Goal: Task Accomplishment & Management: Complete application form

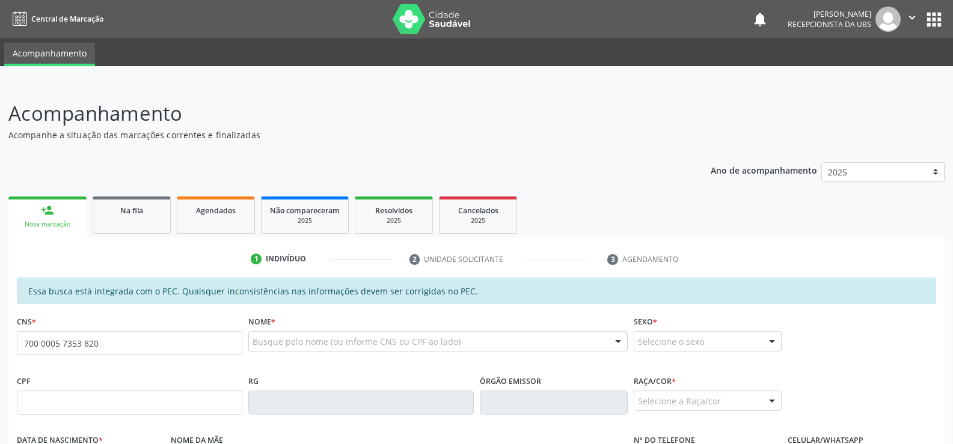
type input "700 0005 7353 8209"
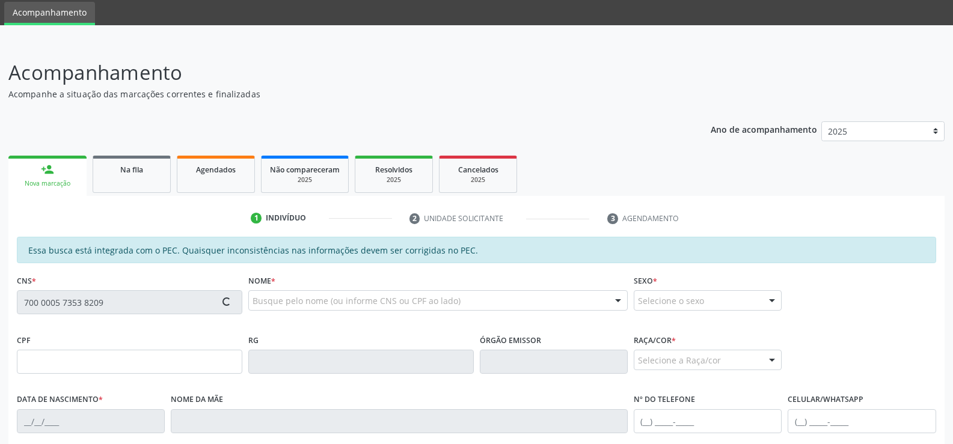
type input "164.952.504-44"
type input "19/06/1943"
type input "Joventina Ferreira da Silva"
type input "(82) 99346-2640"
type input "S/N"
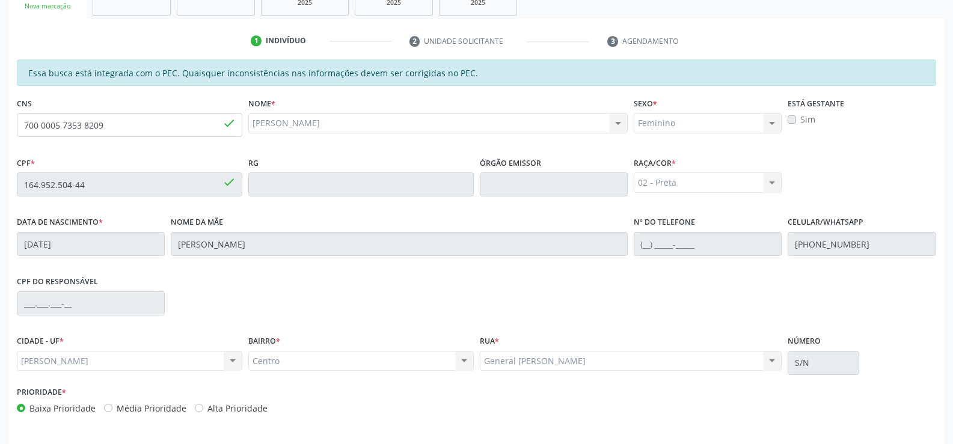
scroll to position [199, 0]
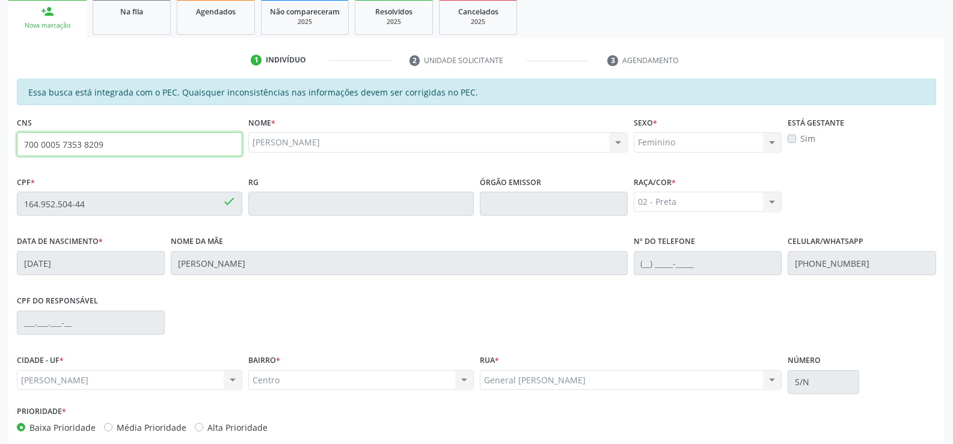
click at [114, 150] on input "700 0005 7353 8209" at bounding box center [129, 144] width 225 height 24
type input "7"
type input "706 8077 2308 9828"
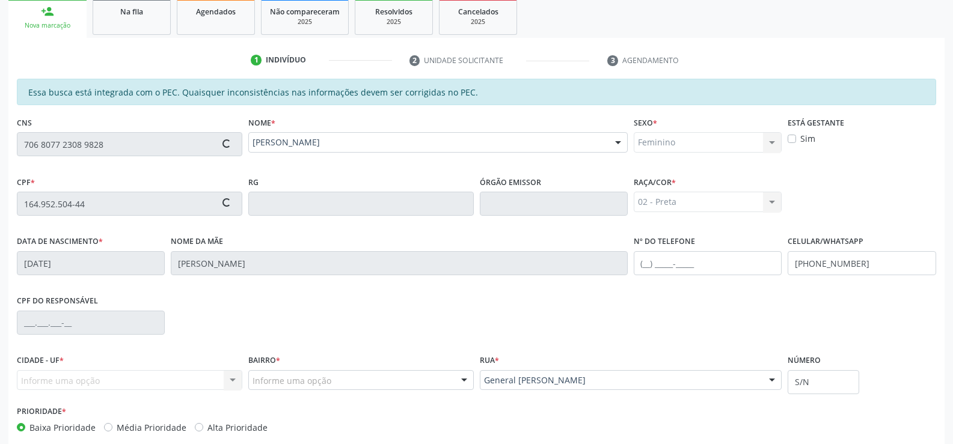
type input "124.268.014-41"
type input "[DATE]"
type input "[PERSON_NAME]"
type input "[PHONE_NUMBER]"
type input "116"
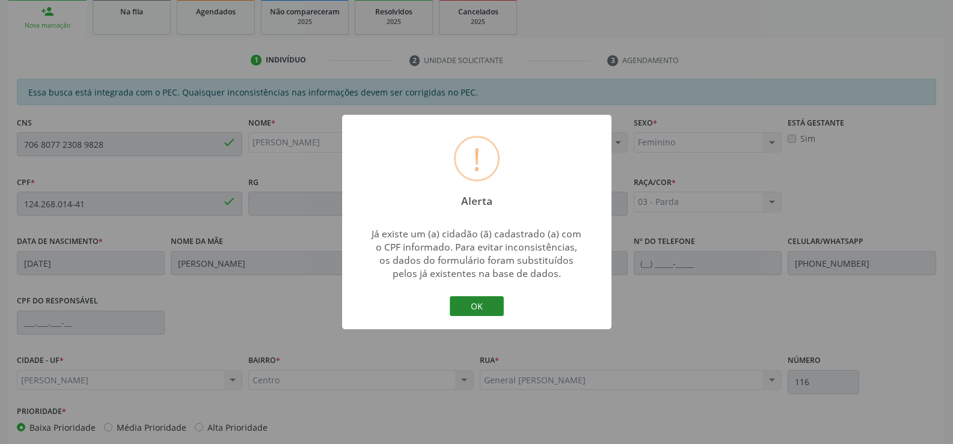
click at [475, 304] on button "OK" at bounding box center [477, 306] width 54 height 20
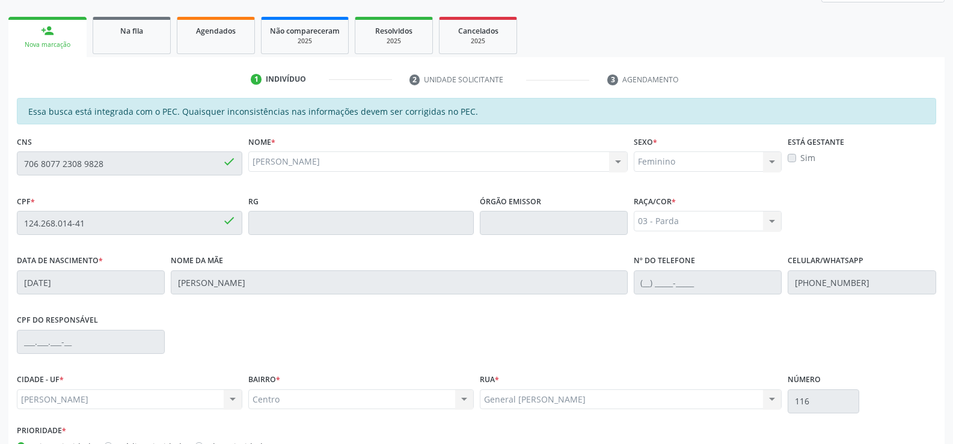
scroll to position [259, 0]
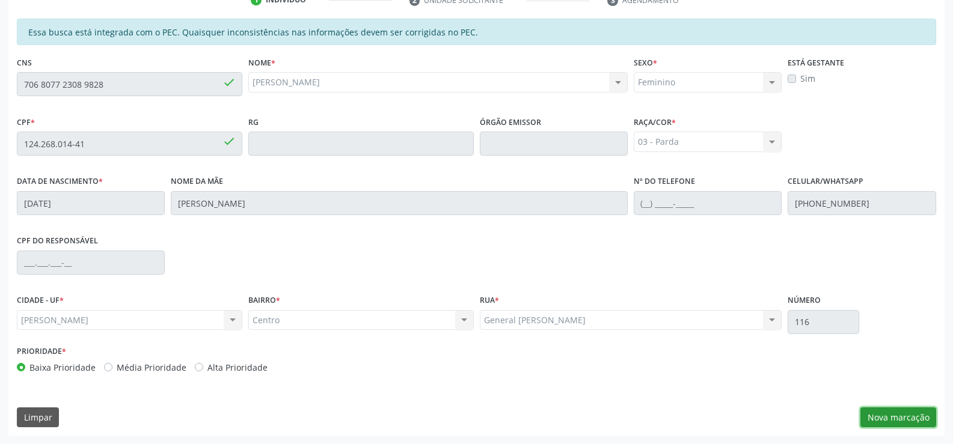
click at [896, 421] on button "Nova marcação" at bounding box center [898, 418] width 76 height 20
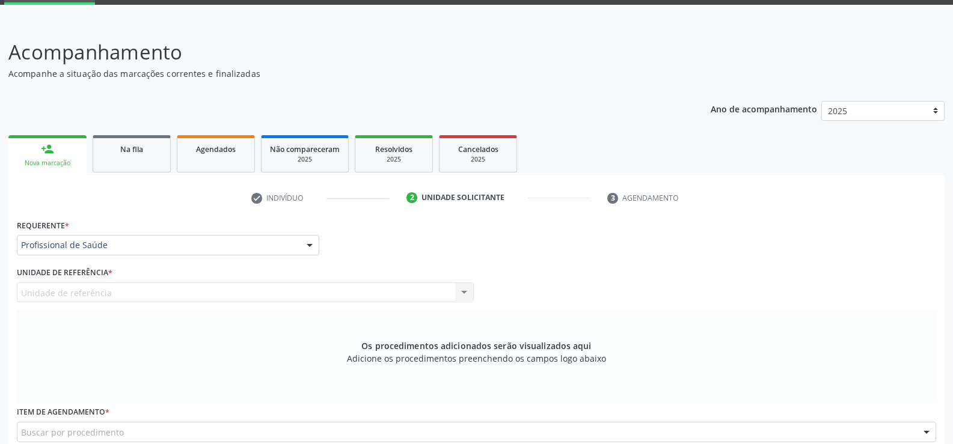
scroll to position [60, 0]
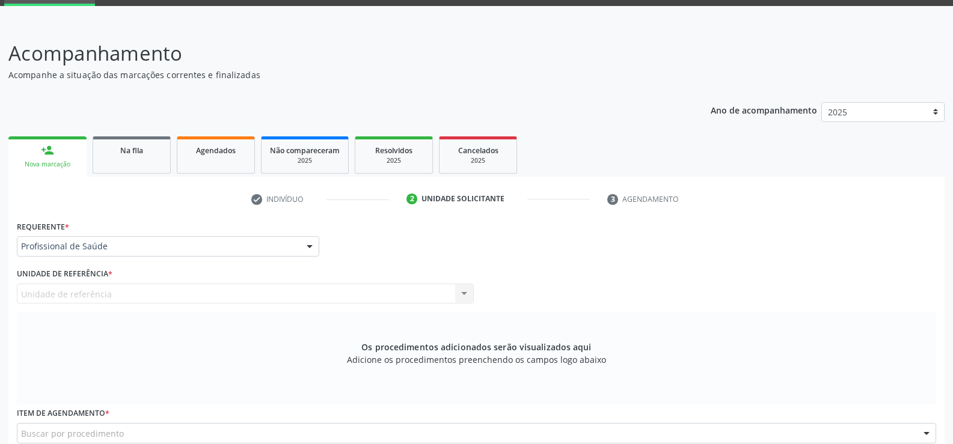
click at [43, 156] on div "person_add" at bounding box center [47, 150] width 13 height 13
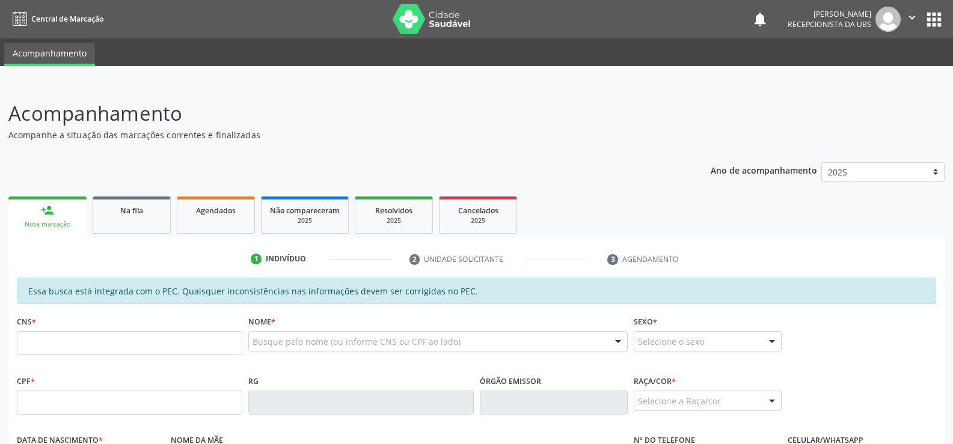
scroll to position [240, 0]
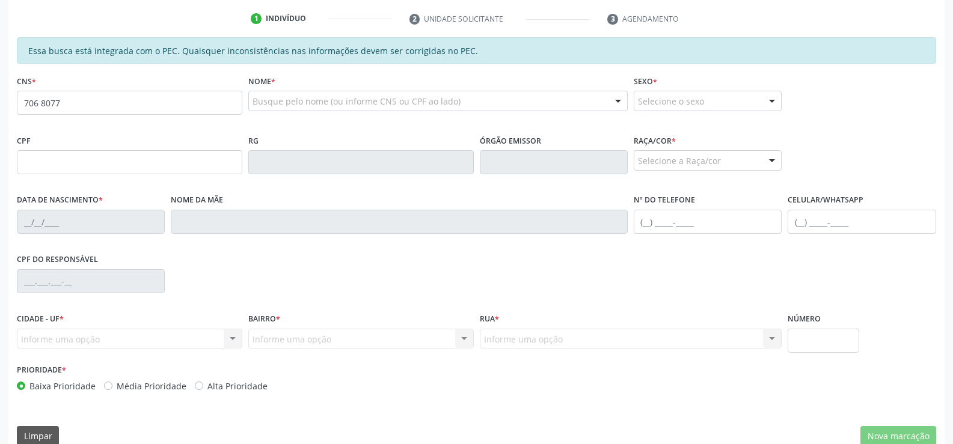
type input "706 8077 2308 9828"
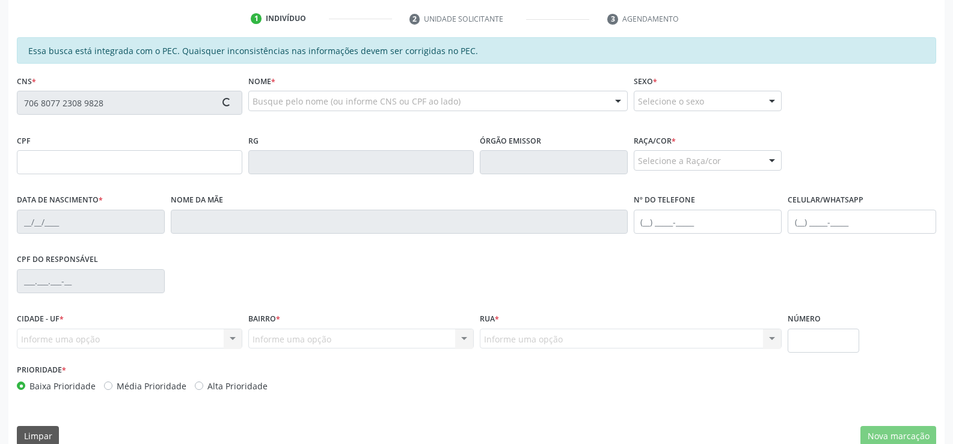
type input "124.268.014-41"
type input "[DATE]"
type input "[PERSON_NAME]"
type input "[PHONE_NUMBER]"
type input "116"
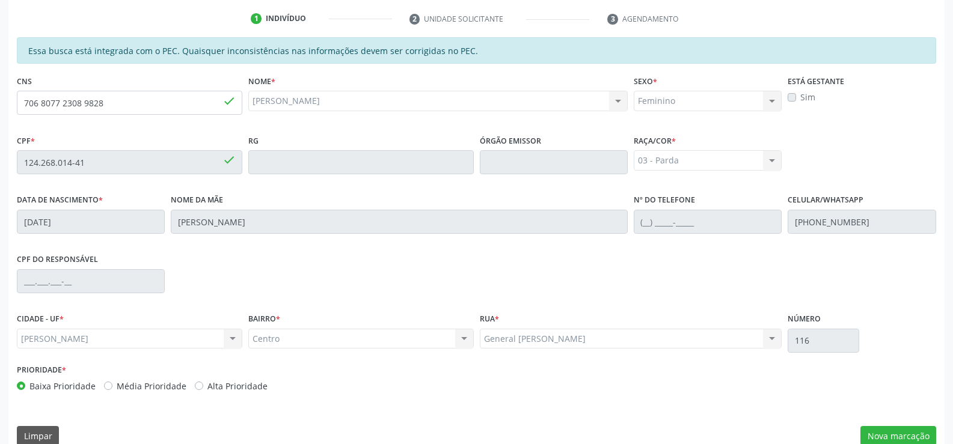
scroll to position [259, 0]
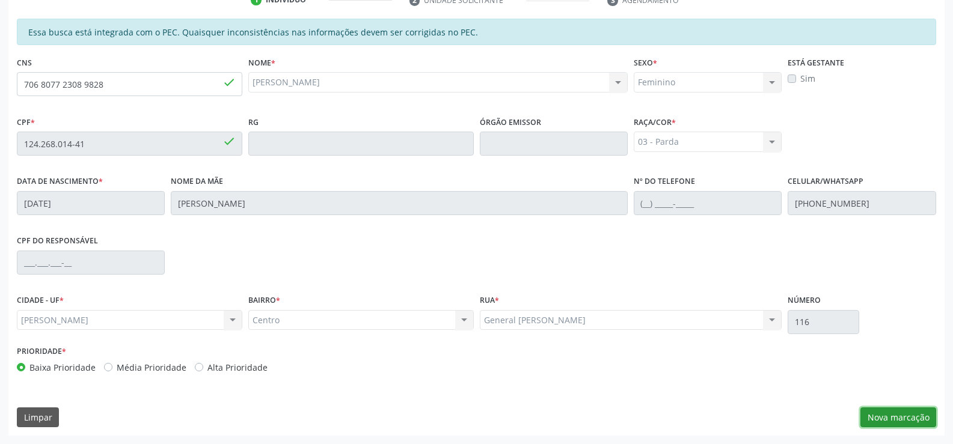
click at [885, 419] on button "Nova marcação" at bounding box center [898, 418] width 76 height 20
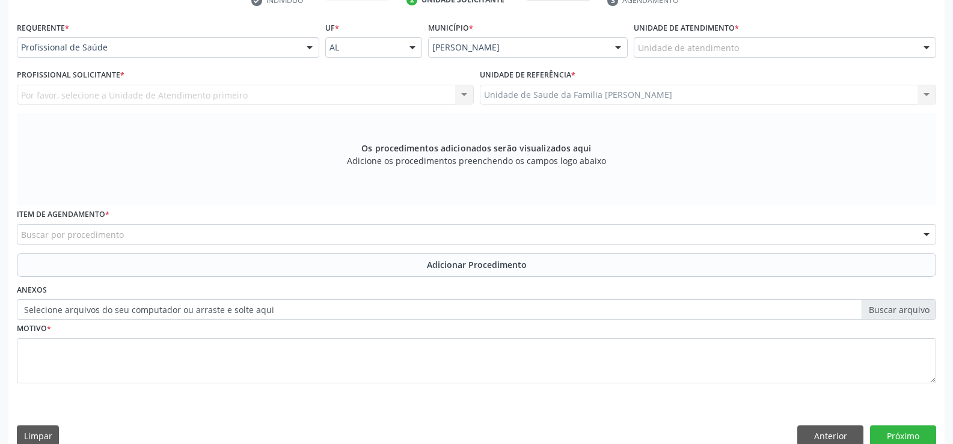
scroll to position [260, 0]
click at [308, 48] on div at bounding box center [310, 47] width 18 height 20
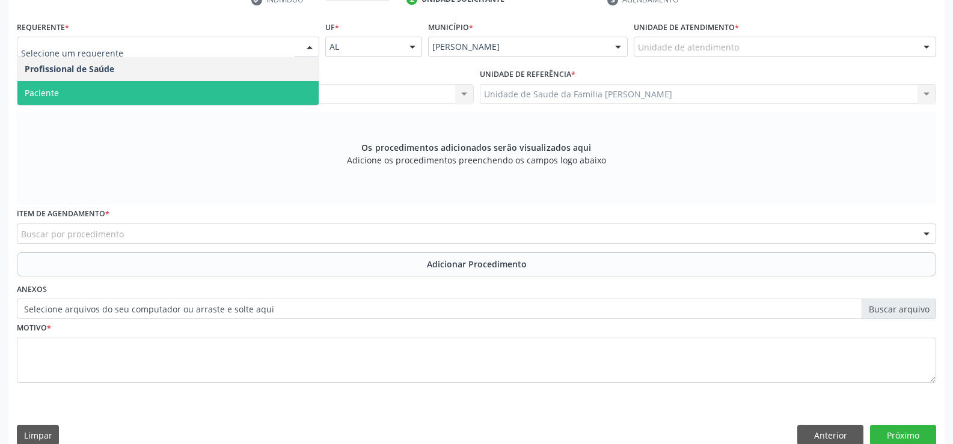
click at [233, 95] on span "Paciente" at bounding box center [167, 93] width 301 height 24
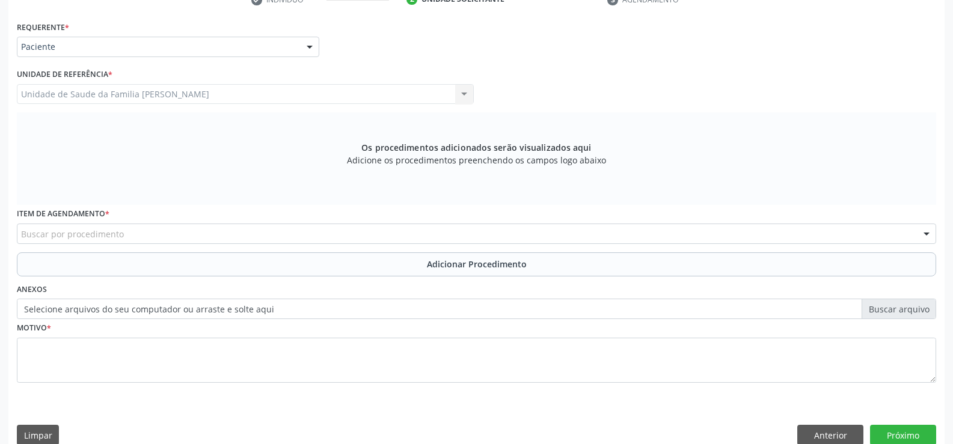
click at [239, 234] on div "Buscar por procedimento" at bounding box center [476, 234] width 919 height 20
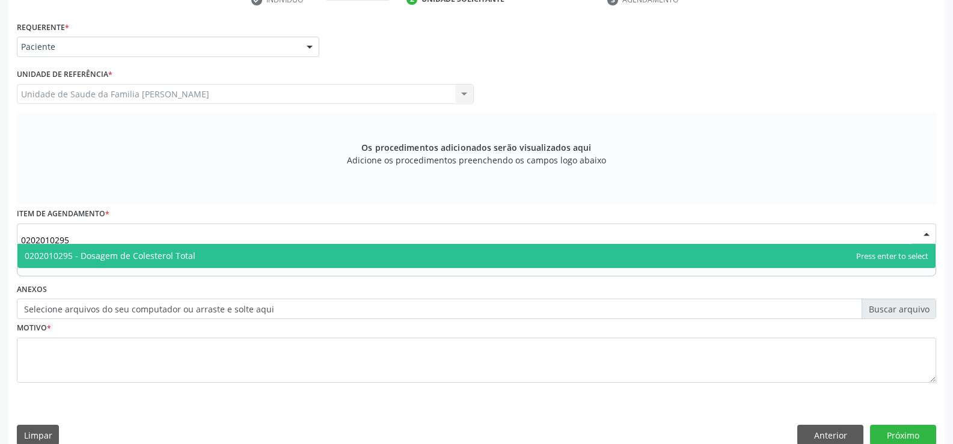
click at [371, 251] on span "0202010295 - Dosagem de Colesterol Total" at bounding box center [476, 256] width 918 height 24
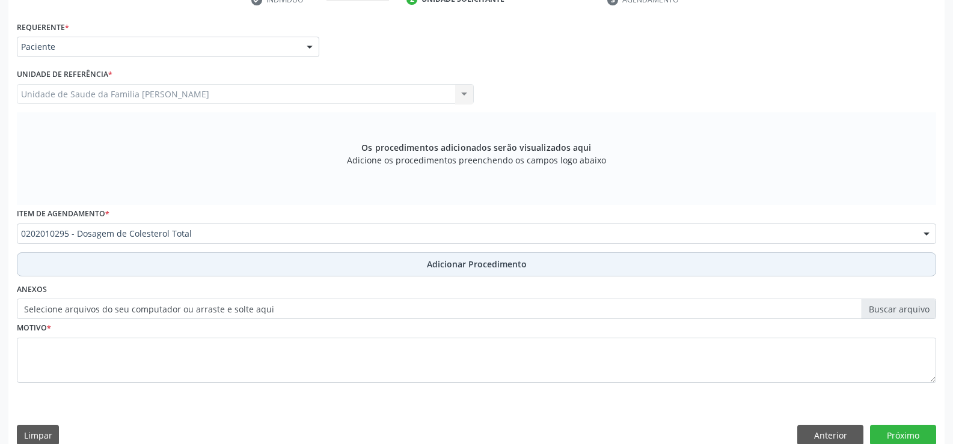
click at [468, 266] on span "Adicionar Procedimento" at bounding box center [477, 264] width 100 height 13
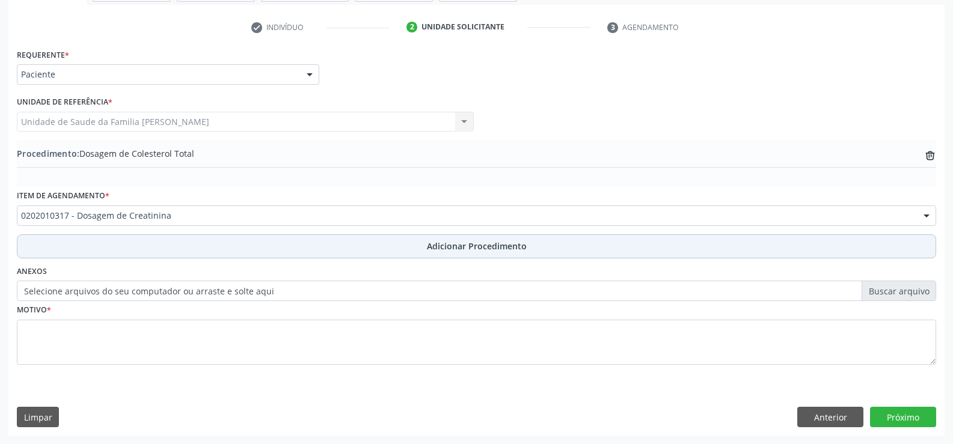
click at [484, 246] on span "Adicionar Procedimento" at bounding box center [477, 246] width 100 height 13
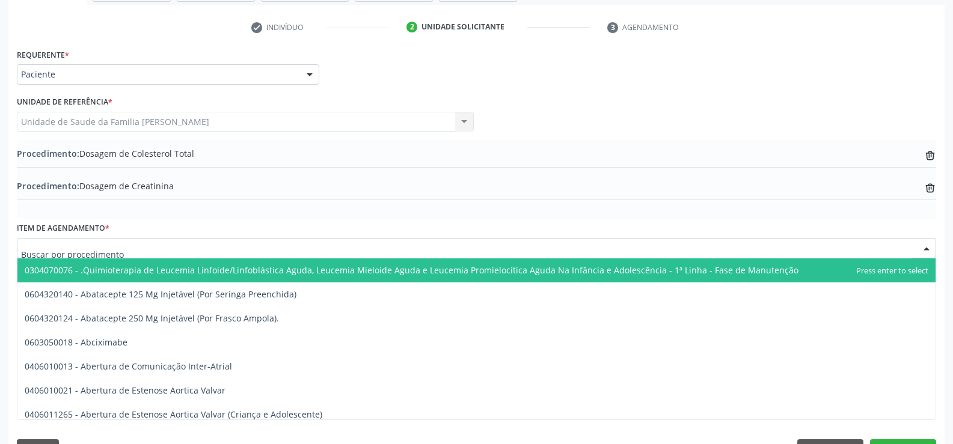
scroll to position [264, 0]
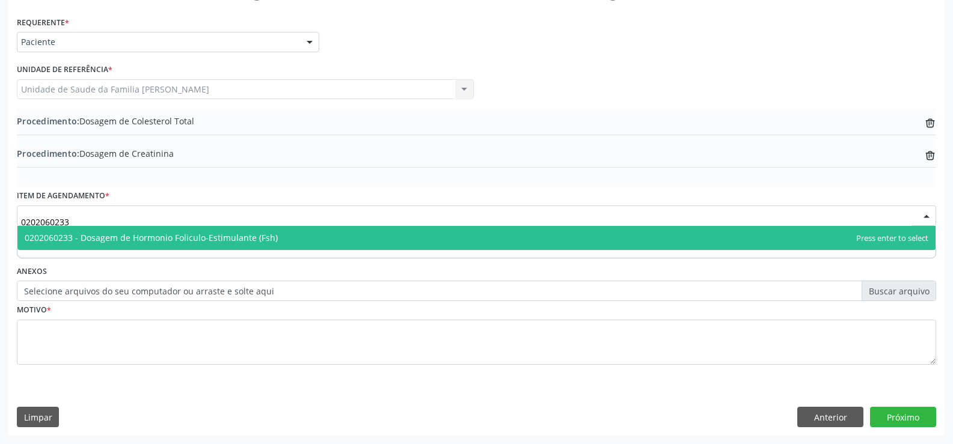
click at [299, 238] on span "0202060233 - Dosagem de Hormonio Foliculo-Estimulante (Fsh)" at bounding box center [476, 238] width 918 height 24
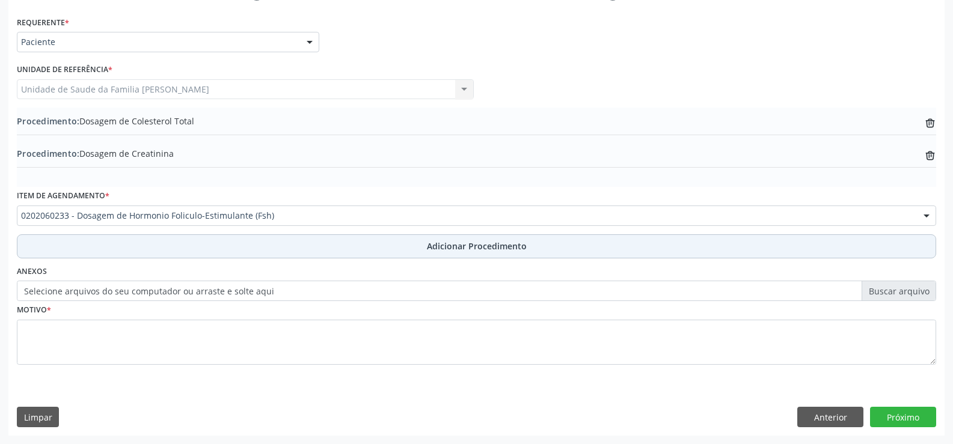
click at [442, 249] on span "Adicionar Procedimento" at bounding box center [477, 246] width 100 height 13
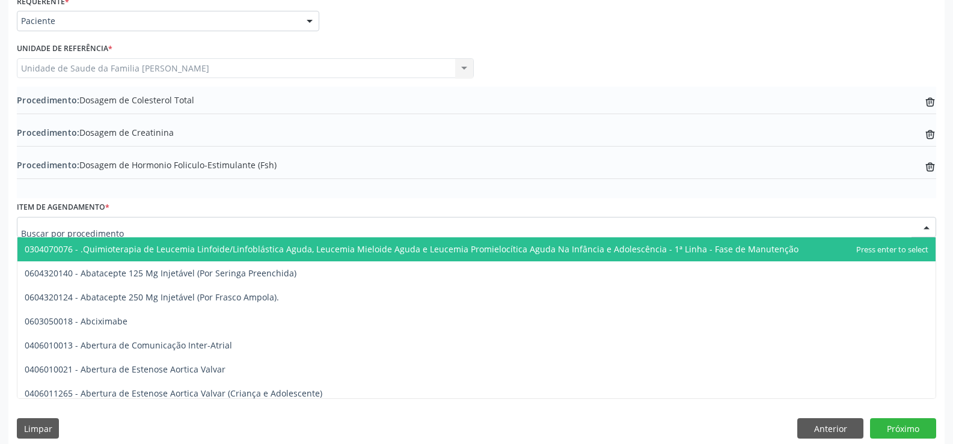
scroll to position [297, 0]
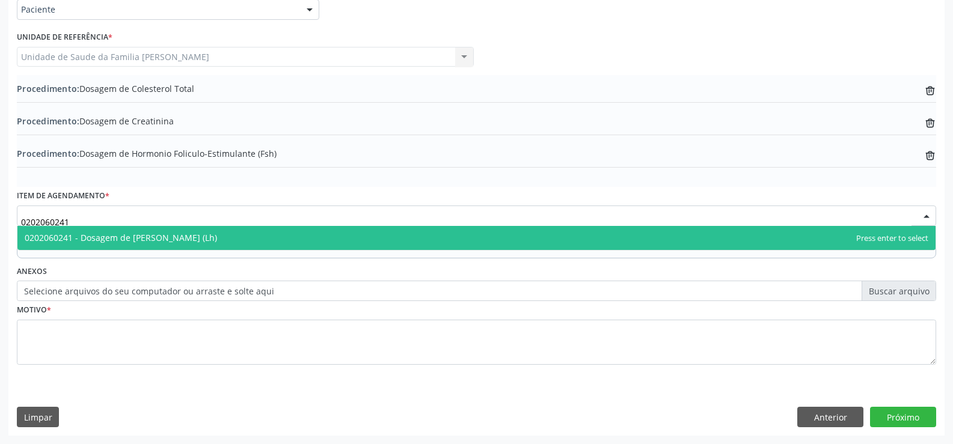
click at [331, 236] on span "0202060241 - Dosagem de [PERSON_NAME] (Lh)" at bounding box center [476, 238] width 918 height 24
type input "0202060241"
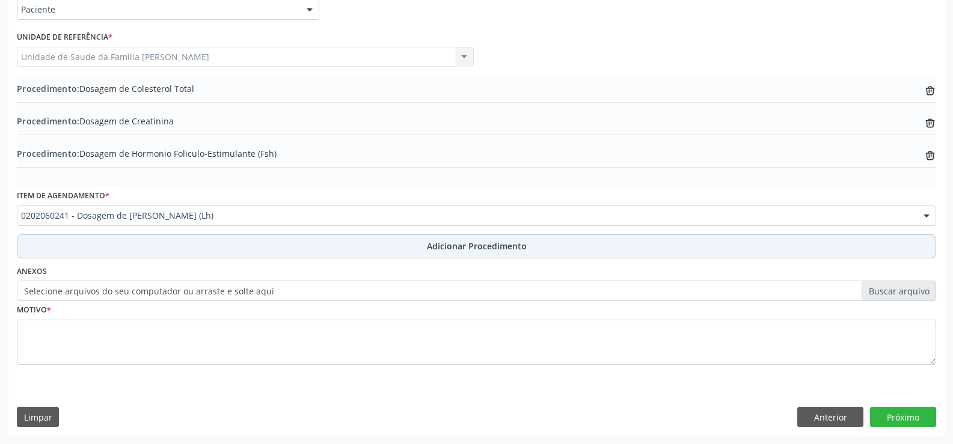
click at [468, 245] on span "Adicionar Procedimento" at bounding box center [477, 246] width 100 height 13
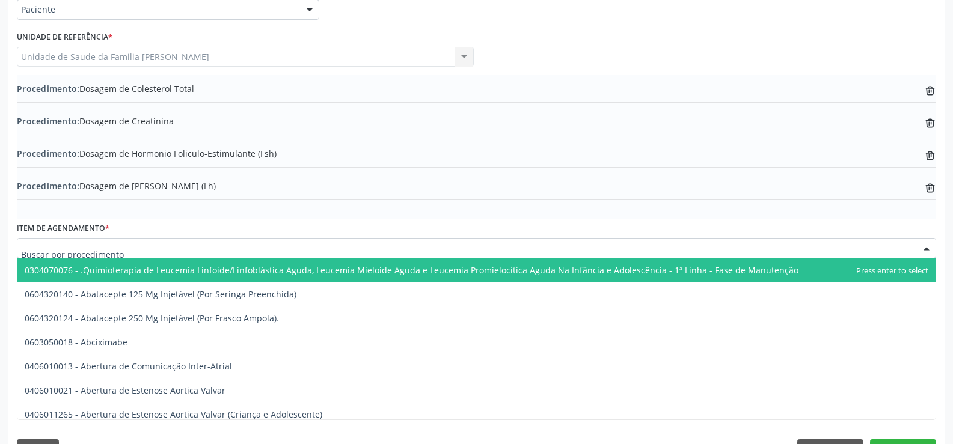
scroll to position [329, 0]
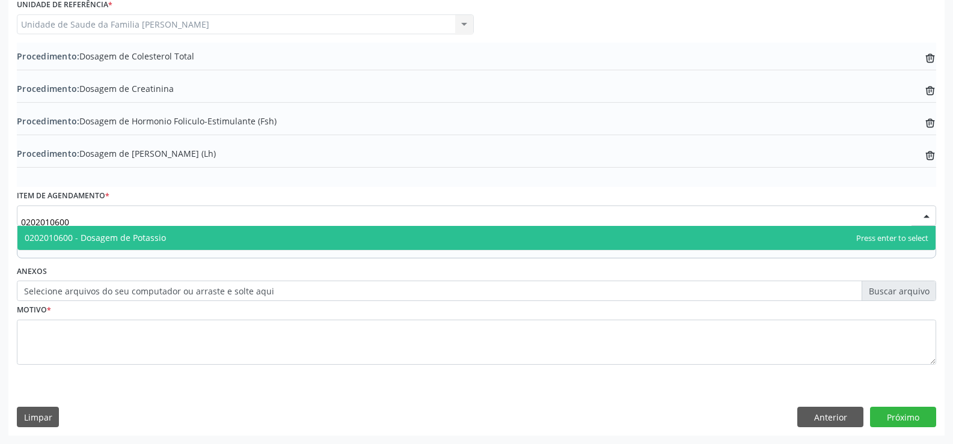
click at [286, 242] on span "0202010600 - Dosagem de Potassio" at bounding box center [476, 238] width 918 height 24
type input "0202010600"
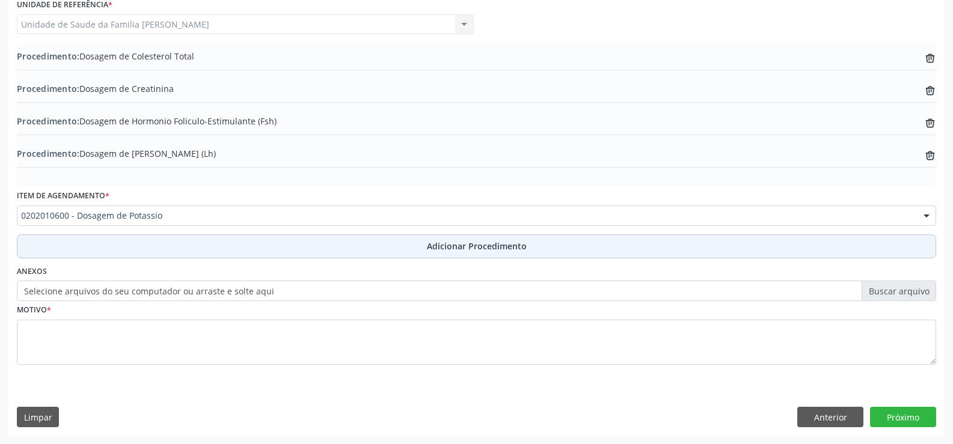
click at [460, 248] on span "Adicionar Procedimento" at bounding box center [477, 246] width 100 height 13
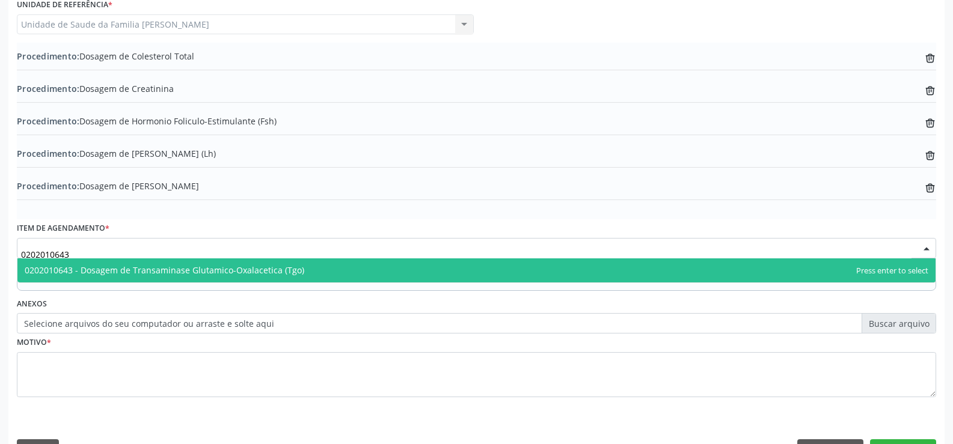
click at [248, 275] on span "0202010643 - Dosagem de Transaminase Glutamico-Oxalacetica (Tgo)" at bounding box center [164, 269] width 279 height 11
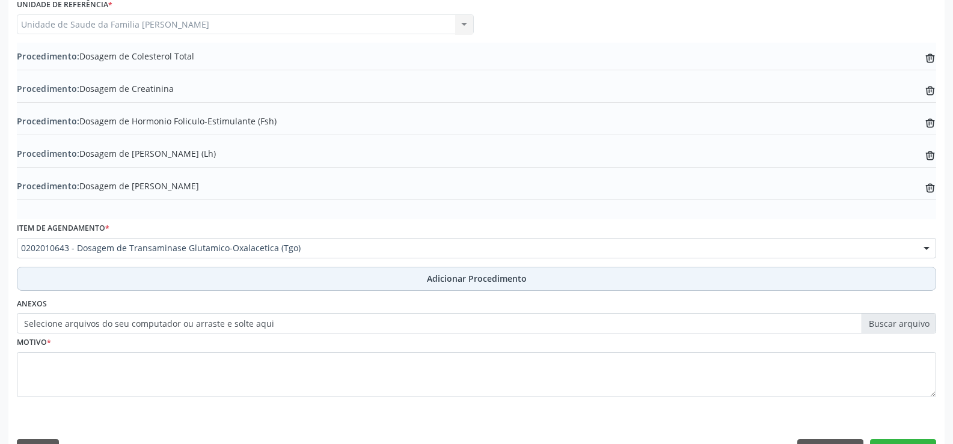
click at [455, 279] on span "Adicionar Procedimento" at bounding box center [477, 278] width 100 height 13
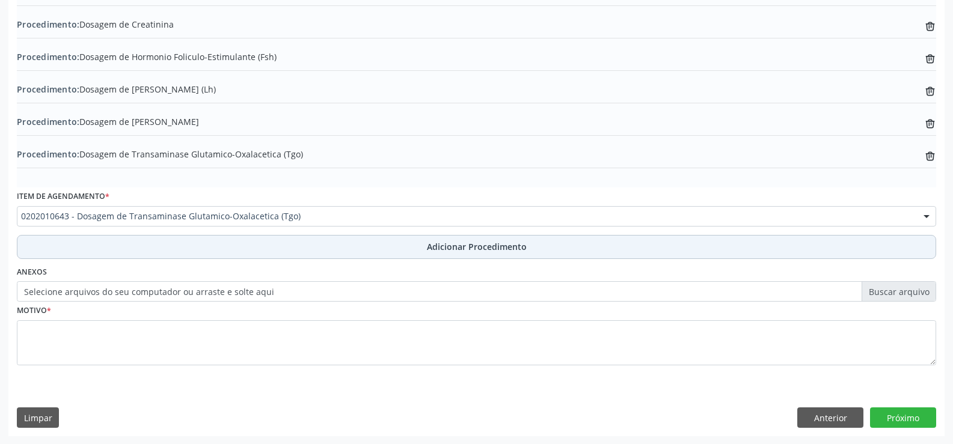
scroll to position [394, 0]
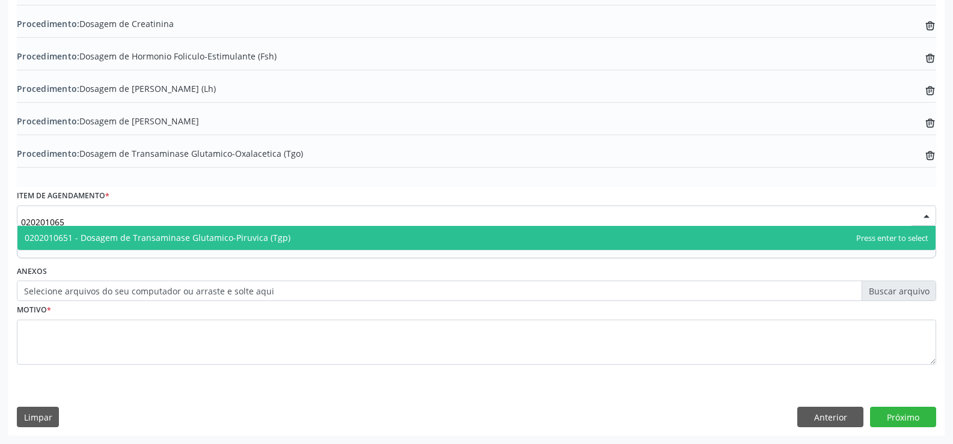
type input "0202010651"
click at [267, 240] on span "0202010651 - Dosagem de Transaminase Glutamico-Piruvica (Tgp)" at bounding box center [158, 237] width 266 height 11
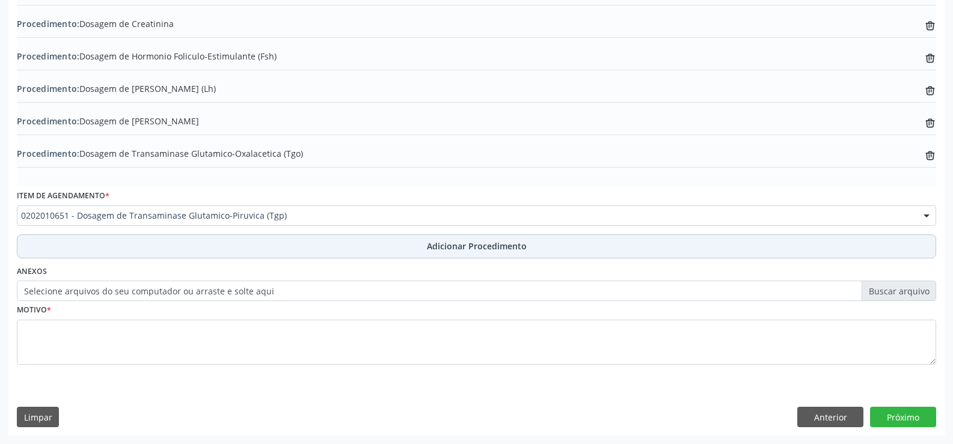
click at [454, 244] on span "Adicionar Procedimento" at bounding box center [477, 246] width 100 height 13
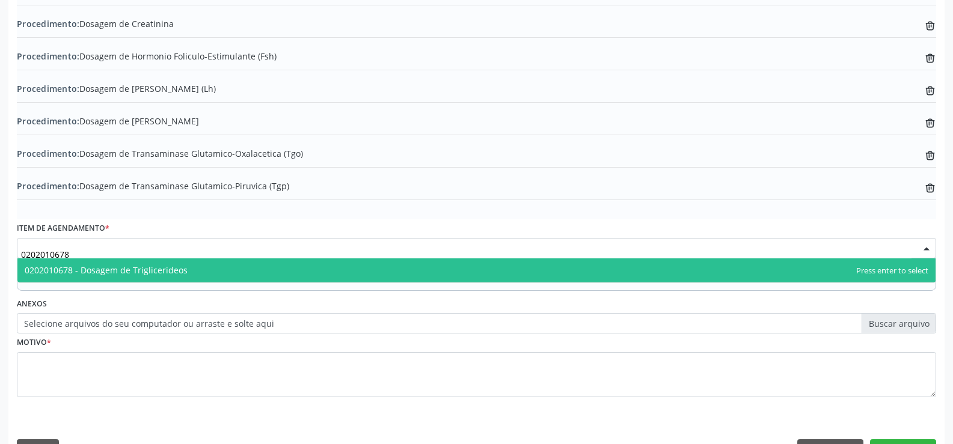
click at [348, 272] on span "0202010678 - Dosagem de Triglicerideos" at bounding box center [476, 270] width 918 height 24
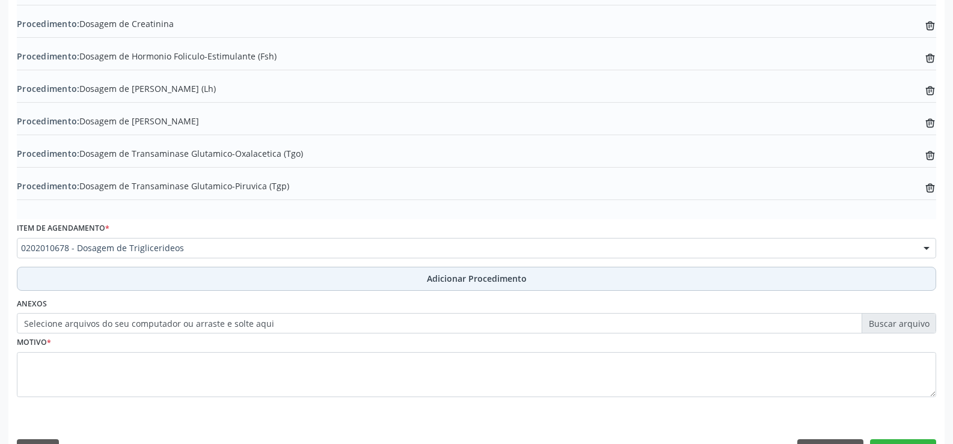
click at [460, 284] on span "Adicionar Procedimento" at bounding box center [477, 278] width 100 height 13
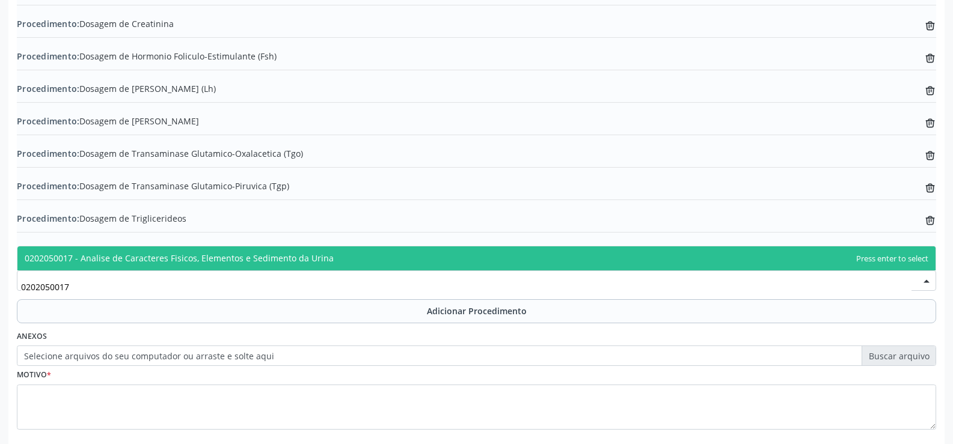
click at [349, 262] on span "0202050017 - Analise de Caracteres Fisicos, Elementos e Sedimento da Urina" at bounding box center [476, 258] width 918 height 24
type input "0202050017"
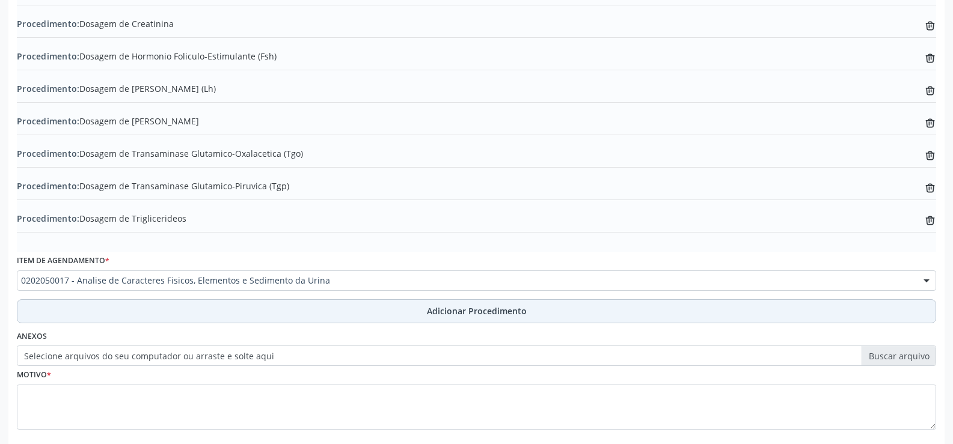
click at [485, 311] on span "Adicionar Procedimento" at bounding box center [477, 311] width 100 height 13
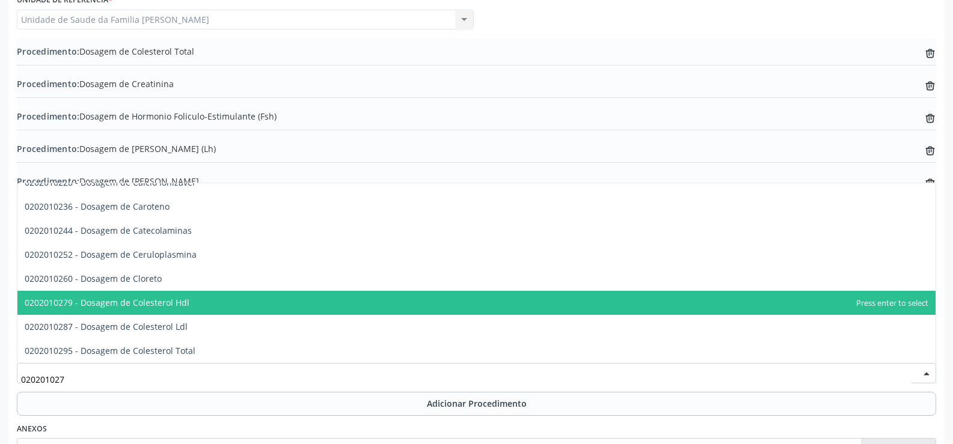
scroll to position [0, 0]
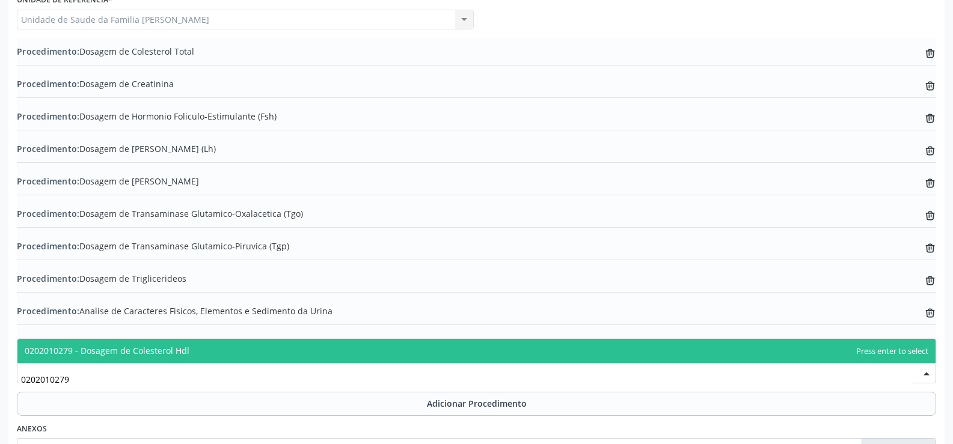
click at [385, 355] on span "0202010279 - Dosagem de Colesterol Hdl" at bounding box center [476, 351] width 918 height 24
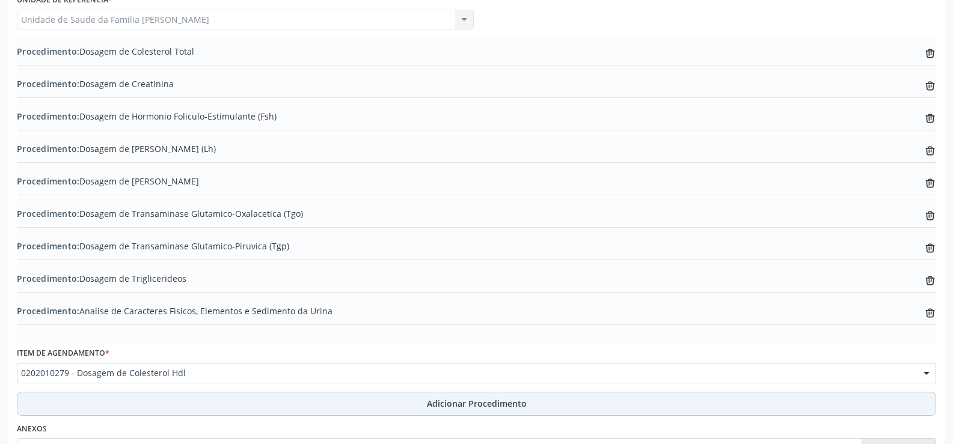
click at [456, 402] on span "Adicionar Procedimento" at bounding box center [477, 403] width 100 height 13
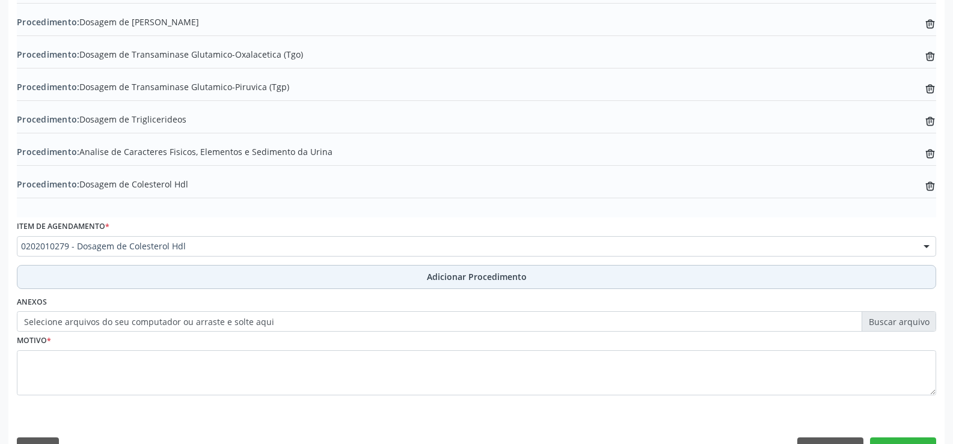
scroll to position [515, 0]
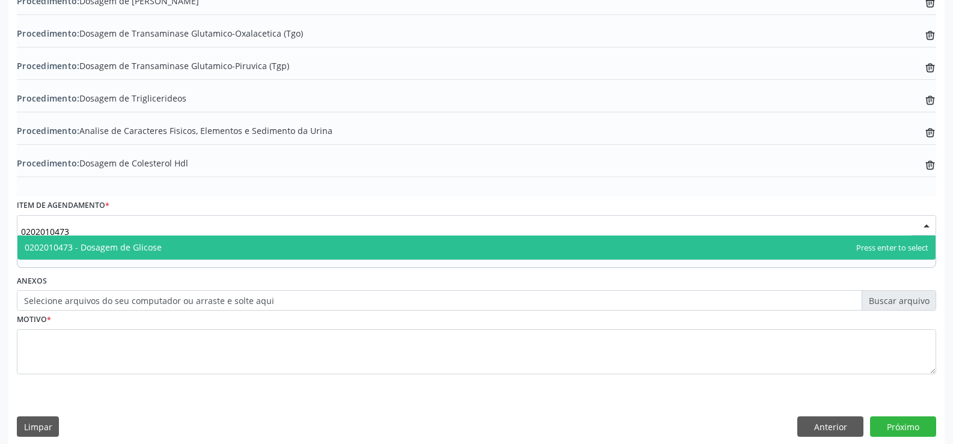
click at [276, 252] on span "0202010473 - Dosagem de Glicose" at bounding box center [476, 248] width 918 height 24
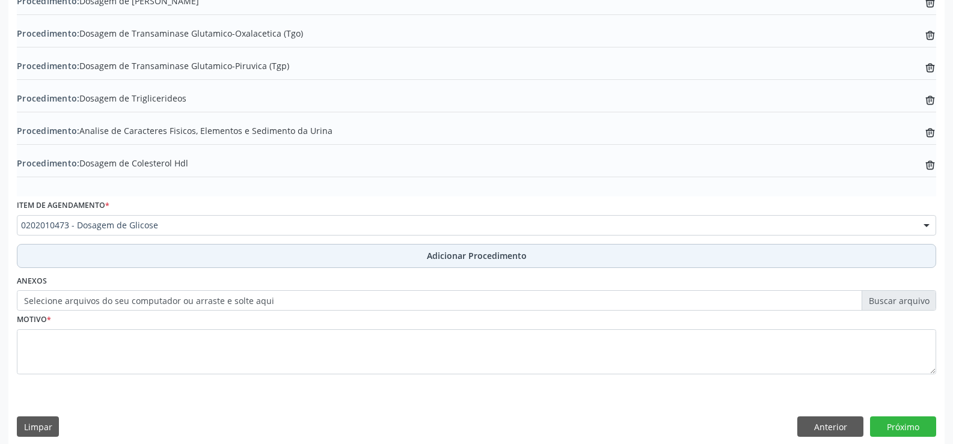
click at [451, 259] on span "Adicionar Procedimento" at bounding box center [477, 255] width 100 height 13
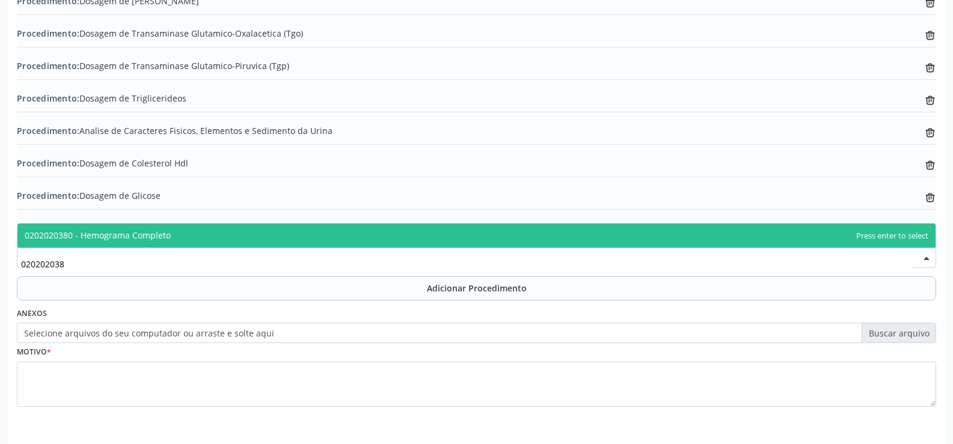
type input "0202020380"
click at [307, 237] on span "0202020380 - Hemograma Completo" at bounding box center [476, 236] width 918 height 24
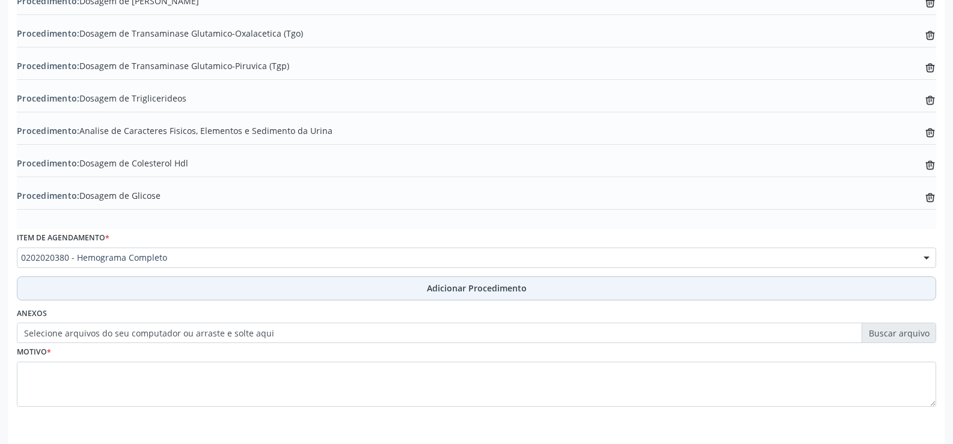
click at [466, 289] on span "Adicionar Procedimento" at bounding box center [477, 288] width 100 height 13
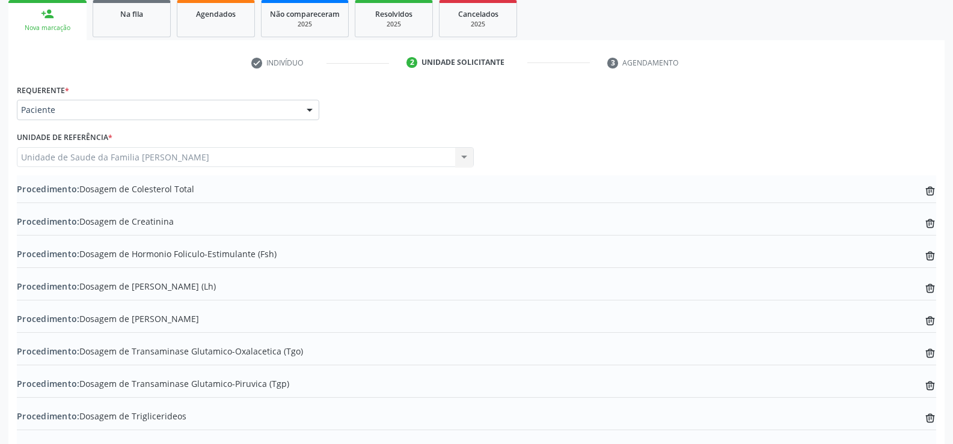
scroll to position [94, 0]
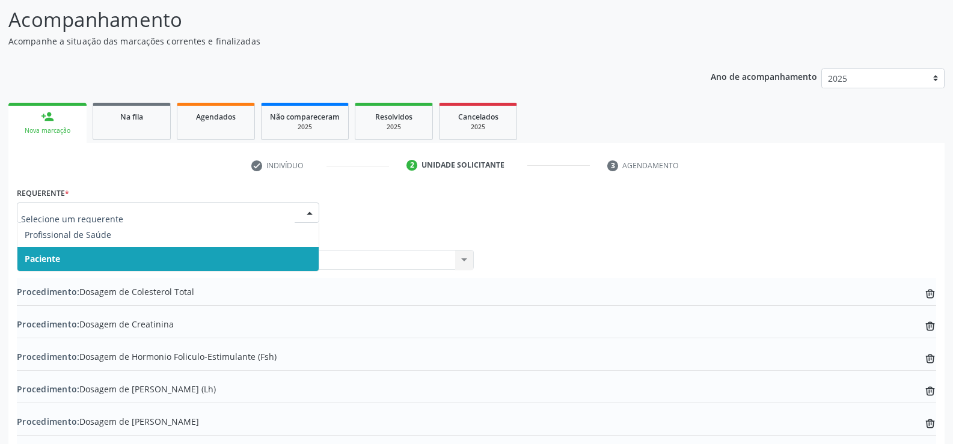
click at [309, 213] on div at bounding box center [310, 213] width 18 height 20
click at [283, 257] on span "Paciente" at bounding box center [167, 259] width 301 height 24
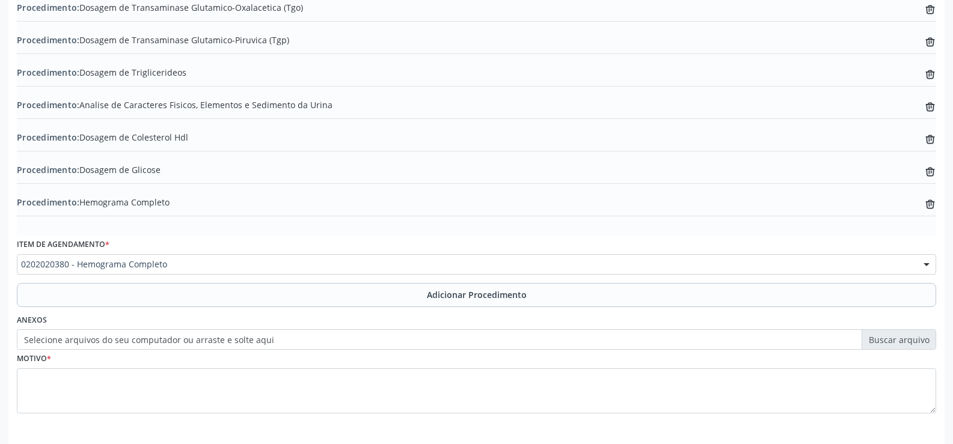
scroll to position [575, 0]
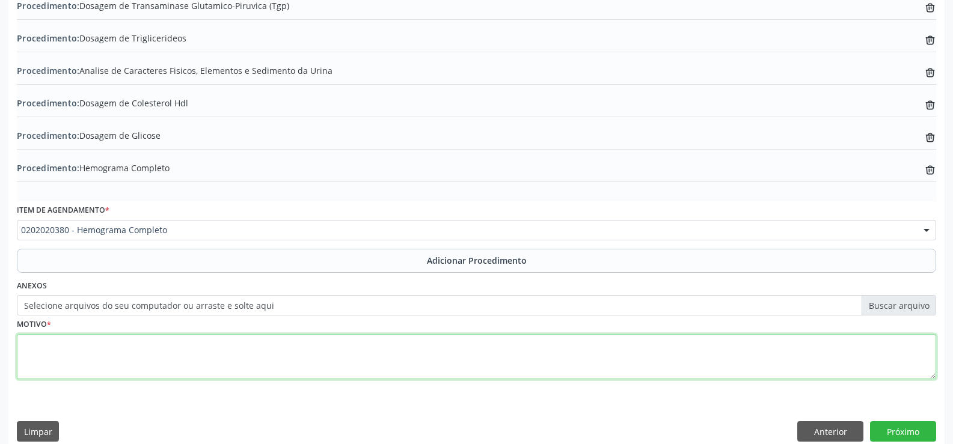
click at [341, 362] on textarea at bounding box center [476, 357] width 919 height 46
type textarea "s"
type textarea "S.DA MULHER"
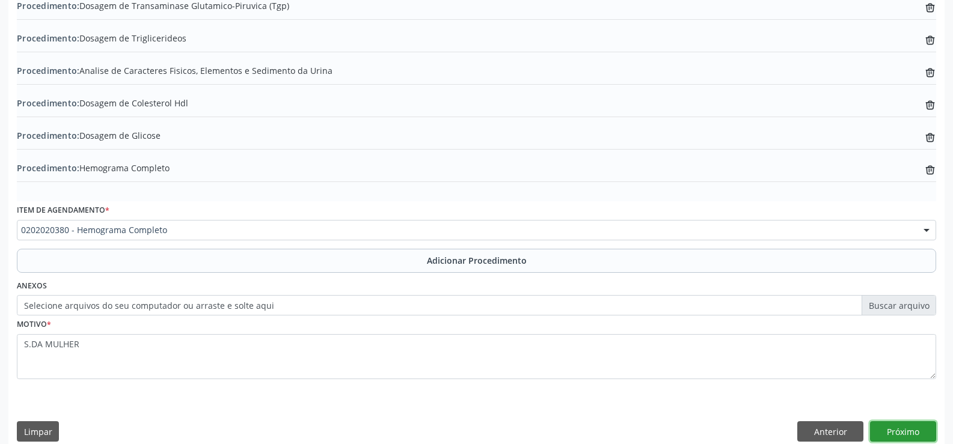
click at [909, 432] on button "Próximo" at bounding box center [903, 431] width 66 height 20
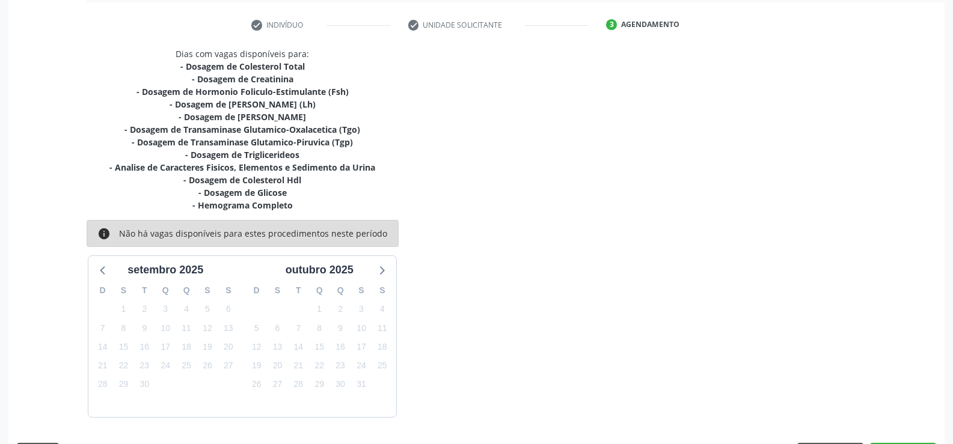
scroll to position [270, 0]
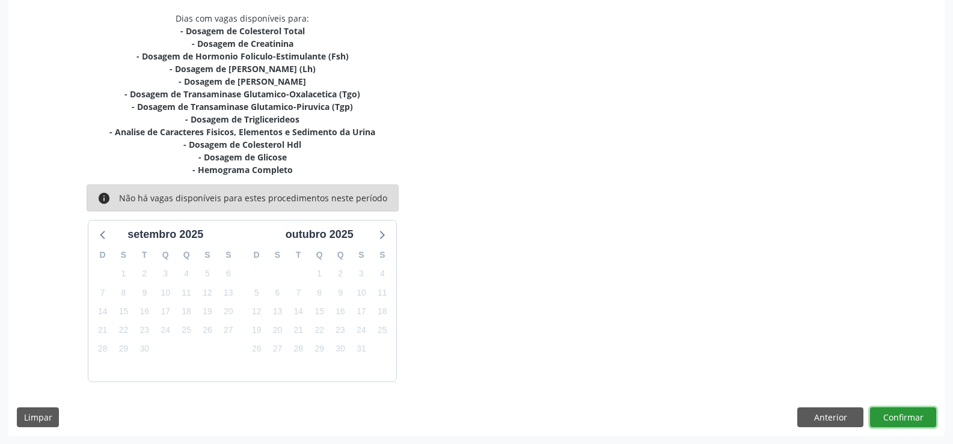
click at [905, 419] on button "Confirmar" at bounding box center [903, 418] width 66 height 20
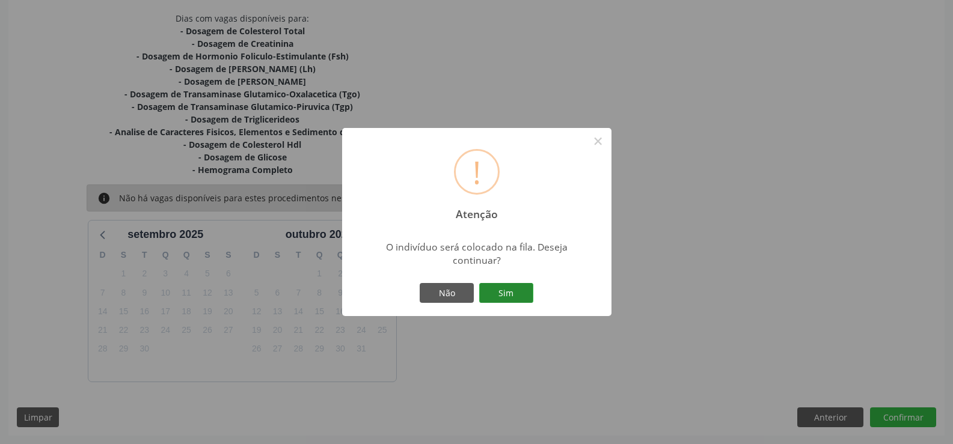
click at [511, 291] on button "Sim" at bounding box center [506, 293] width 54 height 20
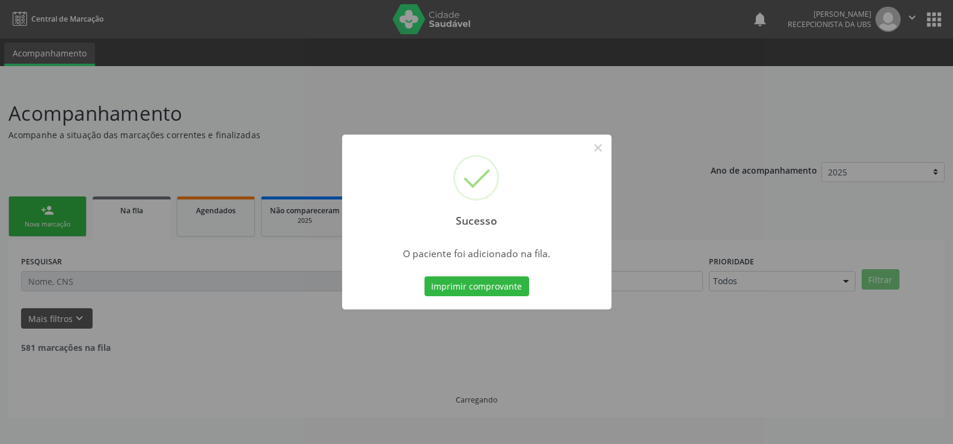
scroll to position [0, 0]
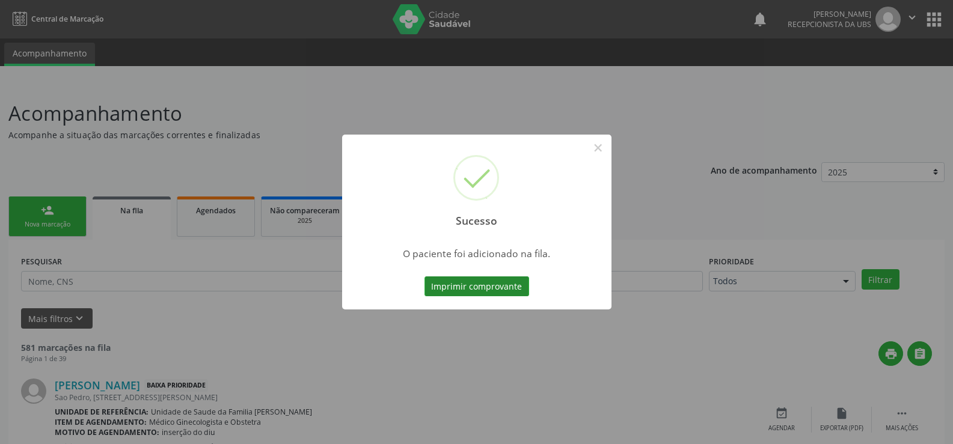
click at [494, 288] on button "Imprimir comprovante" at bounding box center [476, 286] width 105 height 20
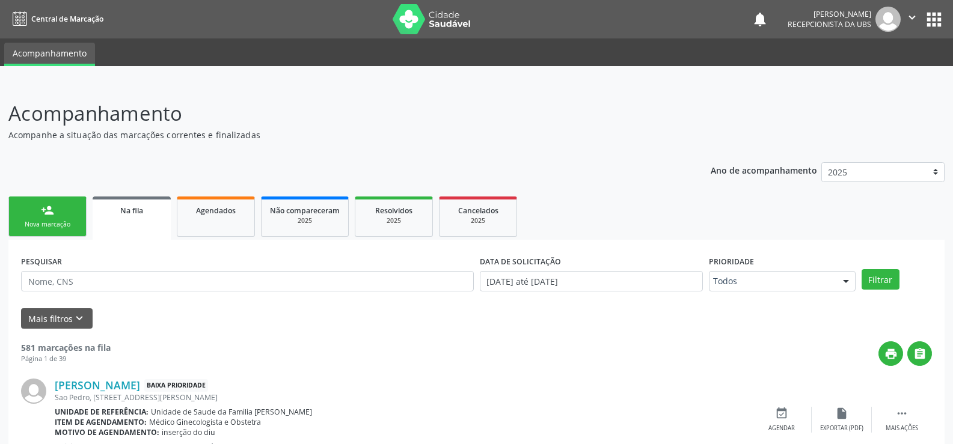
click at [75, 218] on link "person_add Nova marcação" at bounding box center [47, 217] width 78 height 40
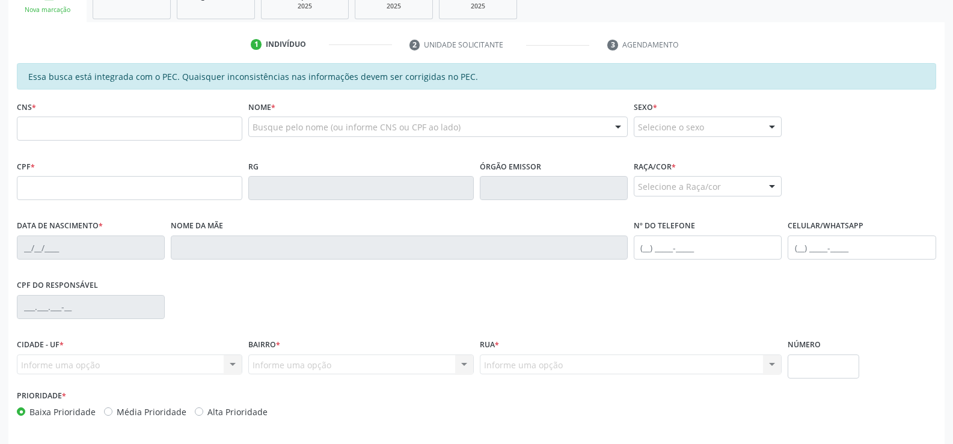
scroll to position [240, 0]
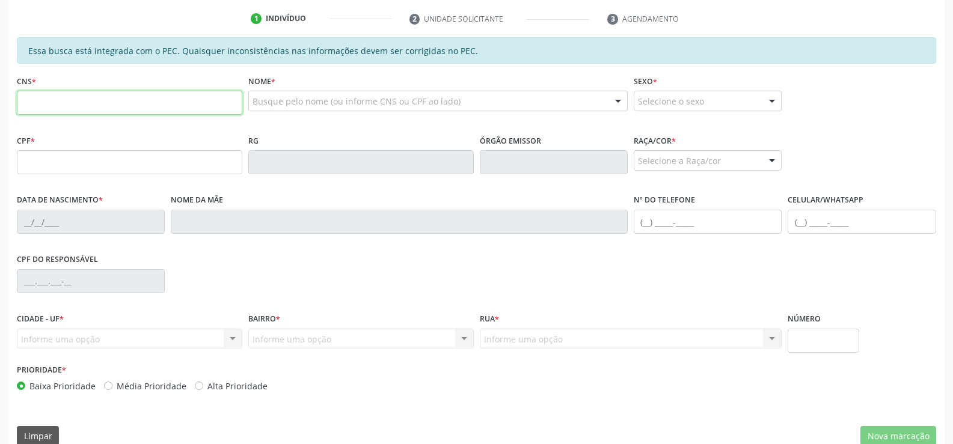
click at [167, 104] on input "text" at bounding box center [129, 103] width 225 height 24
type input "706 8077 2308 9828"
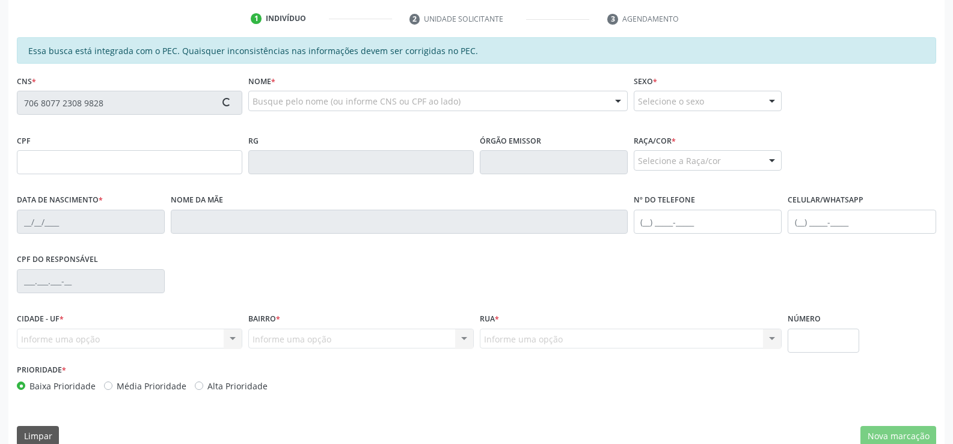
type input "124.268.014-41"
type input "10/04/1998"
type input "Marinez dos Santos"
type input "(82) 99434-1393"
type input "116"
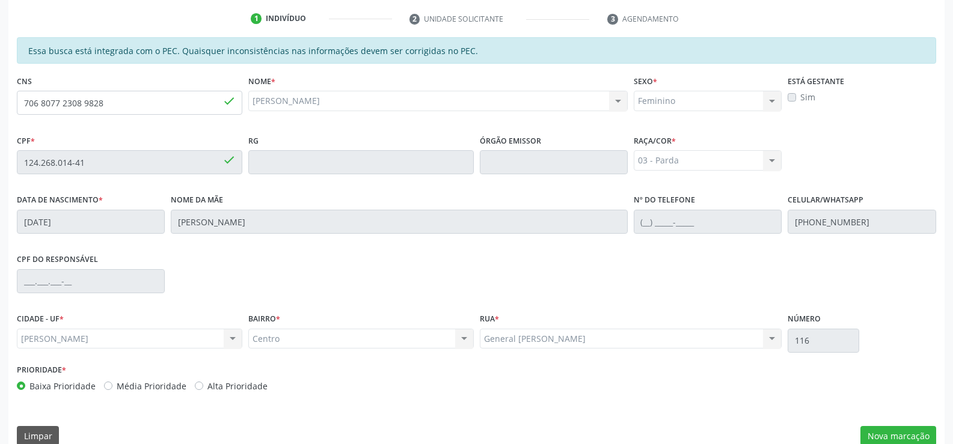
scroll to position [259, 0]
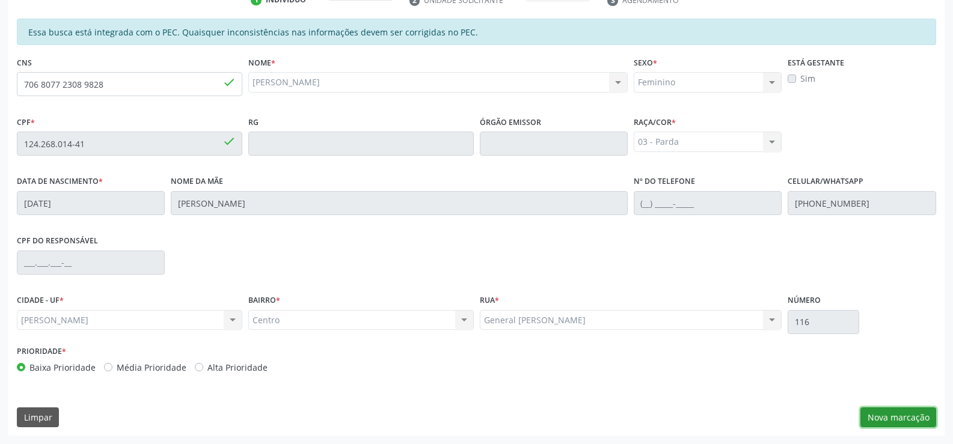
click at [889, 418] on button "Nova marcação" at bounding box center [898, 418] width 76 height 20
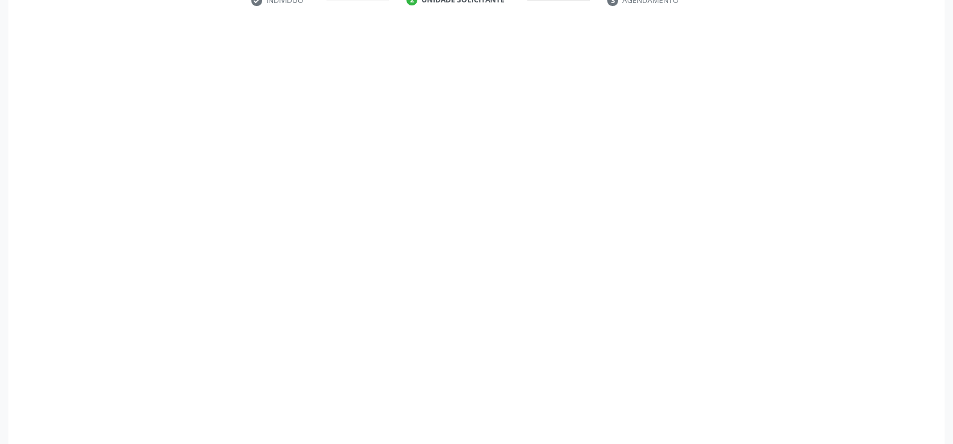
scroll to position [260, 0]
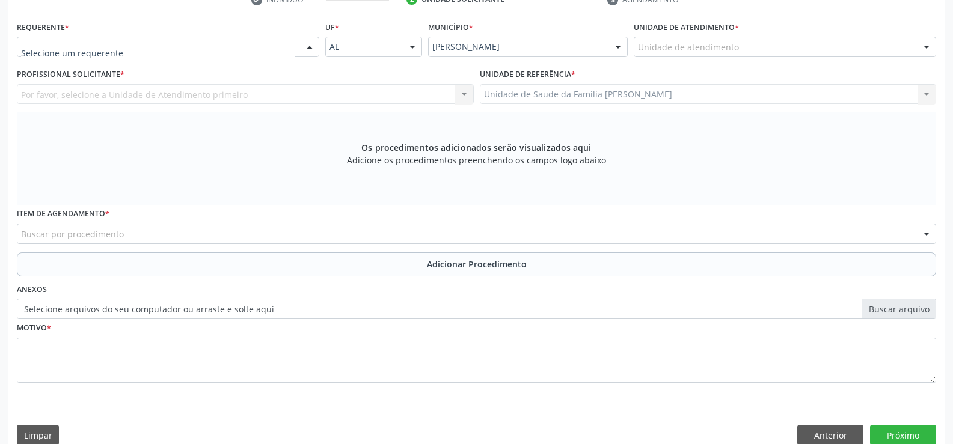
click at [310, 46] on div at bounding box center [310, 47] width 18 height 20
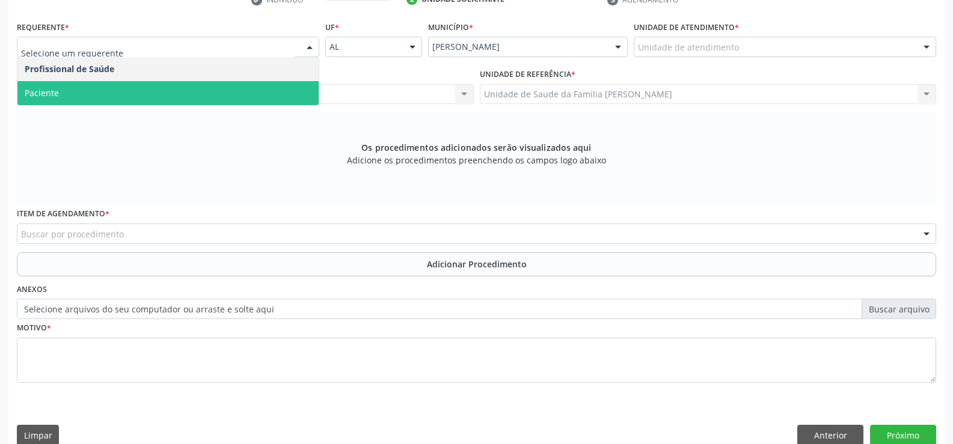
click at [225, 90] on span "Paciente" at bounding box center [167, 93] width 301 height 24
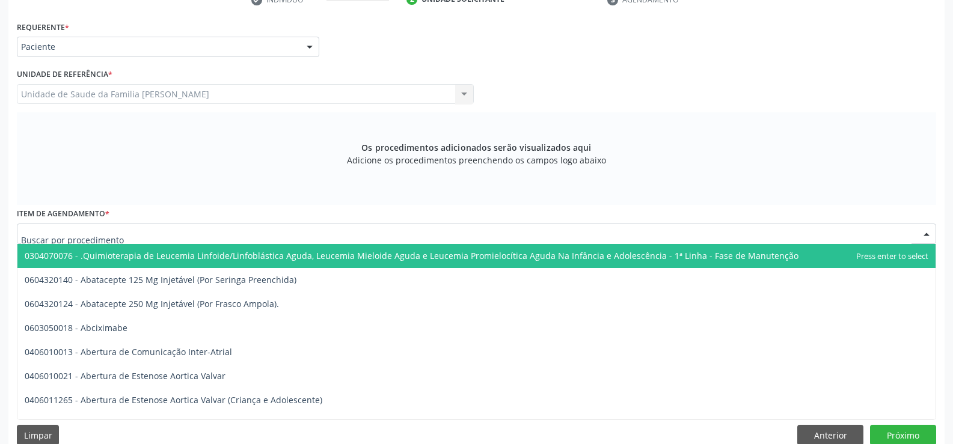
click at [246, 227] on div at bounding box center [476, 234] width 919 height 20
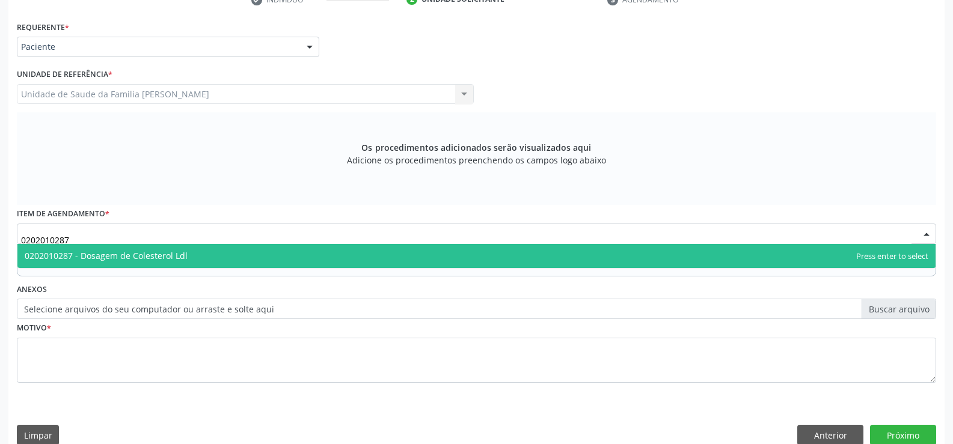
click at [278, 260] on span "0202010287 - Dosagem de Colesterol Ldl" at bounding box center [476, 256] width 918 height 24
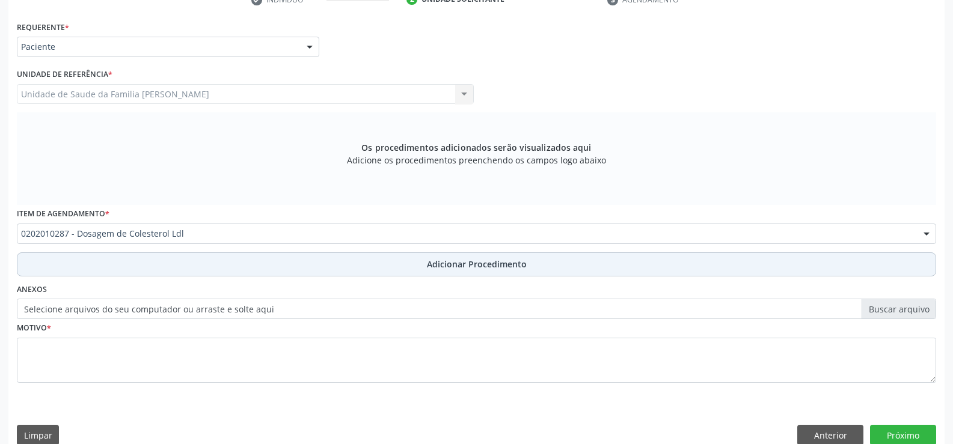
click at [434, 260] on span "Adicionar Procedimento" at bounding box center [477, 264] width 100 height 13
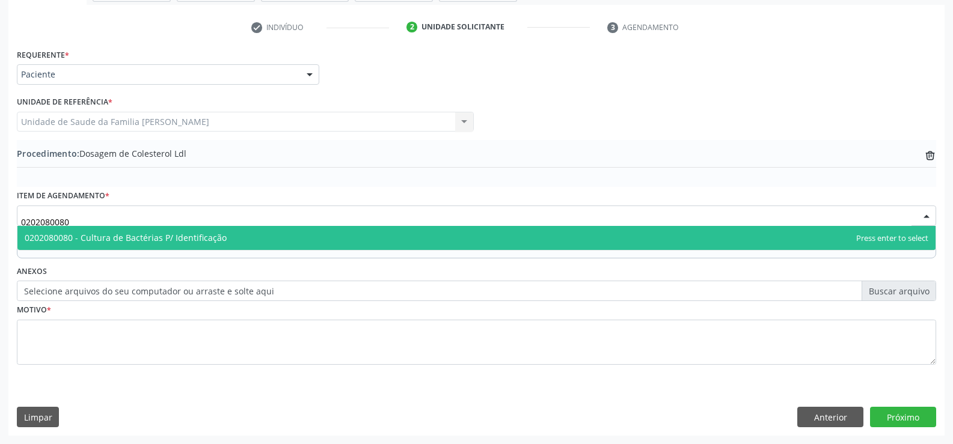
click at [347, 240] on span "0202080080 - Cultura de Bactérias P/ Identificação" at bounding box center [476, 238] width 918 height 24
type input "0202080080"
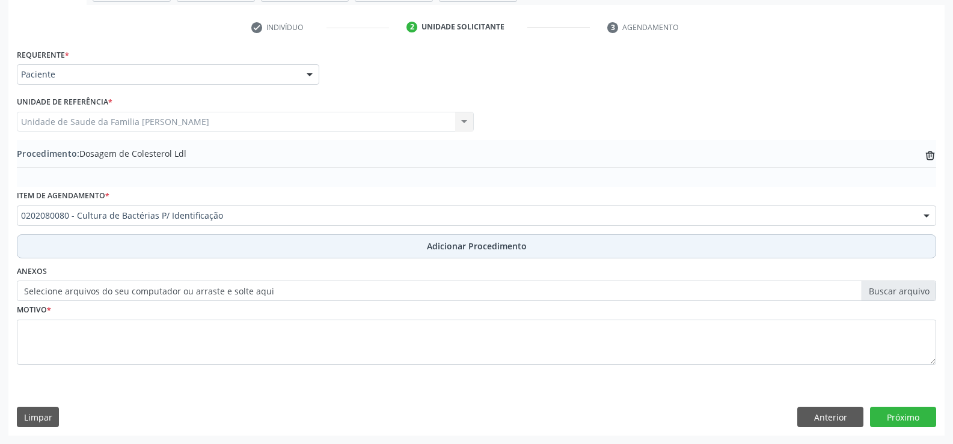
click at [451, 246] on span "Adicionar Procedimento" at bounding box center [477, 246] width 100 height 13
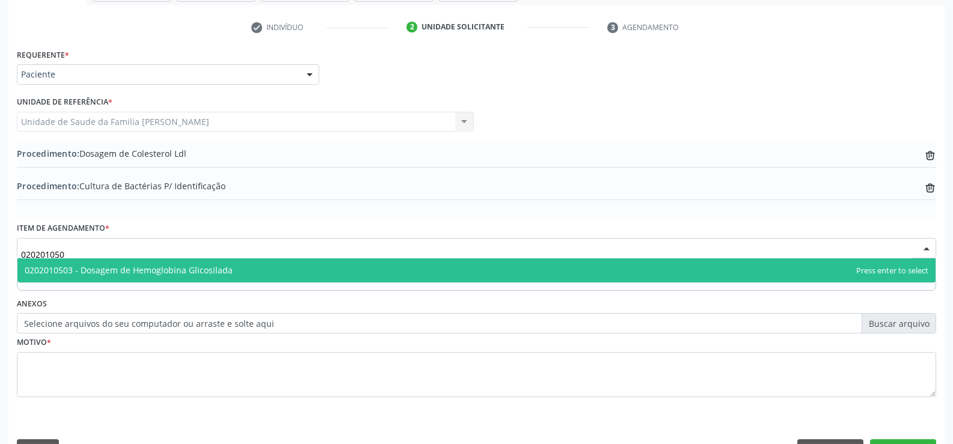
type input "0202010503"
click at [254, 267] on span "0202010503 - Dosagem de Hemoglobina Glicosilada" at bounding box center [476, 270] width 918 height 24
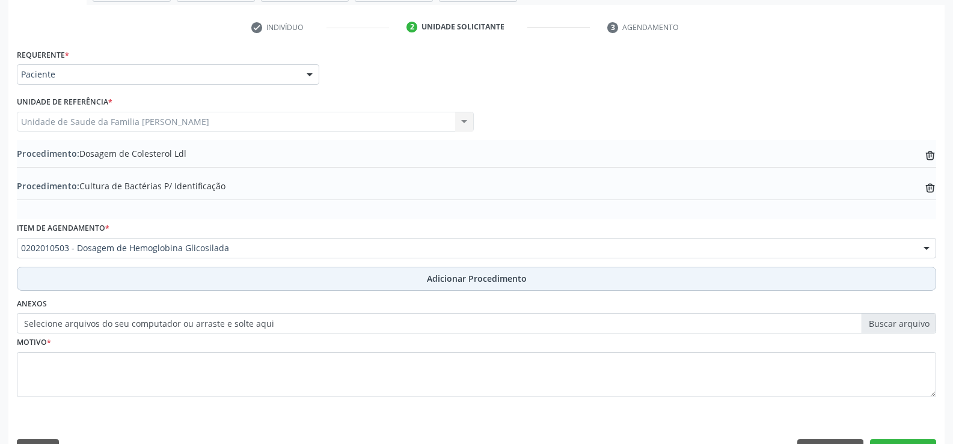
click at [466, 278] on span "Adicionar Procedimento" at bounding box center [477, 278] width 100 height 13
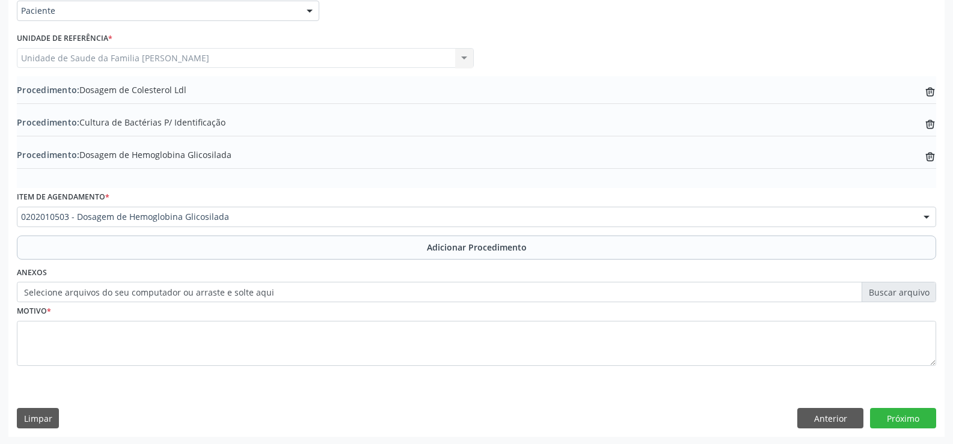
scroll to position [297, 0]
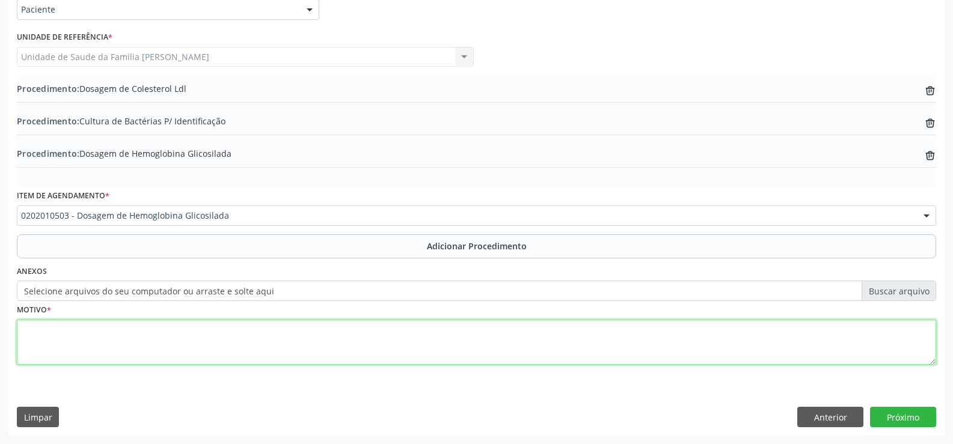
click at [302, 343] on textarea at bounding box center [476, 343] width 919 height 46
type textarea "S.DA MULHER"
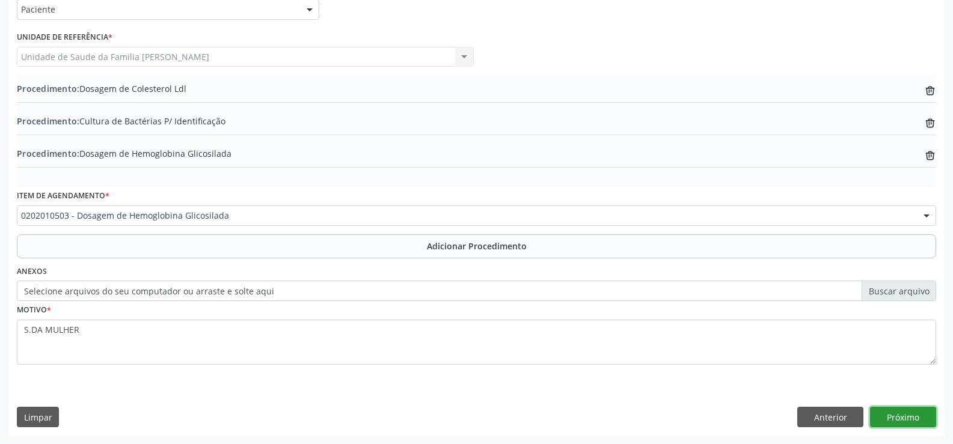
click at [896, 417] on button "Próximo" at bounding box center [903, 417] width 66 height 20
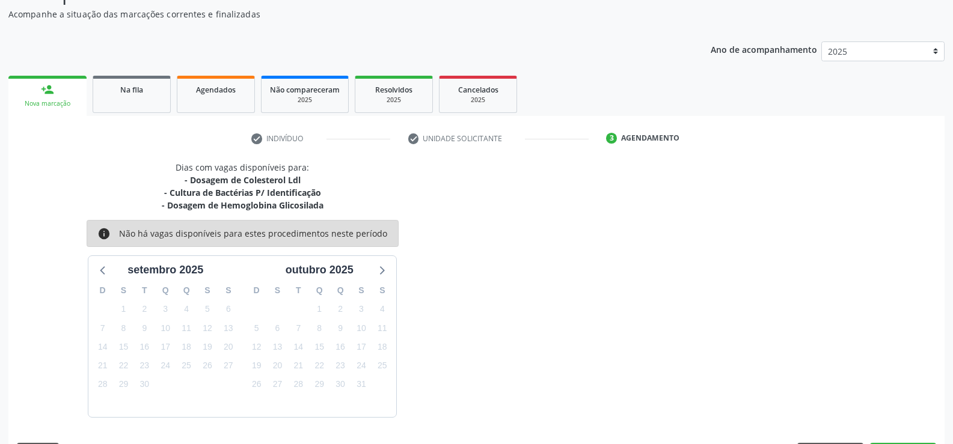
scroll to position [156, 0]
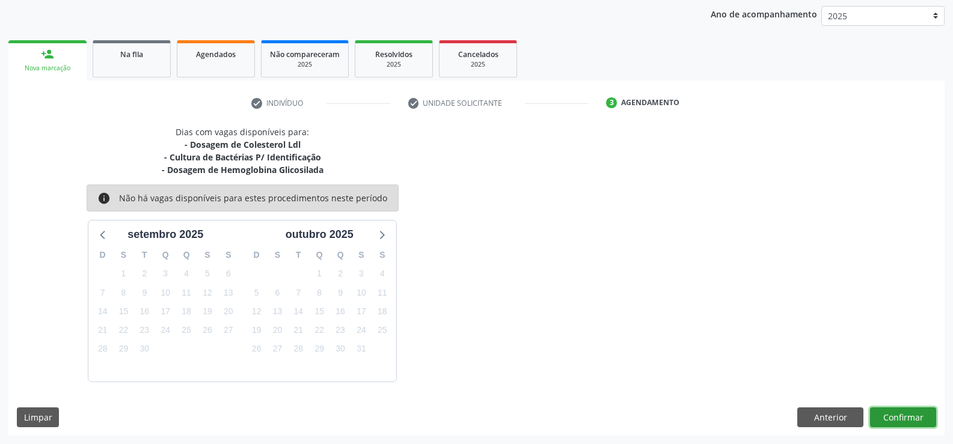
click at [896, 417] on button "Confirmar" at bounding box center [903, 418] width 66 height 20
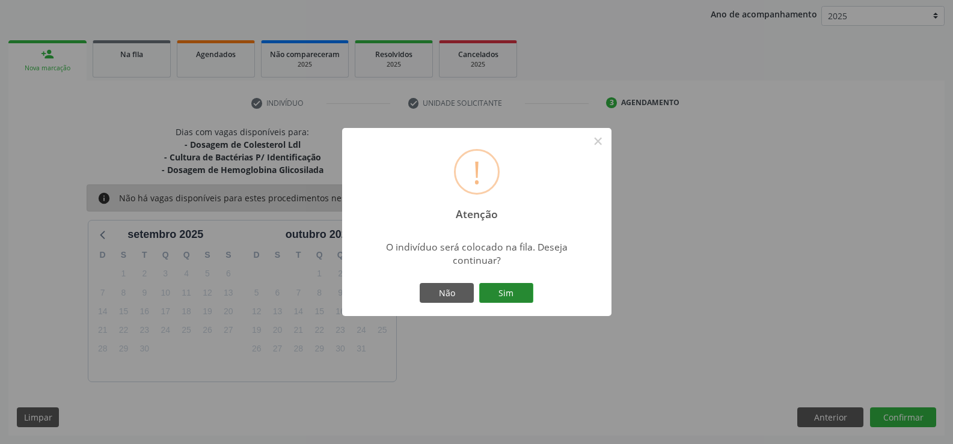
click at [513, 294] on button "Sim" at bounding box center [506, 293] width 54 height 20
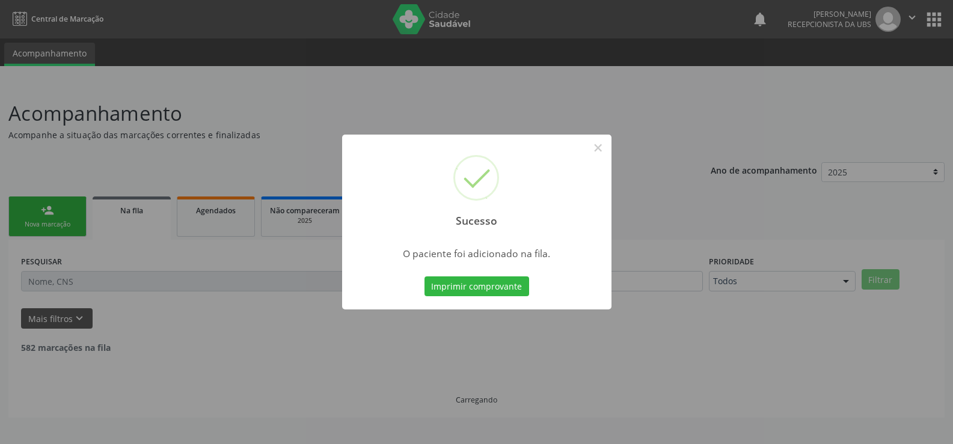
scroll to position [0, 0]
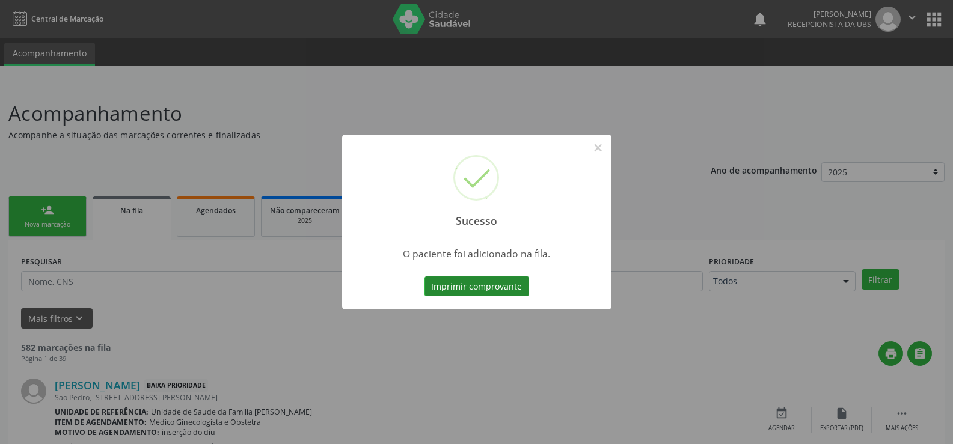
click at [486, 291] on button "Imprimir comprovante" at bounding box center [476, 286] width 105 height 20
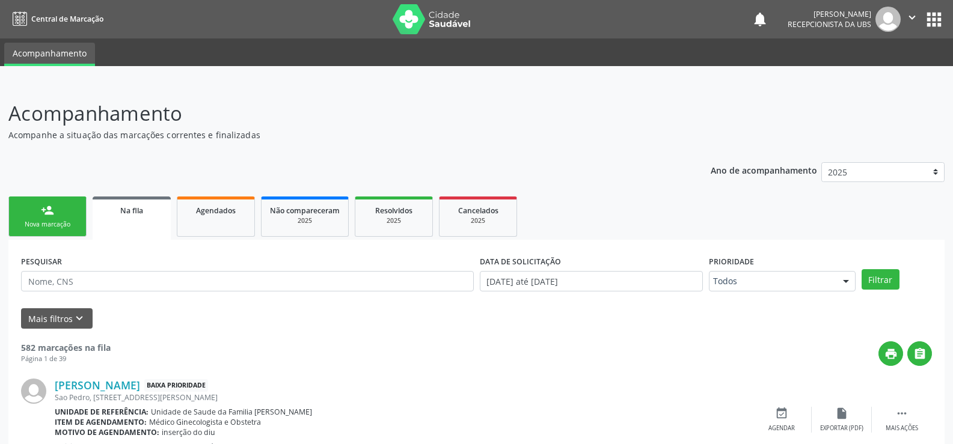
click at [65, 209] on link "person_add Nova marcação" at bounding box center [47, 217] width 78 height 40
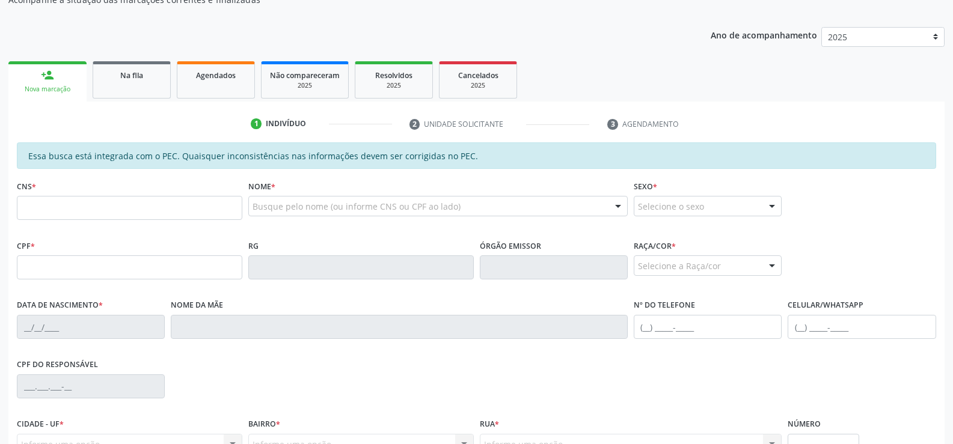
scroll to position [180, 0]
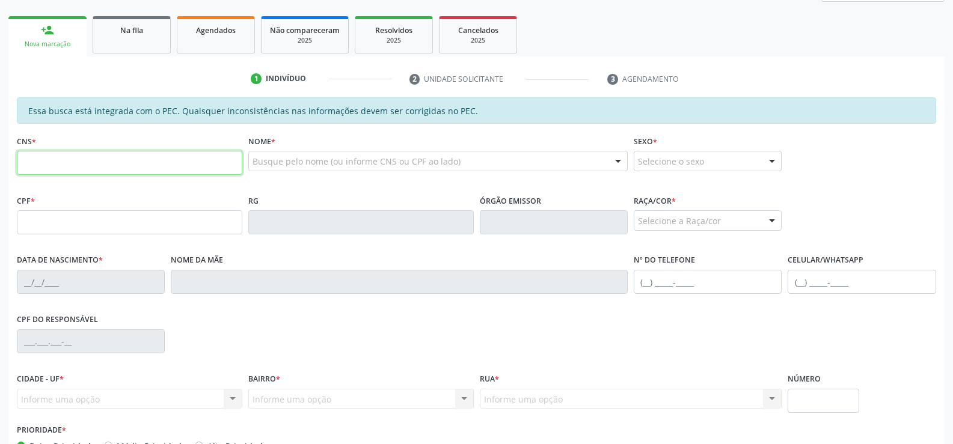
click at [136, 162] on input "text" at bounding box center [129, 163] width 225 height 24
type input "700 0041 1969 4806"
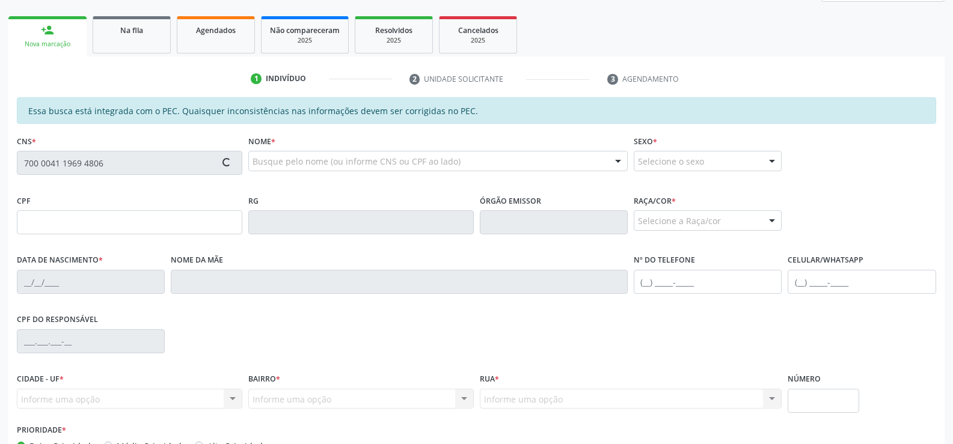
type input "100.253.984-66"
type input "24/06/1991"
type input "Silvania Amorin dos Santos"
type input "(89) 9141-1532"
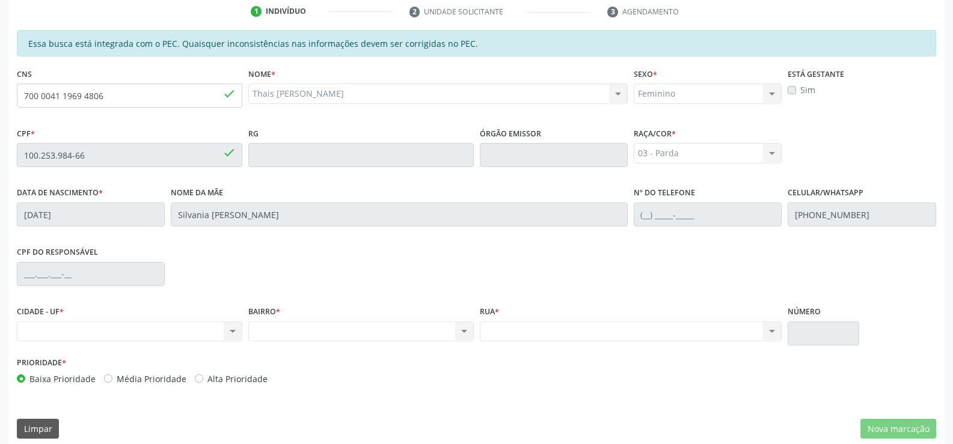
scroll to position [259, 0]
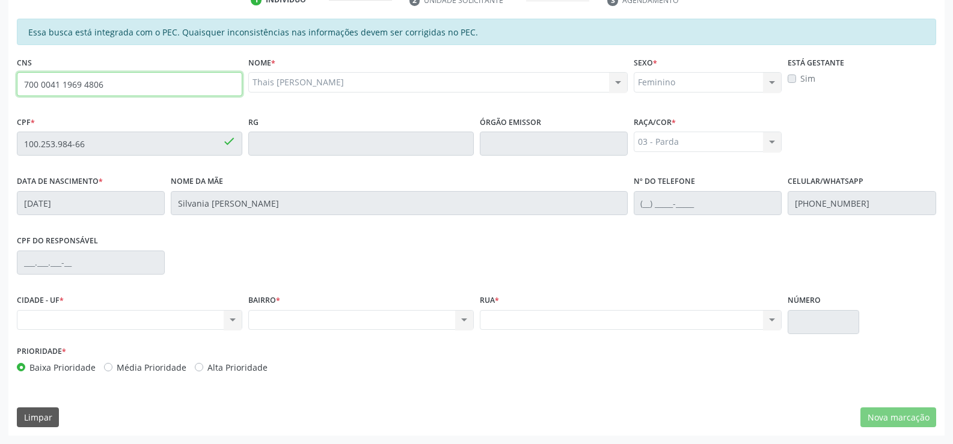
click at [111, 85] on input "700 0041 1969 4806" at bounding box center [129, 84] width 225 height 24
type input "7"
type input "705 8034 4293 2430"
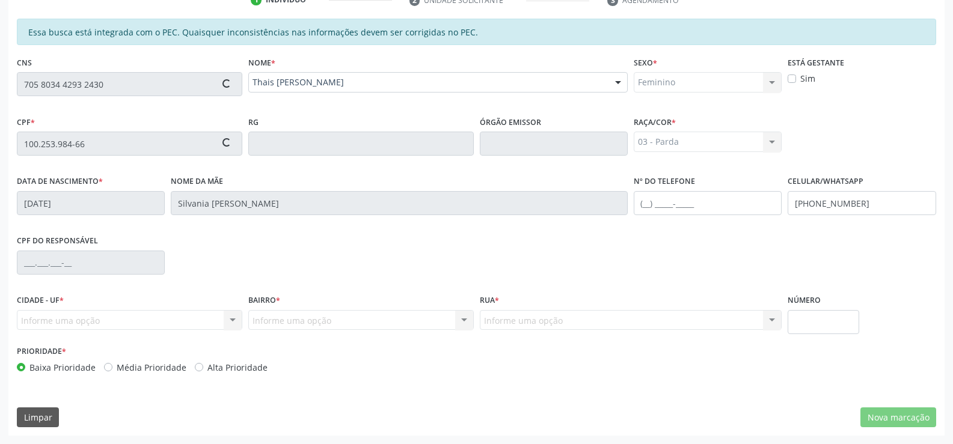
type input "161.047.024-90"
type input "17/02/2000"
type input "Antonia Josefa da Conceicao"
type input "(82) 99367-2755"
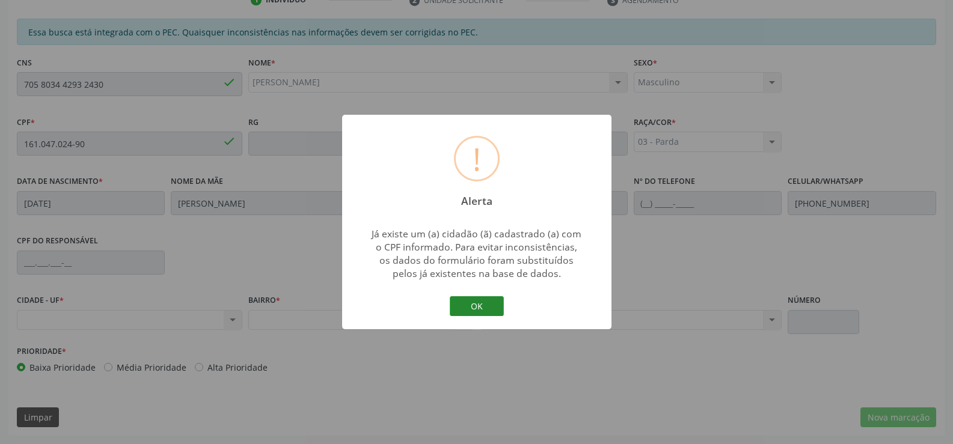
click at [475, 305] on button "OK" at bounding box center [477, 306] width 54 height 20
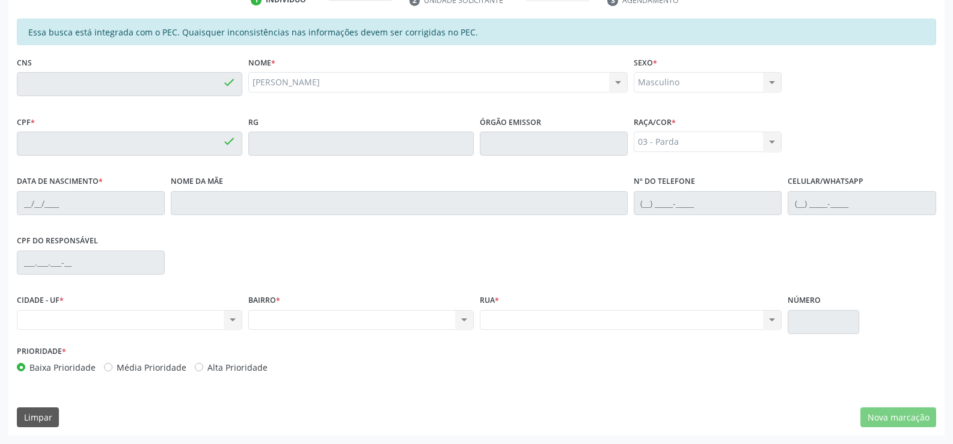
scroll to position [0, 0]
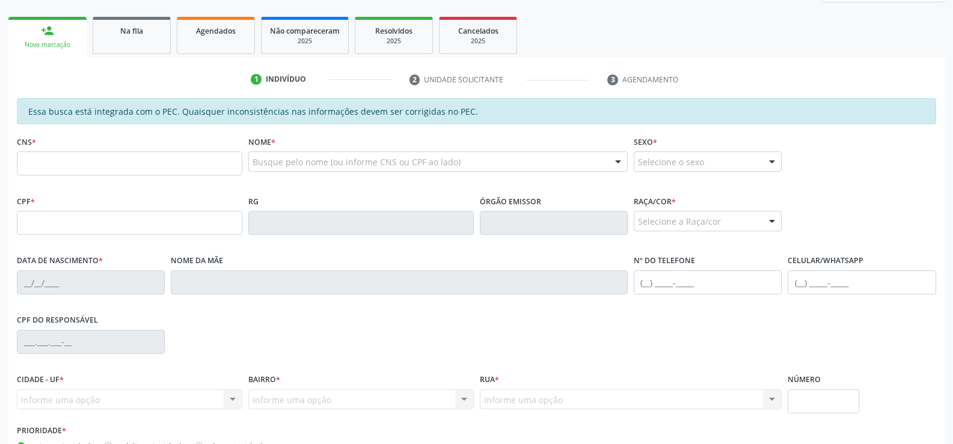
scroll to position [180, 0]
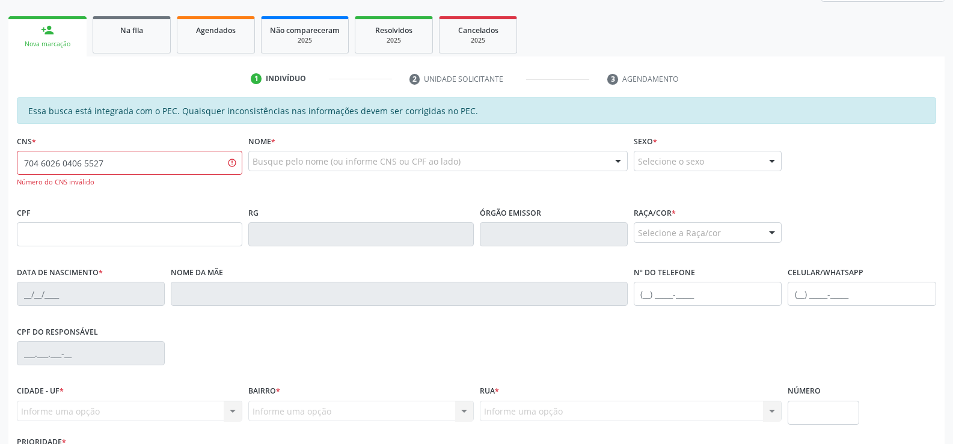
type input "704 6026 0406 5527"
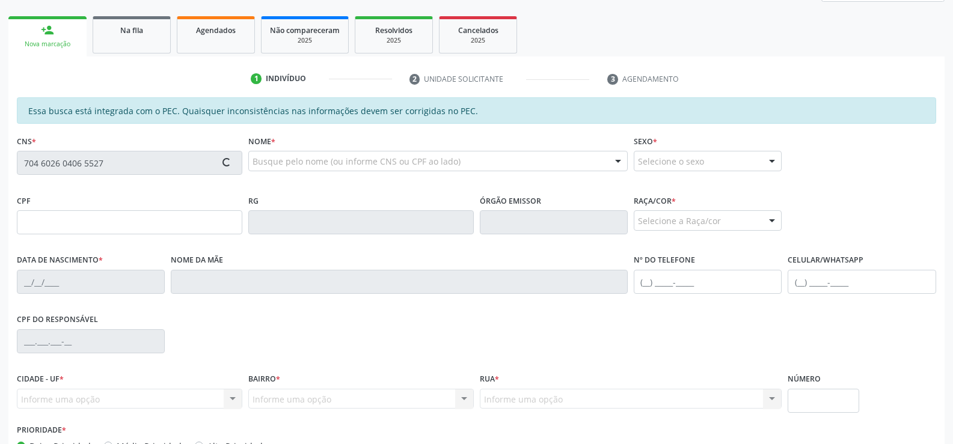
type input "084.758.884-02"
type input "07/06/1989"
type input "Maria Jose dos Santos"
type input "(82) 99197-3499"
type input "28"
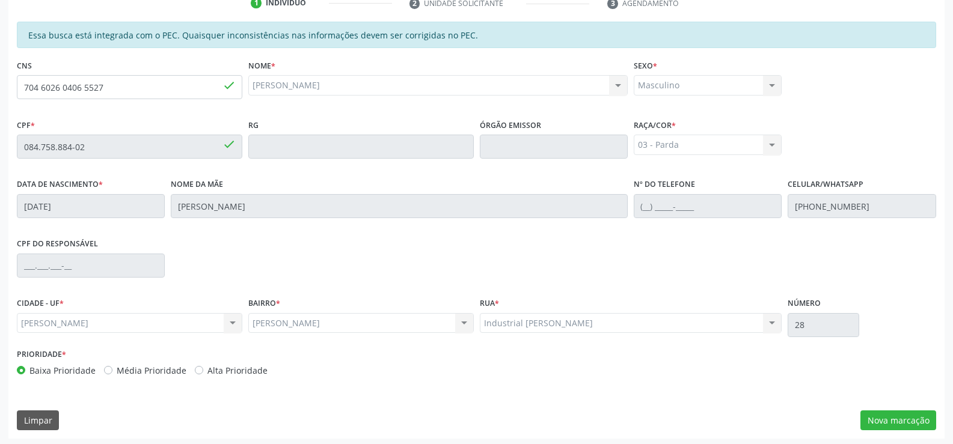
scroll to position [259, 0]
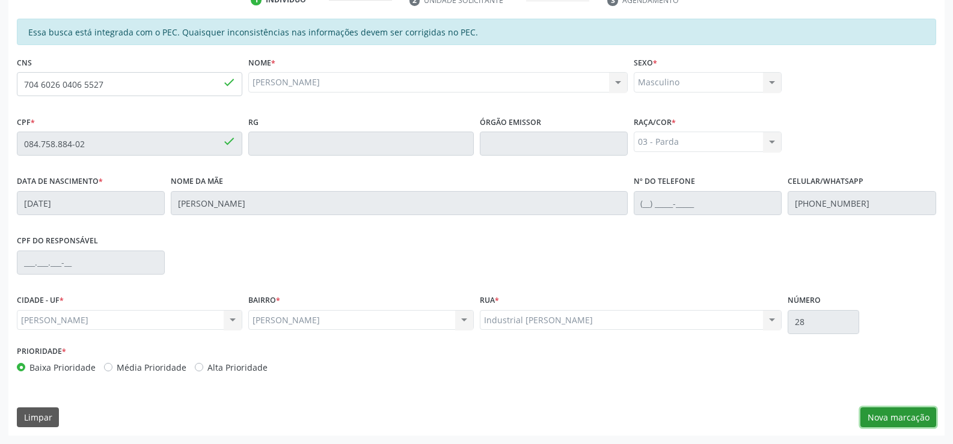
click at [890, 418] on button "Nova marcação" at bounding box center [898, 418] width 76 height 20
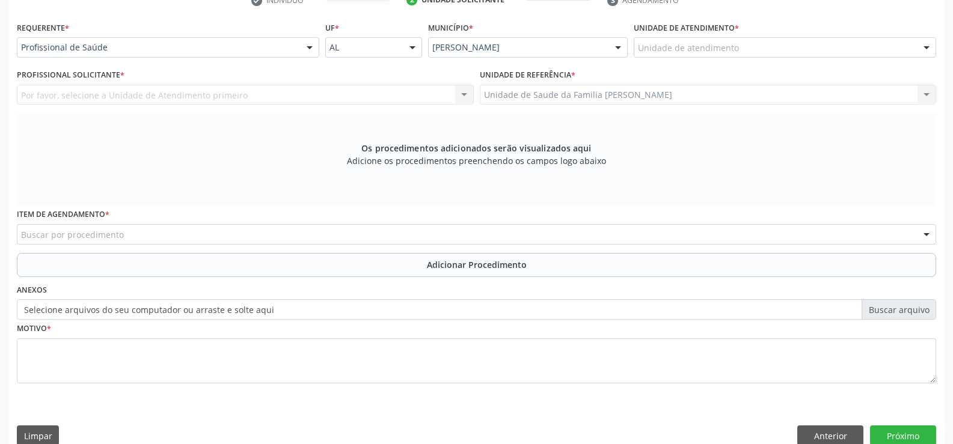
scroll to position [260, 0]
click at [307, 45] on div at bounding box center [310, 47] width 18 height 20
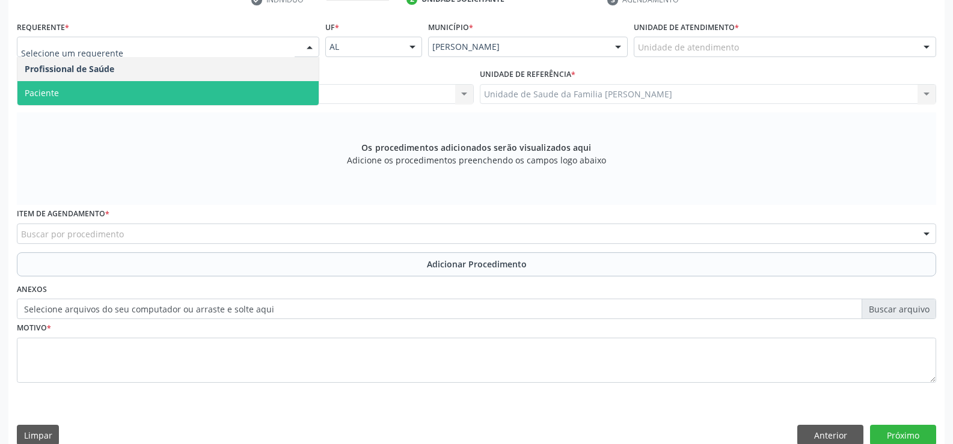
click at [254, 93] on span "Paciente" at bounding box center [167, 93] width 301 height 24
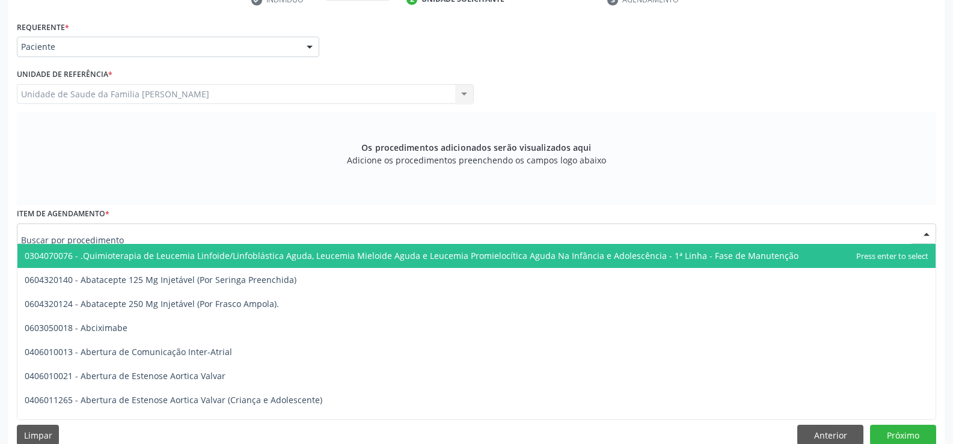
click at [312, 233] on div at bounding box center [476, 234] width 919 height 20
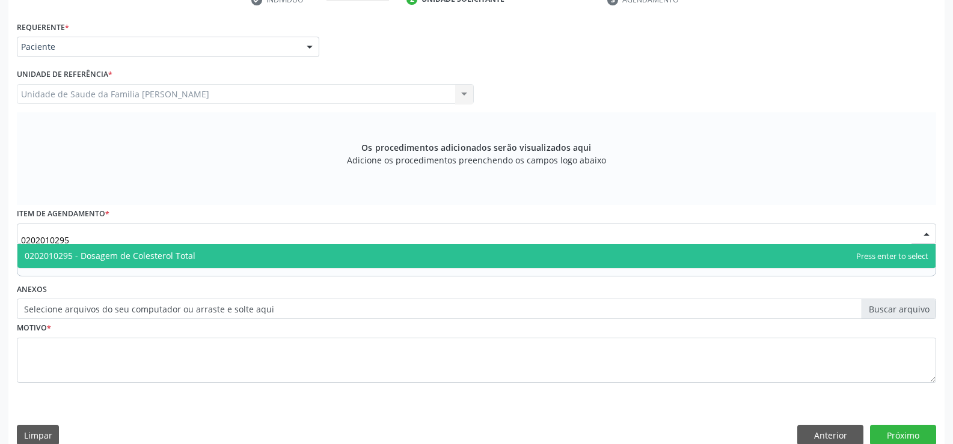
click at [309, 260] on span "0202010295 - Dosagem de Colesterol Total" at bounding box center [476, 256] width 918 height 24
type input "0202010295"
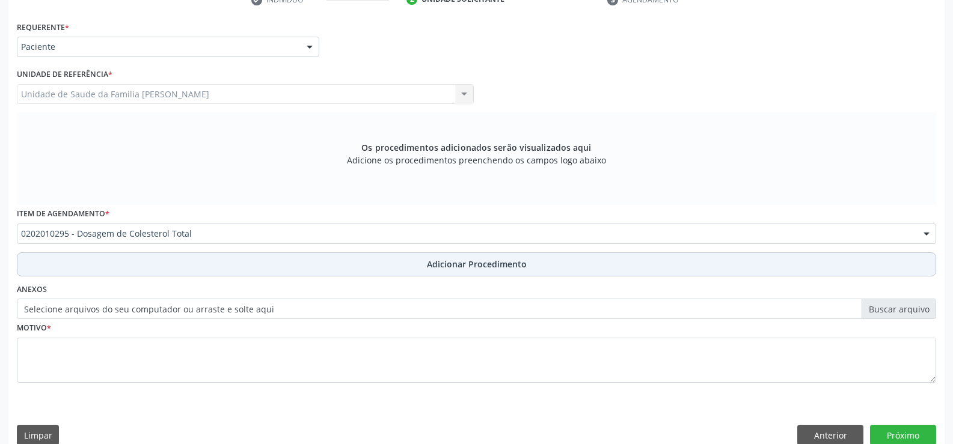
click at [438, 269] on span "Adicionar Procedimento" at bounding box center [477, 264] width 100 height 13
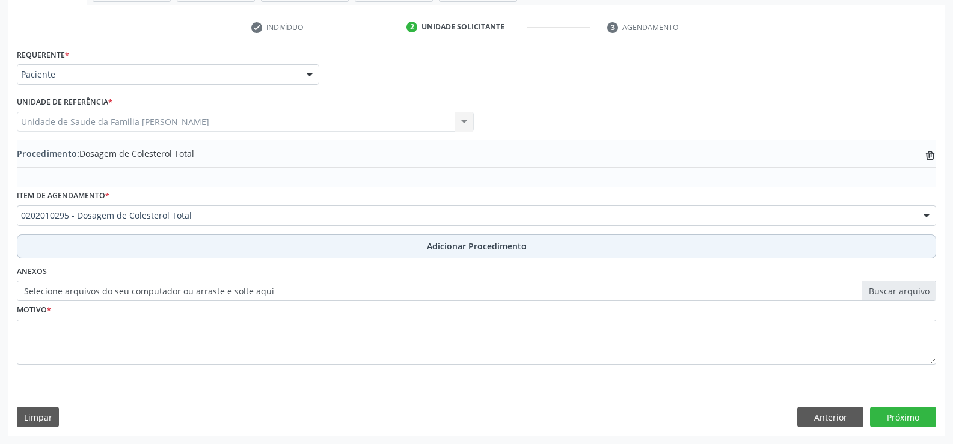
scroll to position [232, 0]
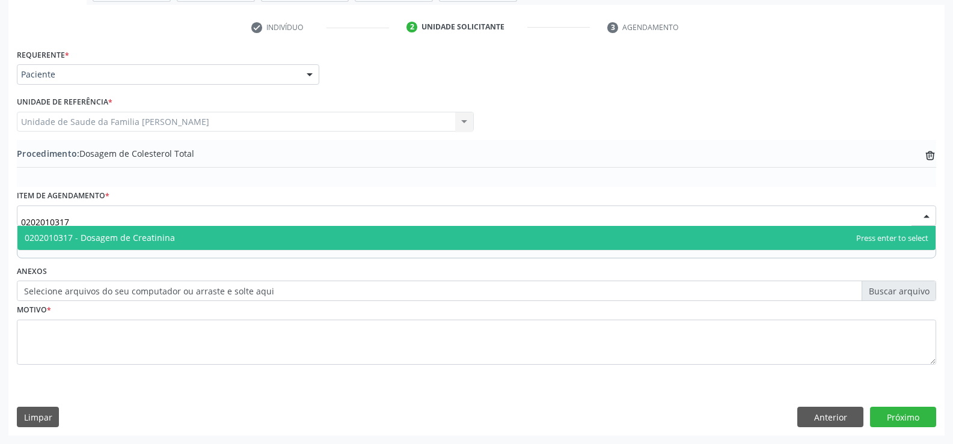
click at [292, 243] on span "0202010317 - Dosagem de Creatinina" at bounding box center [476, 238] width 918 height 24
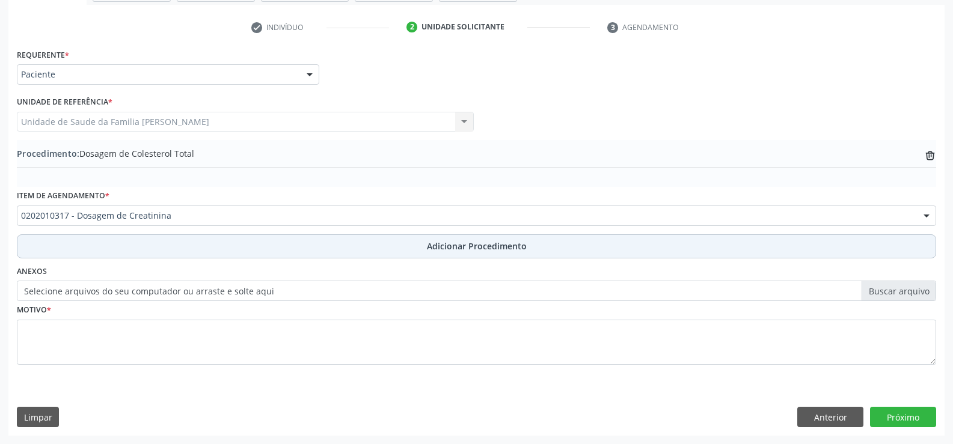
click at [444, 251] on span "Adicionar Procedimento" at bounding box center [477, 246] width 100 height 13
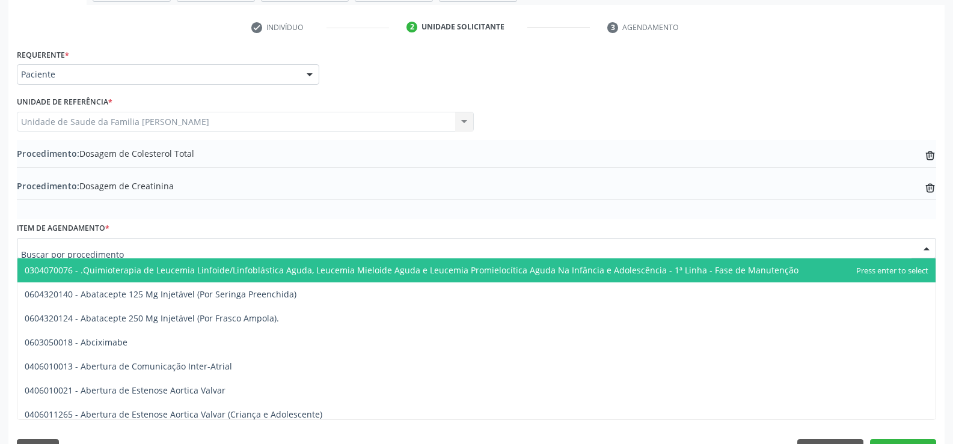
scroll to position [264, 0]
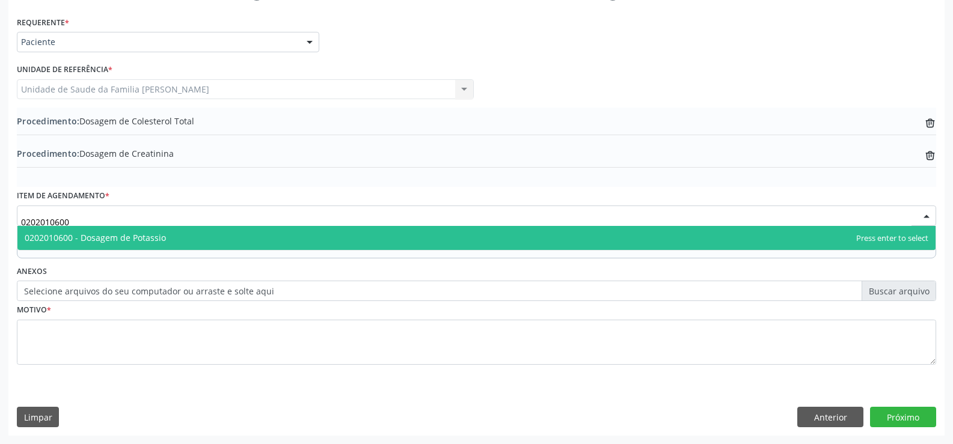
click at [203, 240] on span "0202010600 - Dosagem de Potassio" at bounding box center [476, 238] width 918 height 24
type input "0202010600"
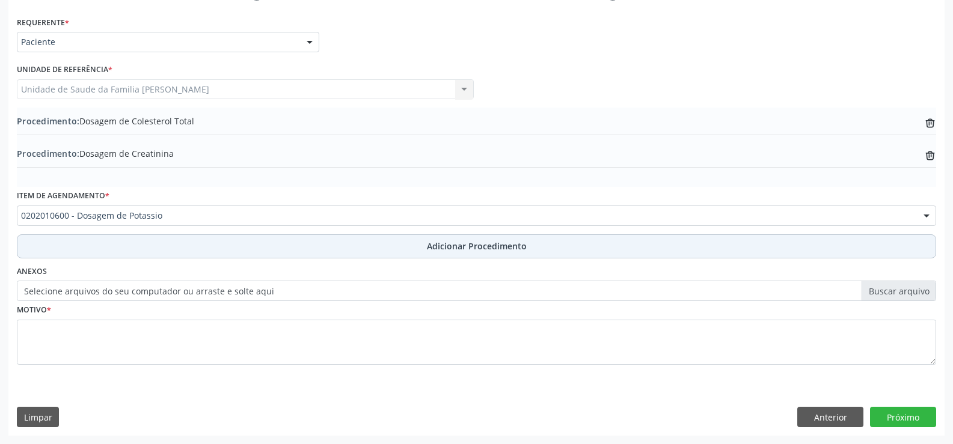
click at [466, 248] on span "Adicionar Procedimento" at bounding box center [477, 246] width 100 height 13
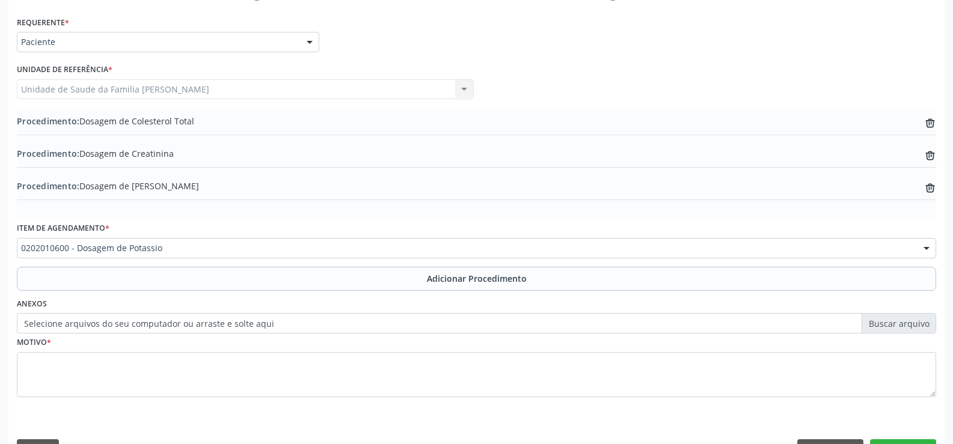
scroll to position [297, 0]
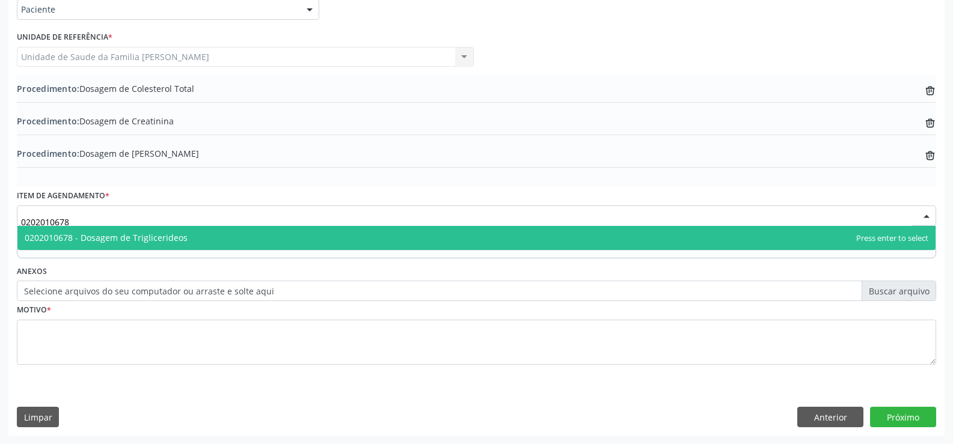
click at [272, 239] on span "0202010678 - Dosagem de Triglicerideos" at bounding box center [476, 238] width 918 height 24
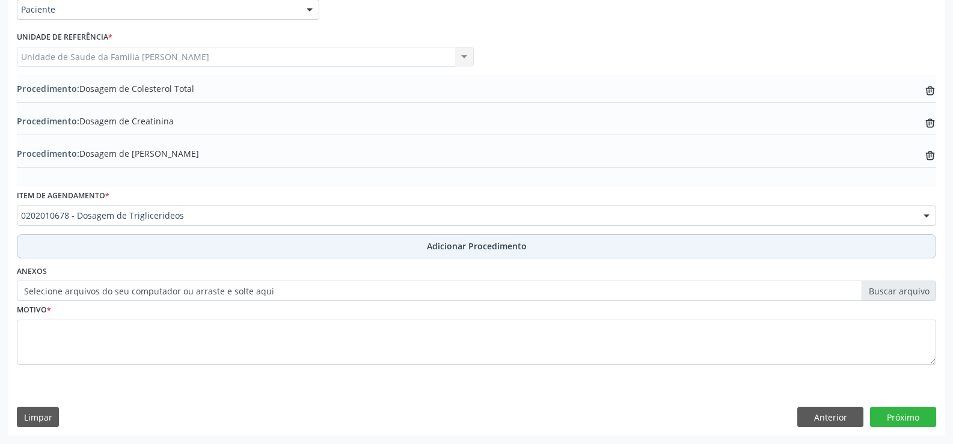
click at [458, 252] on span "Adicionar Procedimento" at bounding box center [477, 246] width 100 height 13
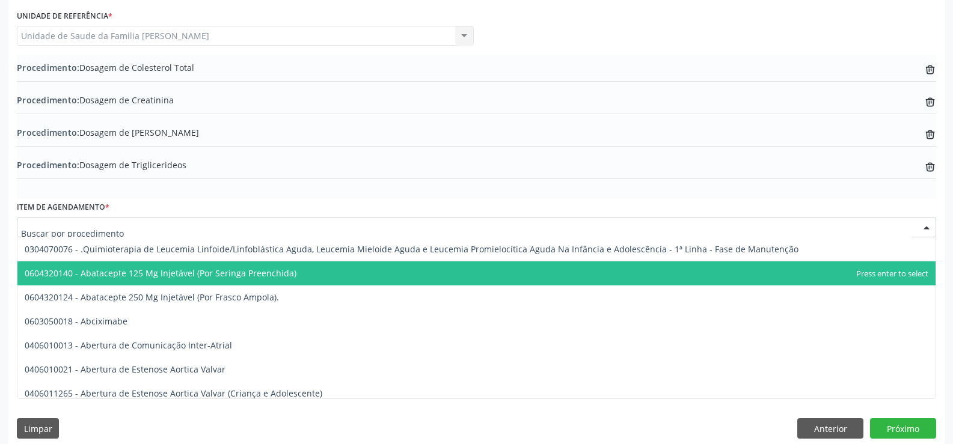
scroll to position [329, 0]
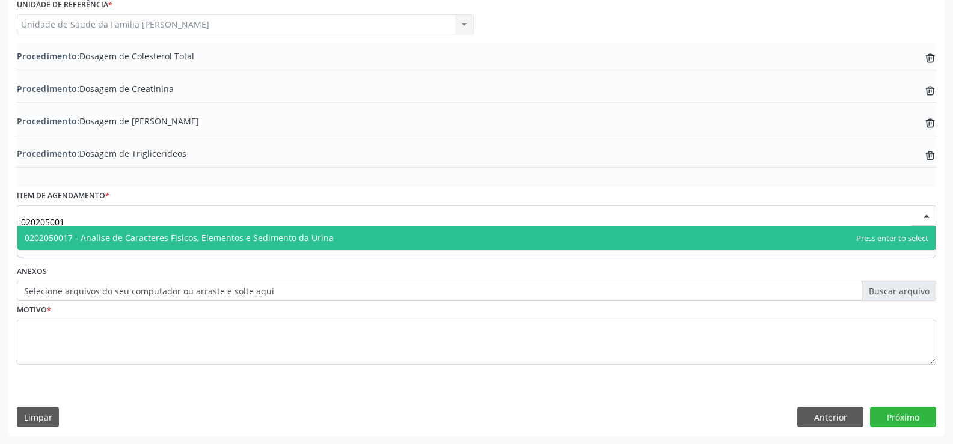
type input "0202050017"
click at [276, 243] on span "0202050017 - Analise de Caracteres Fisicos, Elementos e Sedimento da Urina" at bounding box center [179, 237] width 309 height 11
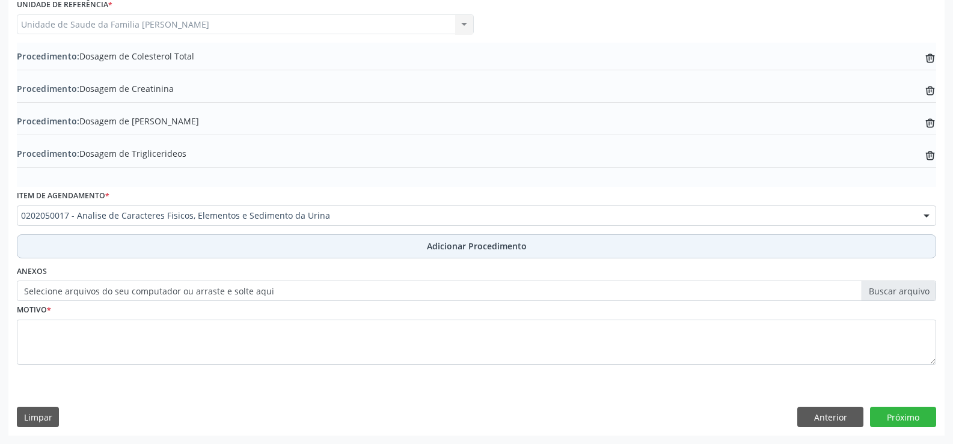
click at [448, 248] on span "Adicionar Procedimento" at bounding box center [477, 246] width 100 height 13
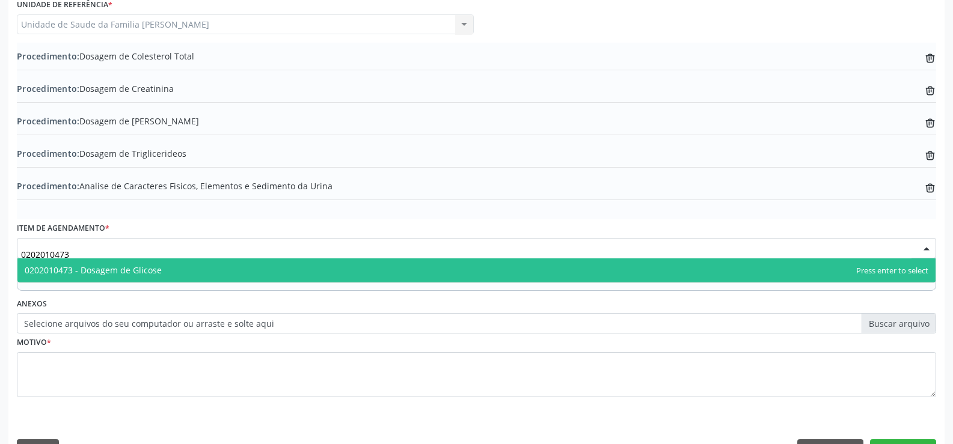
click at [320, 269] on span "0202010473 - Dosagem de Glicose" at bounding box center [476, 270] width 918 height 24
type input "0202010473"
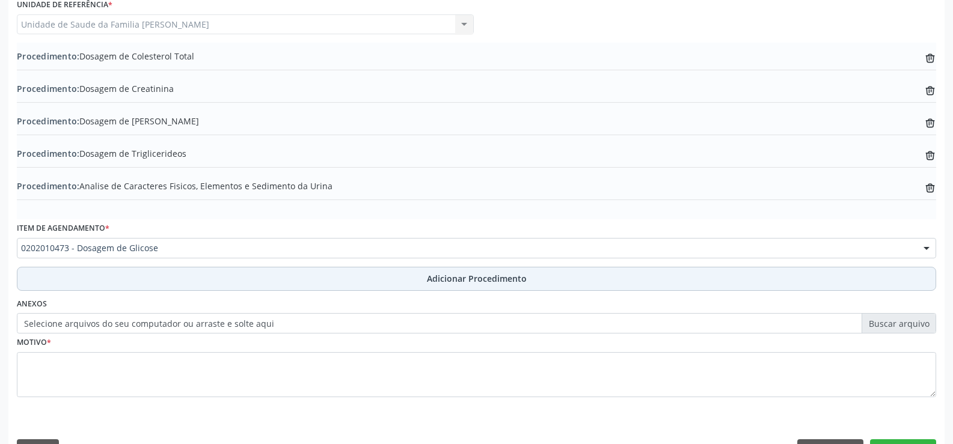
click at [438, 281] on span "Adicionar Procedimento" at bounding box center [477, 278] width 100 height 13
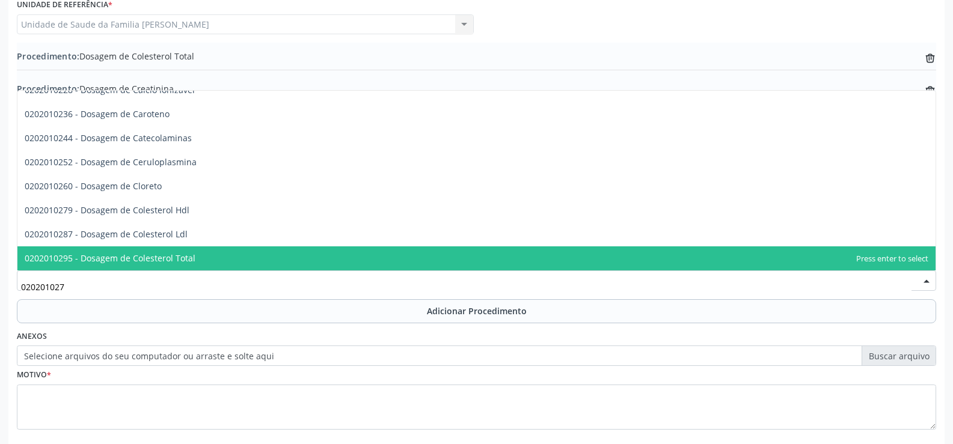
scroll to position [0, 0]
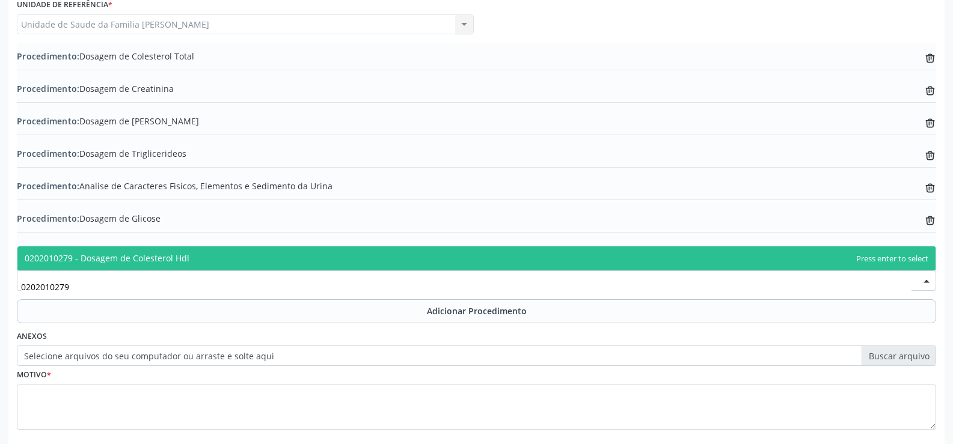
click at [228, 257] on span "0202010279 - Dosagem de Colesterol Hdl" at bounding box center [476, 258] width 918 height 24
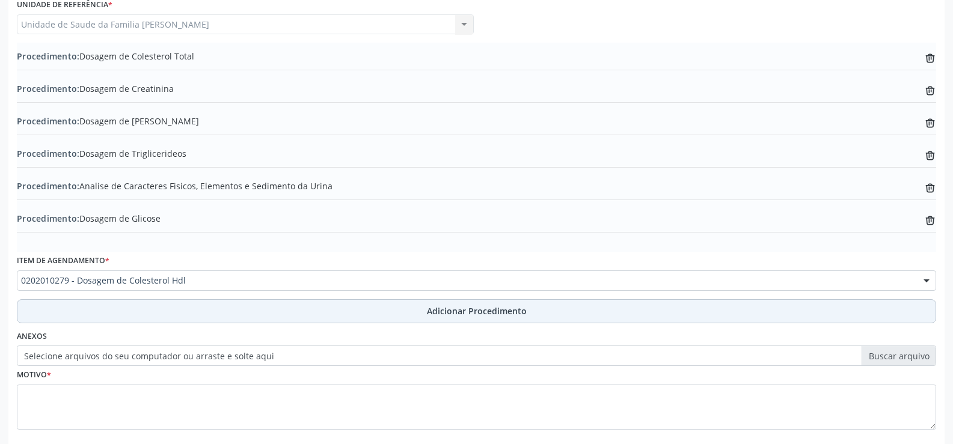
click at [466, 310] on span "Adicionar Procedimento" at bounding box center [477, 311] width 100 height 13
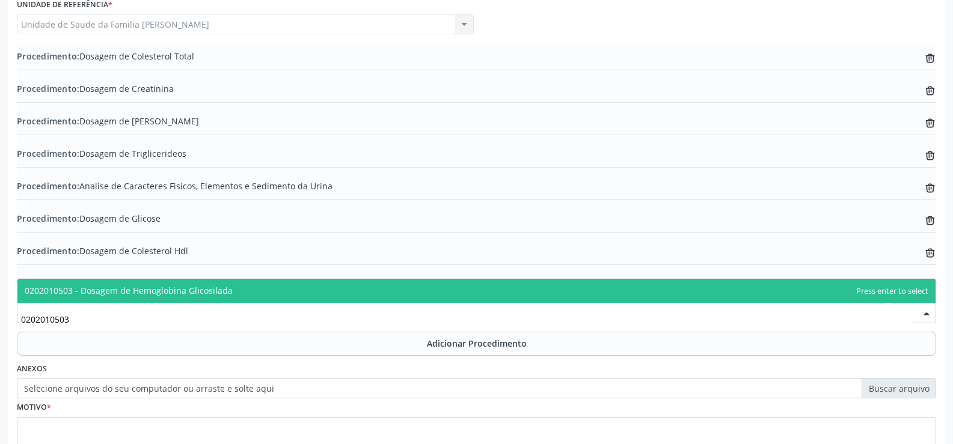
click at [253, 295] on span "0202010503 - Dosagem de Hemoglobina Glicosilada" at bounding box center [476, 291] width 918 height 24
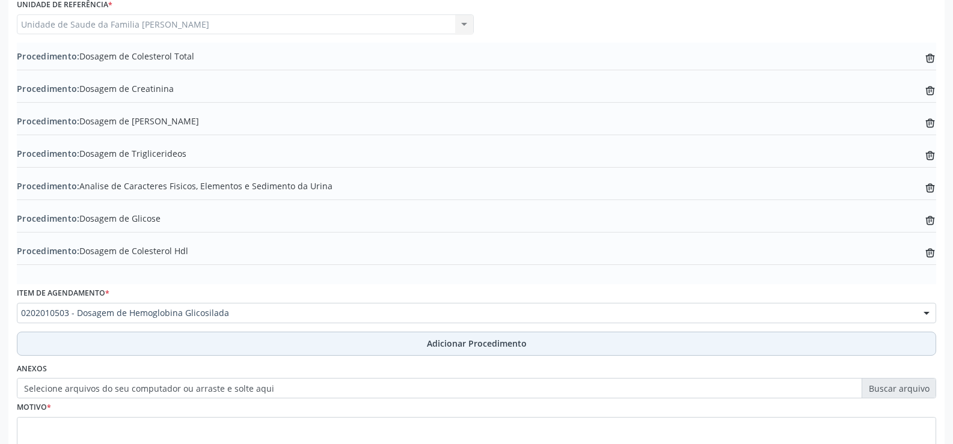
click at [448, 346] on span "Adicionar Procedimento" at bounding box center [477, 343] width 100 height 13
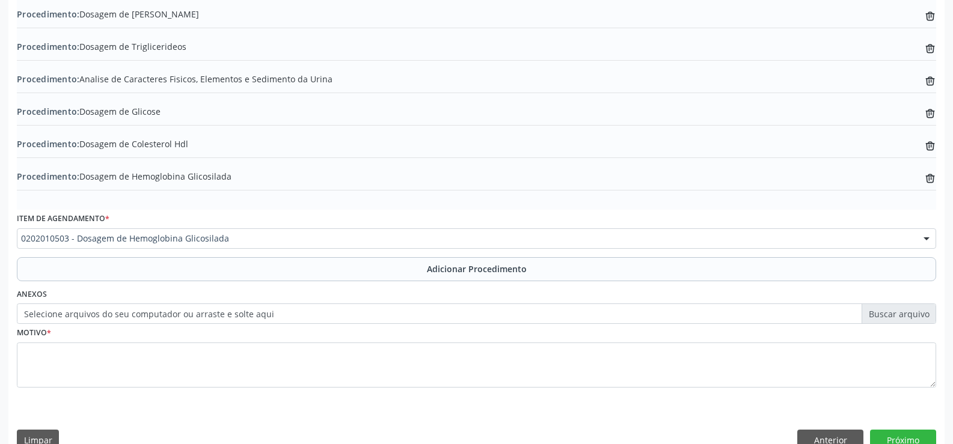
scroll to position [459, 0]
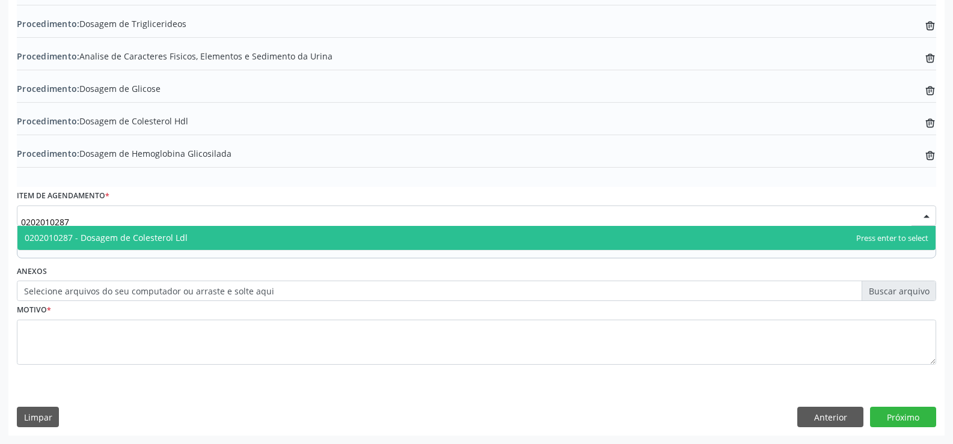
click at [278, 242] on span "0202010287 - Dosagem de Colesterol Ldl" at bounding box center [476, 238] width 918 height 24
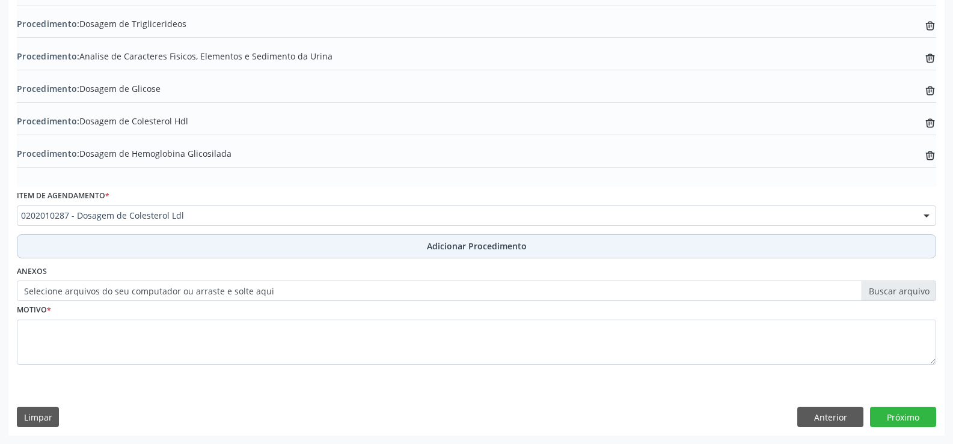
click at [449, 250] on span "Adicionar Procedimento" at bounding box center [477, 246] width 100 height 13
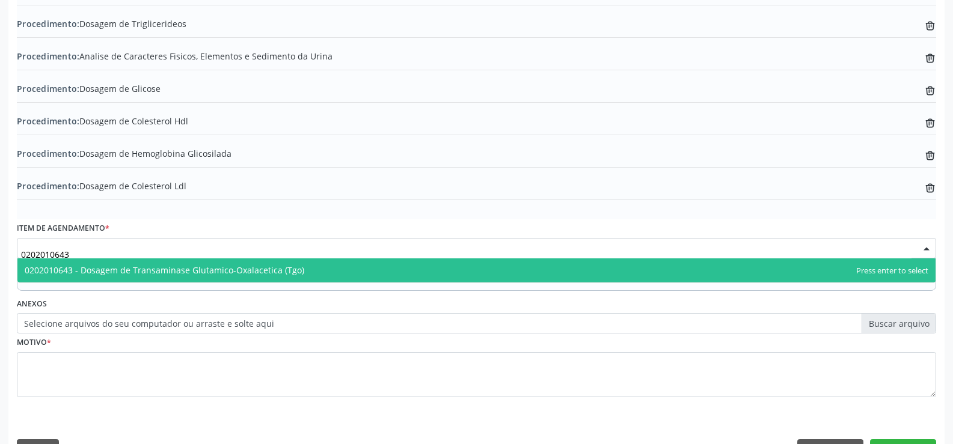
click at [304, 271] on span "0202010643 - Dosagem de Transaminase Glutamico-Oxalacetica (Tgo)" at bounding box center [476, 270] width 918 height 24
type input "0202010643"
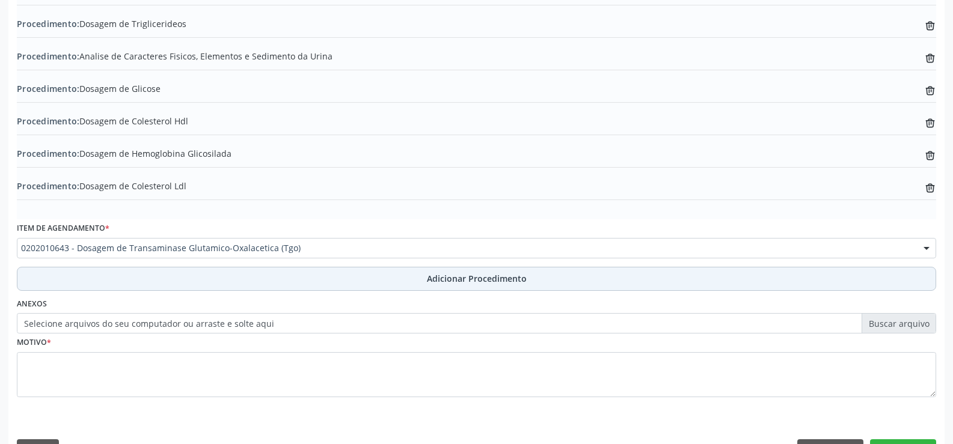
click at [451, 279] on span "Adicionar Procedimento" at bounding box center [477, 278] width 100 height 13
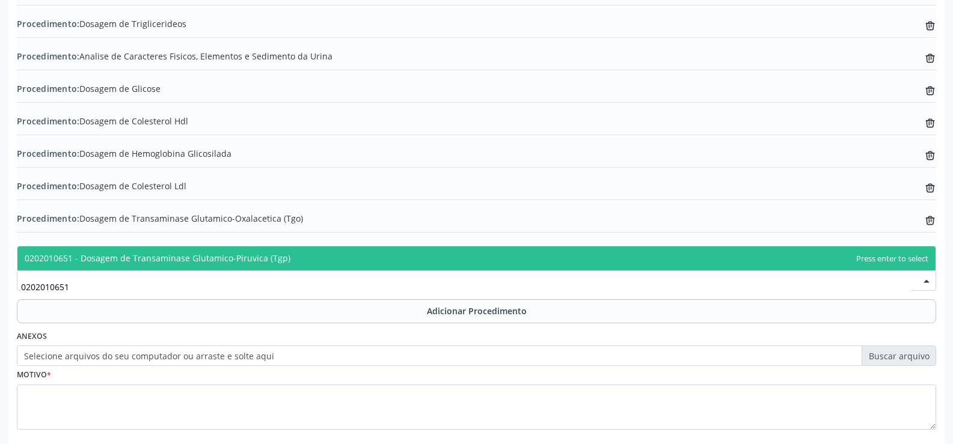
click at [309, 264] on span "0202010651 - Dosagem de Transaminase Glutamico-Piruvica (Tgp)" at bounding box center [476, 258] width 918 height 24
type input "0202010651"
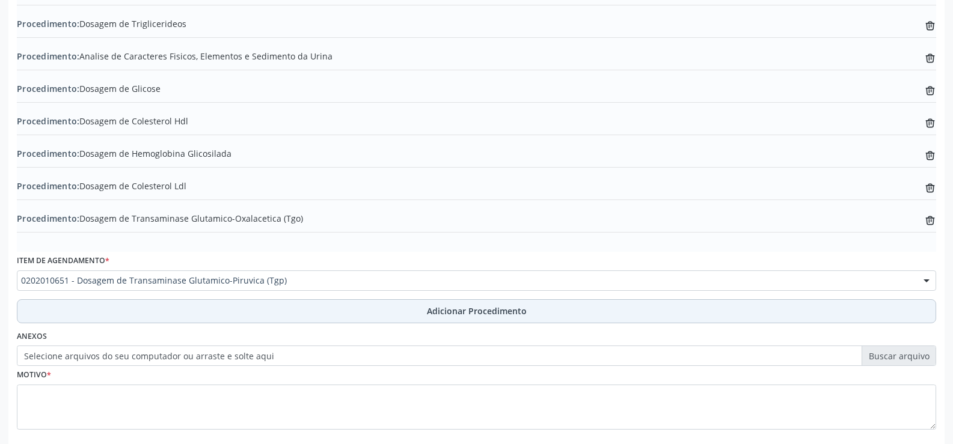
click at [454, 315] on span "Adicionar Procedimento" at bounding box center [477, 311] width 100 height 13
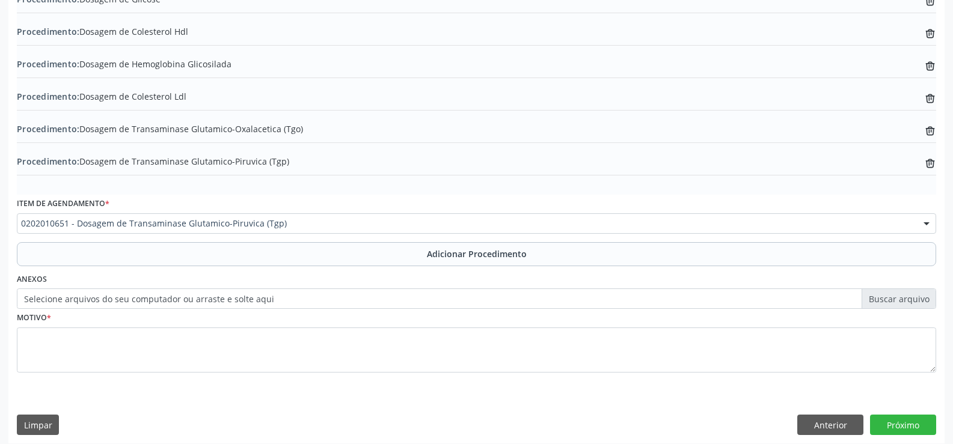
scroll to position [557, 0]
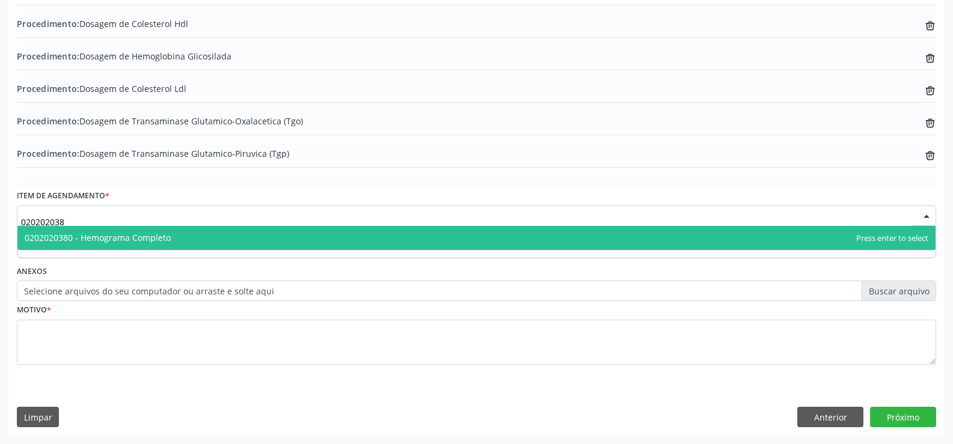
type input "0202020380"
click at [306, 240] on span "0202020380 - Hemograma Completo" at bounding box center [476, 238] width 918 height 24
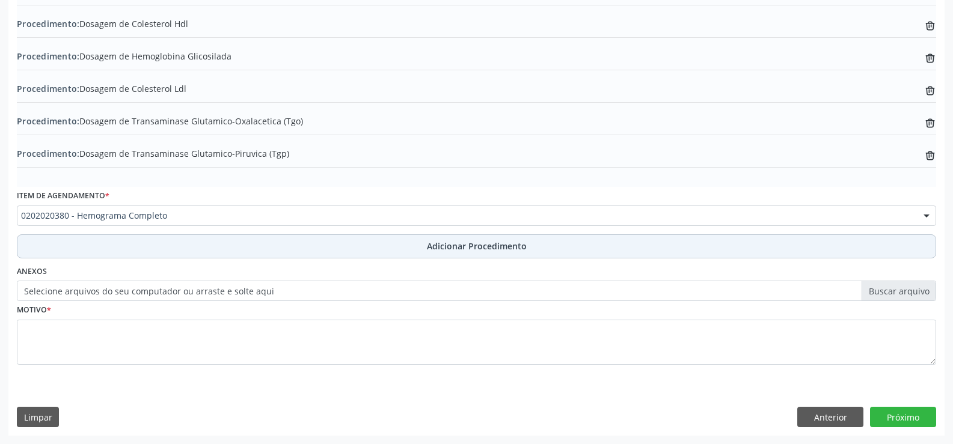
click at [442, 247] on span "Adicionar Procedimento" at bounding box center [477, 246] width 100 height 13
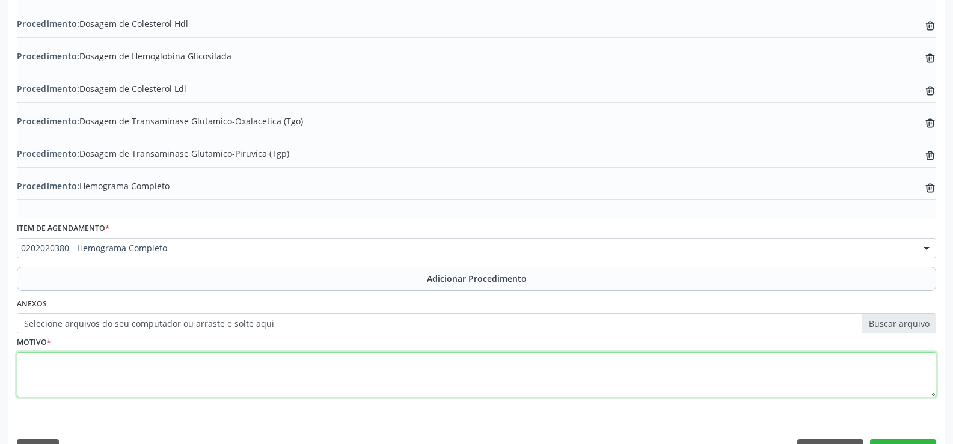
click at [238, 370] on textarea at bounding box center [476, 375] width 919 height 46
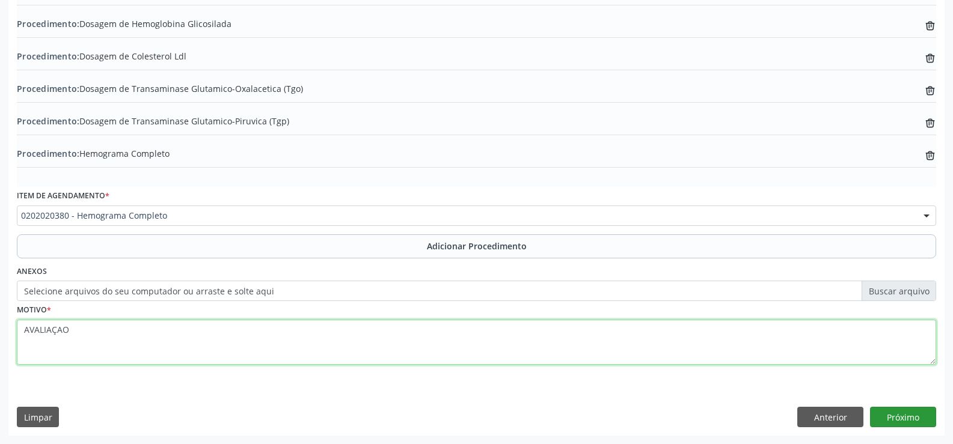
type textarea "AVALIAÇAO"
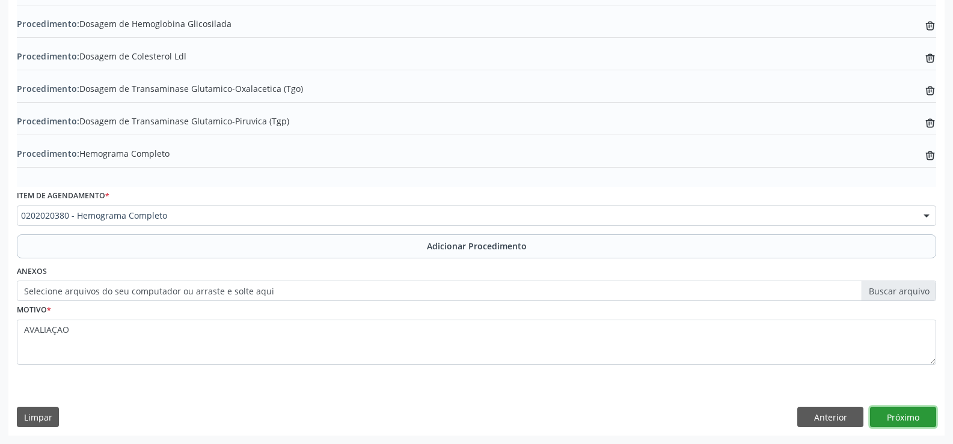
click at [897, 416] on button "Próximo" at bounding box center [903, 417] width 66 height 20
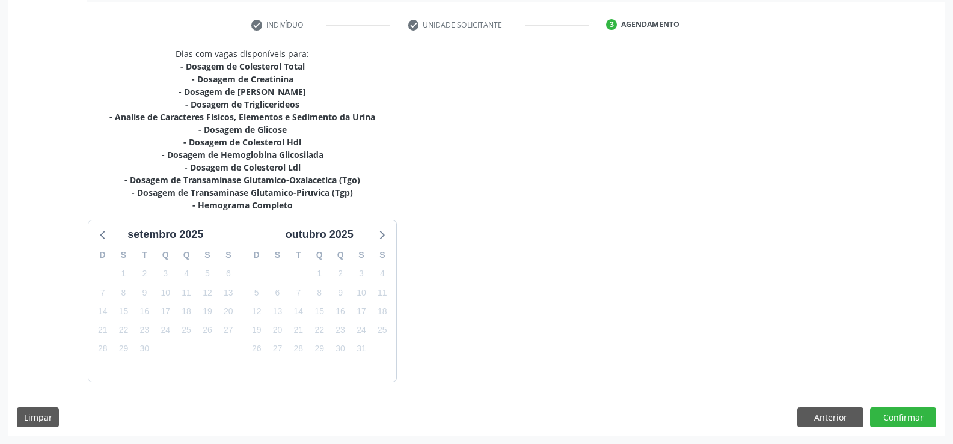
scroll to position [270, 0]
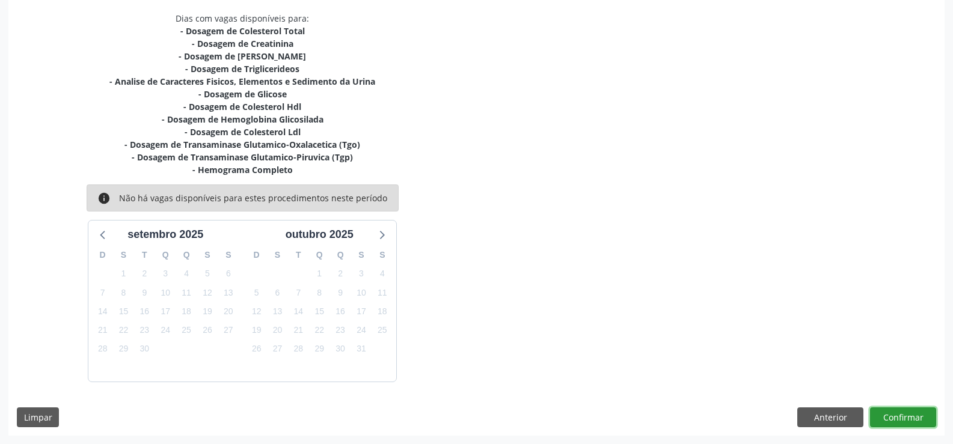
click at [892, 414] on button "Confirmar" at bounding box center [903, 418] width 66 height 20
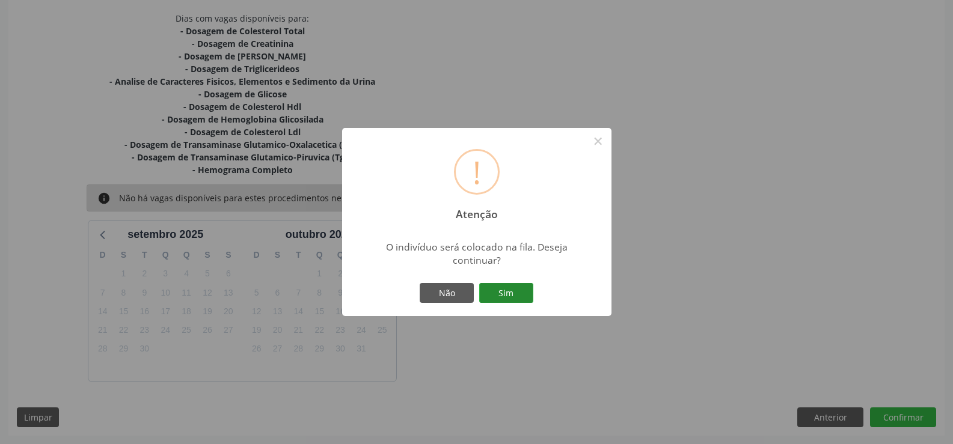
click at [512, 293] on button "Sim" at bounding box center [506, 293] width 54 height 20
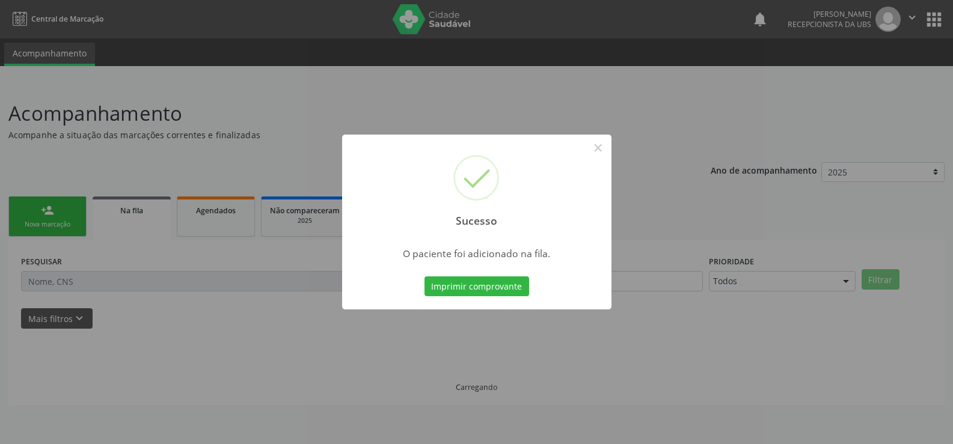
scroll to position [0, 0]
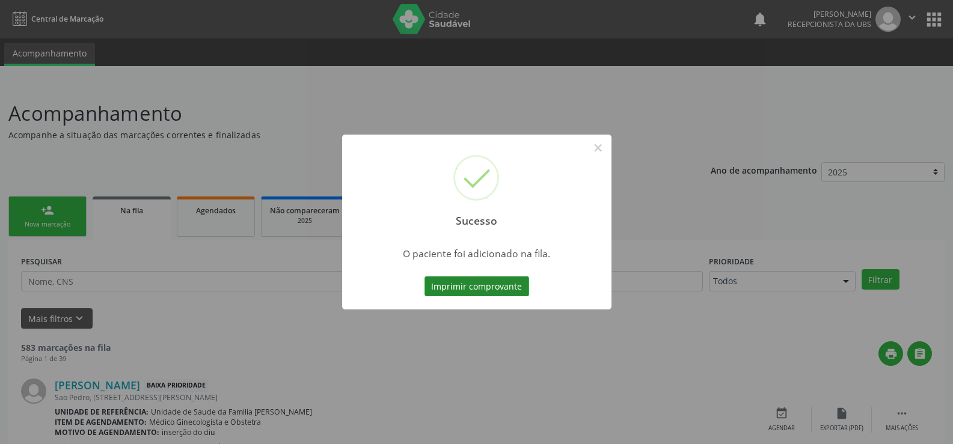
click at [493, 286] on button "Imprimir comprovante" at bounding box center [476, 286] width 105 height 20
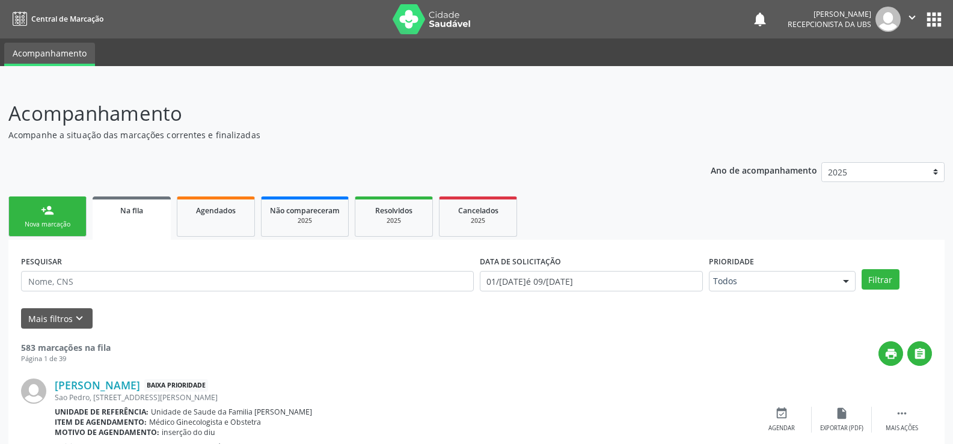
click at [47, 215] on div "person_add" at bounding box center [47, 210] width 13 height 13
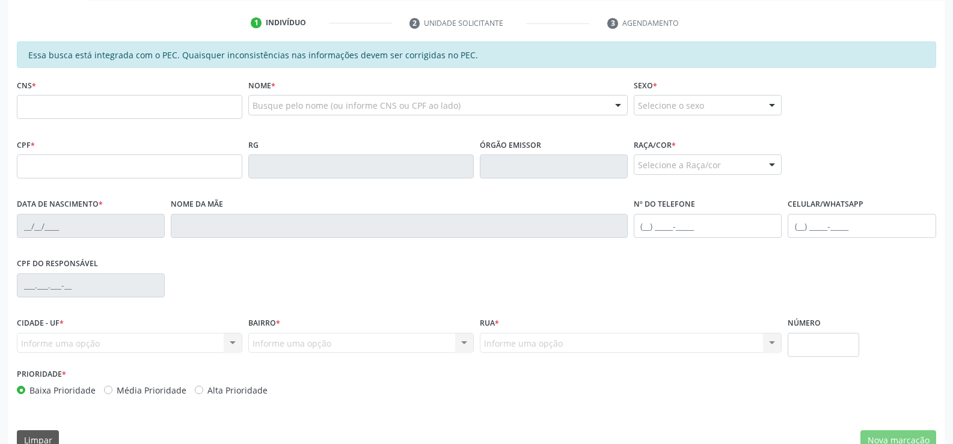
scroll to position [240, 0]
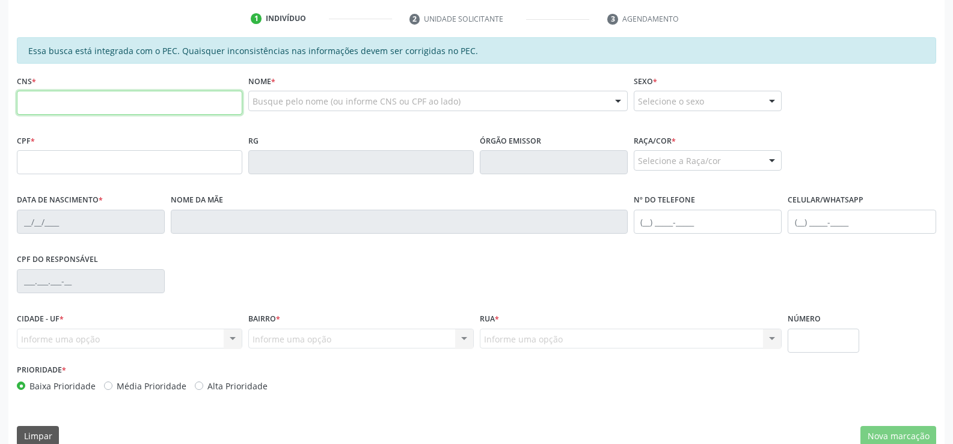
click at [170, 105] on input "text" at bounding box center [129, 103] width 225 height 24
type input "704 6026 0406 5527"
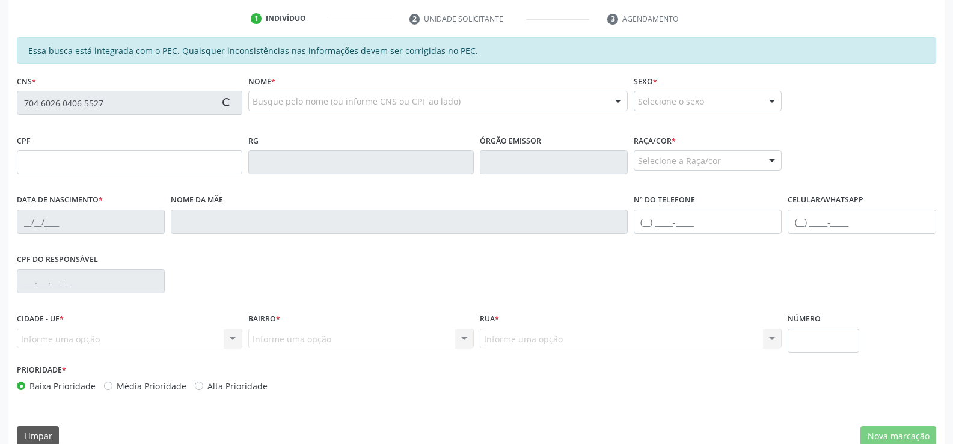
type input "084.758.884-02"
type input "07/06/1989"
type input "Maria Jose dos Santos"
type input "(82) 99197-3499"
type input "28"
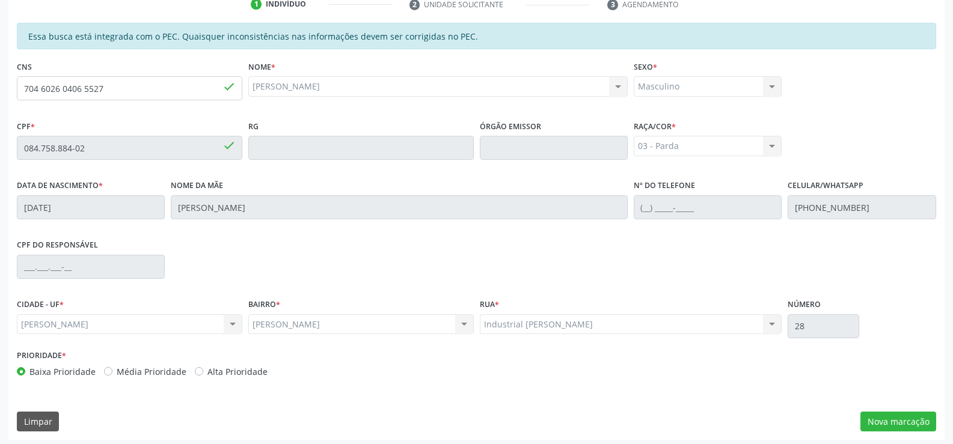
scroll to position [259, 0]
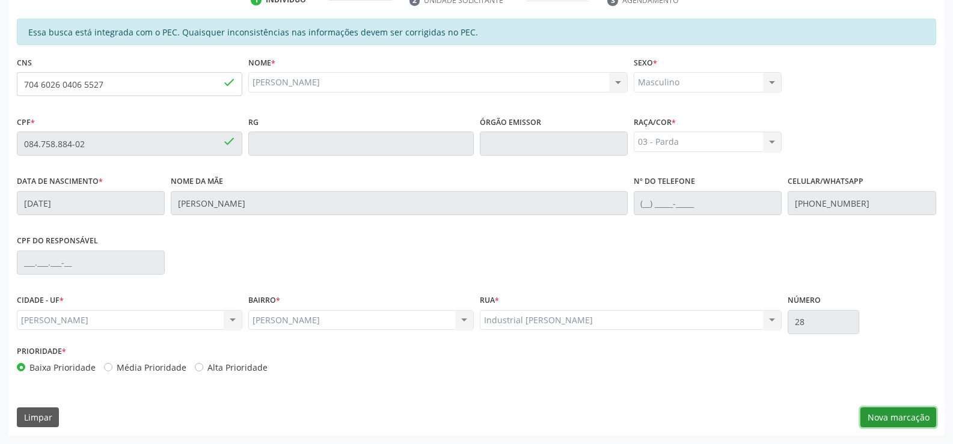
click at [874, 414] on button "Nova marcação" at bounding box center [898, 418] width 76 height 20
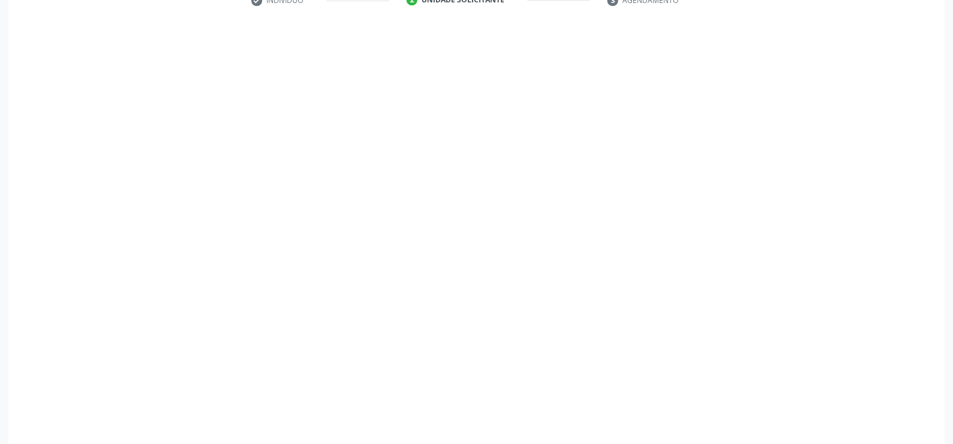
scroll to position [260, 0]
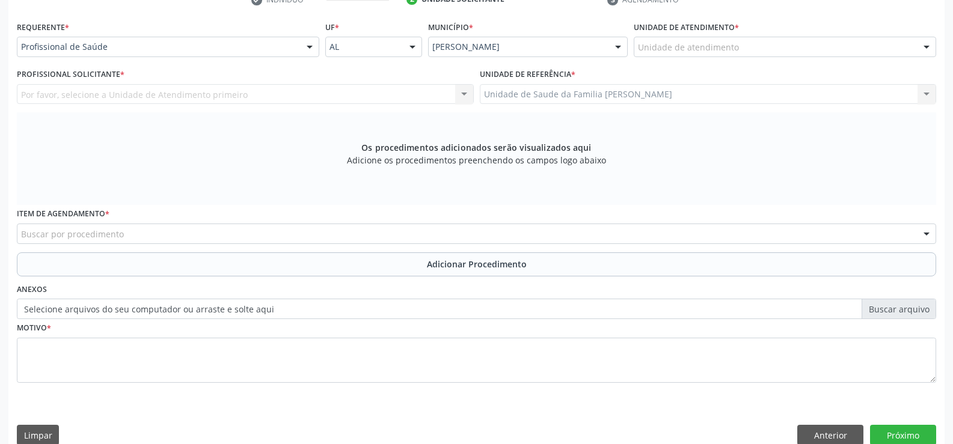
click at [309, 50] on div at bounding box center [310, 47] width 18 height 20
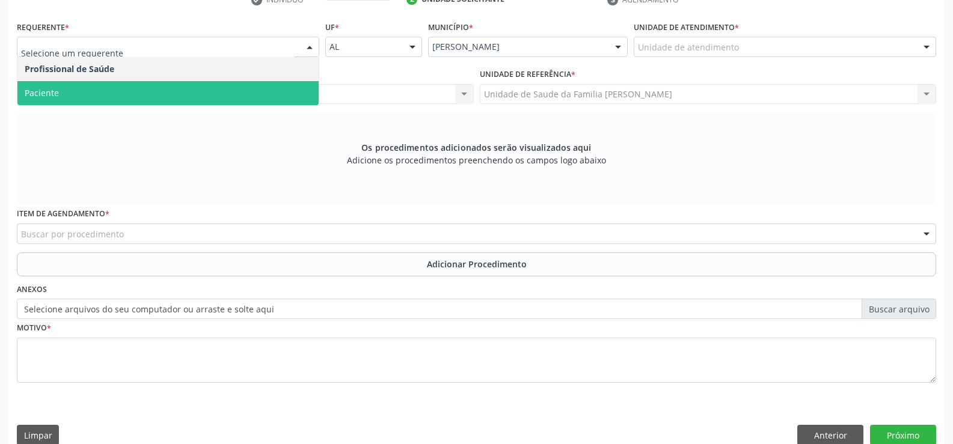
click at [258, 87] on span "Paciente" at bounding box center [167, 93] width 301 height 24
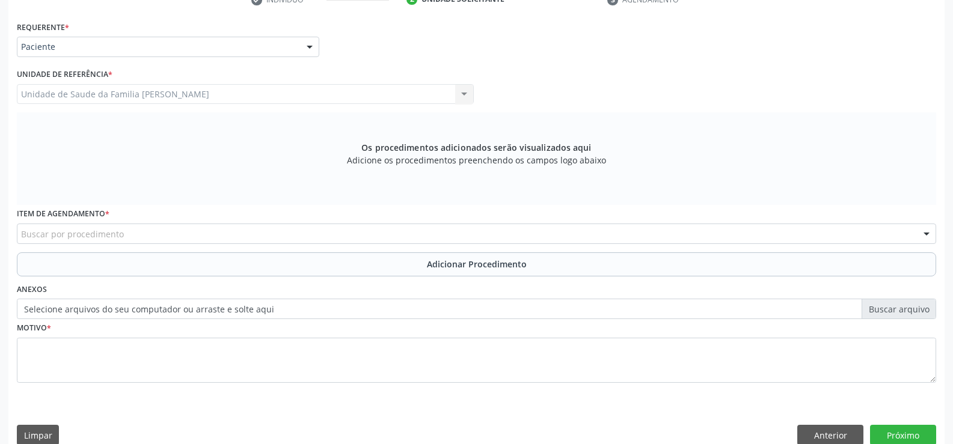
click at [243, 230] on div "Buscar por procedimento" at bounding box center [476, 234] width 919 height 20
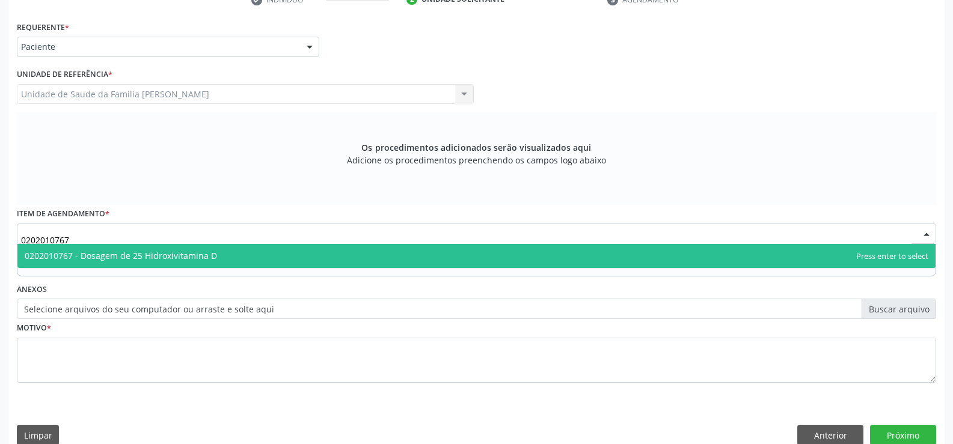
click at [254, 256] on span "0202010767 - Dosagem de 25 Hidroxivitamina D" at bounding box center [476, 256] width 918 height 24
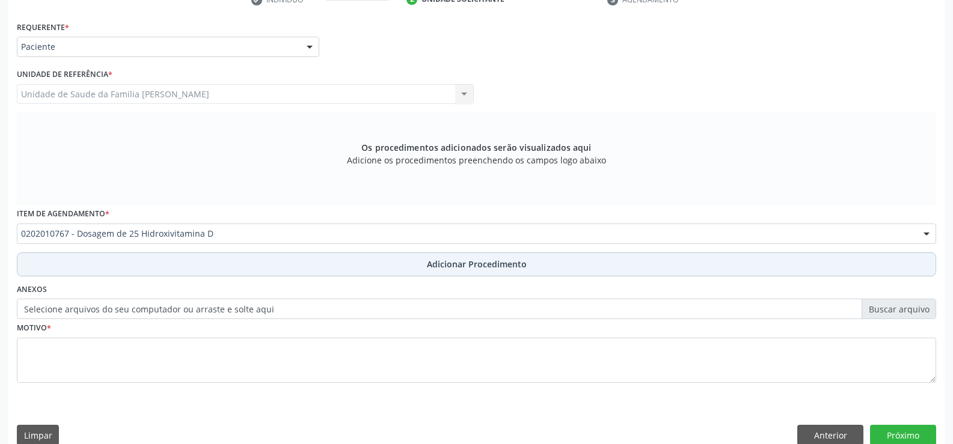
click at [442, 266] on span "Adicionar Procedimento" at bounding box center [477, 264] width 100 height 13
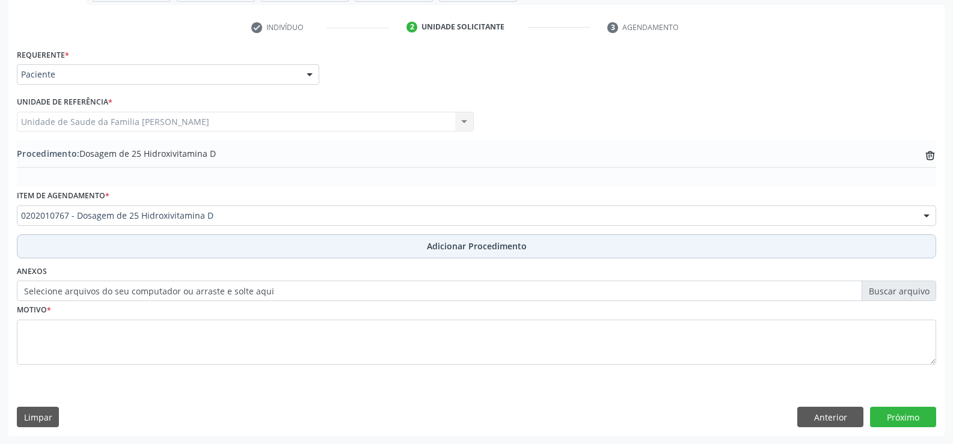
scroll to position [232, 0]
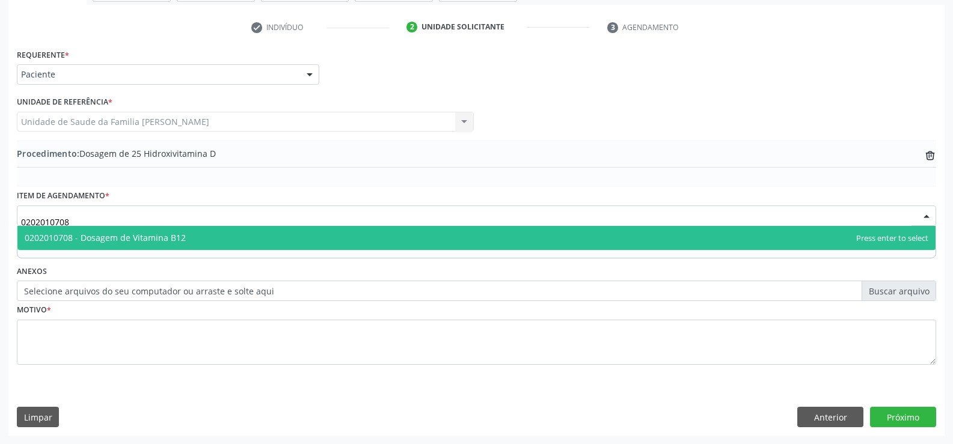
click at [273, 237] on span "0202010708 - Dosagem de Vitamina B12" at bounding box center [476, 238] width 918 height 24
type input "0202010708"
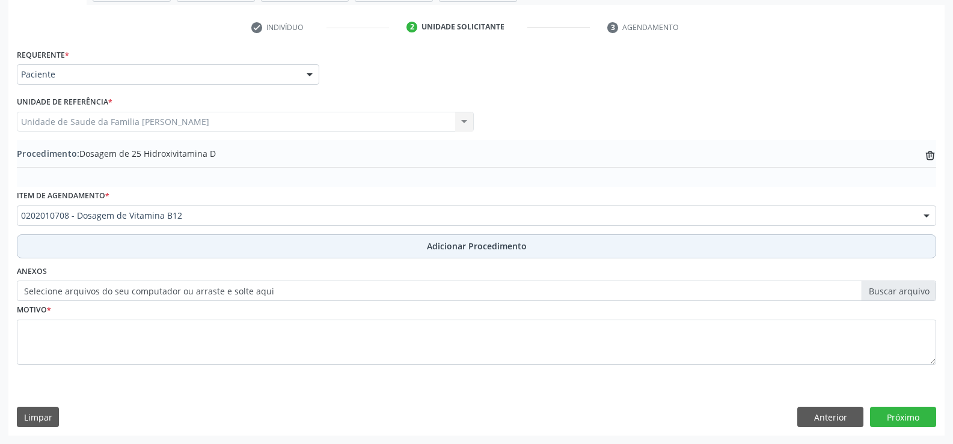
click at [457, 251] on span "Adicionar Procedimento" at bounding box center [477, 246] width 100 height 13
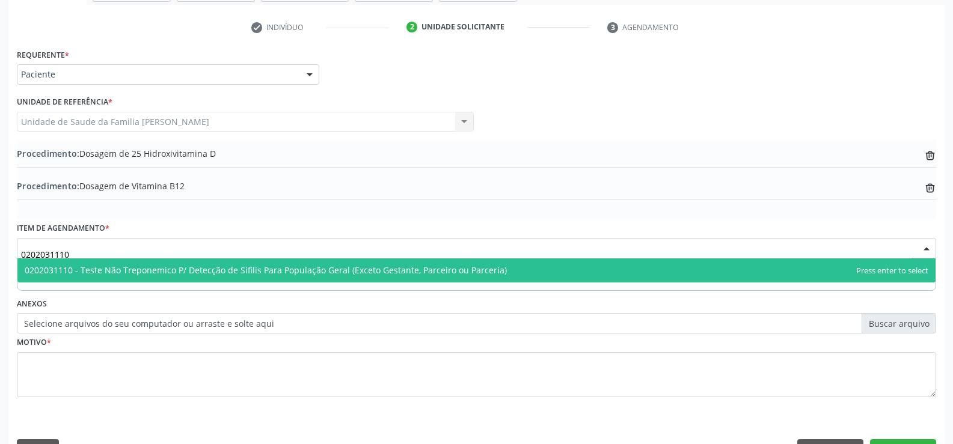
click at [342, 270] on span "0202031110 - Teste Não Treponemico P/ Detecção de Sifilis Para População Geral …" at bounding box center [266, 269] width 482 height 11
type input "0202031110"
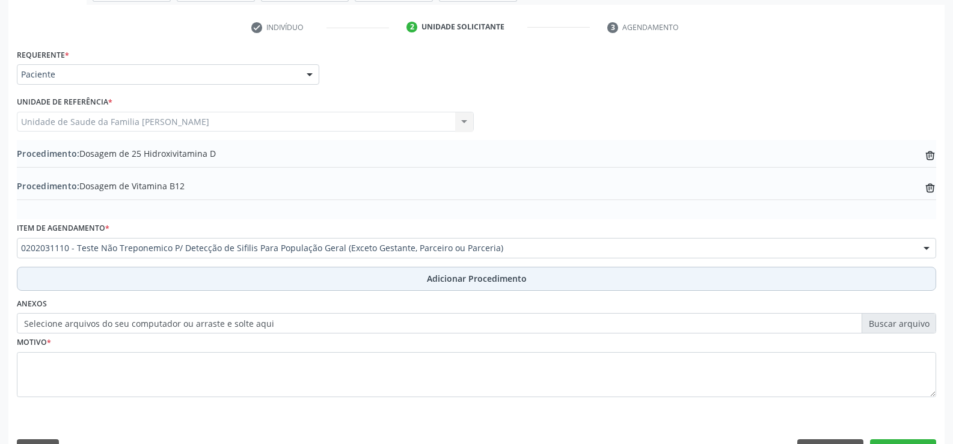
click at [451, 281] on span "Adicionar Procedimento" at bounding box center [477, 278] width 100 height 13
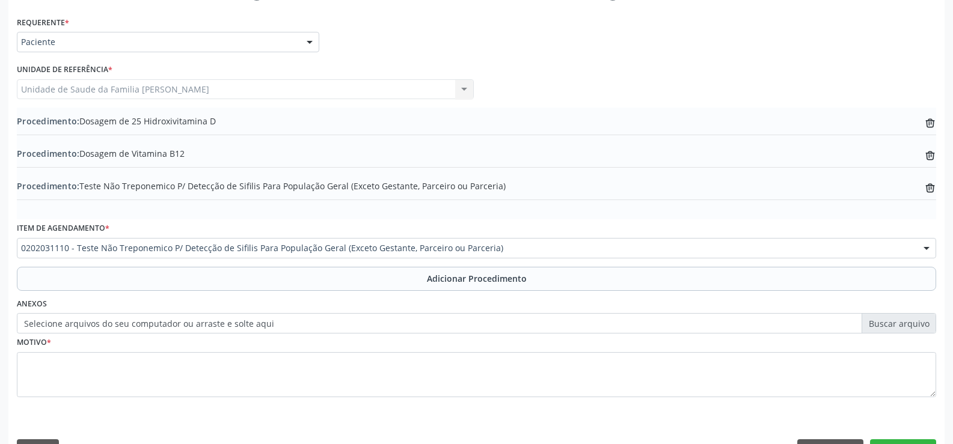
scroll to position [297, 0]
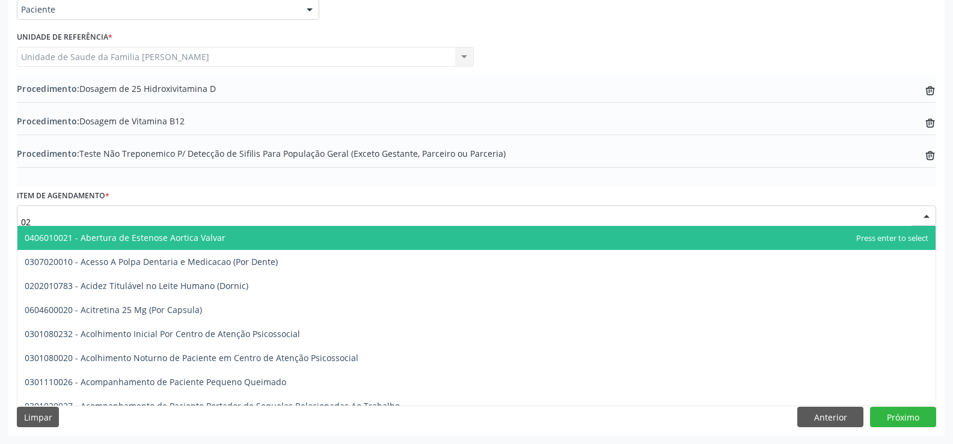
type input "0"
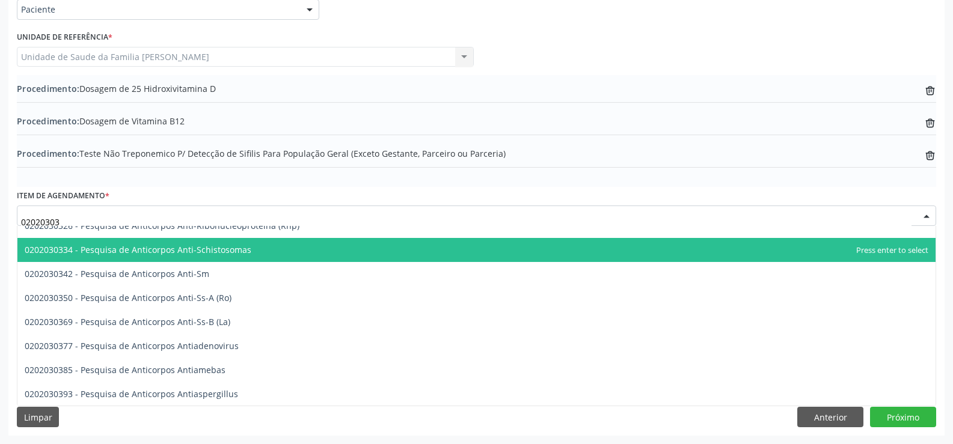
scroll to position [0, 0]
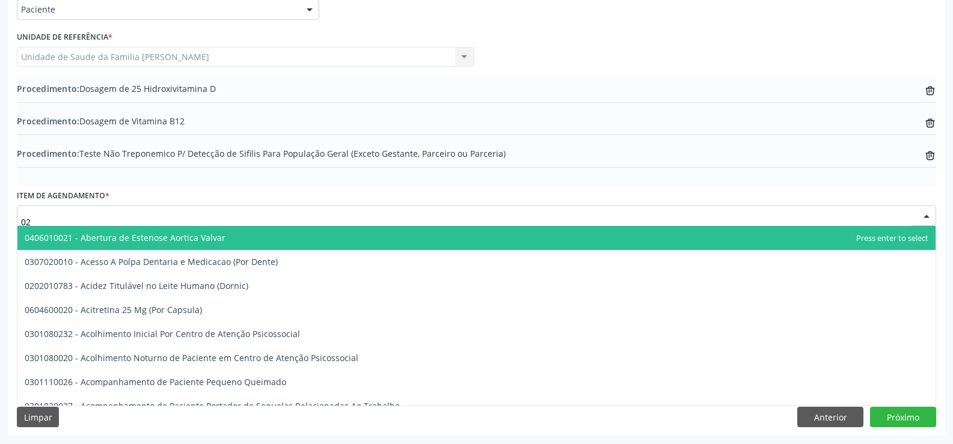
type input "0"
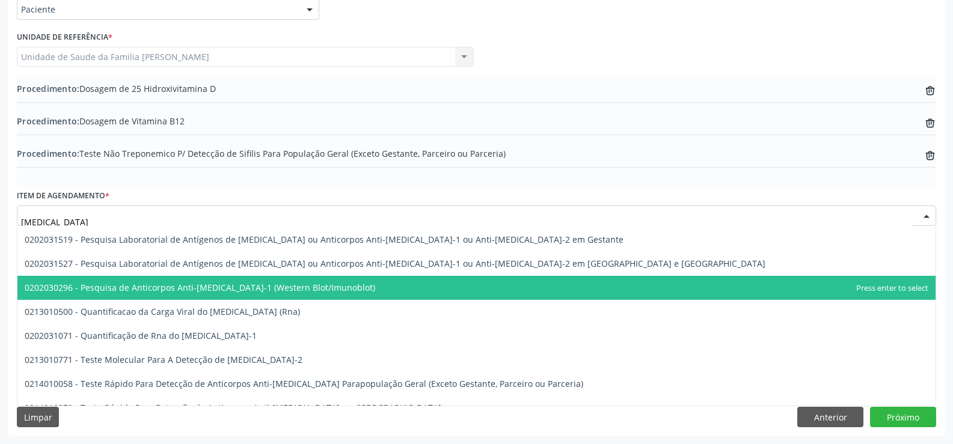
scroll to position [145, 0]
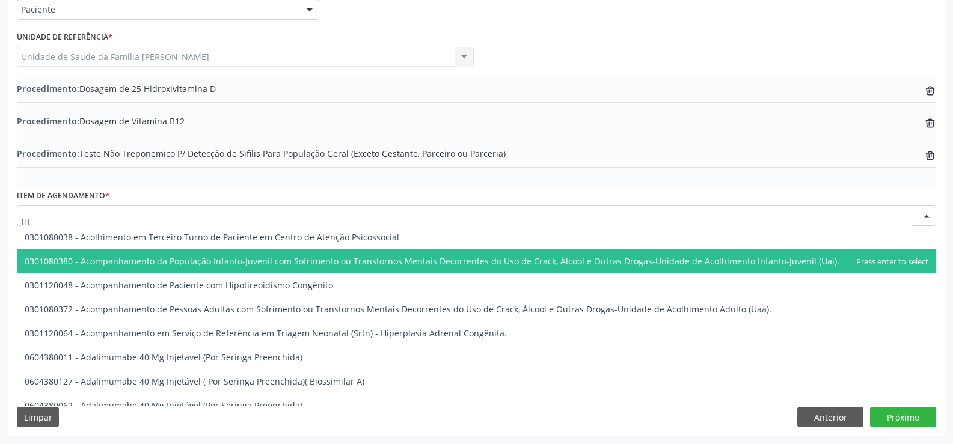
type input "H"
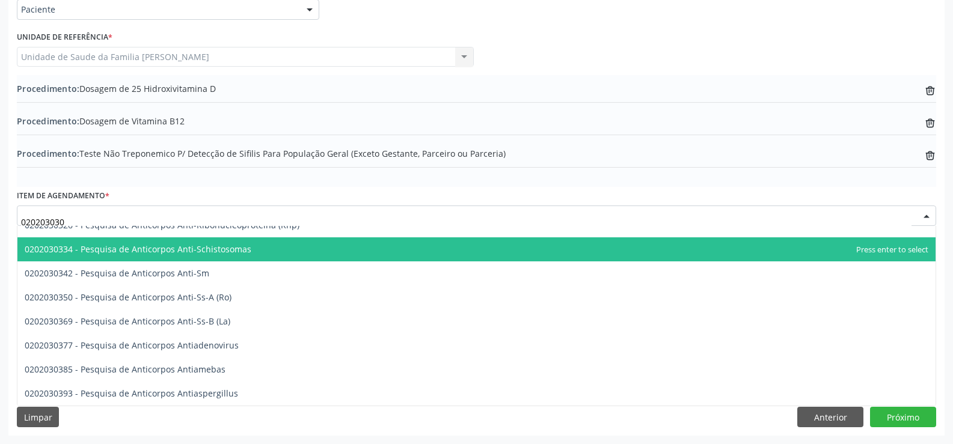
scroll to position [0, 0]
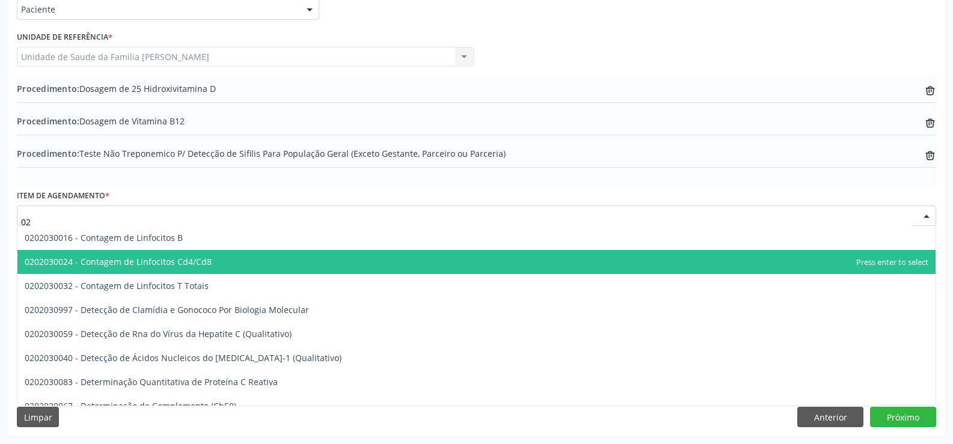
type input "0"
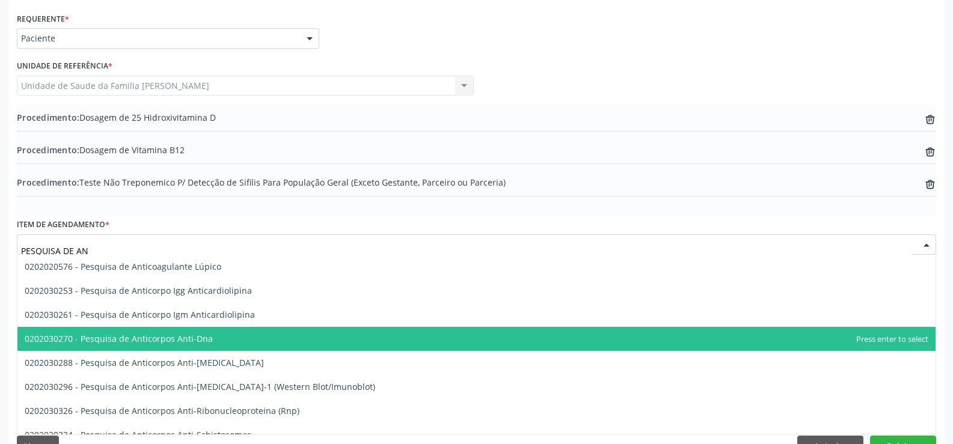
scroll to position [297, 0]
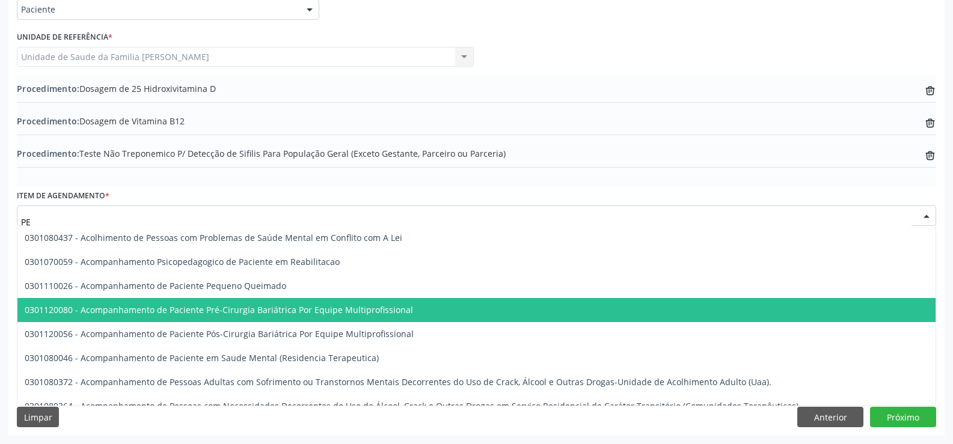
type input "P"
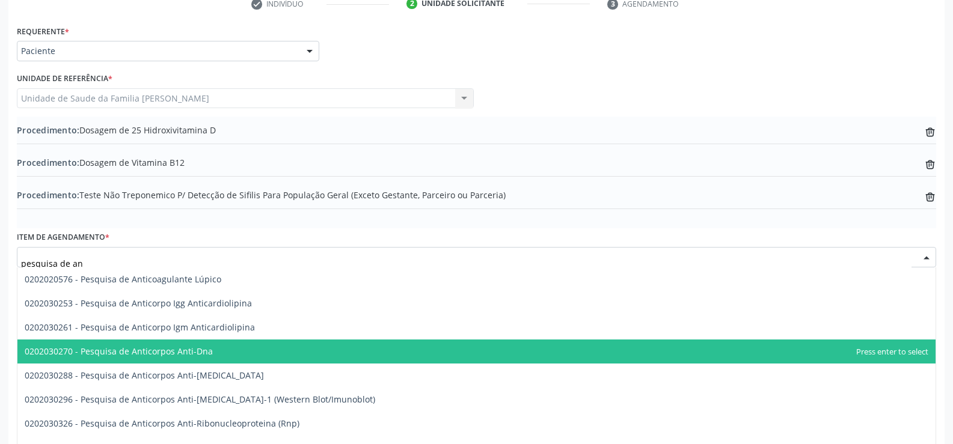
scroll to position [237, 0]
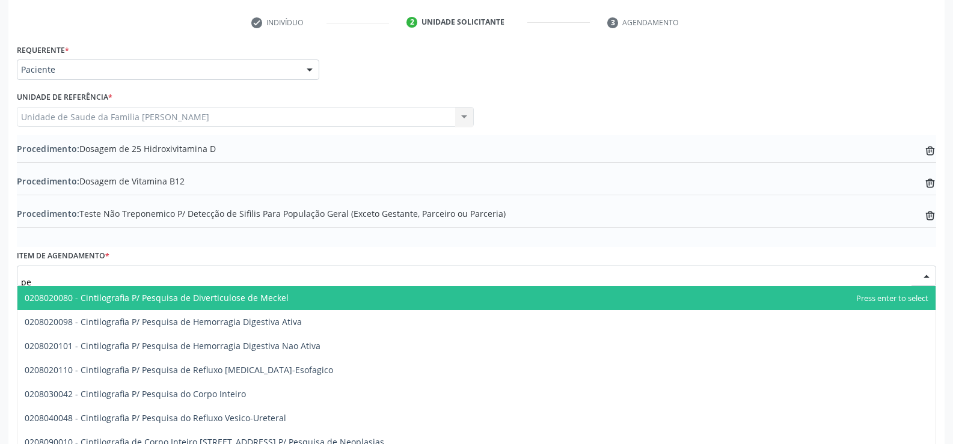
type input "p"
type input "HIV"
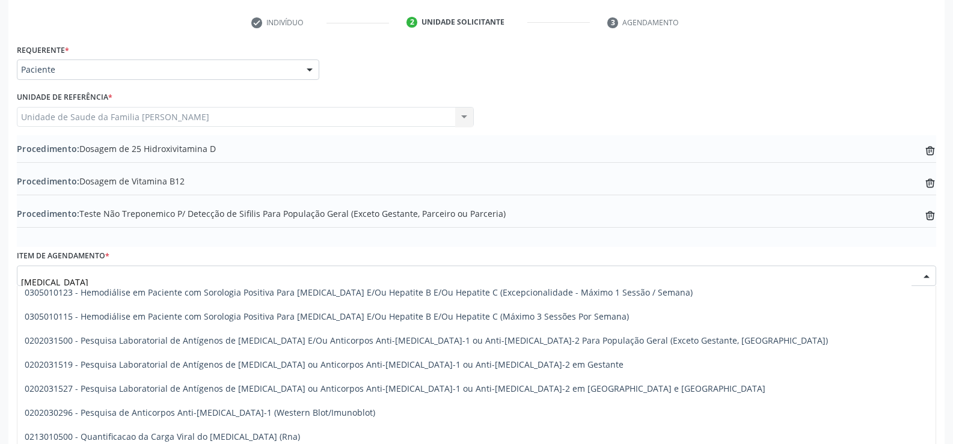
scroll to position [120, 0]
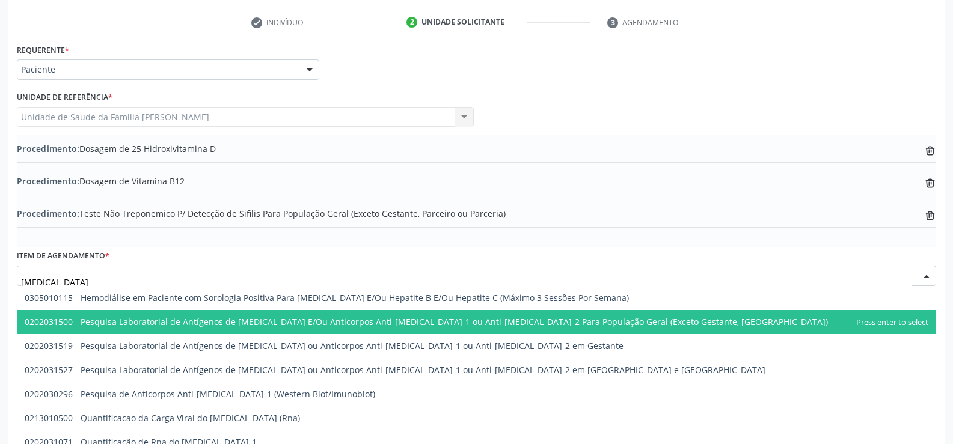
click at [408, 326] on span "0202031500 - Pesquisa Laboratorial de Antígenos de [MEDICAL_DATA] E/Ou Anticorp…" at bounding box center [426, 321] width 803 height 11
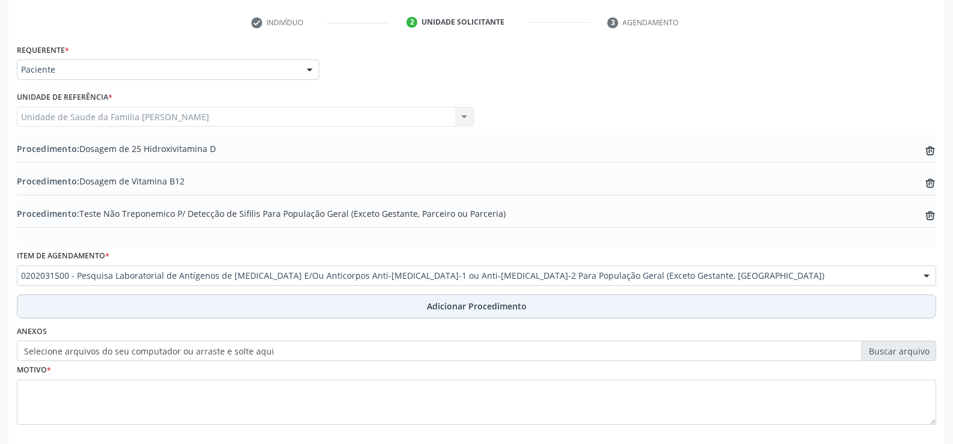
click at [456, 308] on span "Adicionar Procedimento" at bounding box center [477, 306] width 100 height 13
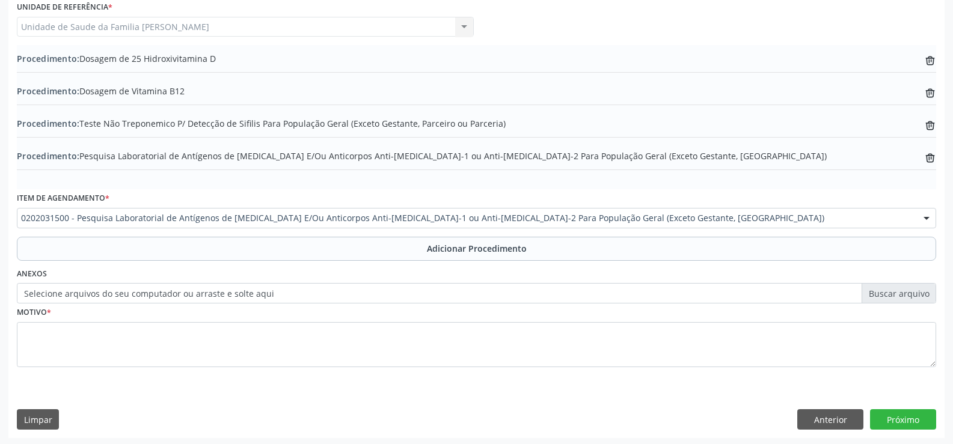
scroll to position [329, 0]
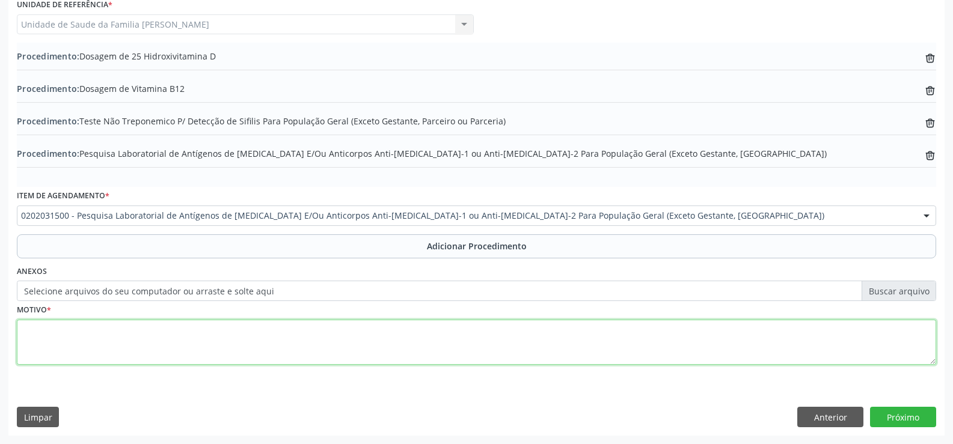
click at [385, 347] on textarea at bounding box center [476, 343] width 919 height 46
type textarea "AVALIAÇAO"
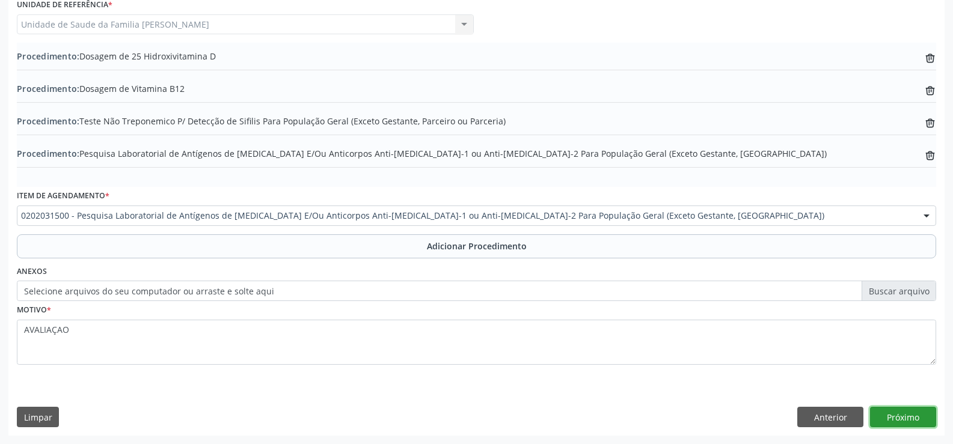
click at [908, 418] on button "Próximo" at bounding box center [903, 417] width 66 height 20
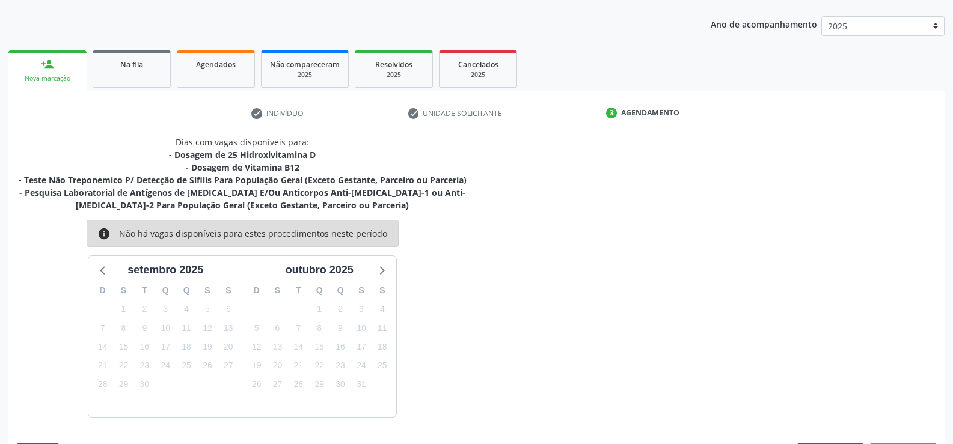
scroll to position [182, 0]
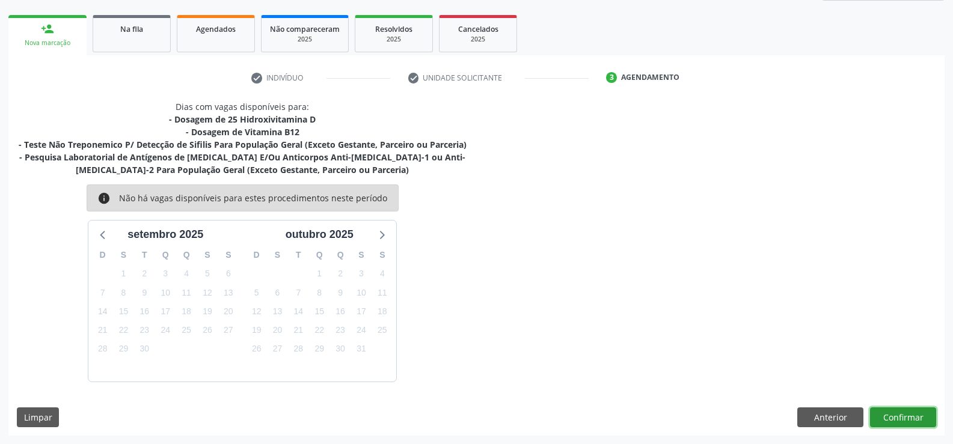
click at [910, 415] on button "Confirmar" at bounding box center [903, 418] width 66 height 20
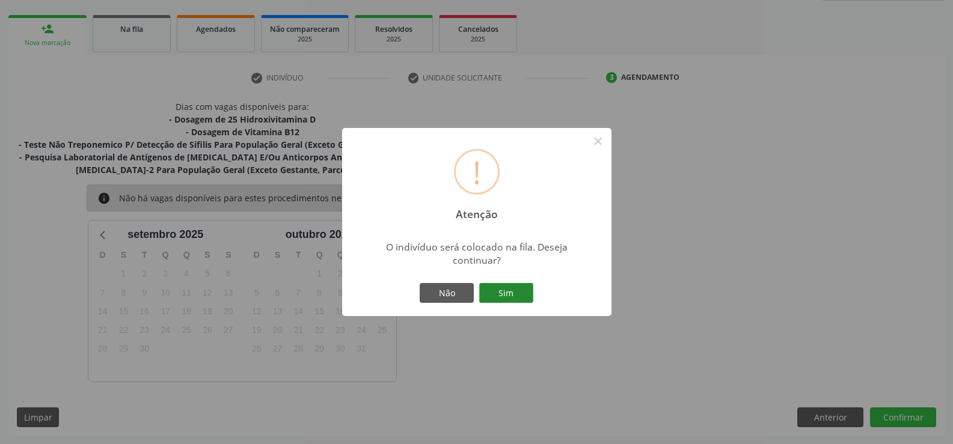
click at [509, 295] on button "Sim" at bounding box center [506, 293] width 54 height 20
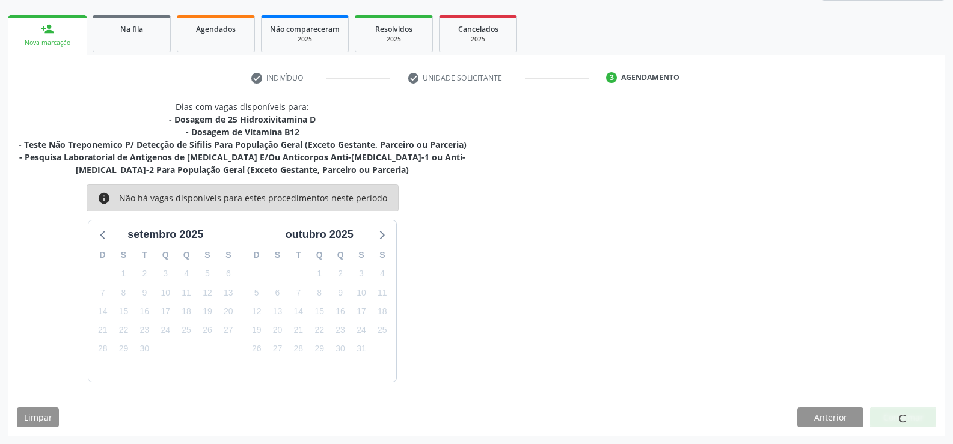
scroll to position [0, 0]
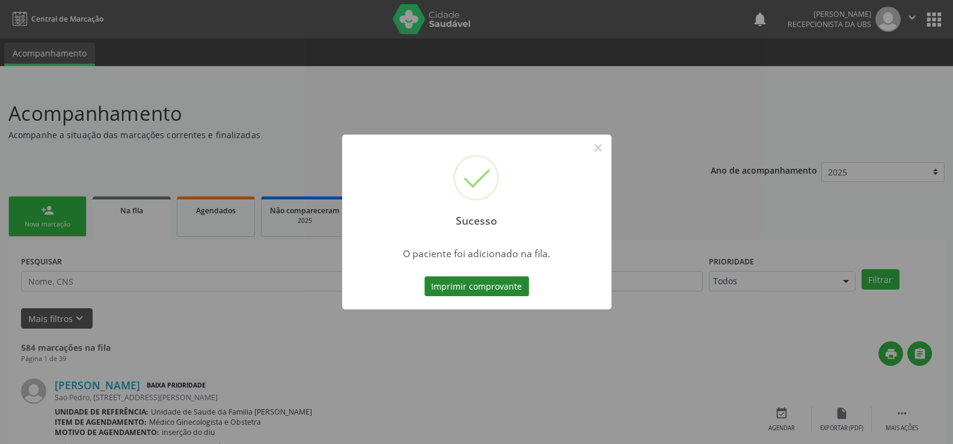
click at [487, 284] on button "Imprimir comprovante" at bounding box center [476, 286] width 105 height 20
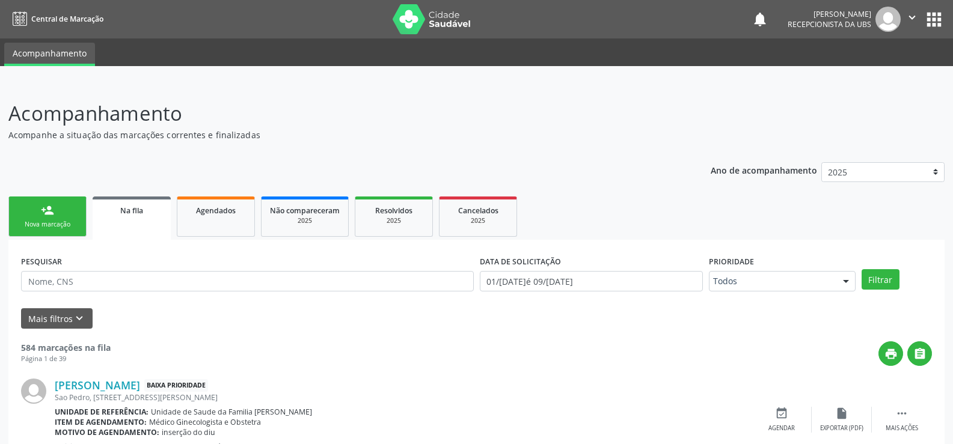
click at [46, 212] on div "person_add" at bounding box center [47, 210] width 13 height 13
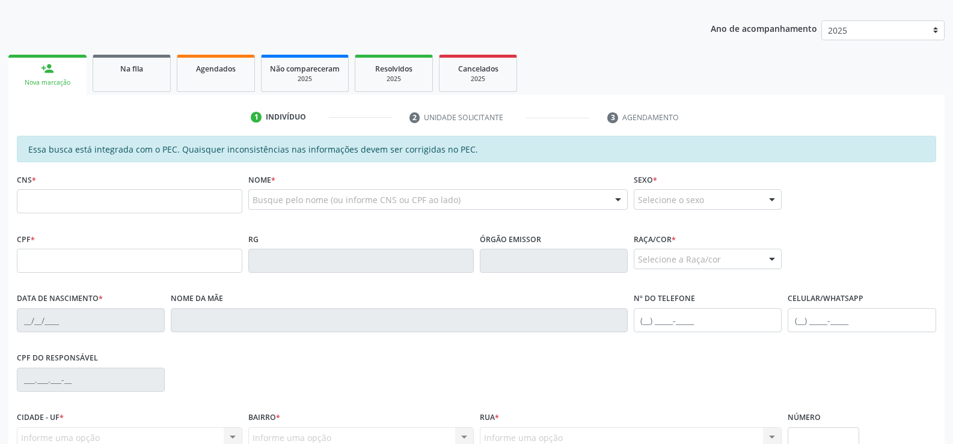
scroll to position [180, 0]
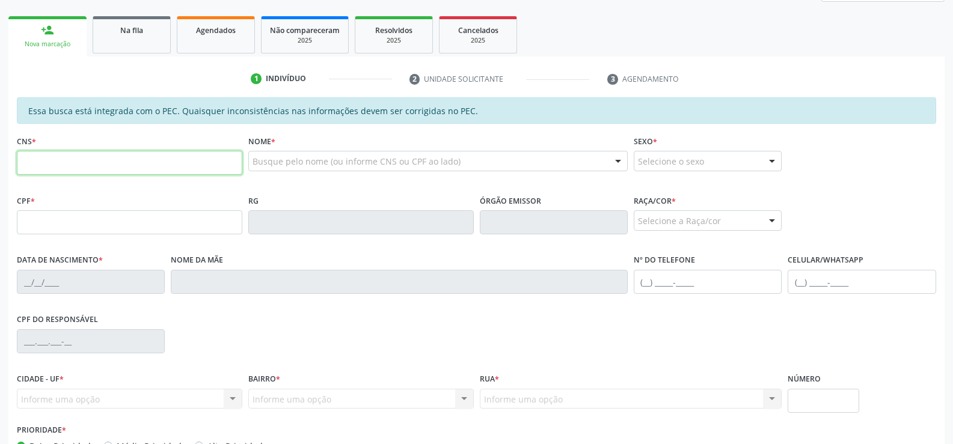
click at [127, 160] on input "text" at bounding box center [129, 163] width 225 height 24
type input "704 6026 0406 5527"
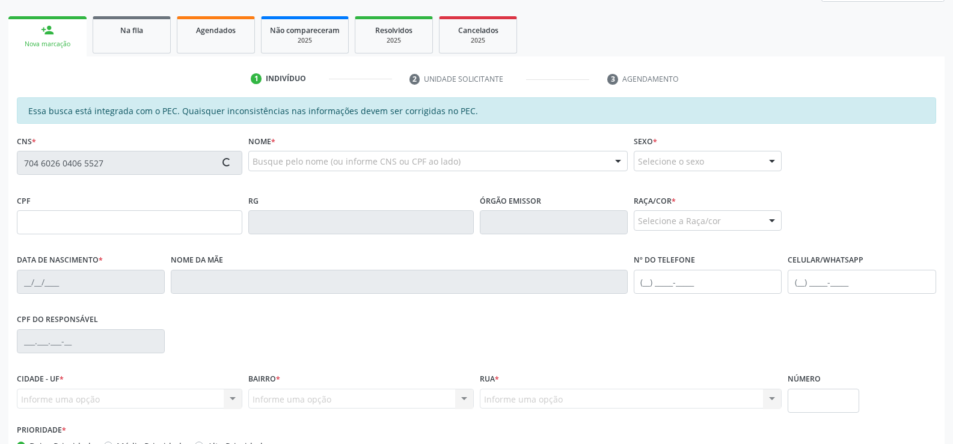
type input "084.758.884-02"
type input "07/06/1989"
type input "Maria Jose dos Santos"
type input "(82) 99197-3499"
type input "28"
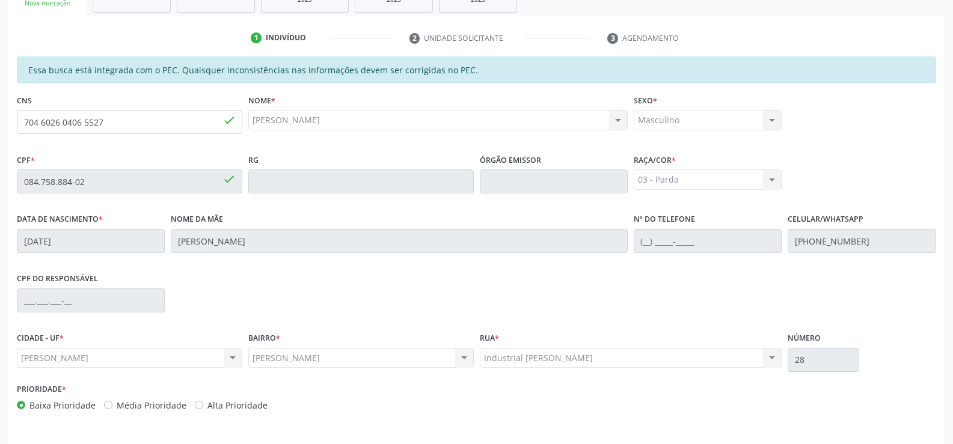
scroll to position [259, 0]
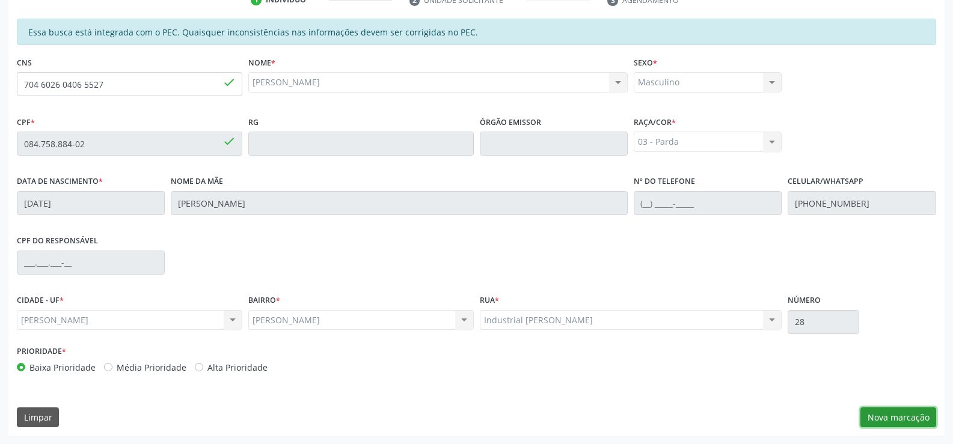
click at [892, 419] on button "Nova marcação" at bounding box center [898, 418] width 76 height 20
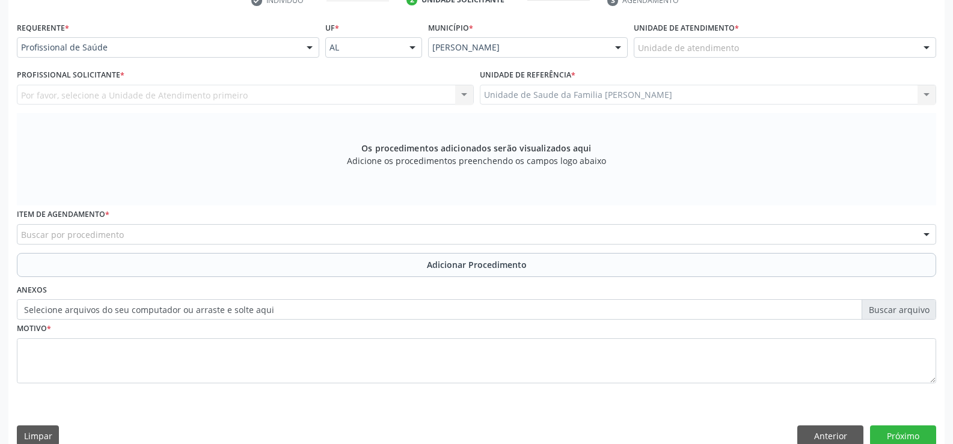
scroll to position [260, 0]
click at [312, 47] on div at bounding box center [310, 47] width 18 height 20
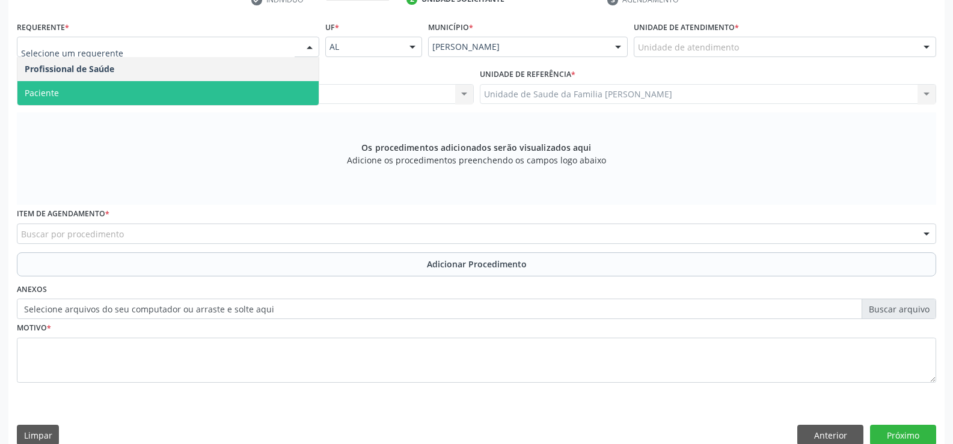
click at [219, 97] on span "Paciente" at bounding box center [167, 93] width 301 height 24
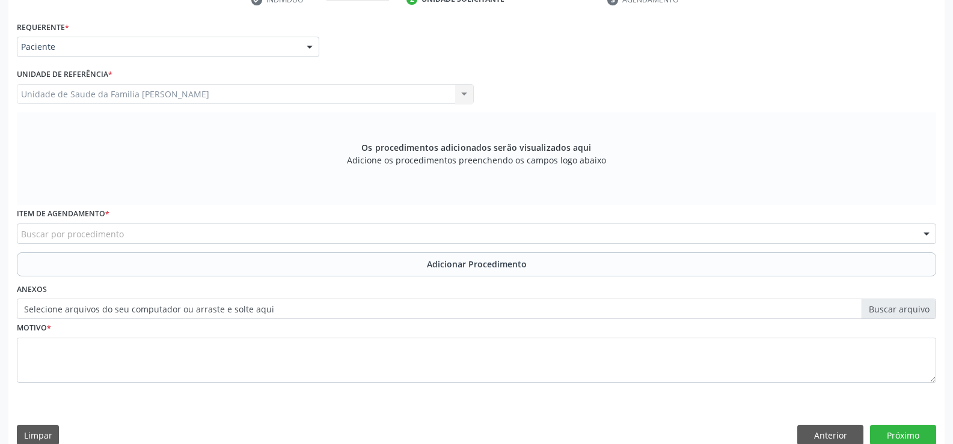
click at [252, 234] on div "Buscar por procedimento" at bounding box center [476, 234] width 919 height 20
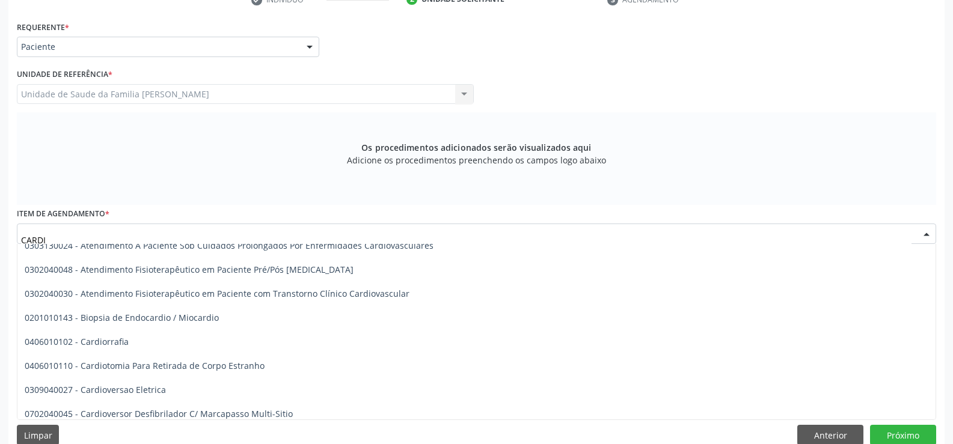
scroll to position [0, 0]
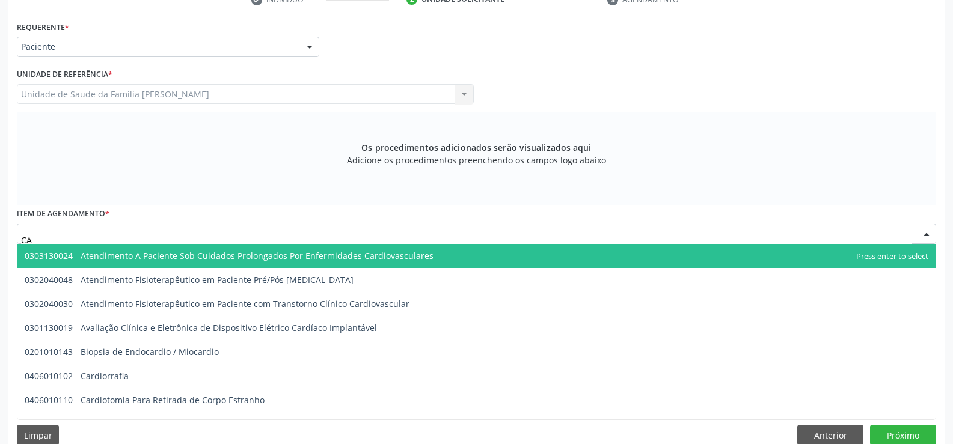
type input "C"
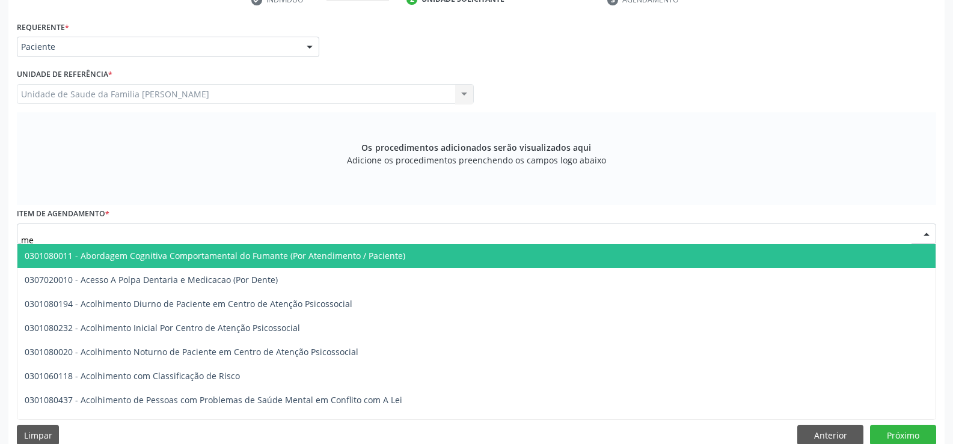
type input "m"
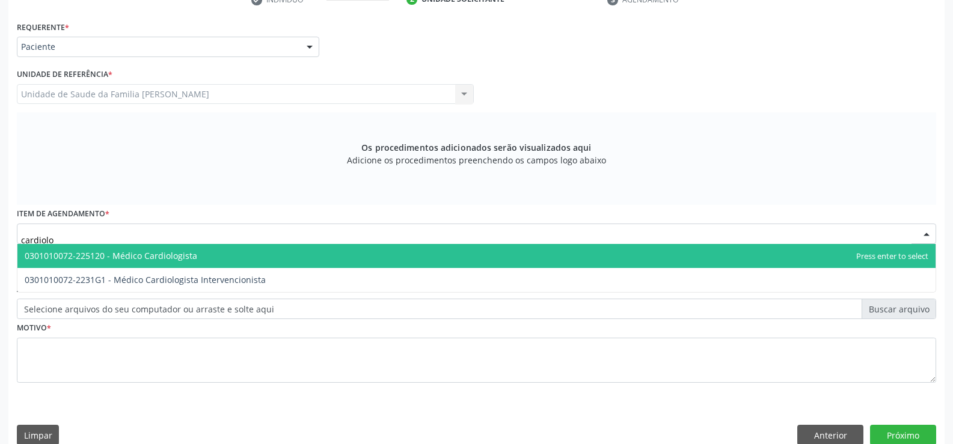
type input "cardiolog"
click at [212, 258] on span "0301010072-225120 - Médico Cardiologista" at bounding box center [476, 256] width 918 height 24
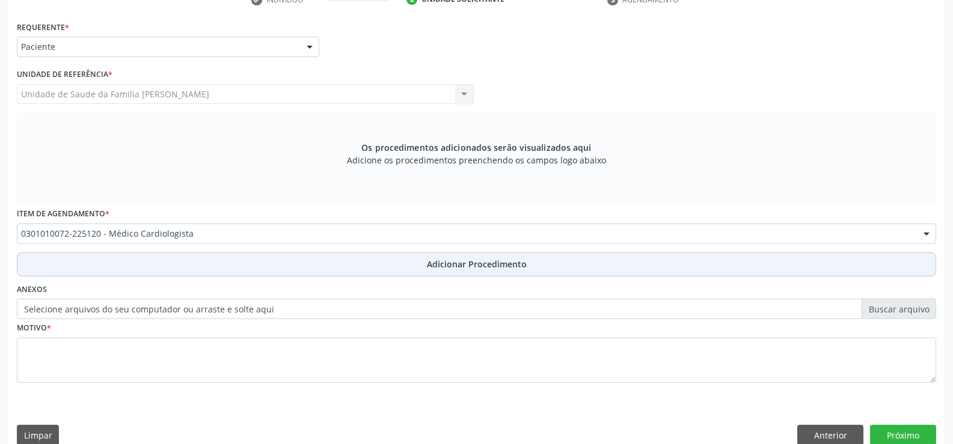
click at [443, 269] on span "Adicionar Procedimento" at bounding box center [477, 264] width 100 height 13
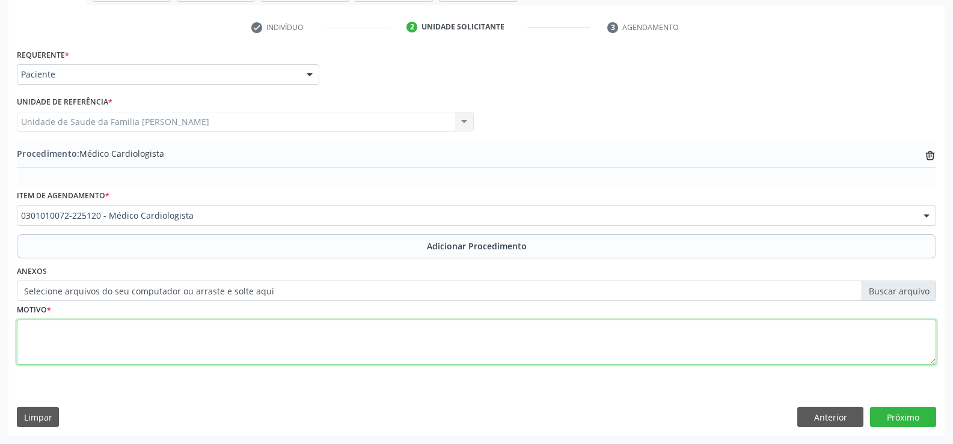
click at [197, 335] on textarea at bounding box center [476, 343] width 919 height 46
type textarea "HIPERTENSÃO ESSENCIAL ( PRIMÁRIA )."
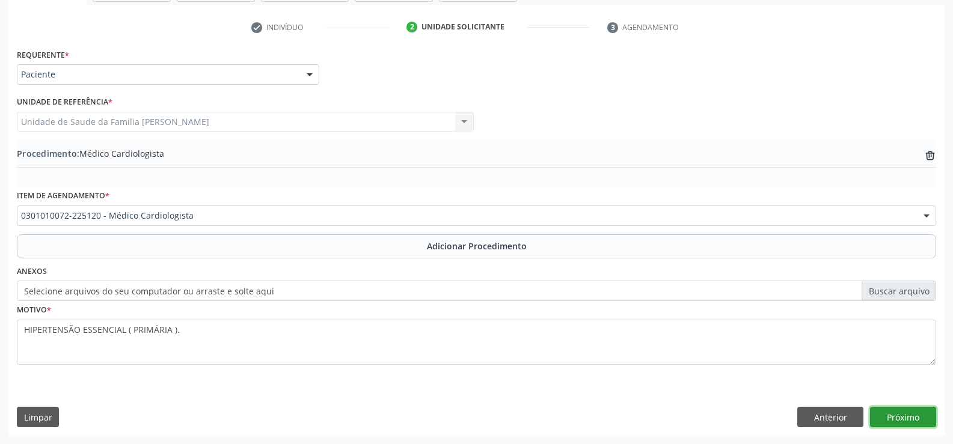
click at [903, 420] on button "Próximo" at bounding box center [903, 417] width 66 height 20
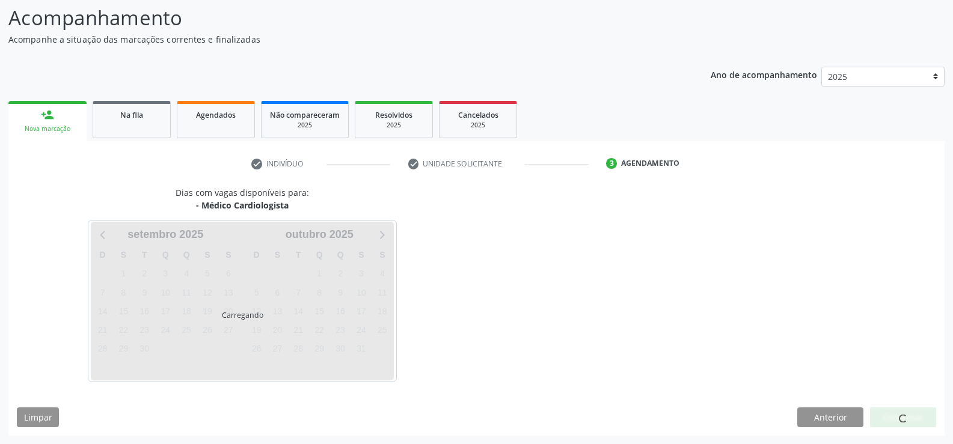
scroll to position [131, 0]
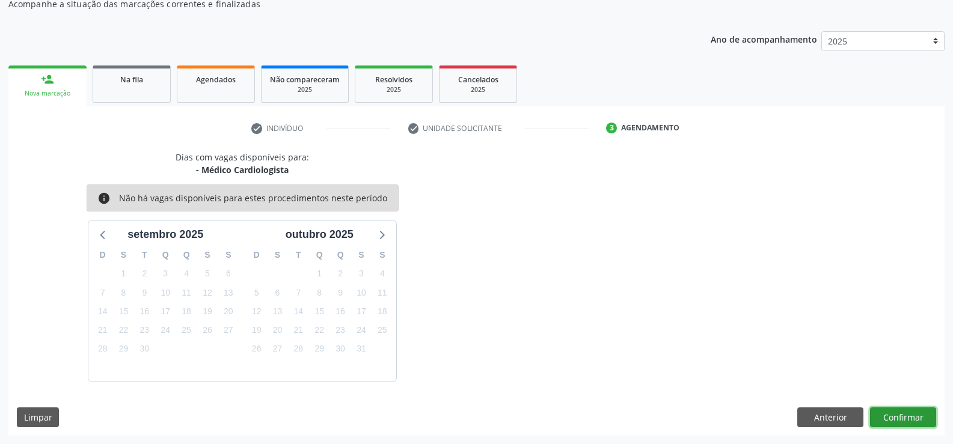
click at [899, 418] on button "Confirmar" at bounding box center [903, 418] width 66 height 20
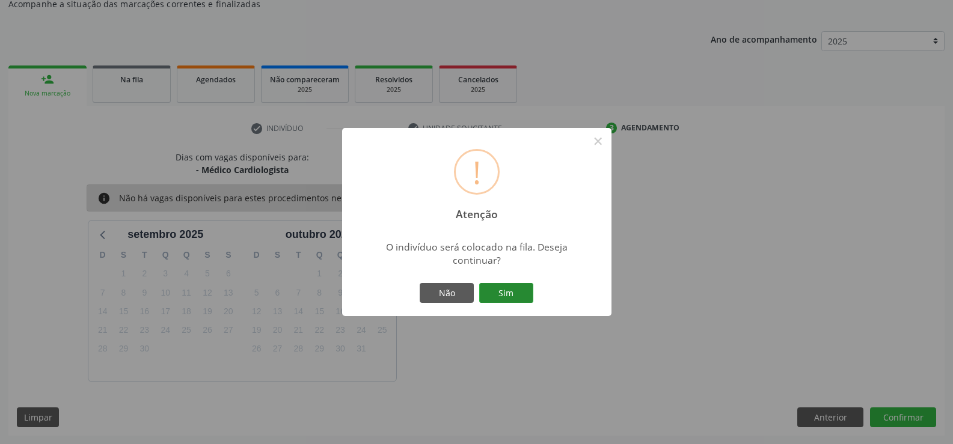
click at [502, 293] on button "Sim" at bounding box center [506, 293] width 54 height 20
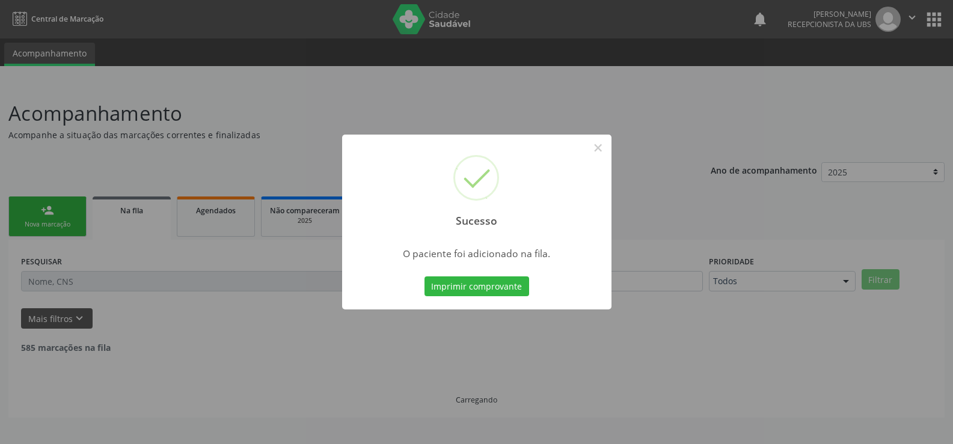
scroll to position [0, 0]
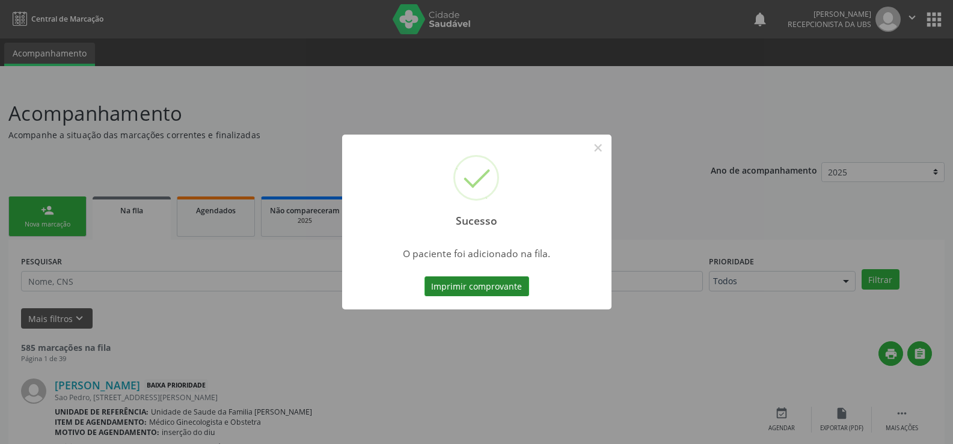
click at [493, 286] on button "Imprimir comprovante" at bounding box center [476, 286] width 105 height 20
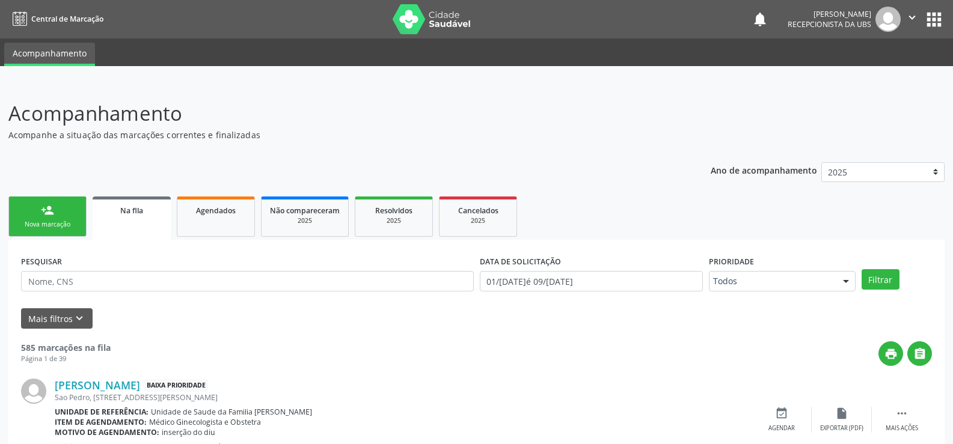
click at [59, 213] on link "person_add Nova marcação" at bounding box center [47, 217] width 78 height 40
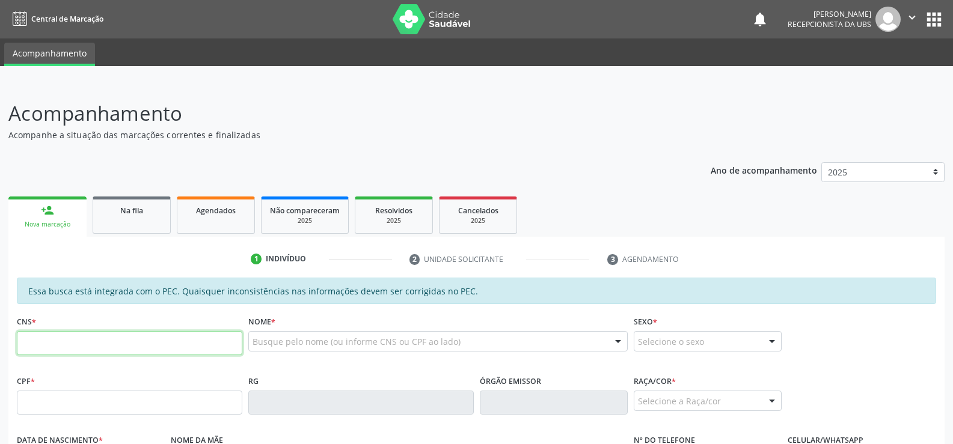
click at [135, 343] on input "text" at bounding box center [129, 343] width 225 height 24
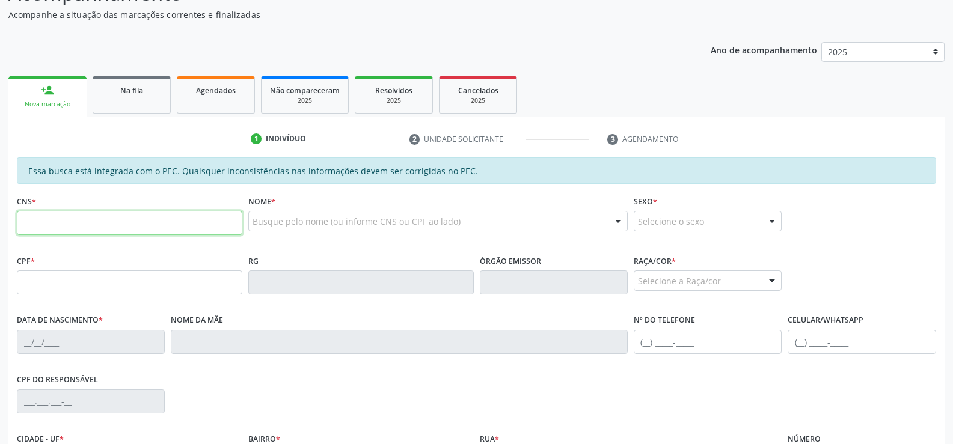
scroll to position [180, 0]
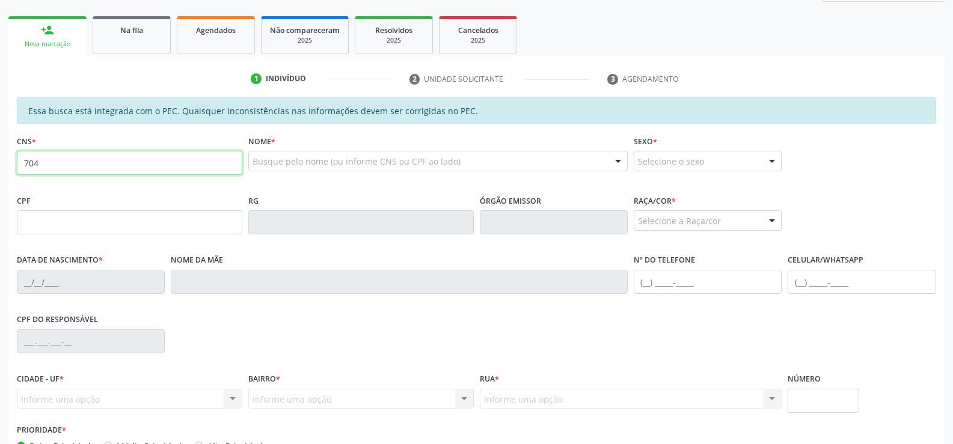
type input "704 6026 0406 5527"
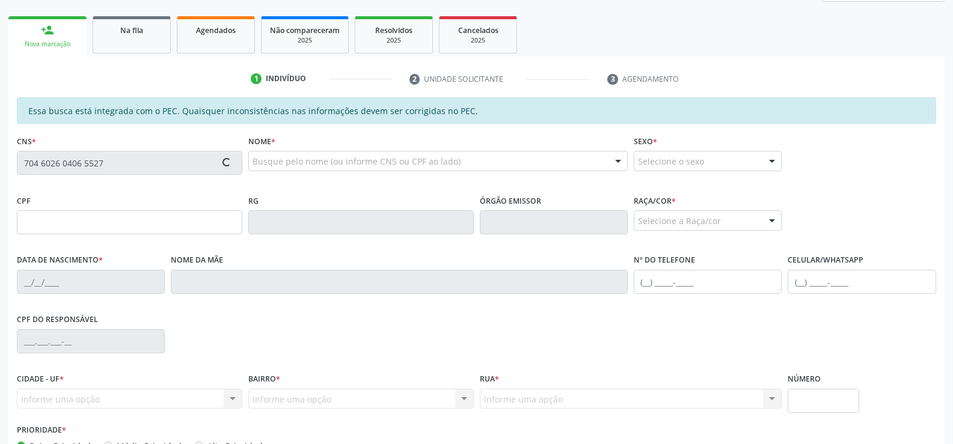
type input "084.758.884-02"
type input "07/06/1989"
type input "Maria Jose dos Santos"
type input "(82) 99197-3499"
type input "28"
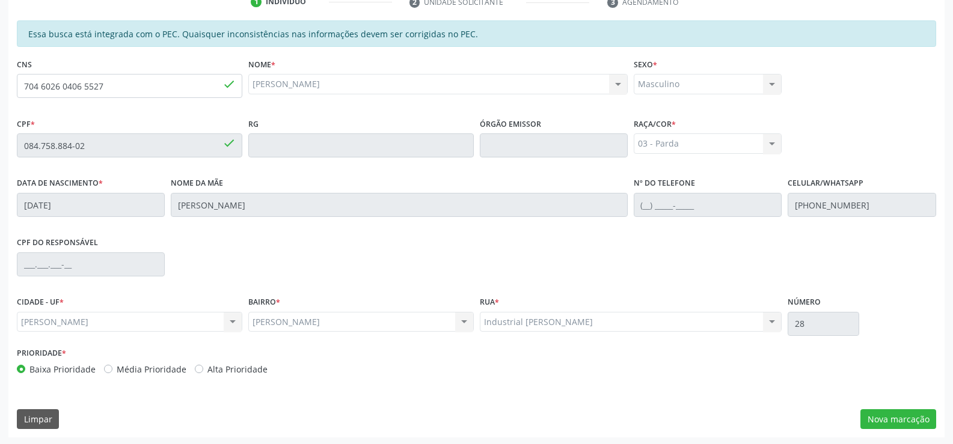
scroll to position [259, 0]
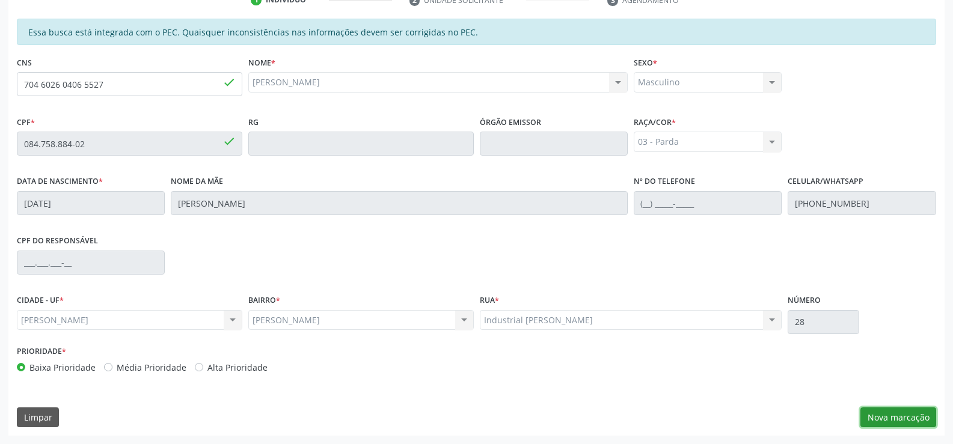
click at [879, 414] on button "Nova marcação" at bounding box center [898, 418] width 76 height 20
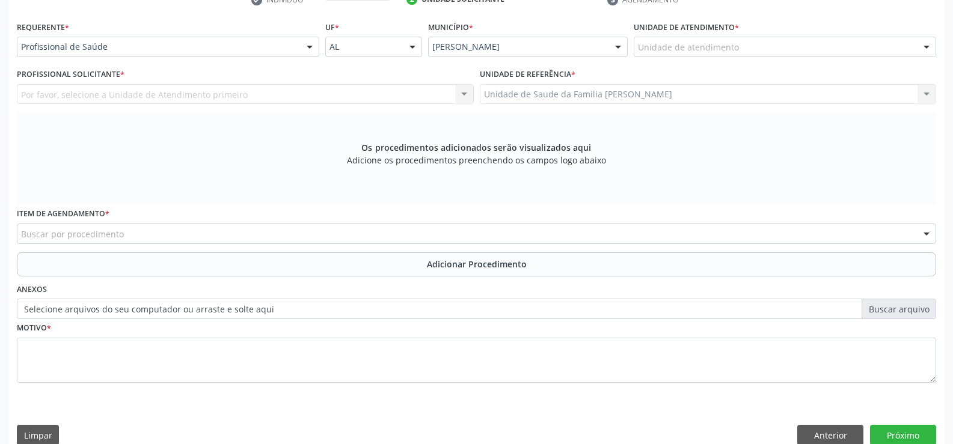
click at [310, 46] on div at bounding box center [310, 47] width 18 height 20
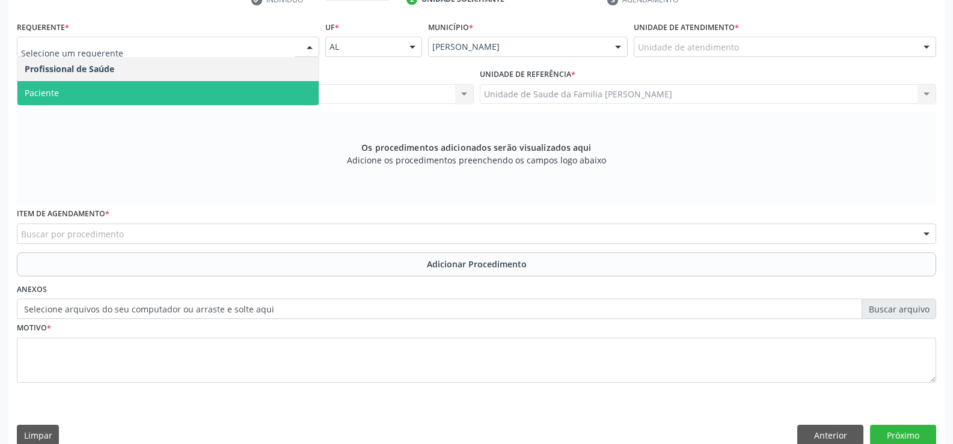
click at [233, 97] on span "Paciente" at bounding box center [167, 93] width 301 height 24
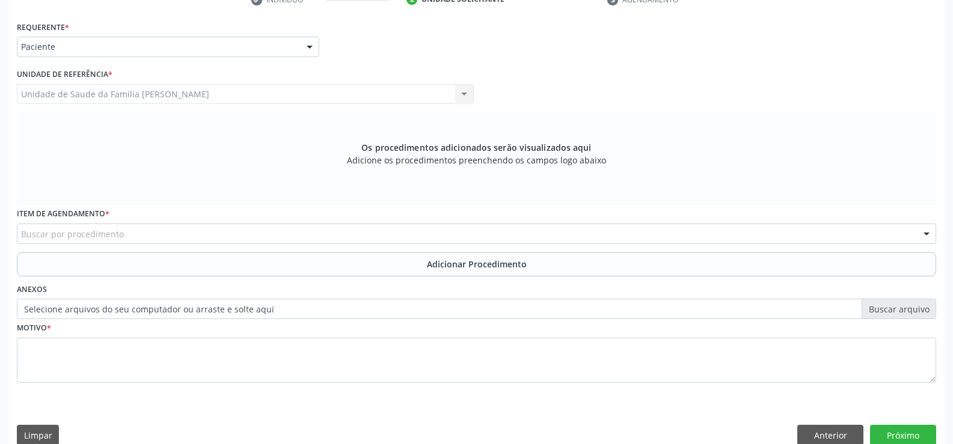
click at [237, 234] on div "Buscar por procedimento" at bounding box center [476, 234] width 919 height 20
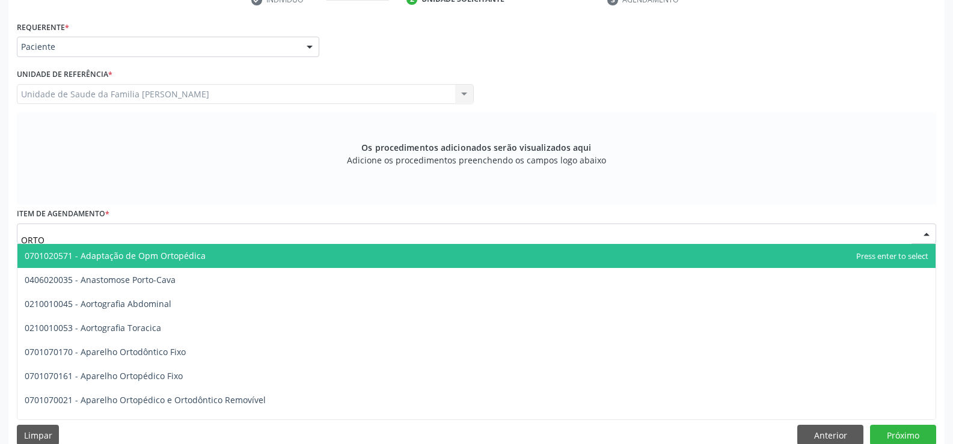
type input "ORTOP"
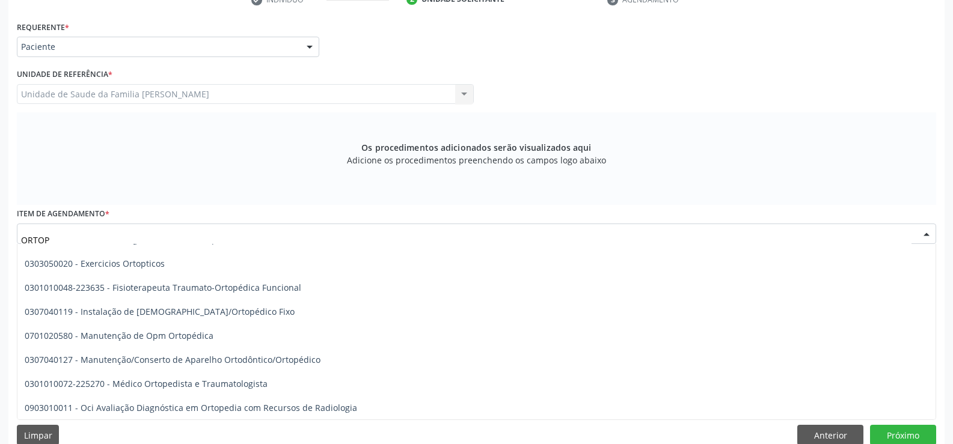
scroll to position [180, 0]
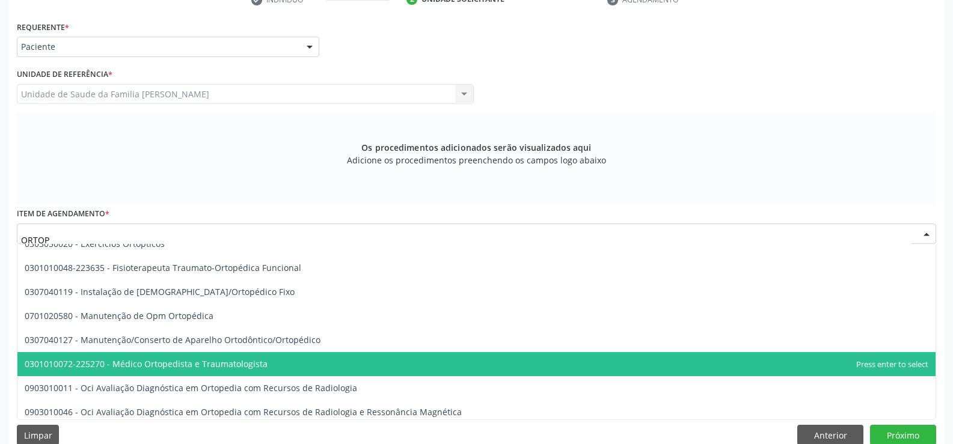
click at [243, 362] on span "0301010072-225270 - Médico Ortopedista e Traumatologista" at bounding box center [146, 363] width 243 height 11
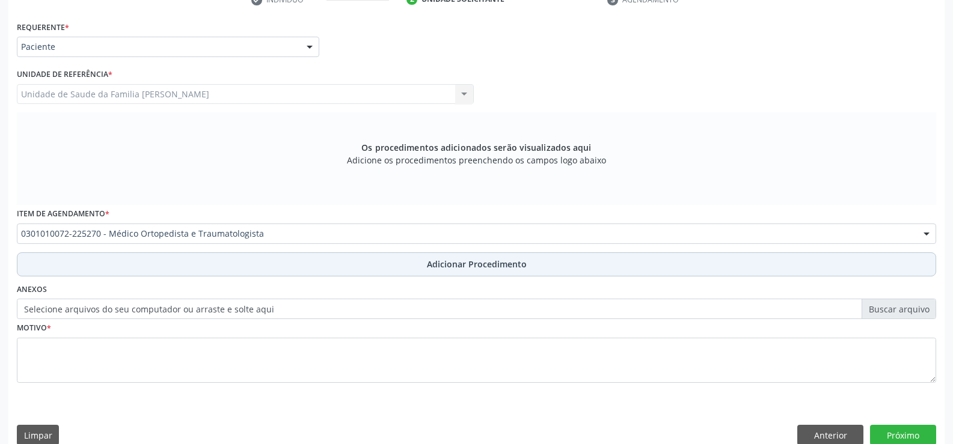
click at [460, 268] on span "Adicionar Procedimento" at bounding box center [477, 264] width 100 height 13
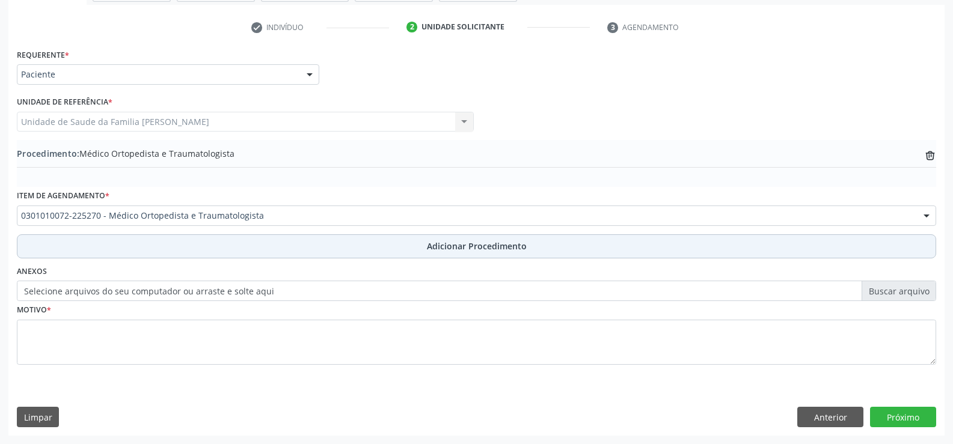
scroll to position [232, 0]
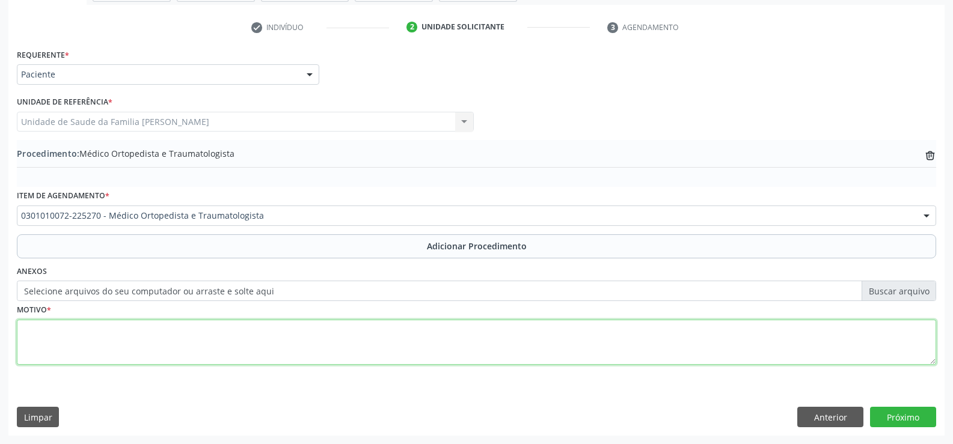
click at [236, 341] on textarea at bounding box center [476, 343] width 919 height 46
type textarea "M545 DOR LOMBAR BAIXA"
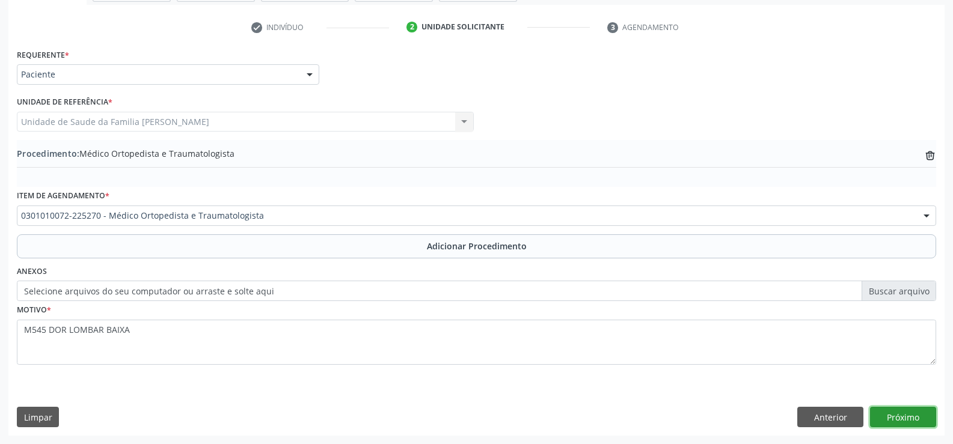
click at [885, 413] on button "Próximo" at bounding box center [903, 417] width 66 height 20
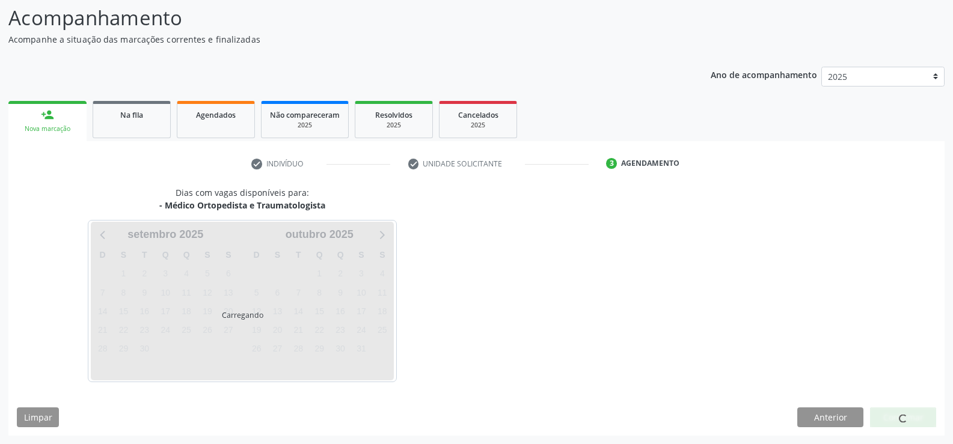
scroll to position [131, 0]
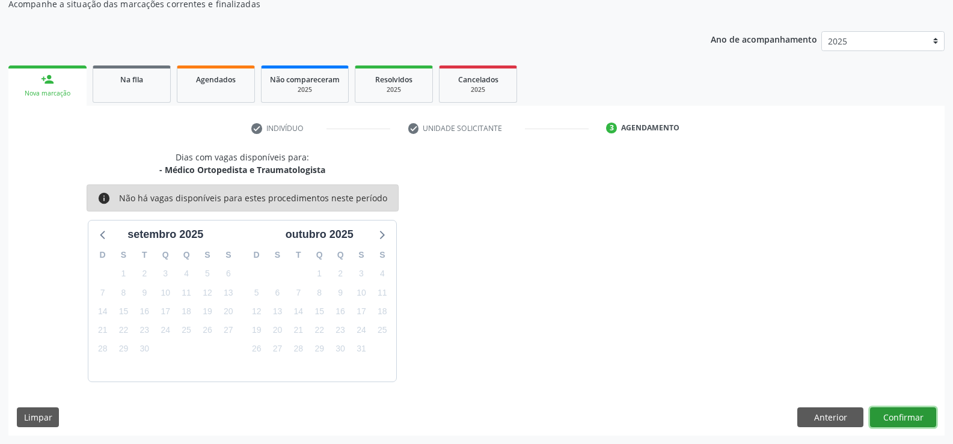
click at [891, 417] on button "Confirmar" at bounding box center [903, 418] width 66 height 20
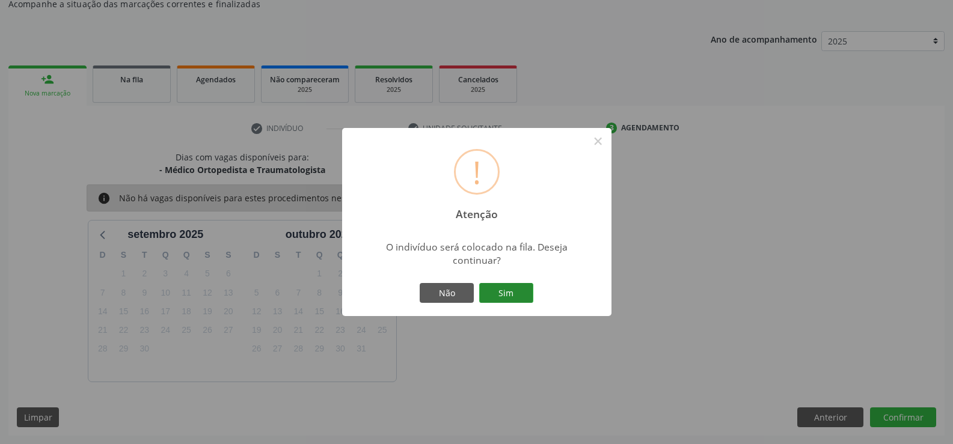
click at [511, 296] on button "Sim" at bounding box center [506, 293] width 54 height 20
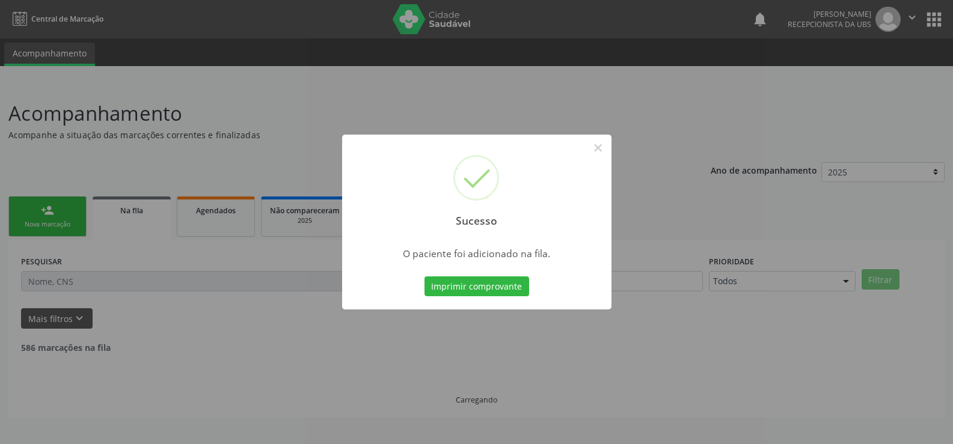
scroll to position [0, 0]
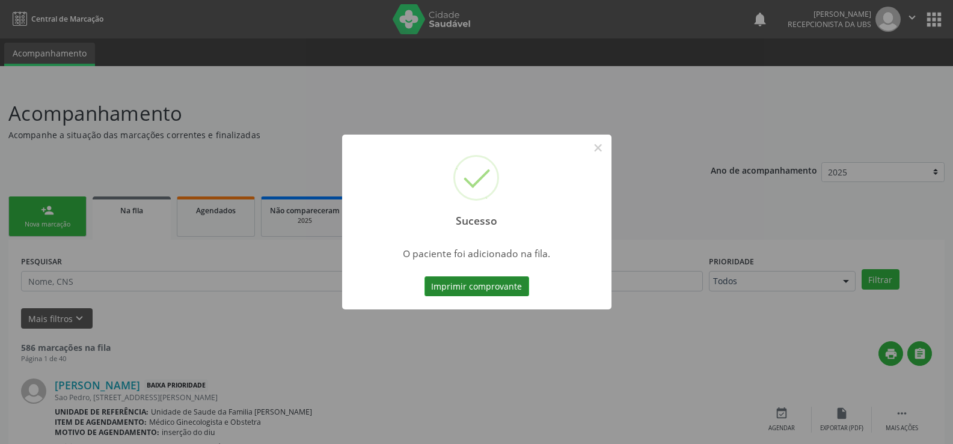
click at [489, 283] on button "Imprimir comprovante" at bounding box center [476, 286] width 105 height 20
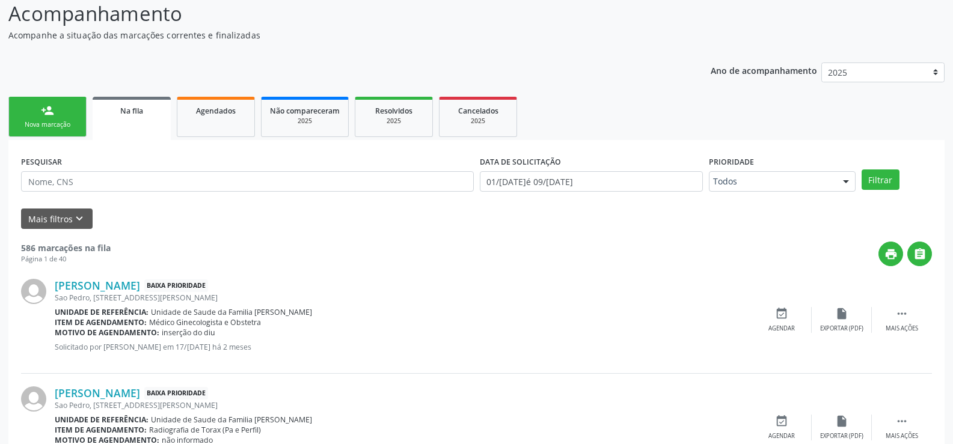
scroll to position [120, 0]
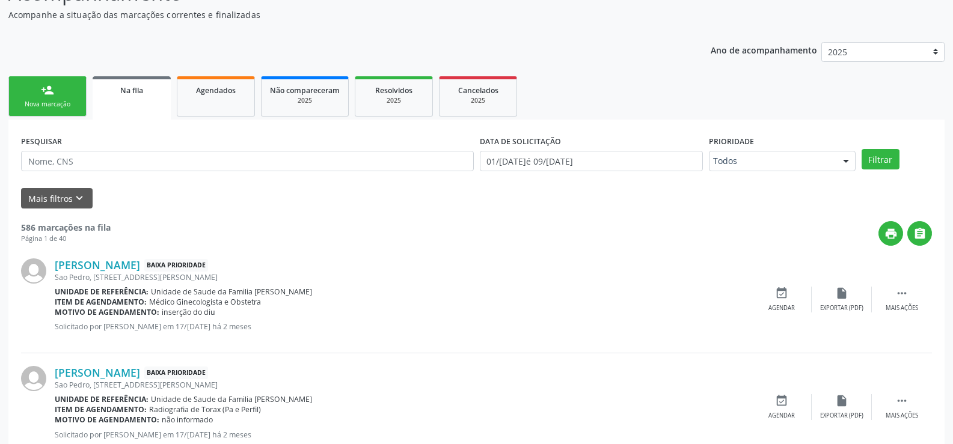
click at [66, 93] on link "person_add Nova marcação" at bounding box center [47, 96] width 78 height 40
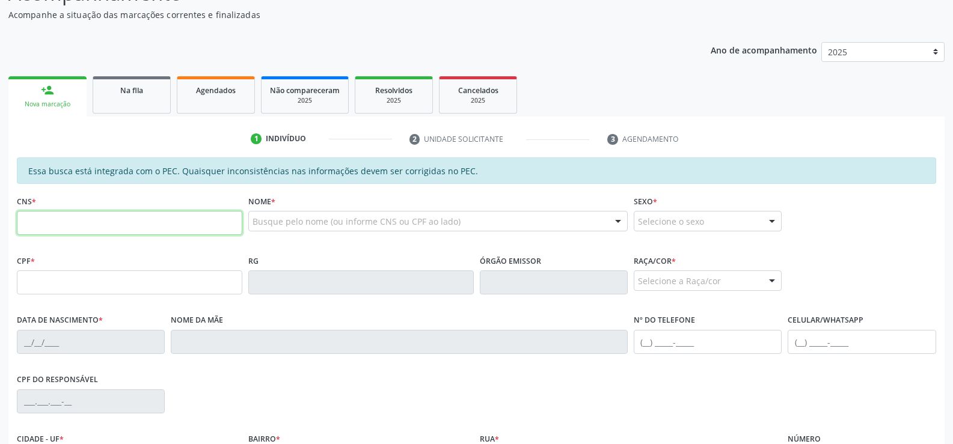
click at [124, 224] on input "text" at bounding box center [129, 223] width 225 height 24
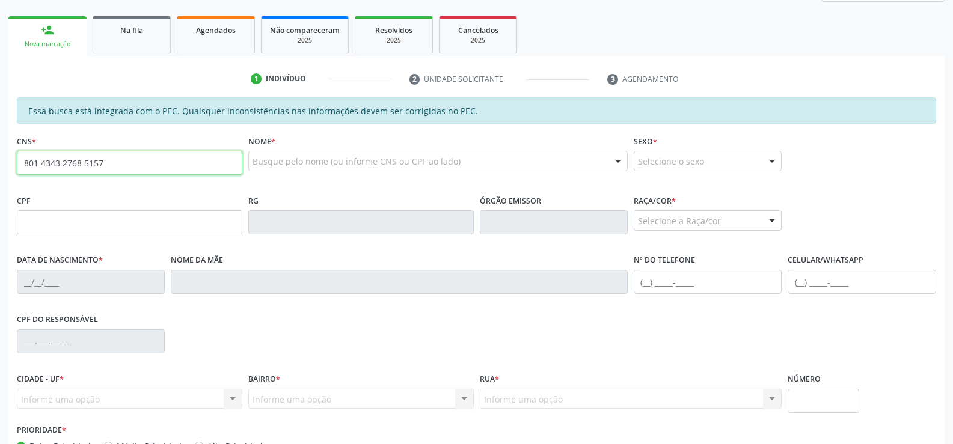
type input "801 4343 2768 5157"
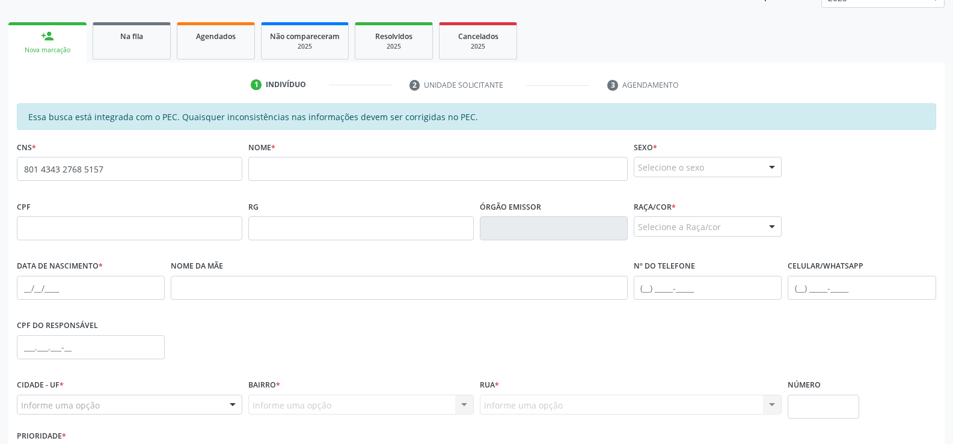
scroll to position [139, 0]
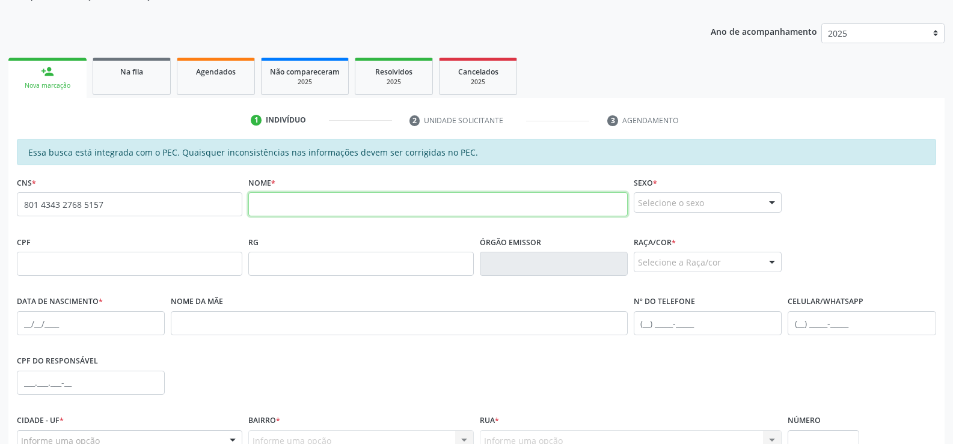
click at [283, 206] on input "text" at bounding box center [437, 204] width 379 height 24
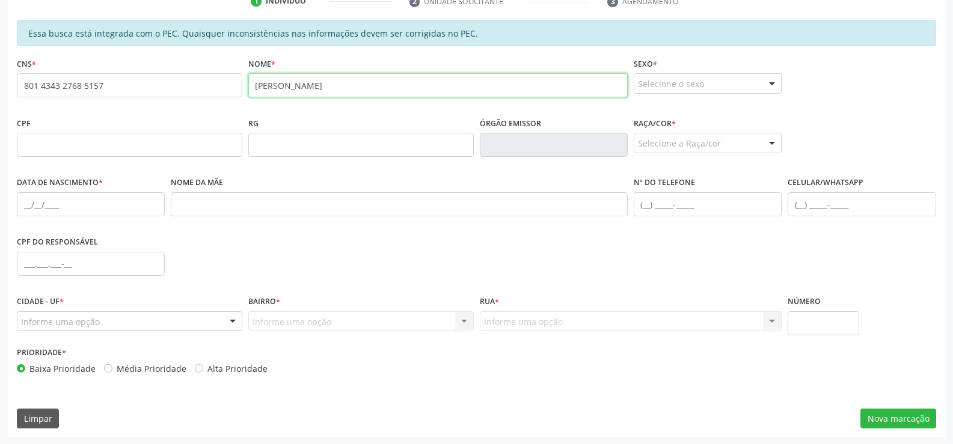
scroll to position [259, 0]
type input "SANDERSON WILLIAN DOS SANTOS SILVA ARAÚJO"
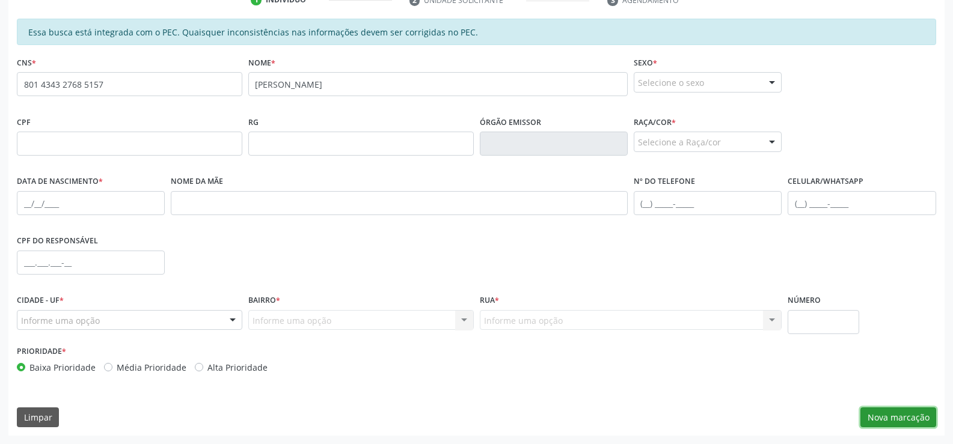
click at [891, 419] on button "Nova marcação" at bounding box center [898, 418] width 76 height 20
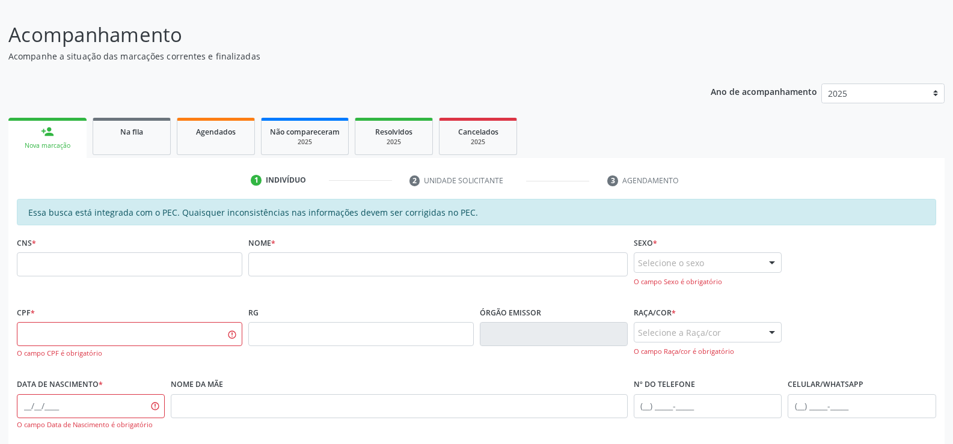
scroll to position [0, 0]
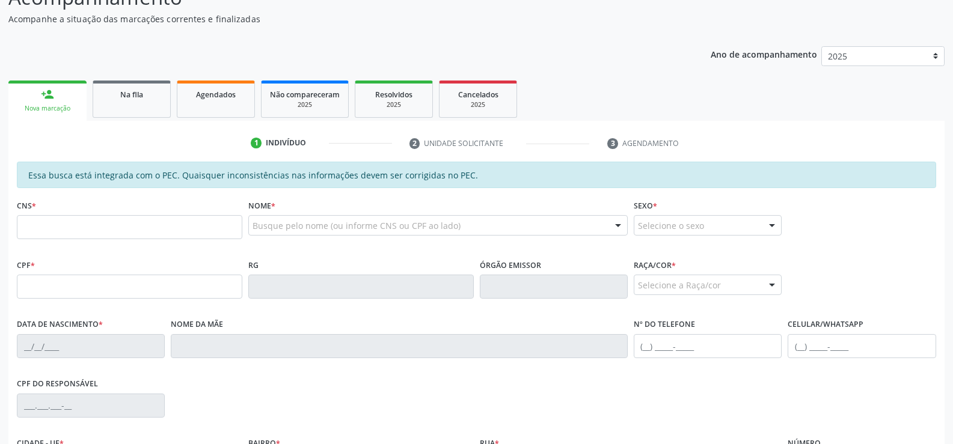
scroll to position [120, 0]
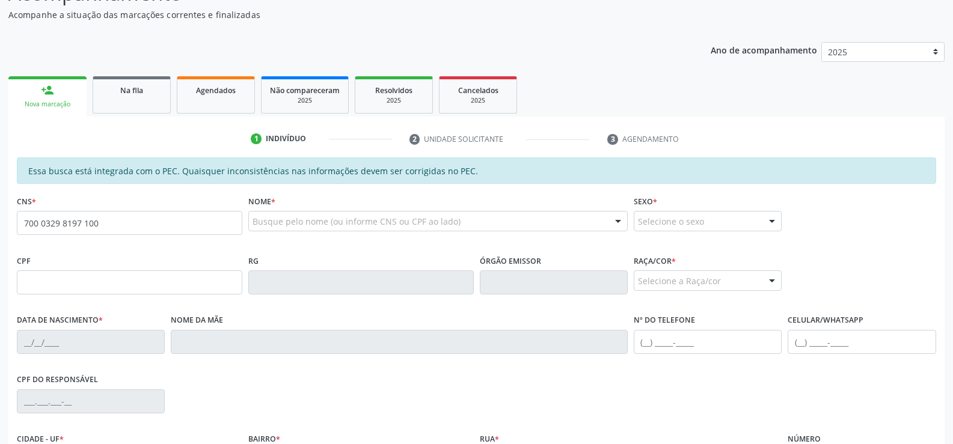
click at [41, 222] on input "700 0329 8197 100" at bounding box center [129, 223] width 225 height 24
type input "700 0032 9819 7100"
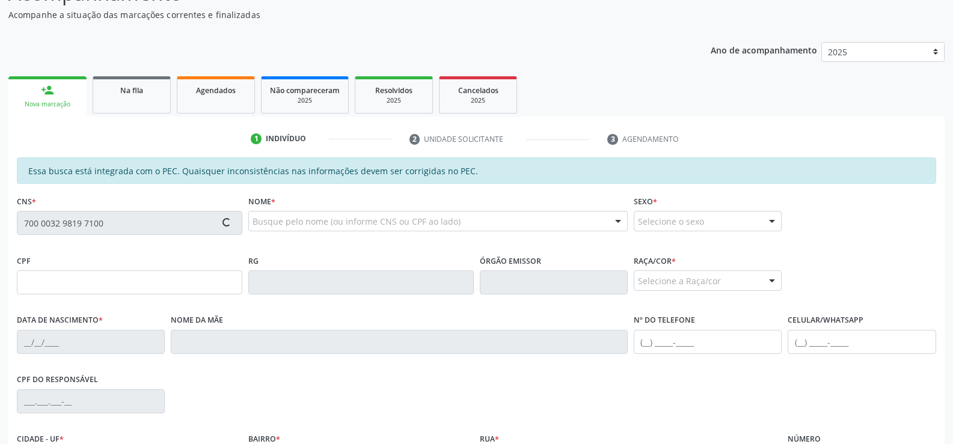
type input "037.770.624-80"
type input "31/08/1979"
type input "Salustiano Rodrigues de Araújo"
type input "(82) 99335-4875"
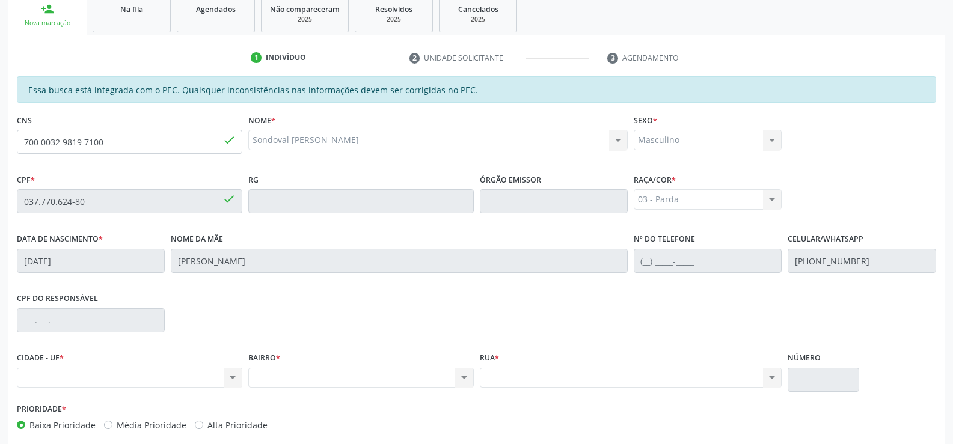
scroll to position [139, 0]
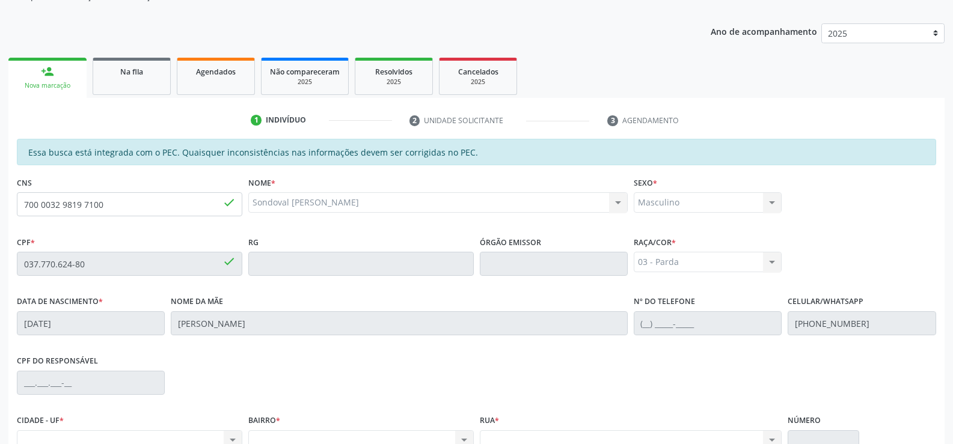
click at [53, 80] on link "person_add Nova marcação" at bounding box center [47, 78] width 78 height 40
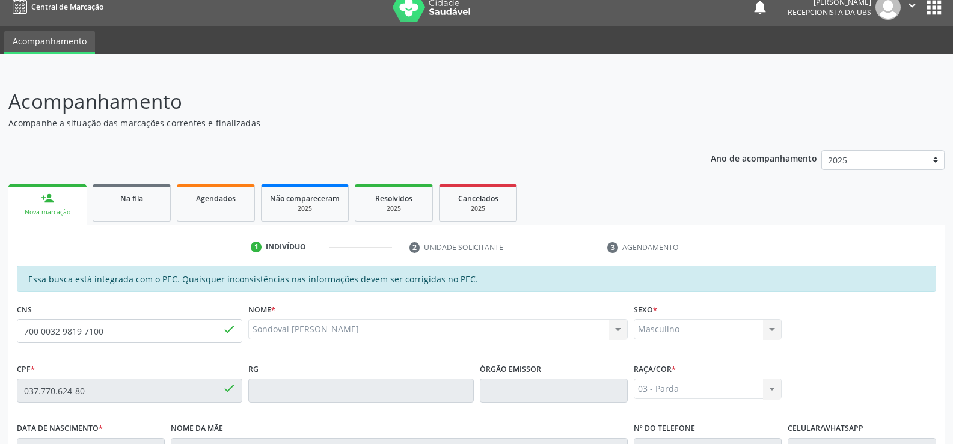
scroll to position [0, 0]
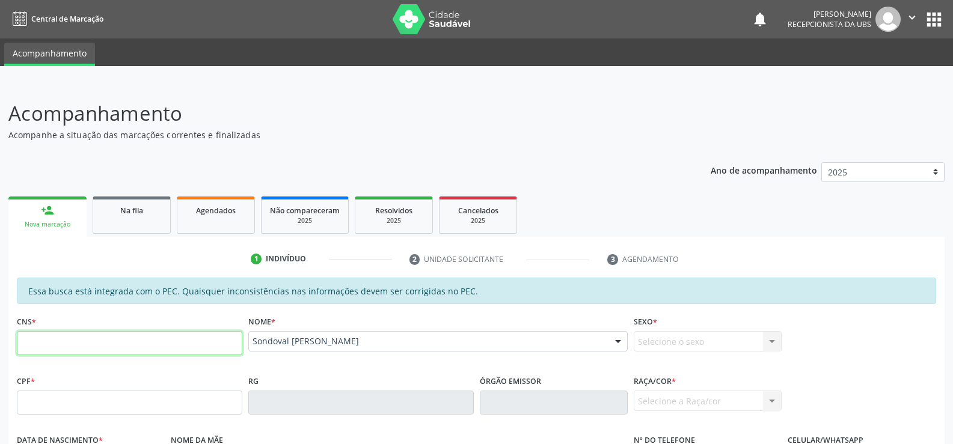
click at [77, 345] on input "text" at bounding box center [129, 343] width 225 height 24
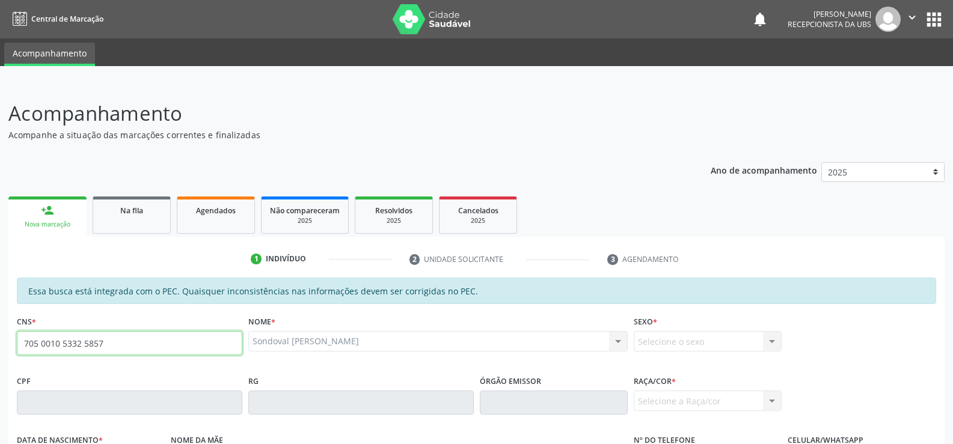
type input "705 0010 5332 5857"
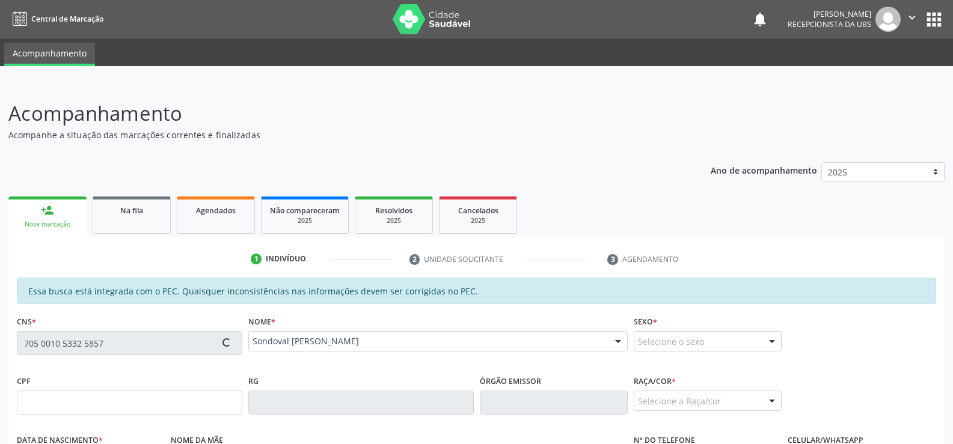
type input "026.018.904-95"
type input "08/03/1975"
type input "Maria Luiza dos Santos Silva"
type input "(82) 99335-4875"
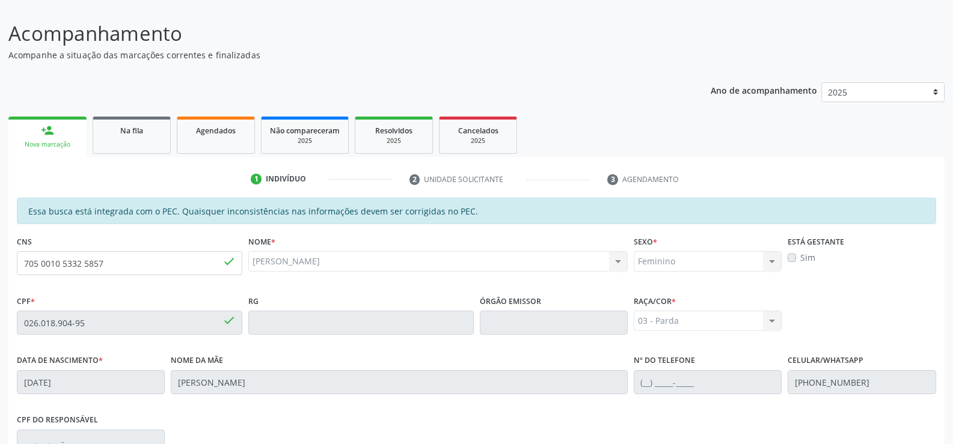
scroll to position [79, 0]
click at [115, 265] on input "705 0010 5332 5857" at bounding box center [129, 264] width 225 height 24
type input "7"
click at [118, 329] on input "026.018.904-95" at bounding box center [129, 324] width 225 height 24
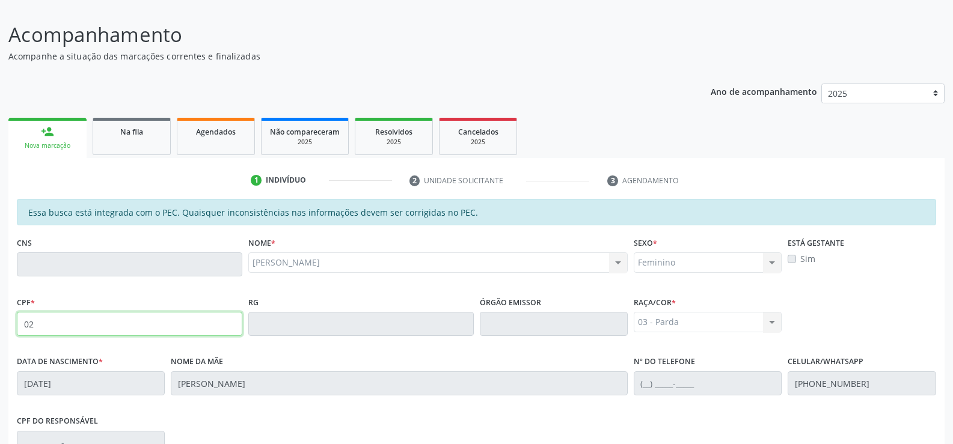
type input "0"
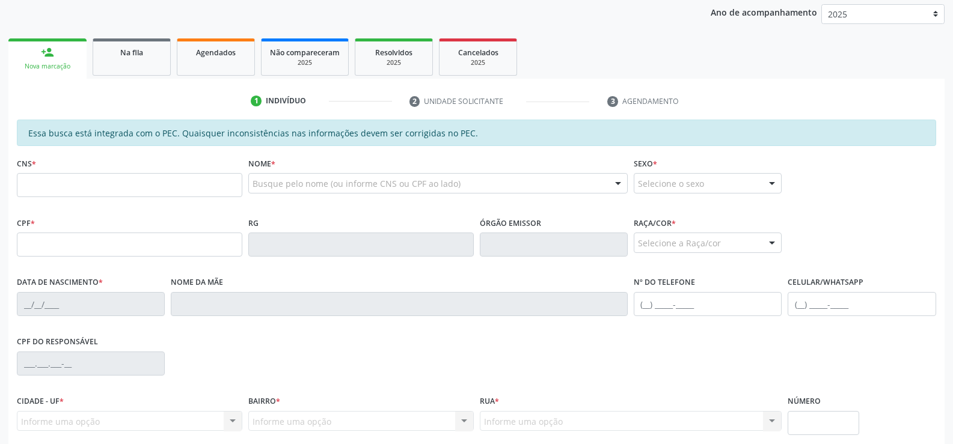
scroll to position [180, 0]
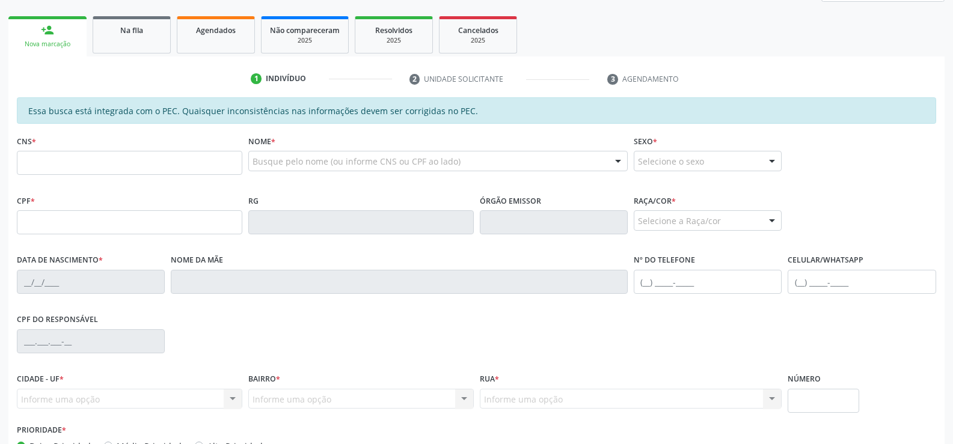
click at [120, 168] on input "text" at bounding box center [129, 163] width 225 height 24
type input "700 0079 5487 0310"
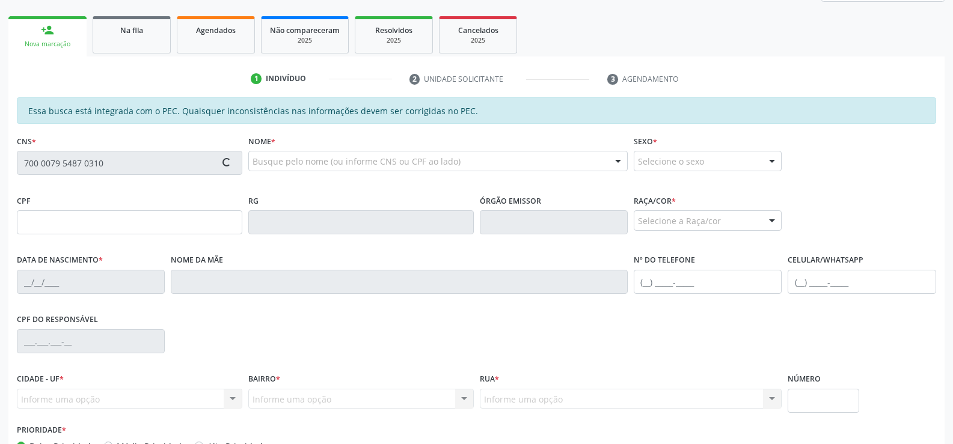
type input "539.904.554-00"
type input "1[DATE]"
type input "[PERSON_NAME]"
type input "[PHONE_NUMBER]"
type input "58"
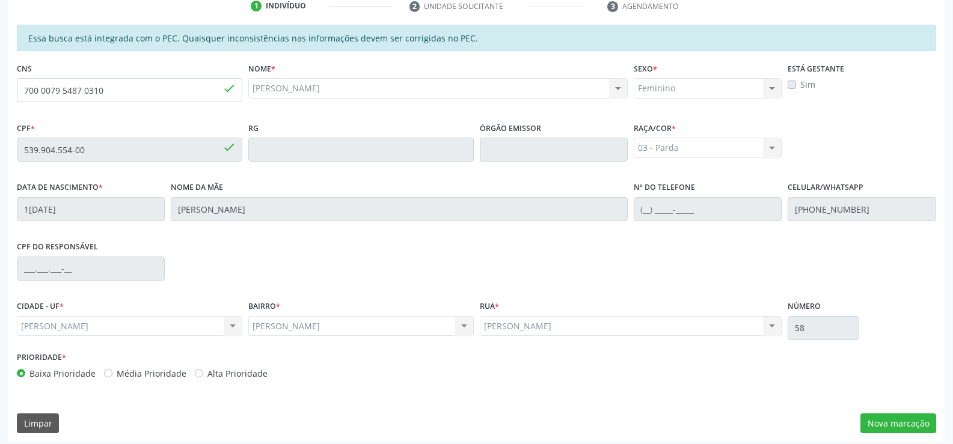
scroll to position [259, 0]
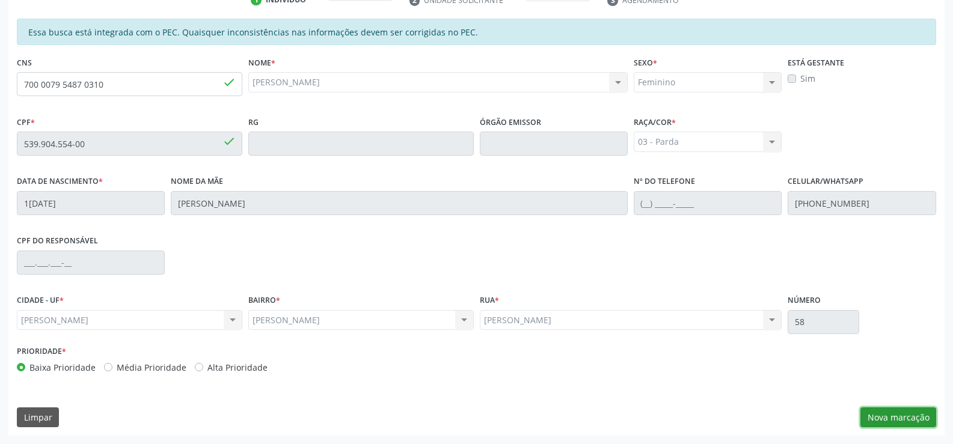
click at [906, 418] on button "Nova marcação" at bounding box center [898, 418] width 76 height 20
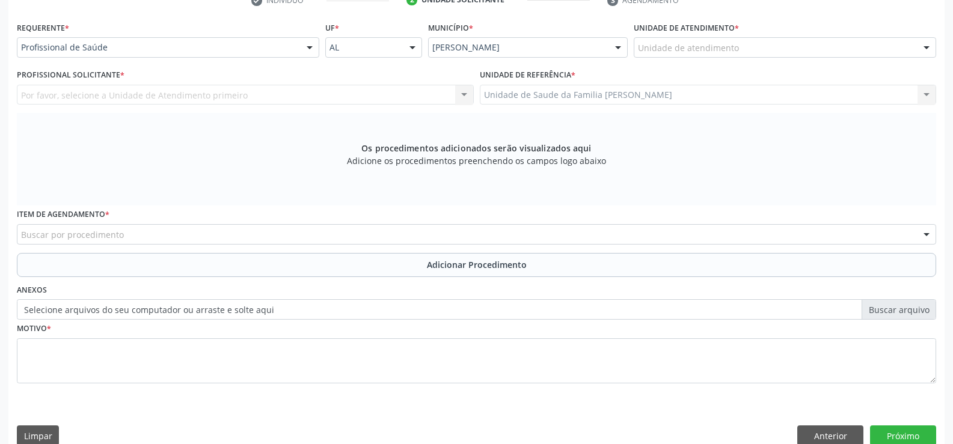
scroll to position [260, 0]
click at [311, 44] on div at bounding box center [310, 47] width 18 height 20
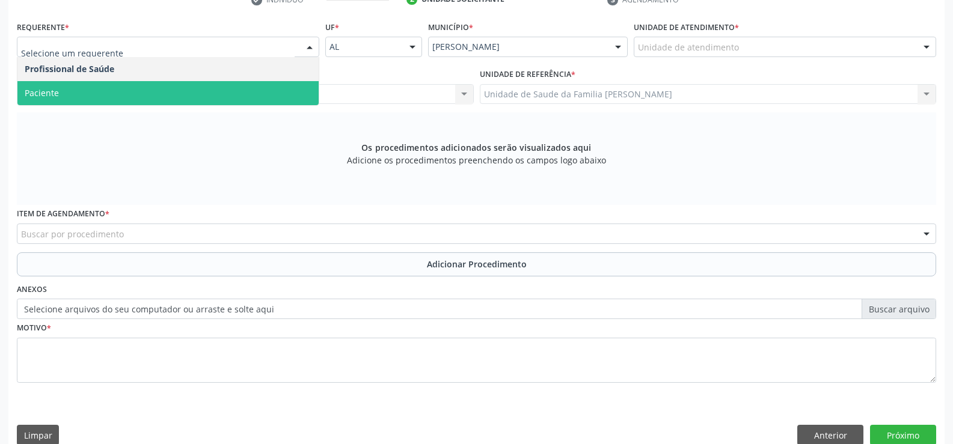
click at [263, 90] on span "Paciente" at bounding box center [167, 93] width 301 height 24
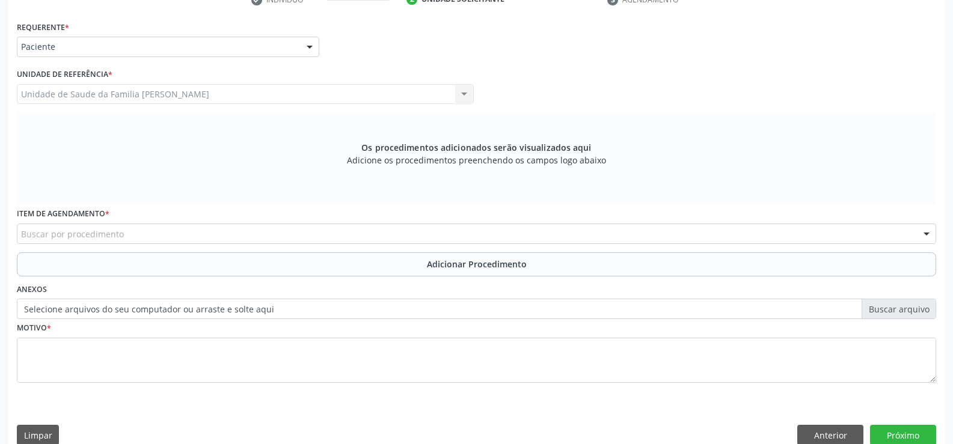
click at [255, 236] on div "Buscar por procedimento" at bounding box center [476, 234] width 919 height 20
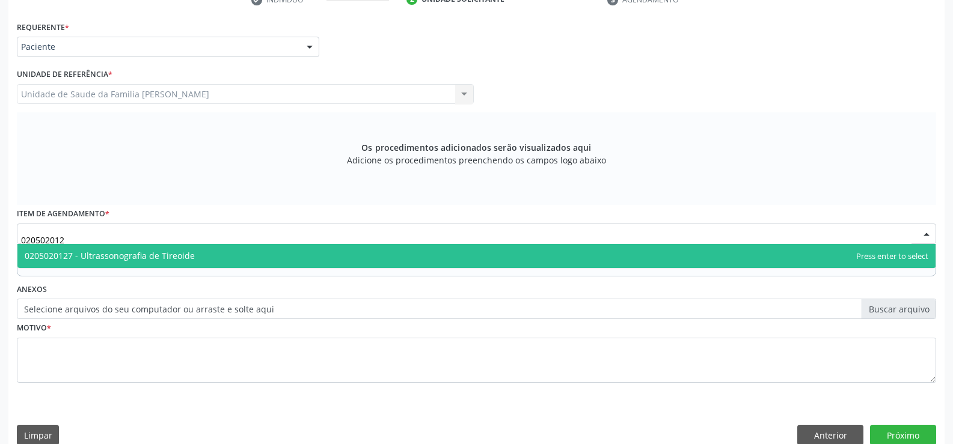
type input "0205020127"
click at [287, 263] on span "0205020127 - Ultrassonografia de Tireoide" at bounding box center [476, 256] width 918 height 24
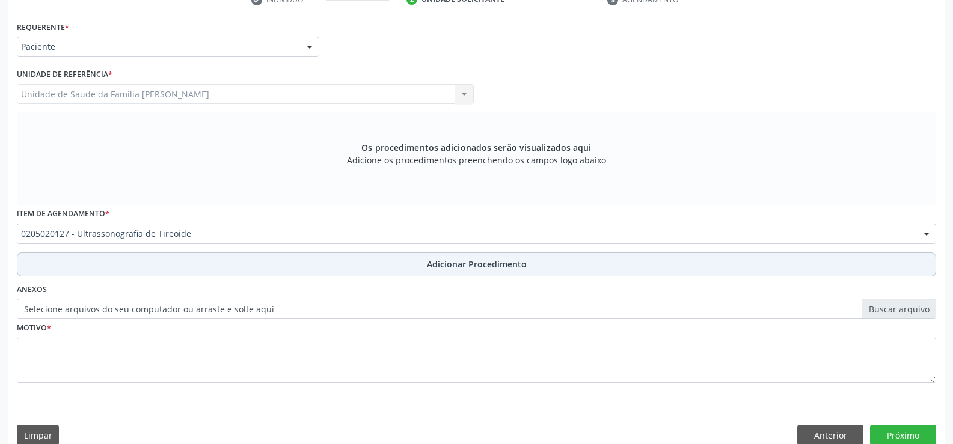
click at [465, 270] on button "Adicionar Procedimento" at bounding box center [476, 264] width 919 height 24
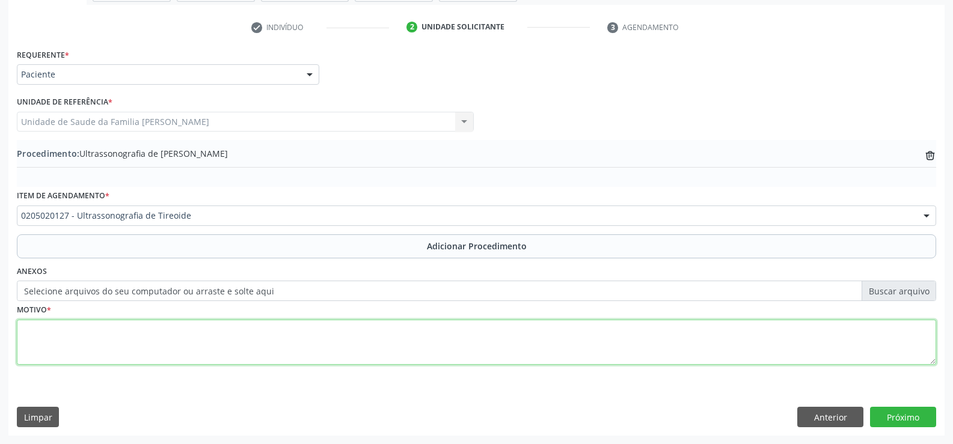
click at [230, 345] on textarea at bounding box center [476, 343] width 919 height 46
type textarea "AVALIAR NÓDULO TIREOIDIANO - TI -RADS"
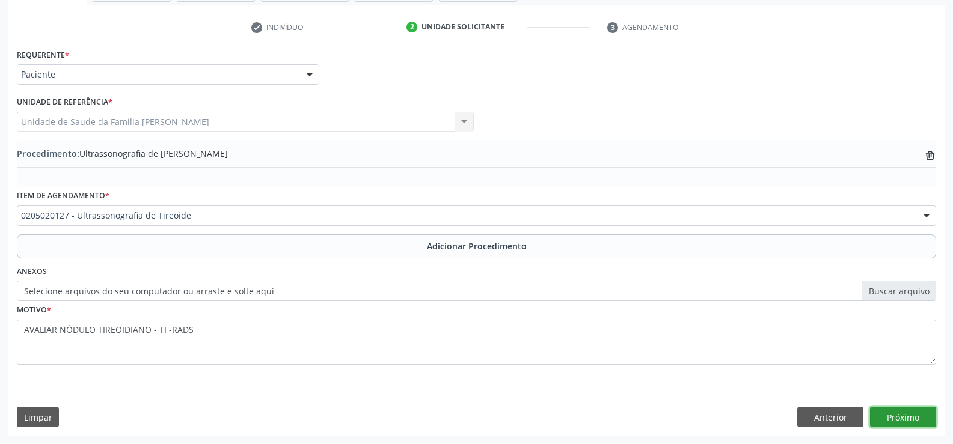
click at [899, 417] on button "Próximo" at bounding box center [903, 417] width 66 height 20
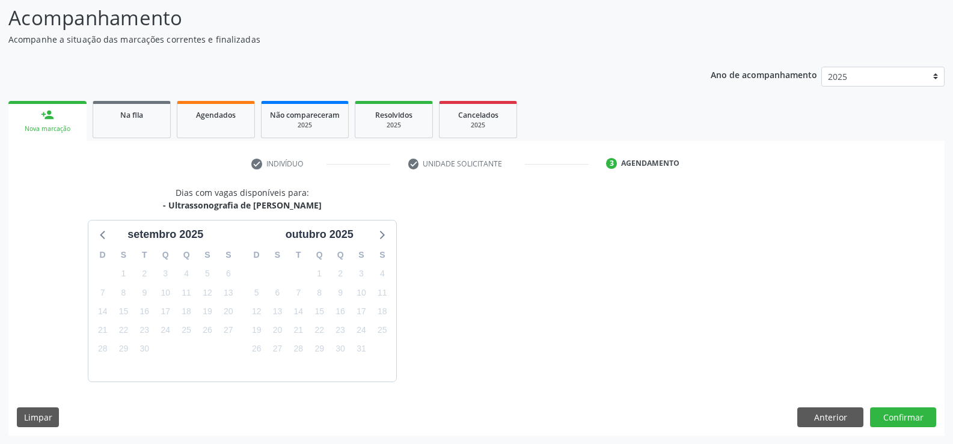
scroll to position [131, 0]
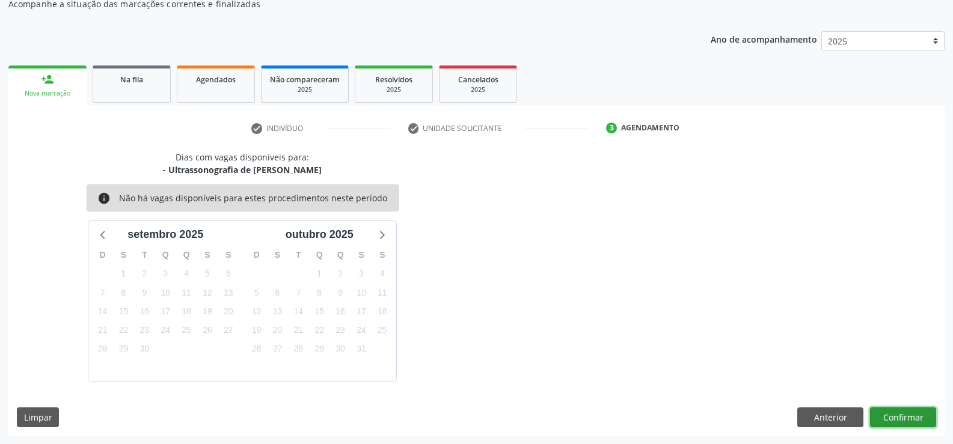
click at [905, 415] on button "Confirmar" at bounding box center [903, 418] width 66 height 20
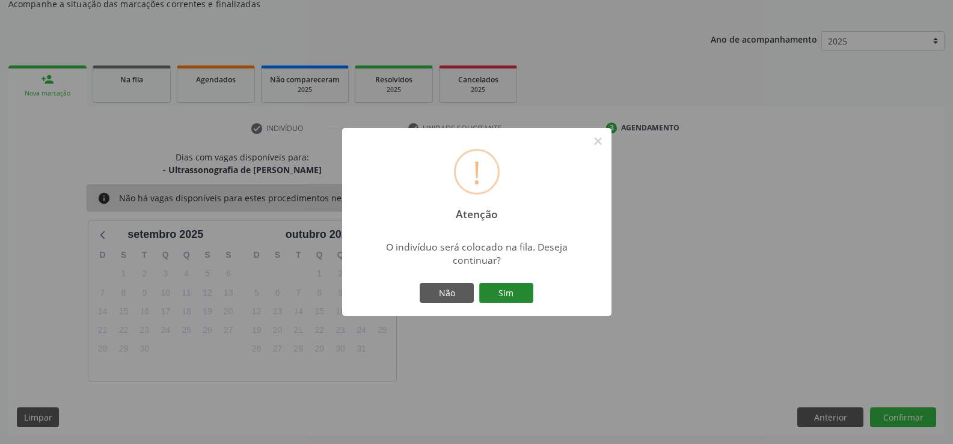
click at [498, 289] on button "Sim" at bounding box center [506, 293] width 54 height 20
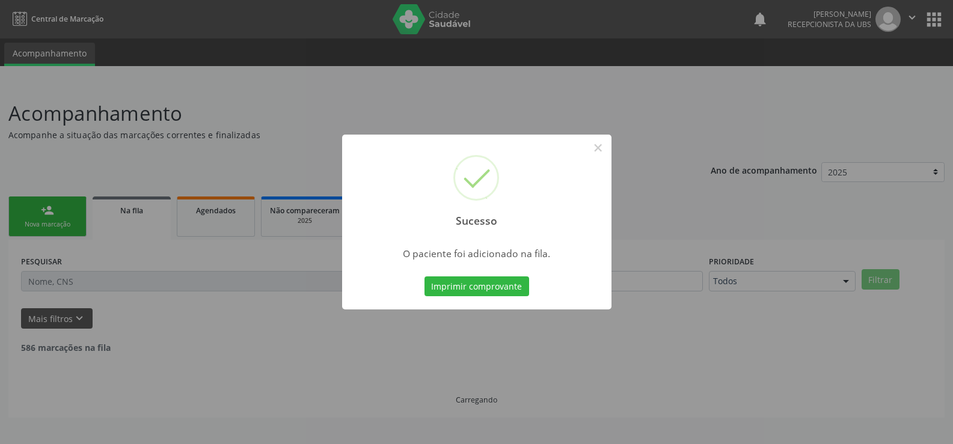
scroll to position [0, 0]
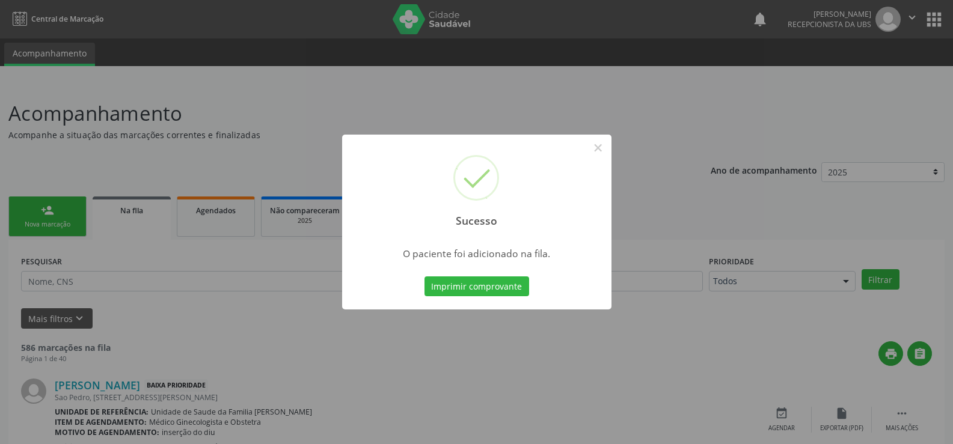
click at [498, 289] on button "Imprimir comprovante" at bounding box center [476, 286] width 105 height 20
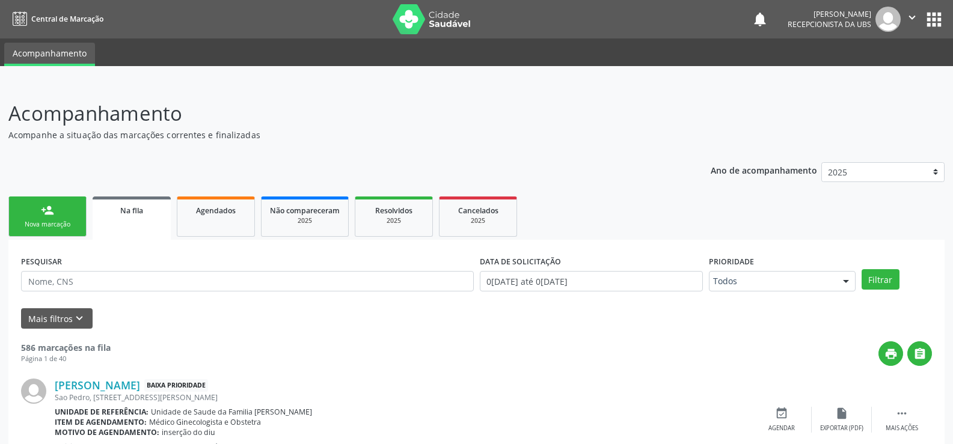
click at [64, 212] on link "person_add Nova marcação" at bounding box center [47, 217] width 78 height 40
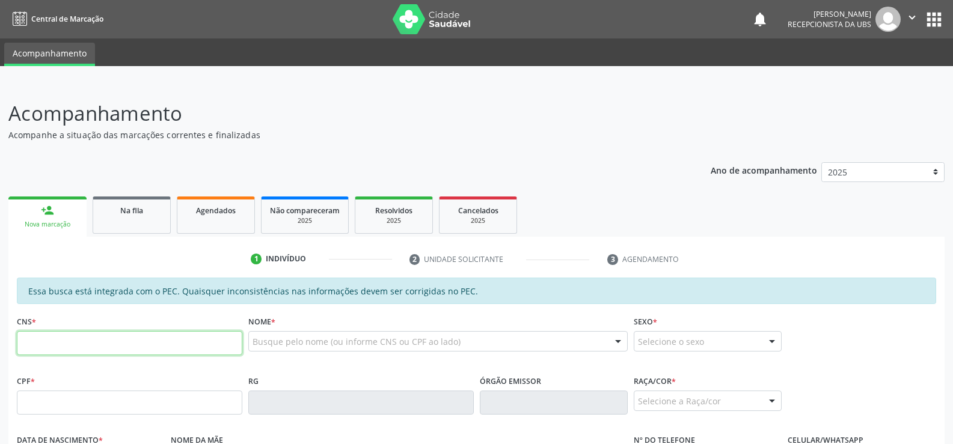
click at [129, 344] on input "text" at bounding box center [129, 343] width 225 height 24
type input "700 0079 5487 0310"
type input "539.904.554-00"
type input "1[DATE]"
type input "[PERSON_NAME]"
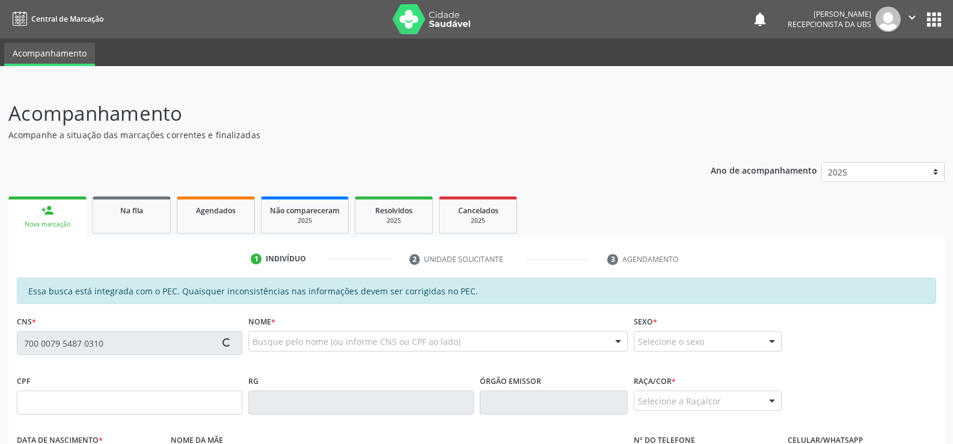
type input "[PHONE_NUMBER]"
type input "58"
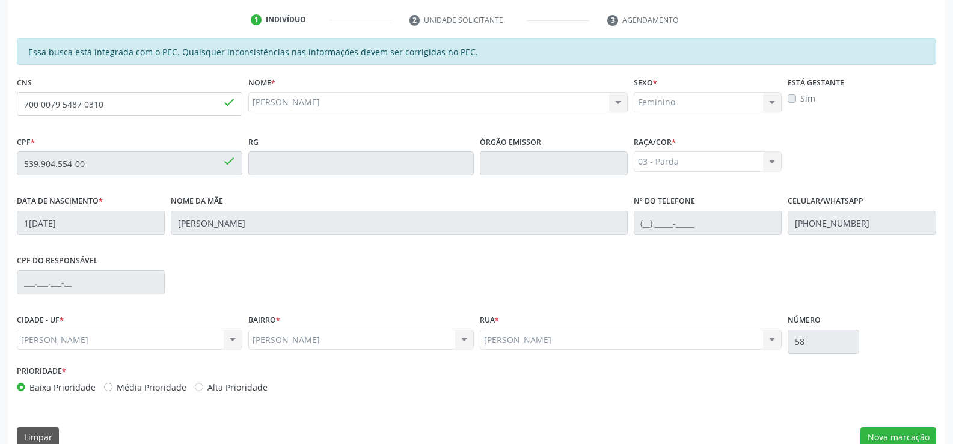
scroll to position [240, 0]
click at [887, 432] on button "Nova marcação" at bounding box center [898, 436] width 76 height 20
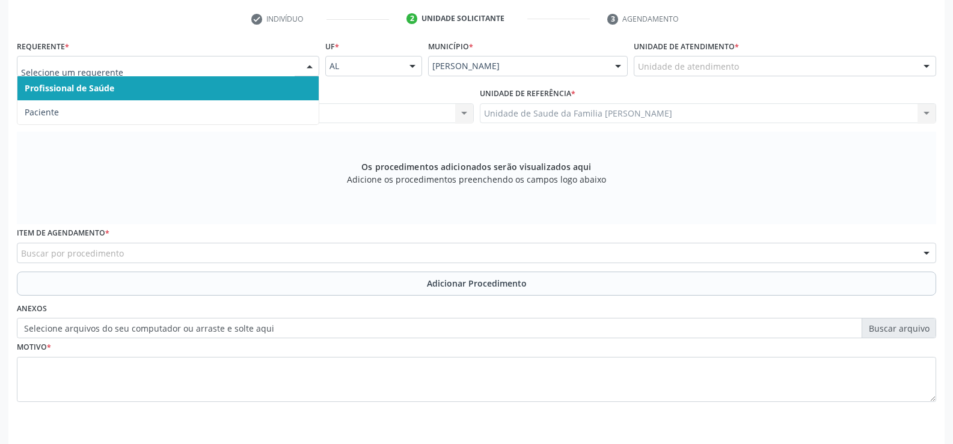
click at [311, 64] on div at bounding box center [310, 67] width 18 height 20
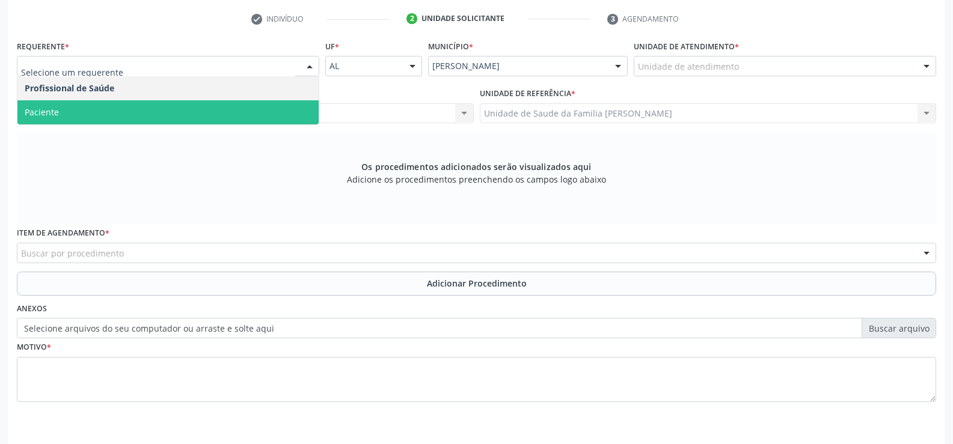
click at [242, 118] on span "Paciente" at bounding box center [167, 112] width 301 height 24
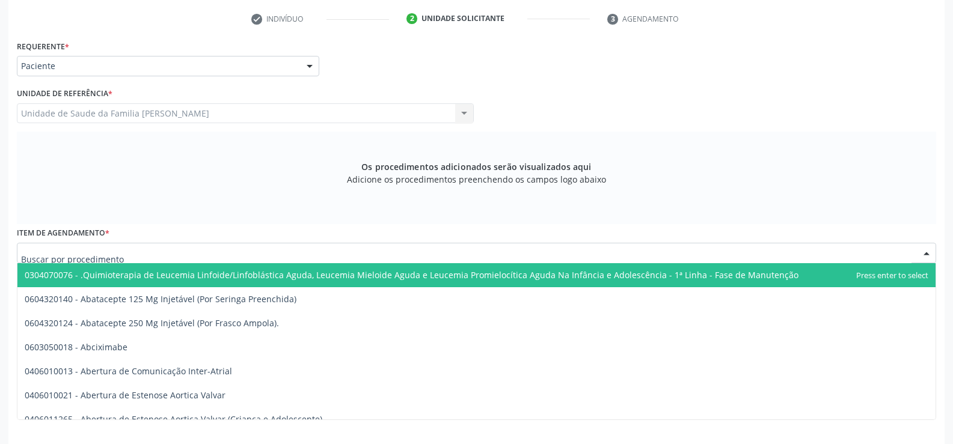
click at [239, 254] on div at bounding box center [476, 253] width 919 height 20
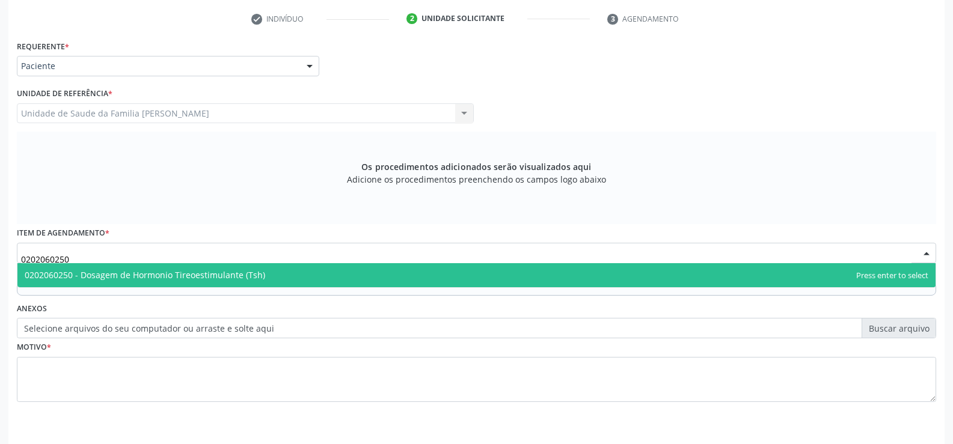
click at [301, 279] on span "0202060250 - Dosagem de Hormonio Tireoestimulante (Tsh)" at bounding box center [476, 275] width 918 height 24
type input "0202060250"
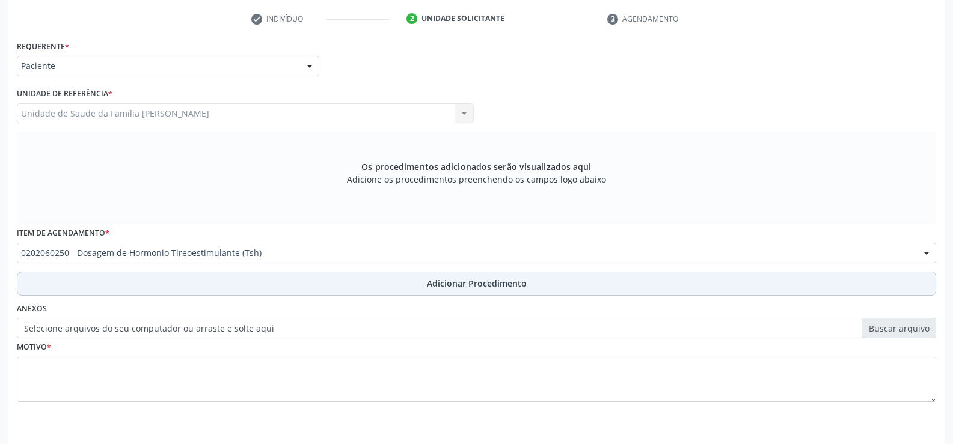
click at [458, 288] on span "Adicionar Procedimento" at bounding box center [477, 283] width 100 height 13
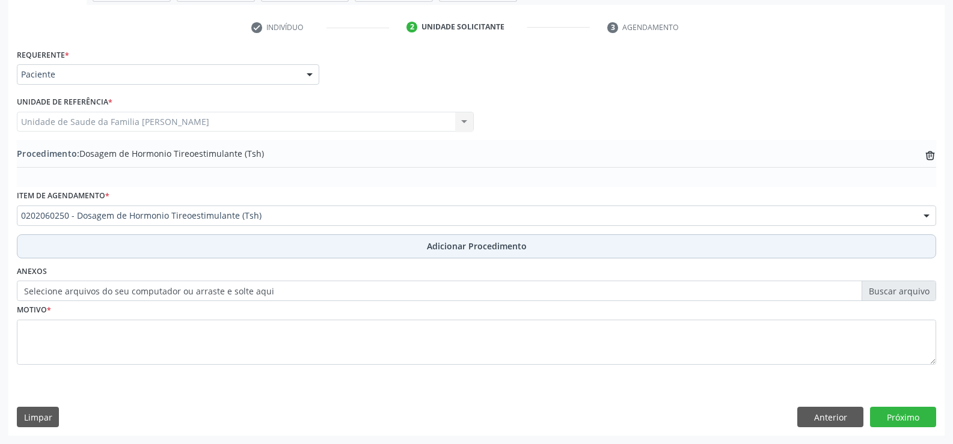
scroll to position [232, 0]
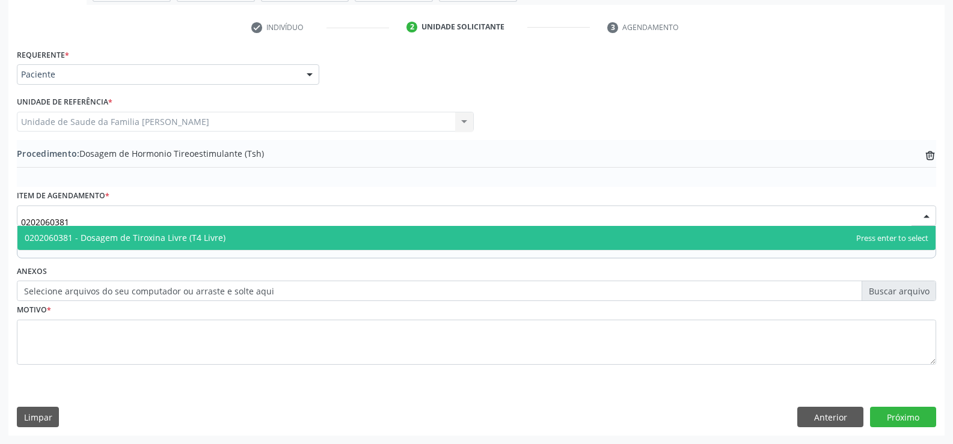
click at [299, 241] on span "0202060381 - Dosagem de Tiroxina Livre (T4 Livre)" at bounding box center [476, 238] width 918 height 24
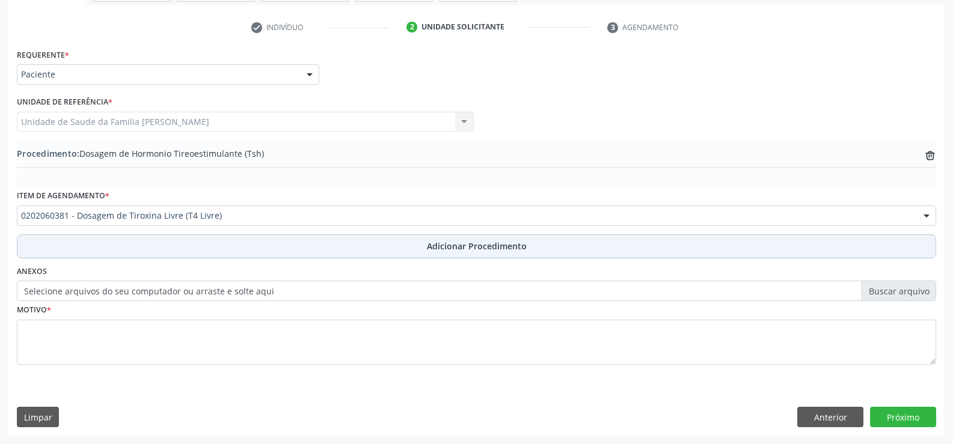
click at [451, 250] on span "Adicionar Procedimento" at bounding box center [477, 246] width 100 height 13
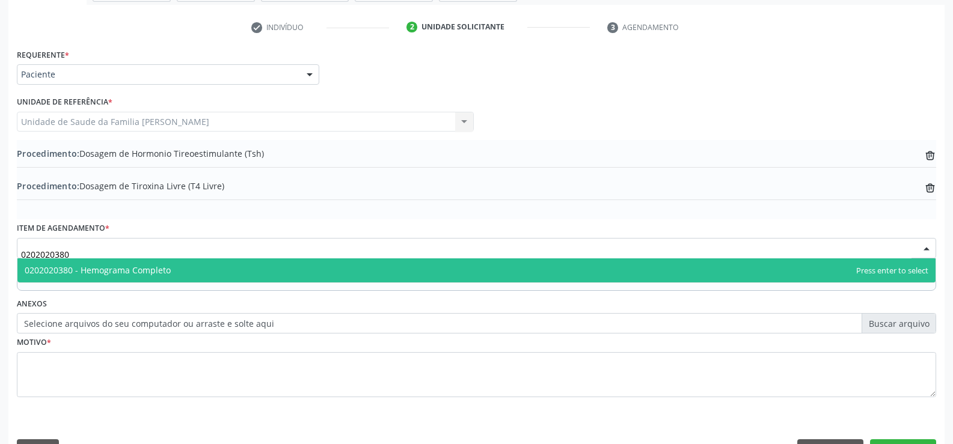
click at [306, 268] on span "0202020380 - Hemograma Completo" at bounding box center [476, 270] width 918 height 24
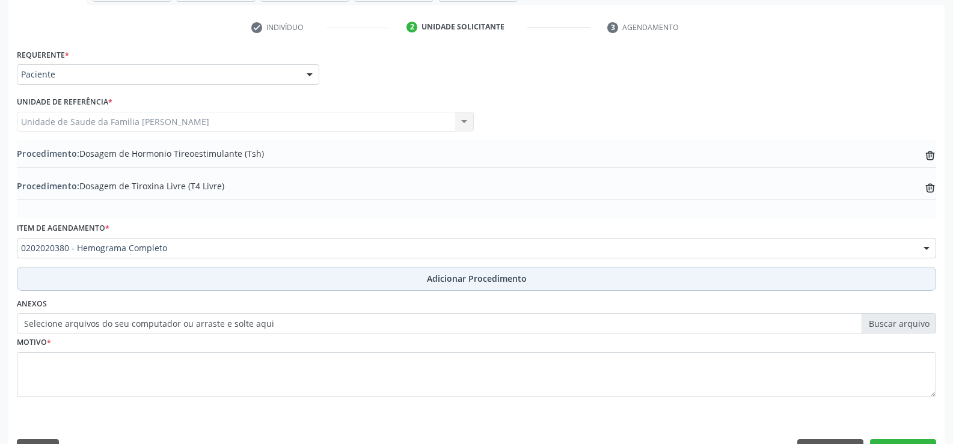
click at [437, 280] on span "Adicionar Procedimento" at bounding box center [477, 278] width 100 height 13
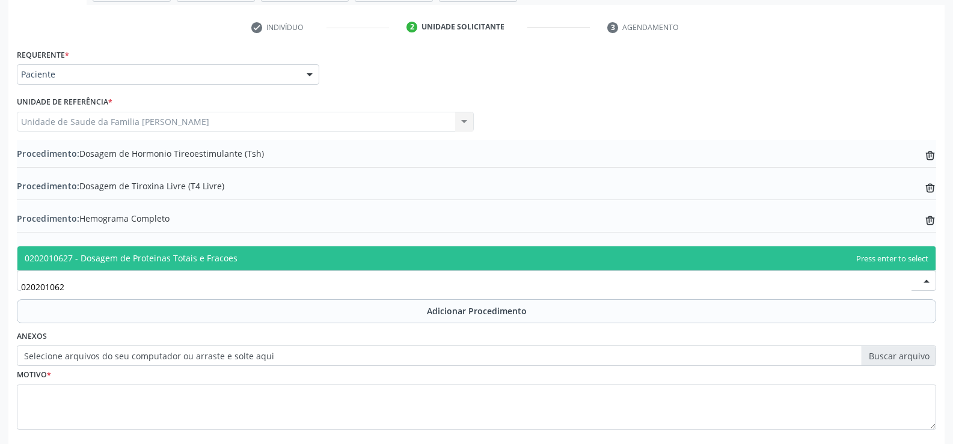
type input "0202010627"
click at [254, 261] on span "0202010627 - Dosagem de Proteinas Totais e Fracoes" at bounding box center [476, 258] width 918 height 24
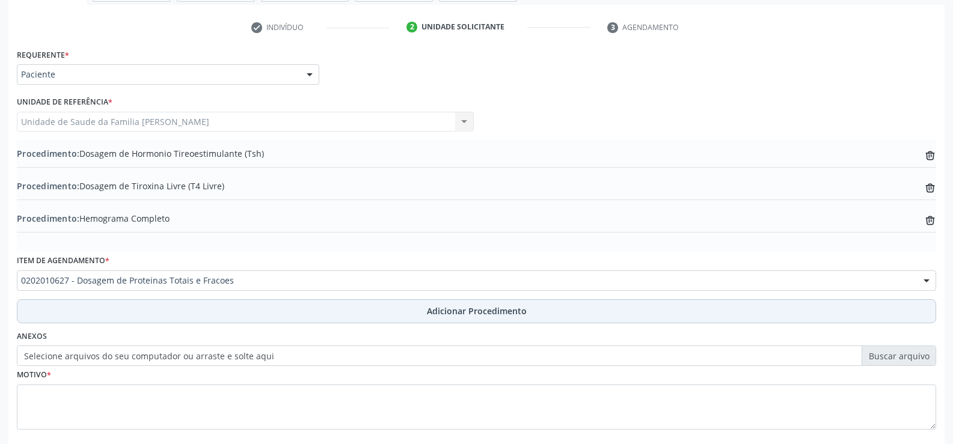
click at [469, 314] on span "Adicionar Procedimento" at bounding box center [477, 311] width 100 height 13
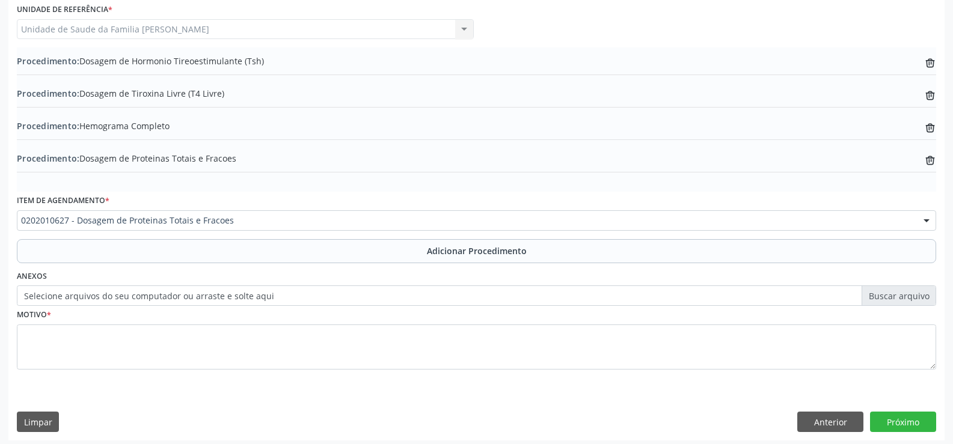
scroll to position [329, 0]
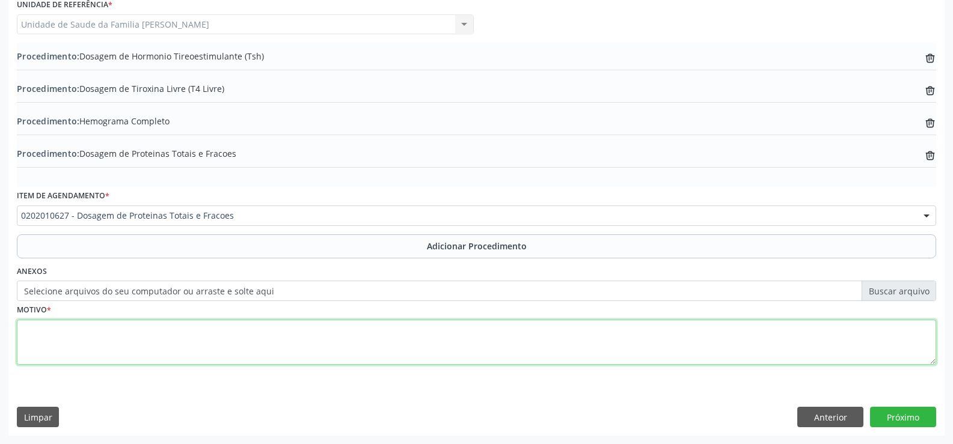
click at [227, 337] on textarea at bounding box center [476, 343] width 919 height 46
type textarea "HIPERTIREOIDISMO"
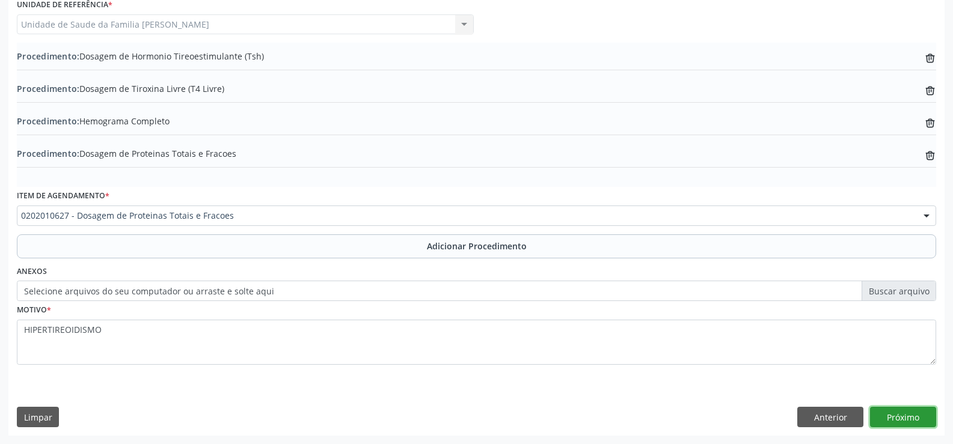
click at [896, 417] on button "Próximo" at bounding box center [903, 417] width 66 height 20
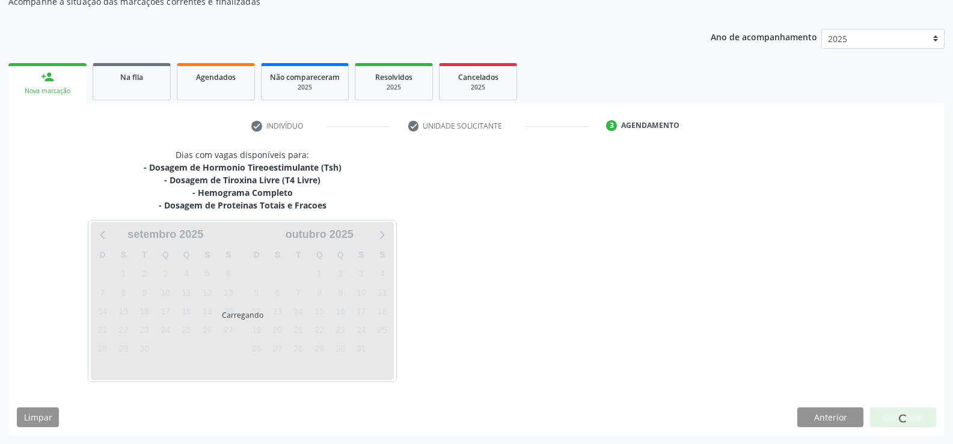
scroll to position [169, 0]
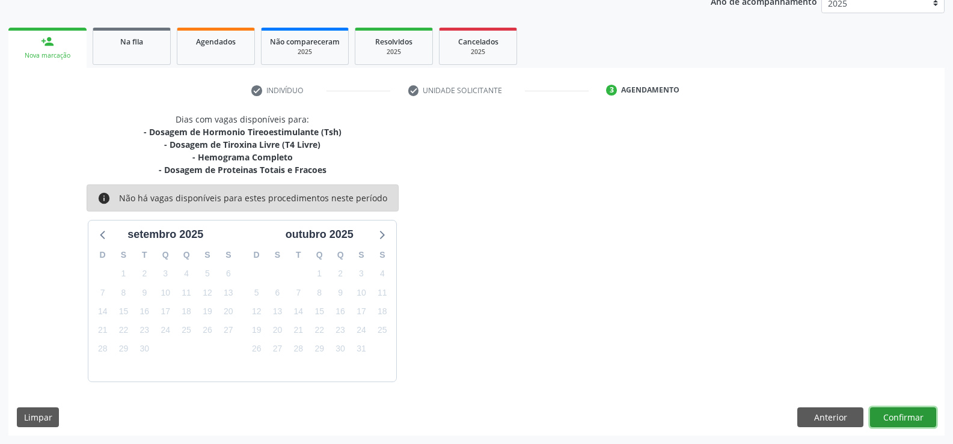
click at [893, 420] on button "Confirmar" at bounding box center [903, 418] width 66 height 20
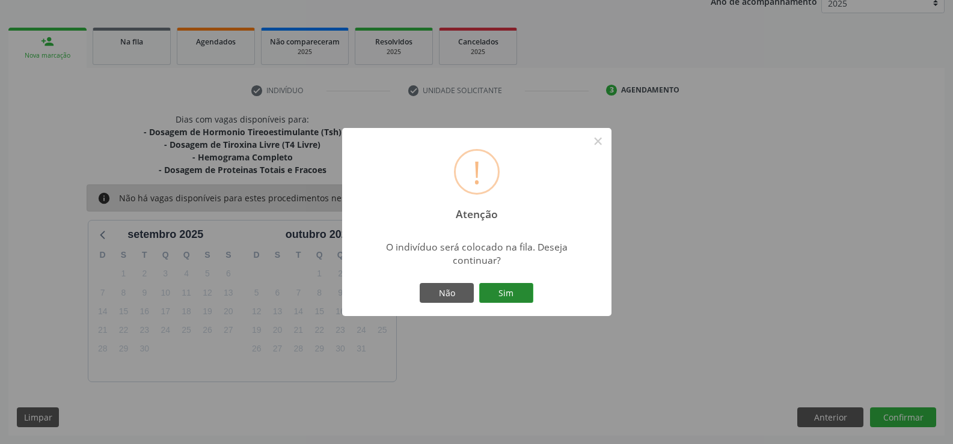
click at [511, 296] on button "Sim" at bounding box center [506, 293] width 54 height 20
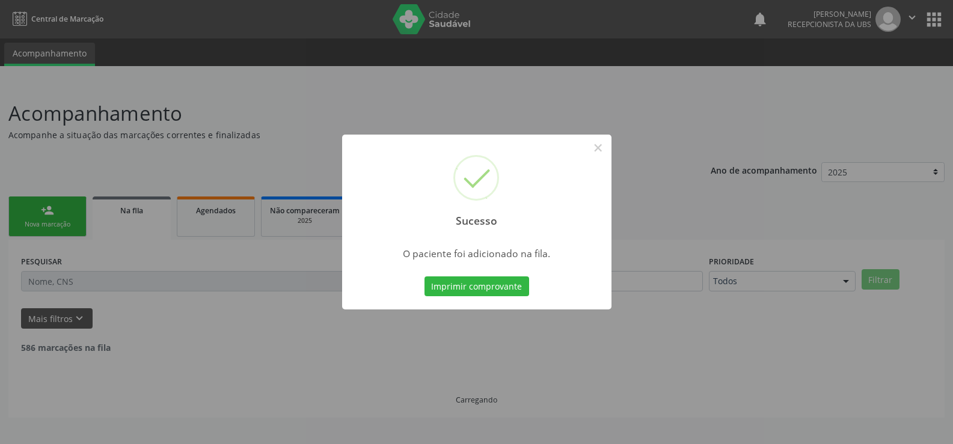
scroll to position [0, 0]
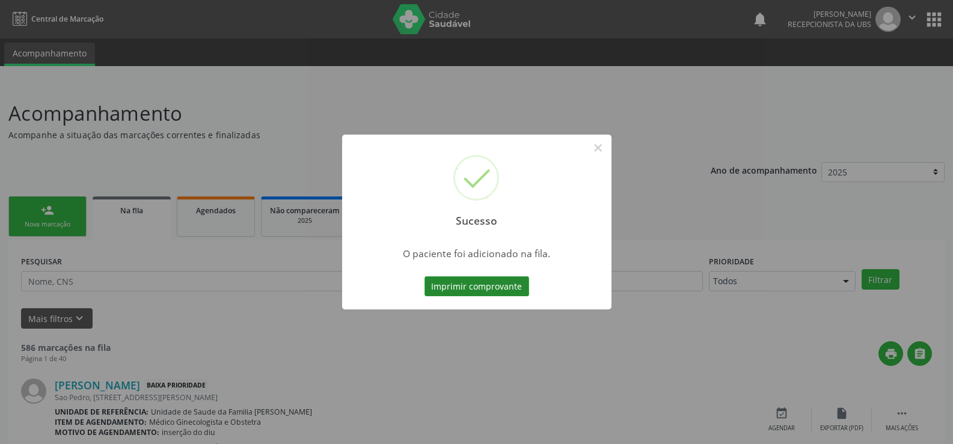
click at [484, 284] on button "Imprimir comprovante" at bounding box center [476, 286] width 105 height 20
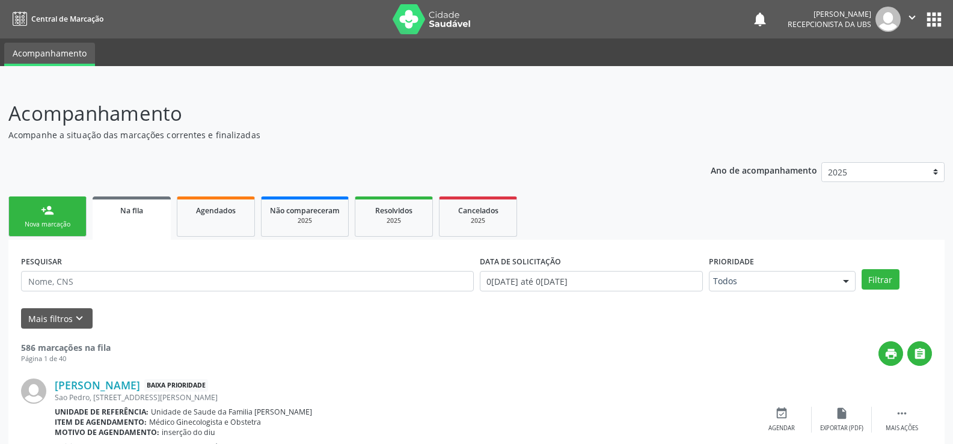
click at [51, 218] on link "person_add Nova marcação" at bounding box center [47, 217] width 78 height 40
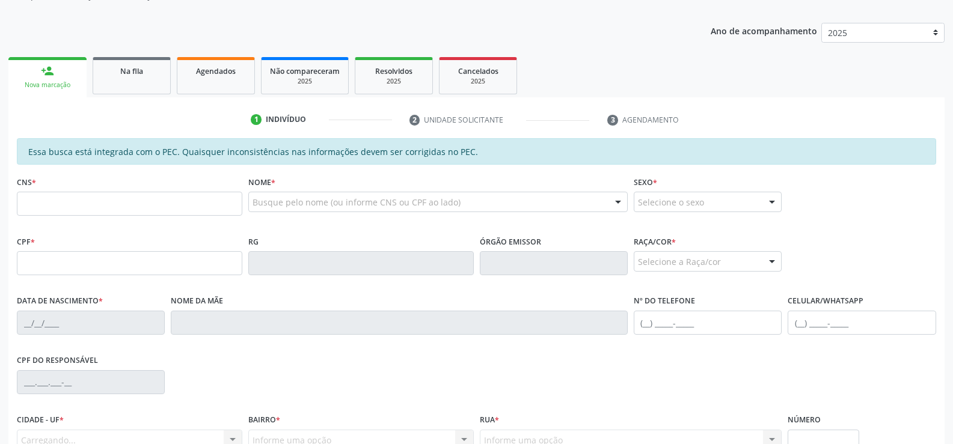
scroll to position [180, 0]
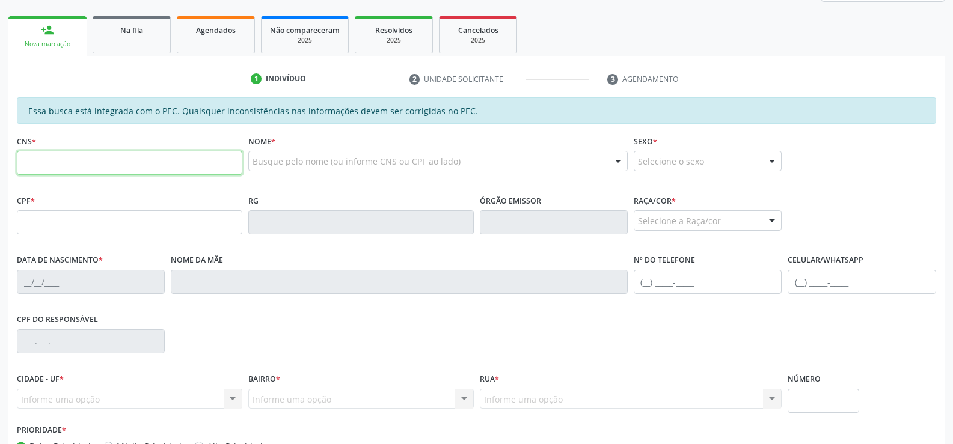
click at [176, 166] on input "text" at bounding box center [129, 163] width 225 height 24
type input "702 4020 9792 3124"
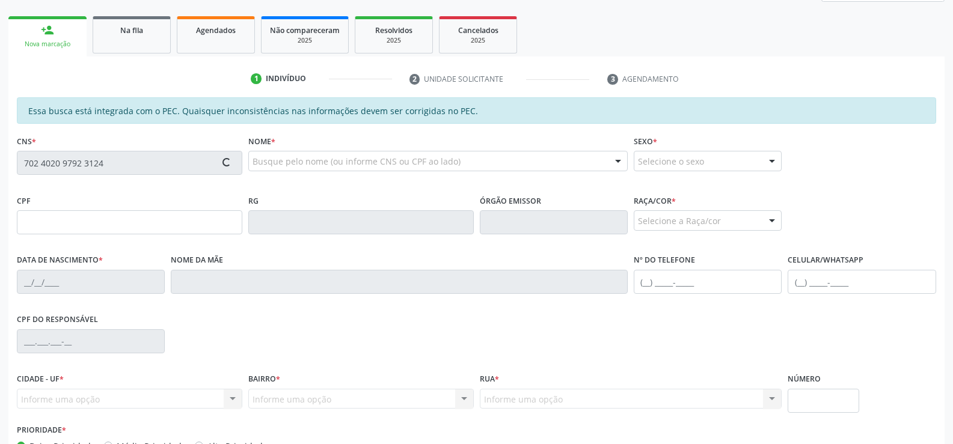
type input "788.128.524-91"
type input "[DATE]"
type input "[PERSON_NAME]"
type input "[PHONE_NUMBER]"
type input "95"
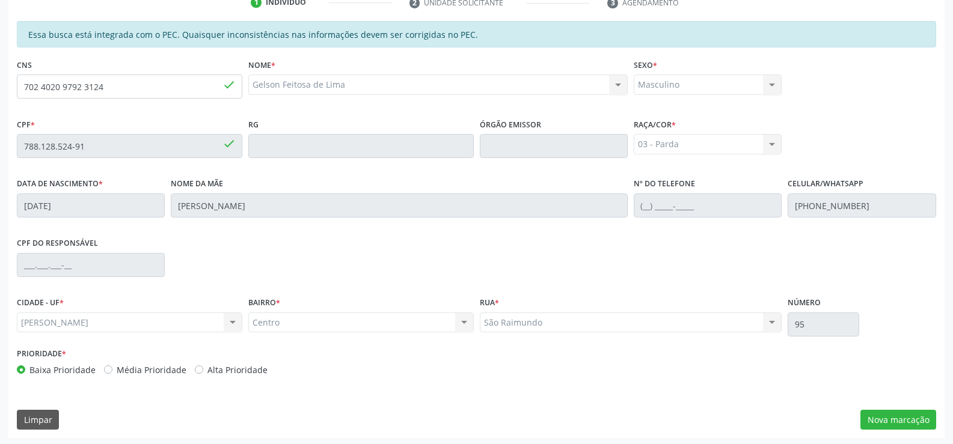
scroll to position [259, 0]
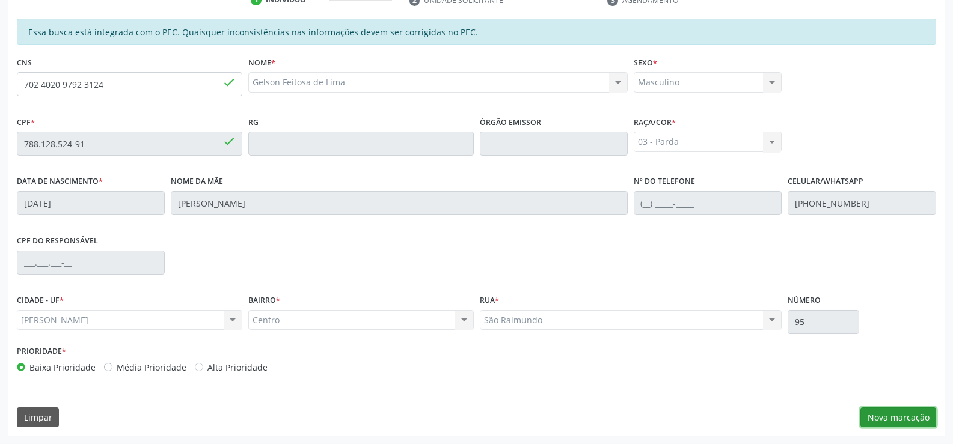
click at [888, 422] on button "Nova marcação" at bounding box center [898, 418] width 76 height 20
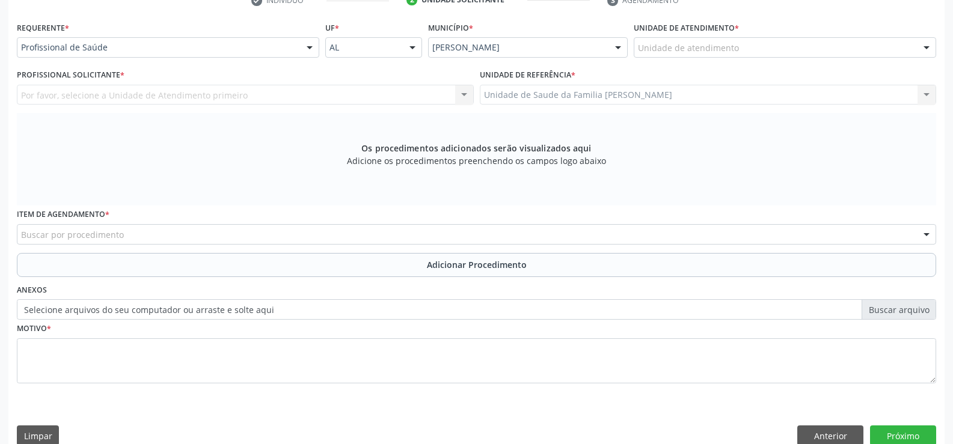
scroll to position [260, 0]
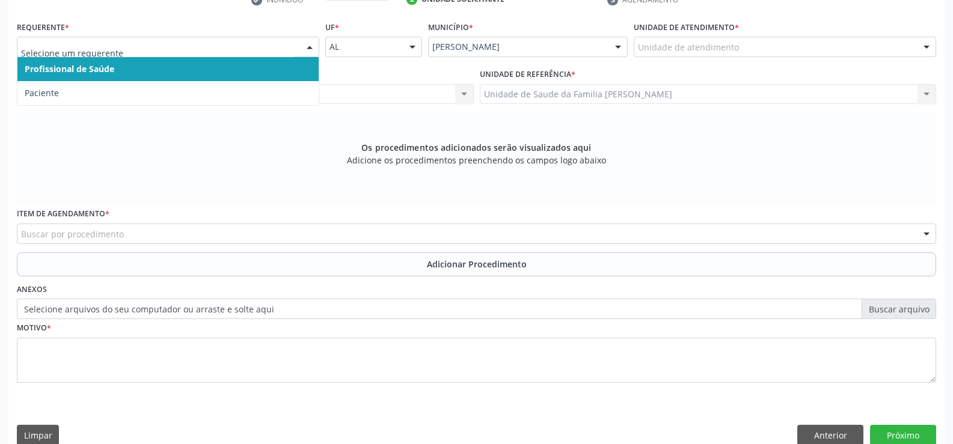
click at [310, 43] on div at bounding box center [310, 47] width 18 height 20
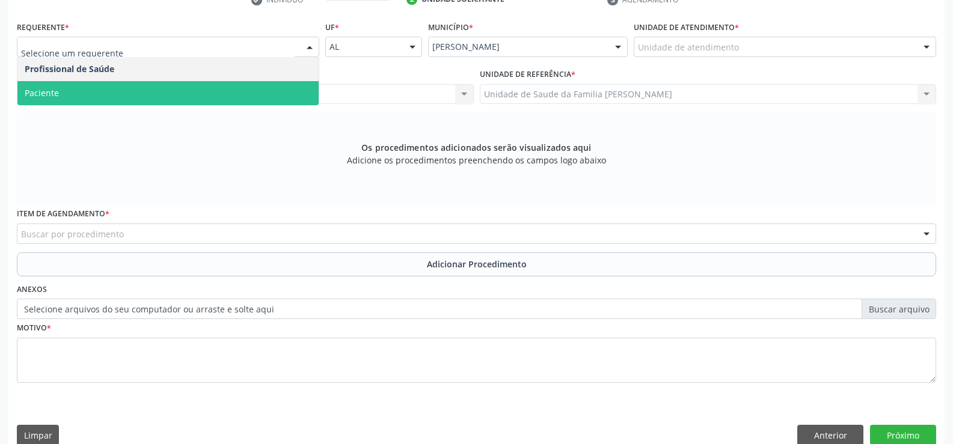
click at [159, 95] on span "Paciente" at bounding box center [167, 93] width 301 height 24
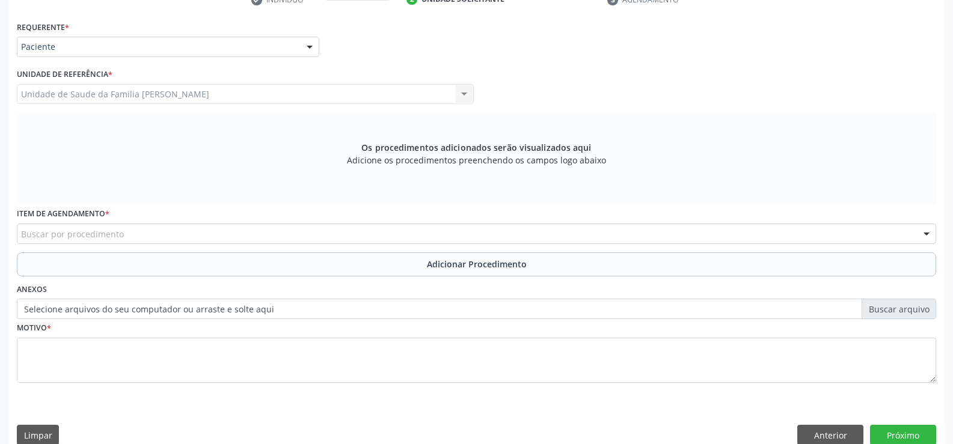
click at [209, 228] on div "Buscar por procedimento" at bounding box center [476, 234] width 919 height 20
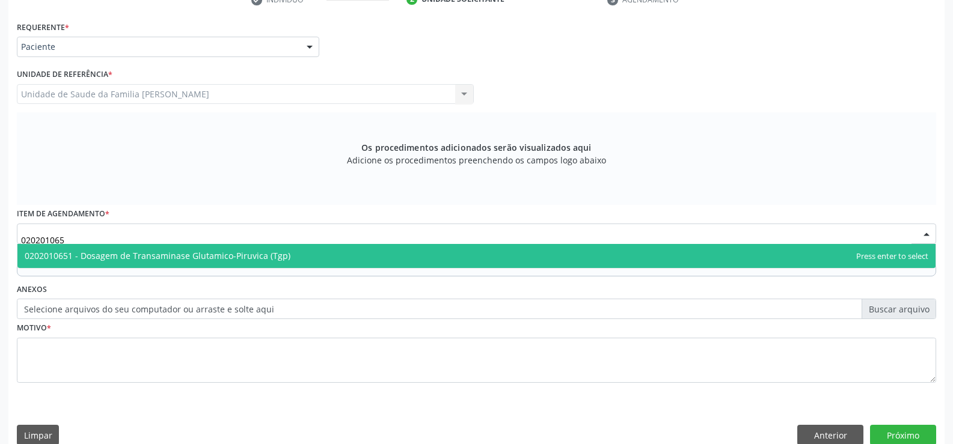
type input "0202010651"
click at [312, 258] on span "0202010651 - Dosagem de Transaminase Glutamico-Piruvica (Tgp)" at bounding box center [476, 256] width 918 height 24
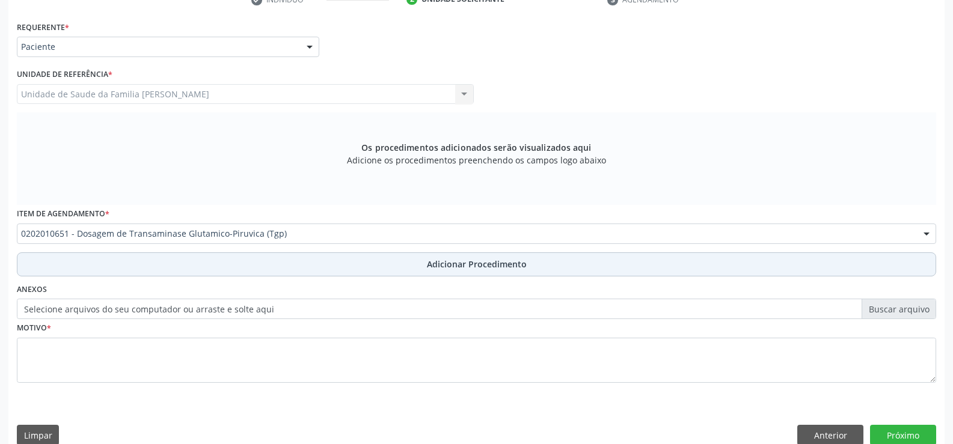
click at [441, 263] on span "Adicionar Procedimento" at bounding box center [477, 264] width 100 height 13
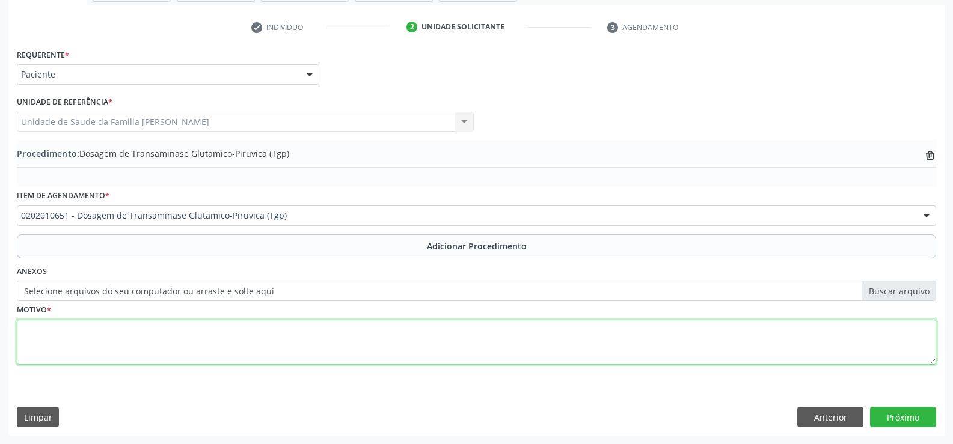
click at [303, 343] on textarea at bounding box center [476, 343] width 919 height 46
type textarea "INSUFICIENCIA RENAL HEPATOPATIA"
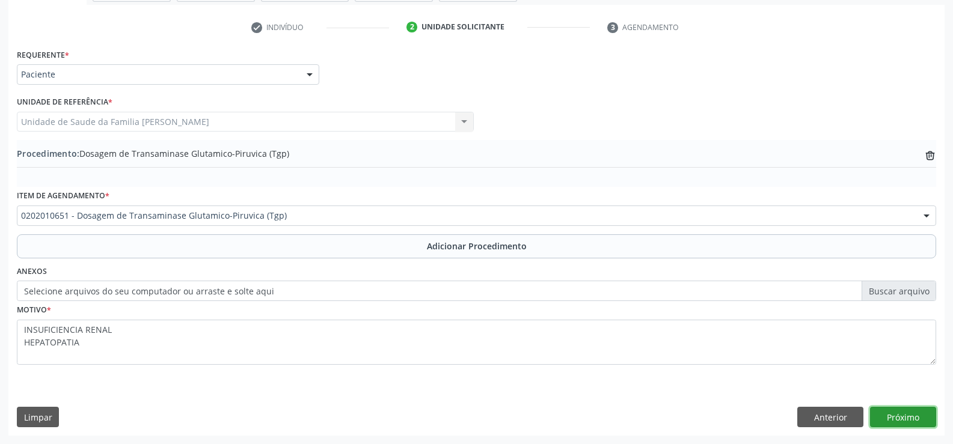
click at [896, 423] on button "Próximo" at bounding box center [903, 417] width 66 height 20
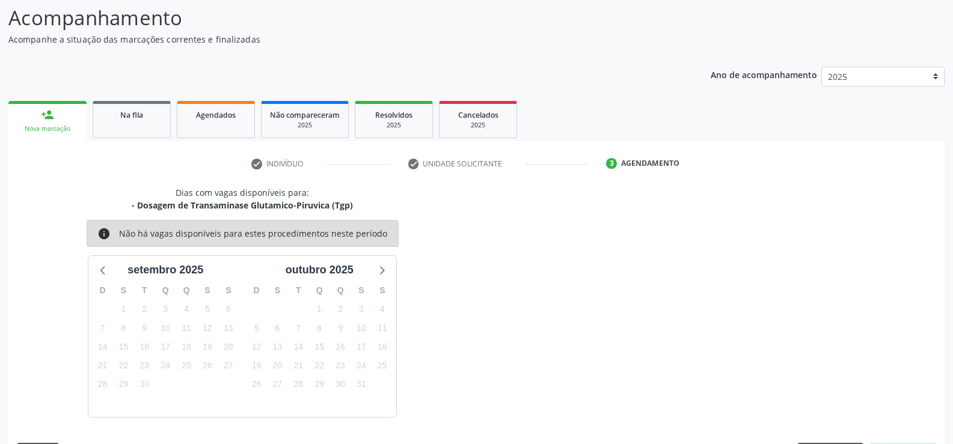
scroll to position [131, 0]
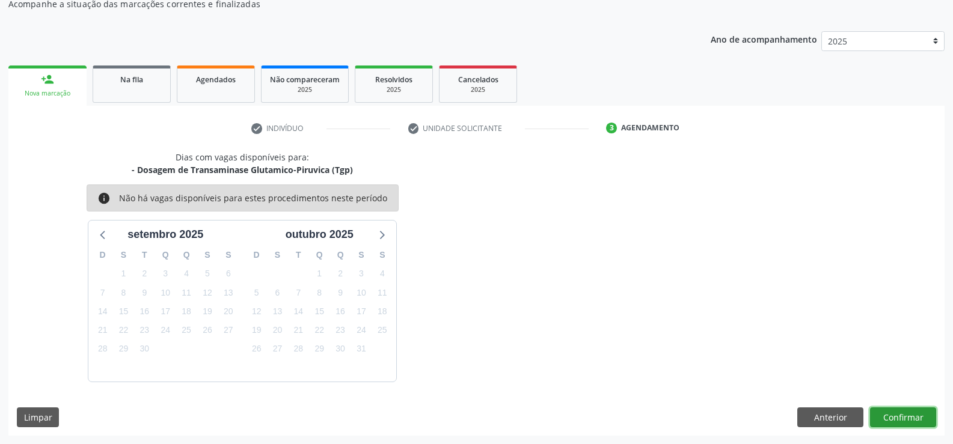
click at [892, 419] on button "Confirmar" at bounding box center [903, 418] width 66 height 20
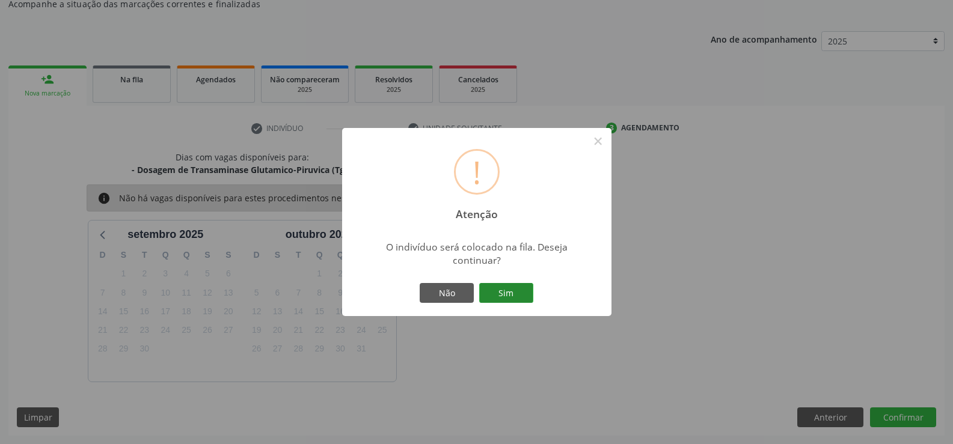
click at [502, 289] on button "Sim" at bounding box center [506, 293] width 54 height 20
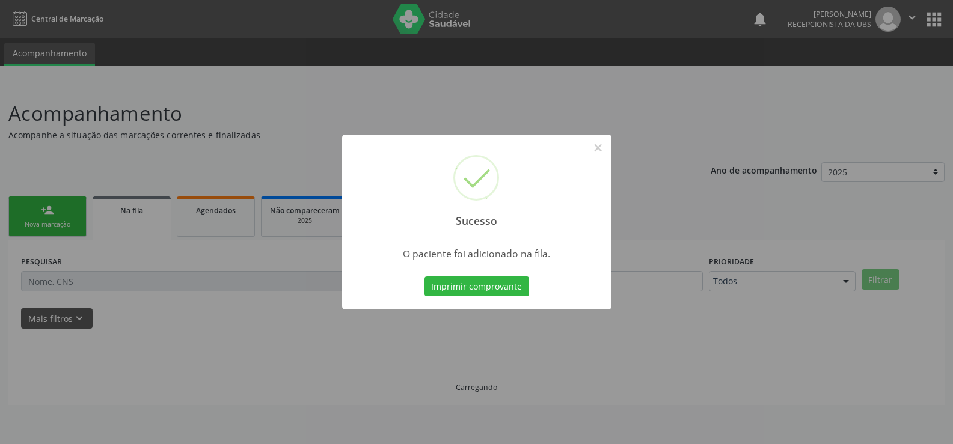
scroll to position [0, 0]
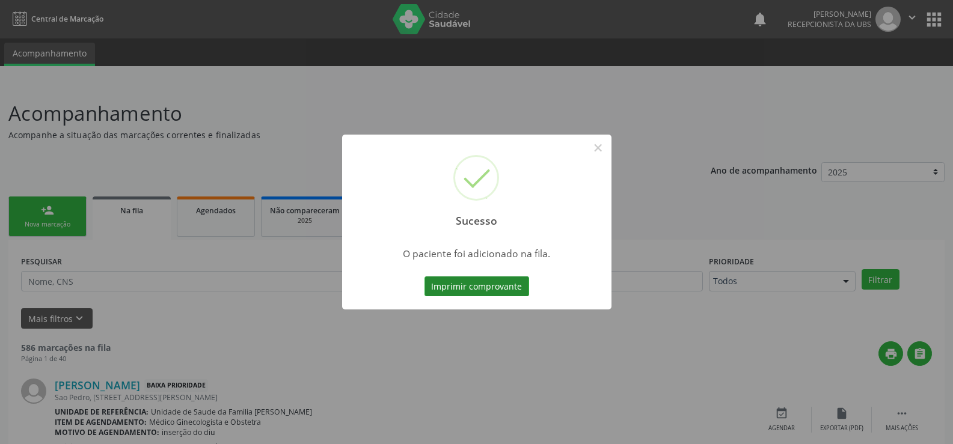
click at [495, 289] on button "Imprimir comprovante" at bounding box center [476, 286] width 105 height 20
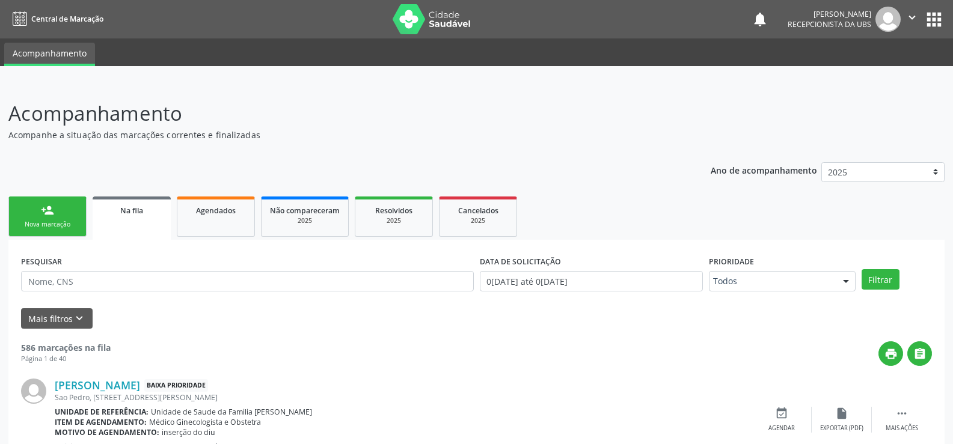
click at [63, 215] on link "person_add Nova marcação" at bounding box center [47, 217] width 78 height 40
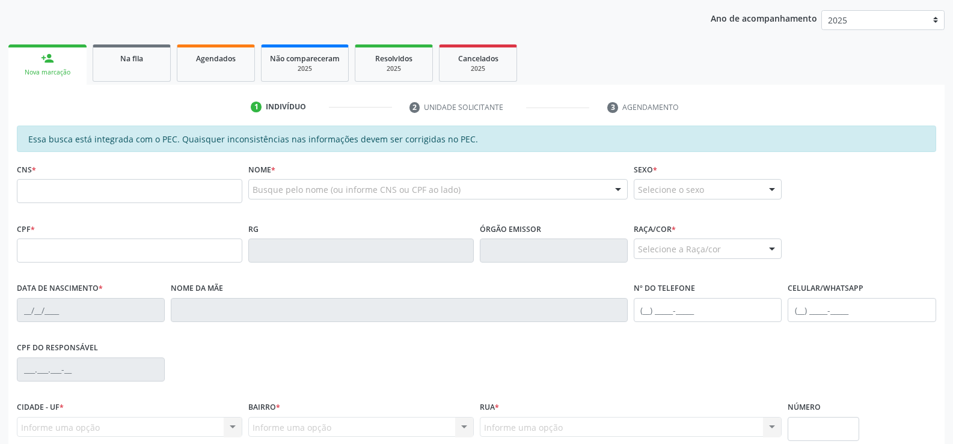
scroll to position [180, 0]
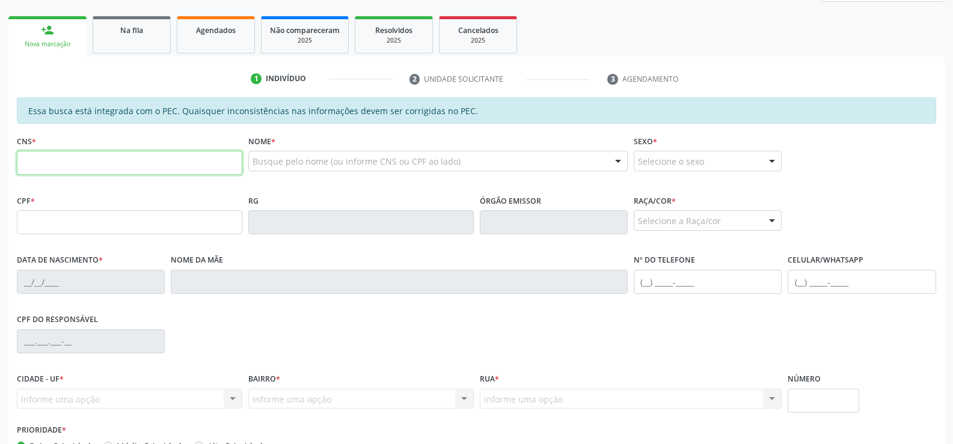
click at [142, 163] on input "text" at bounding box center [129, 163] width 225 height 24
type input "702 4020 9792 3124"
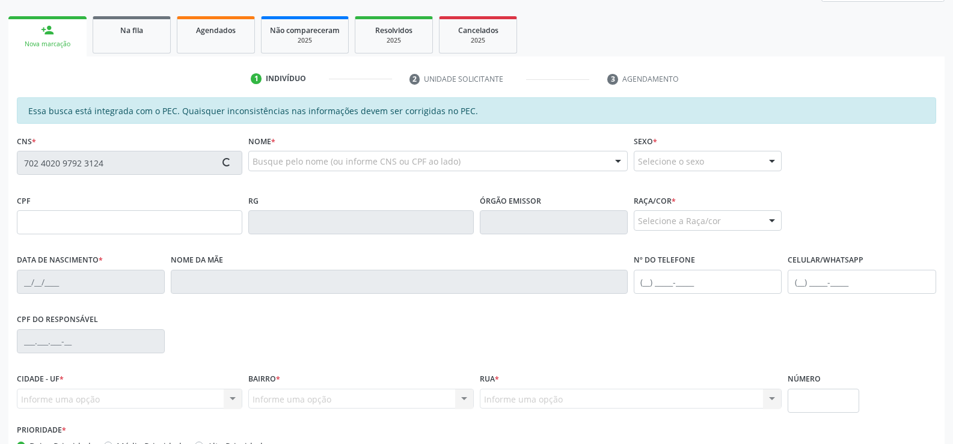
type input "788.128.524-91"
type input "[DATE]"
type input "[PERSON_NAME]"
type input "[PHONE_NUMBER]"
type input "95"
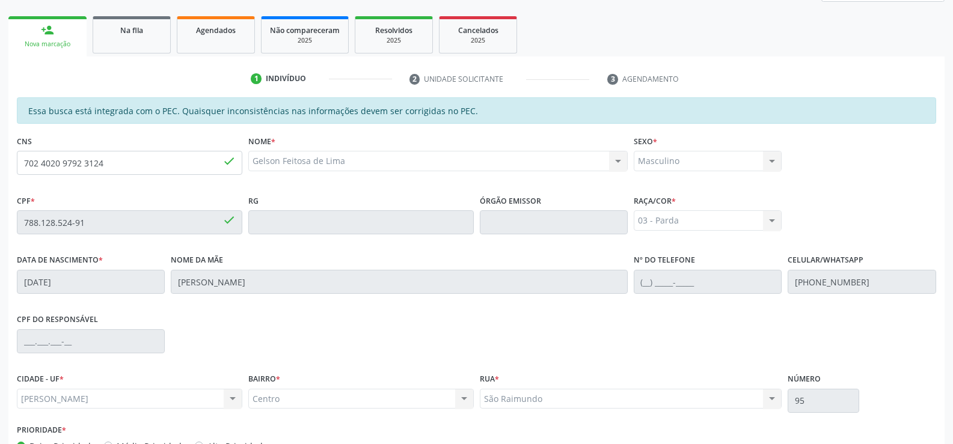
scroll to position [259, 0]
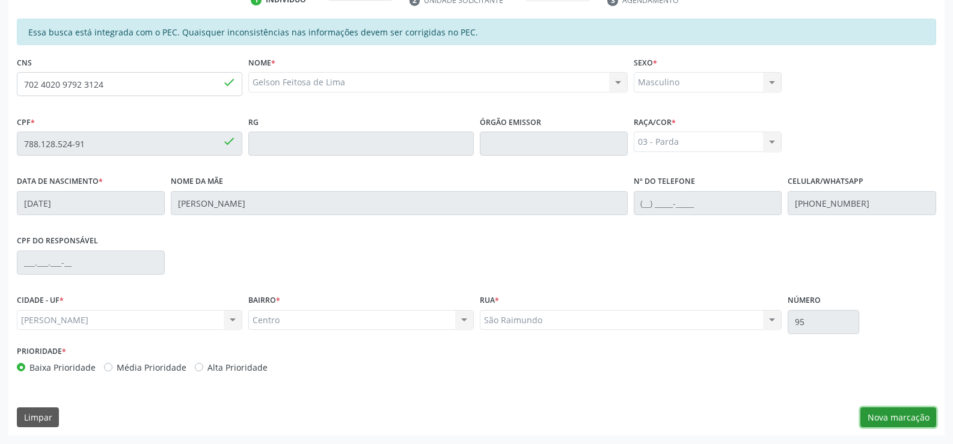
click at [889, 419] on button "Nova marcação" at bounding box center [898, 418] width 76 height 20
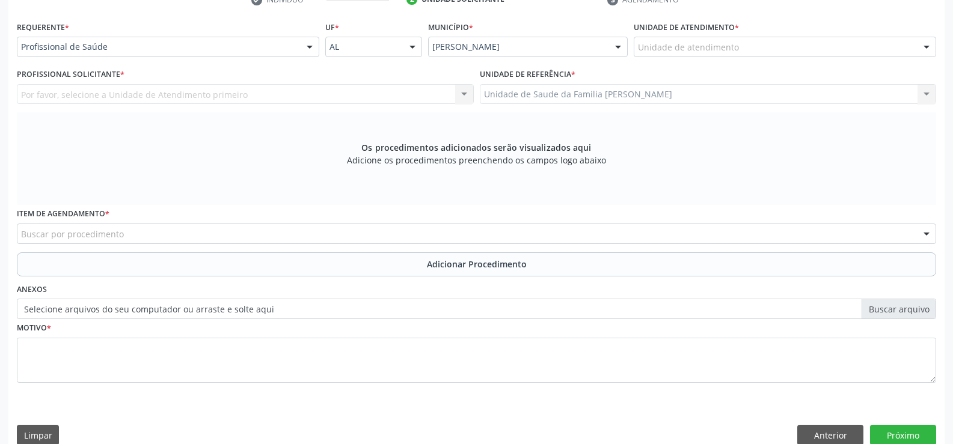
click at [312, 49] on div at bounding box center [310, 47] width 18 height 20
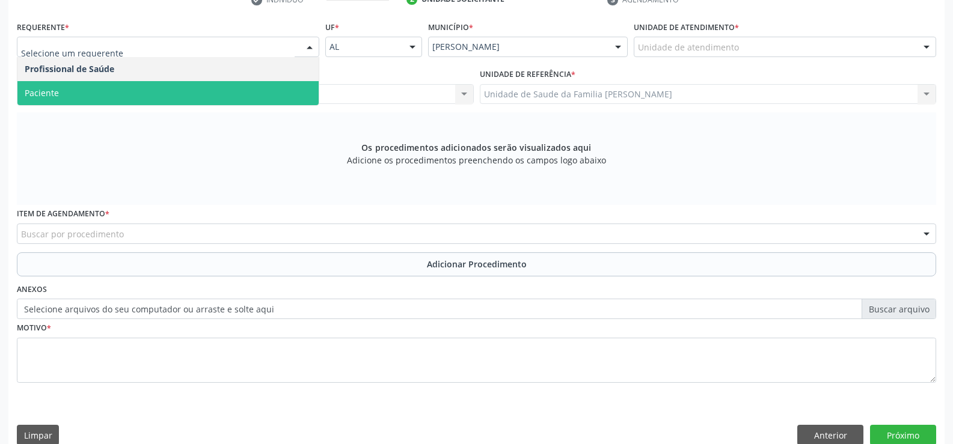
click at [265, 96] on span "Paciente" at bounding box center [167, 93] width 301 height 24
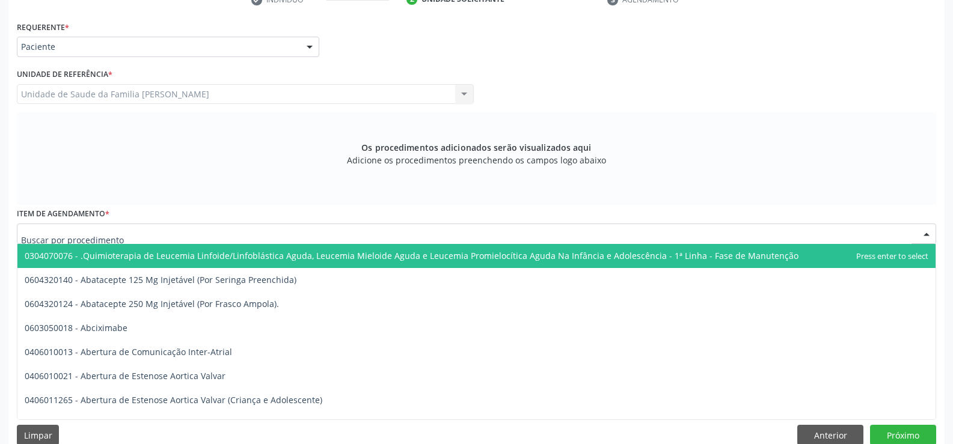
click at [260, 231] on div at bounding box center [476, 234] width 919 height 20
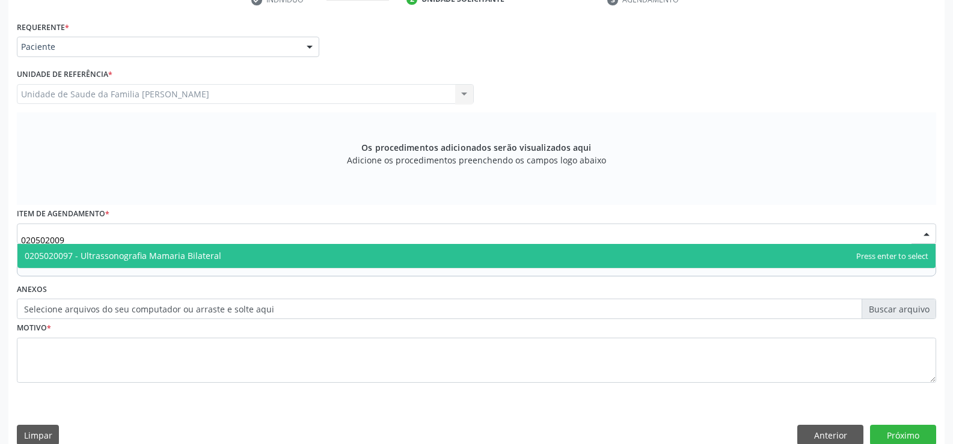
type input "0205020097"
click at [364, 257] on span "0205020097 - Ultrassonografia Mamaria Bilateral" at bounding box center [476, 256] width 918 height 24
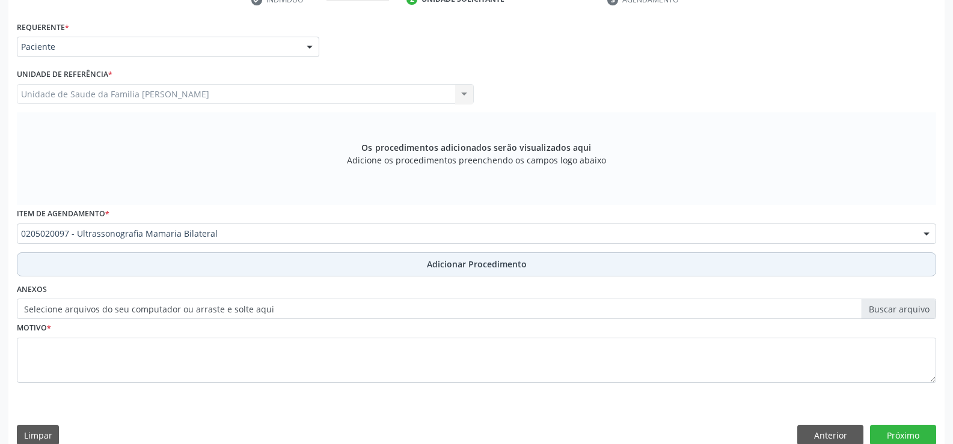
click at [461, 270] on span "Adicionar Procedimento" at bounding box center [477, 264] width 100 height 13
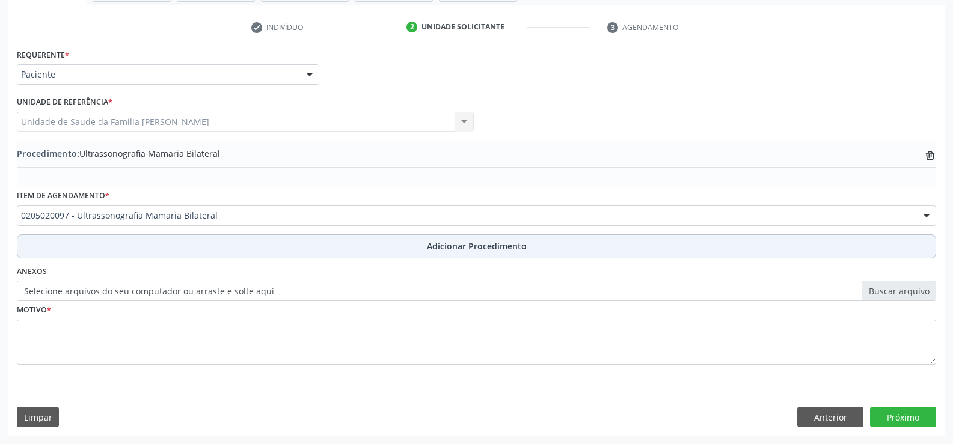
scroll to position [232, 0]
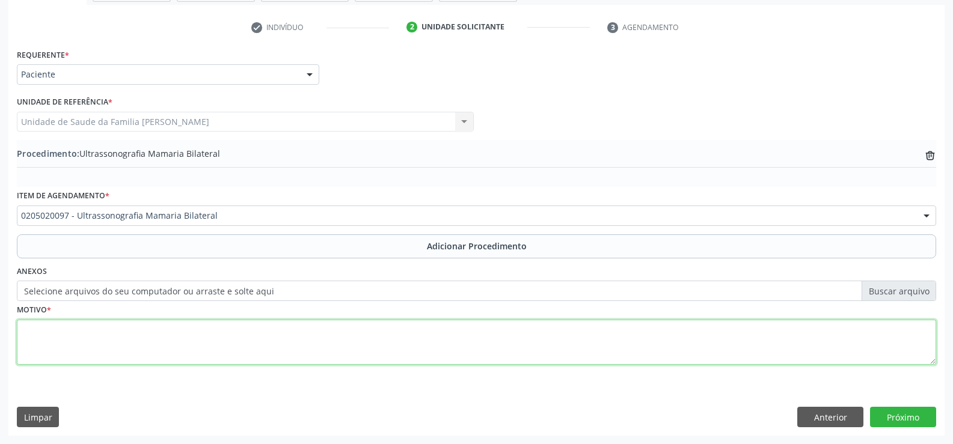
click at [262, 337] on textarea at bounding box center [476, 343] width 919 height 46
type textarea "GINECOMASTIA [MEDICAL_DATA]"
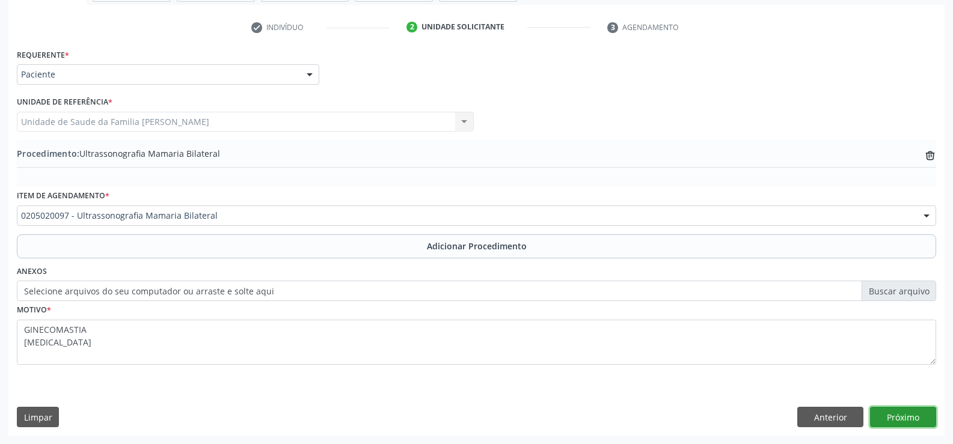
click at [897, 420] on button "Próximo" at bounding box center [903, 417] width 66 height 20
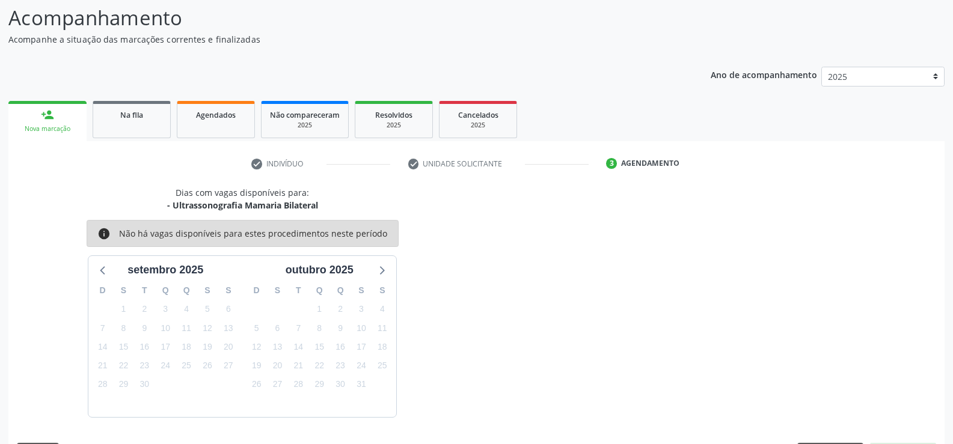
scroll to position [131, 0]
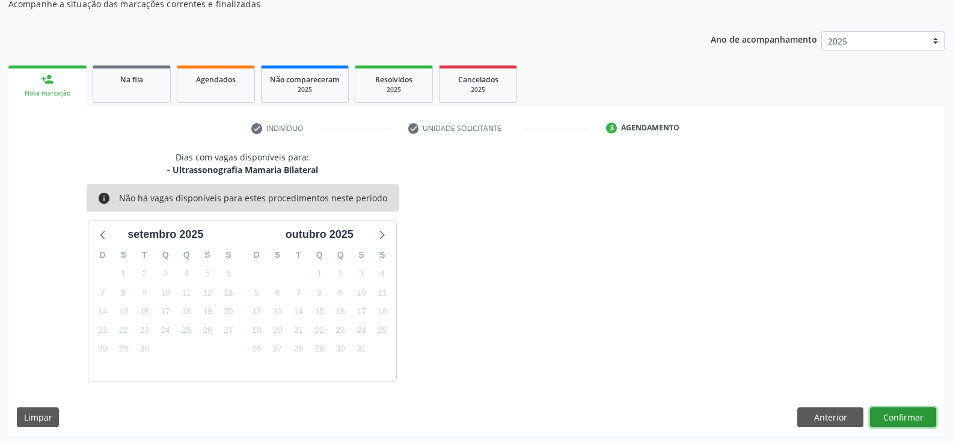
click at [897, 420] on button "Confirmar" at bounding box center [903, 418] width 66 height 20
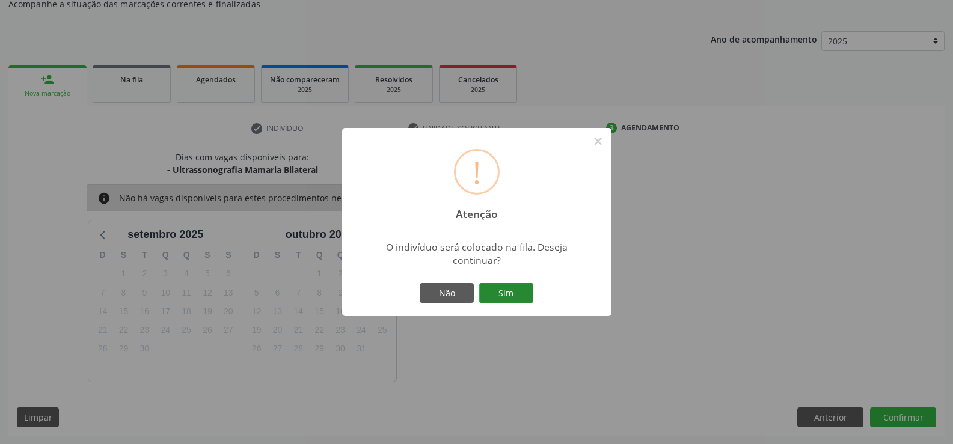
click at [512, 292] on button "Sim" at bounding box center [506, 293] width 54 height 20
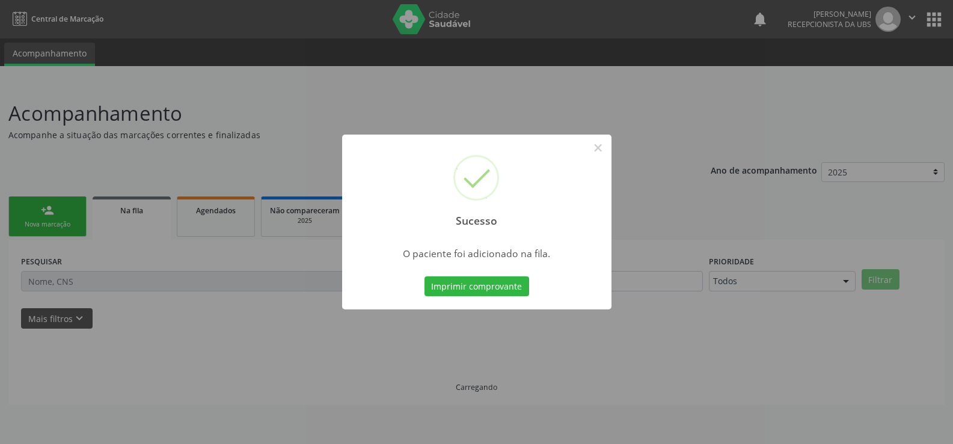
scroll to position [0, 0]
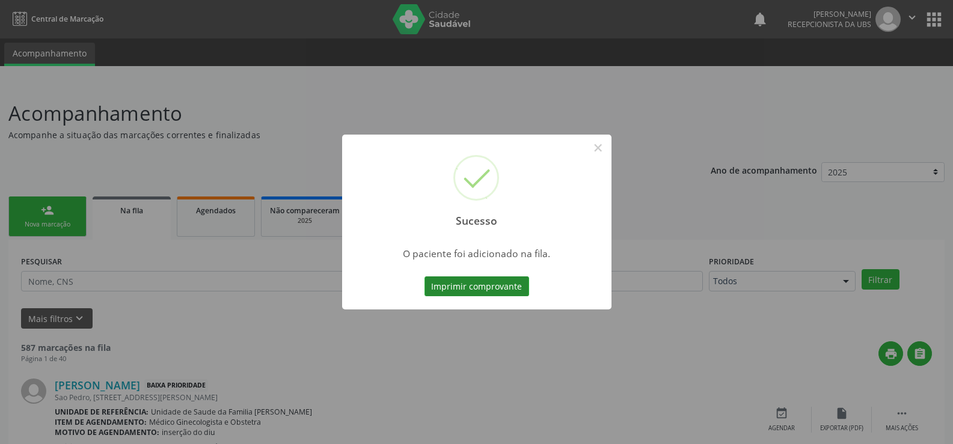
click at [492, 289] on button "Imprimir comprovante" at bounding box center [476, 286] width 105 height 20
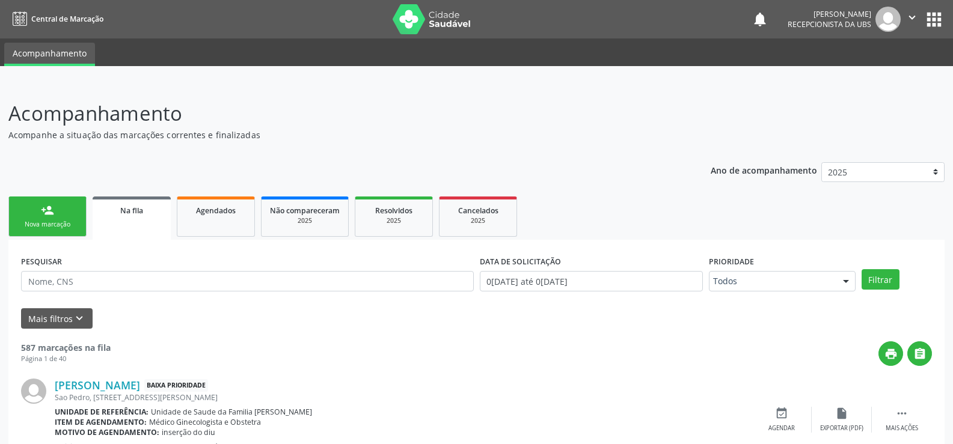
click at [64, 225] on div "Nova marcação" at bounding box center [47, 224] width 60 height 9
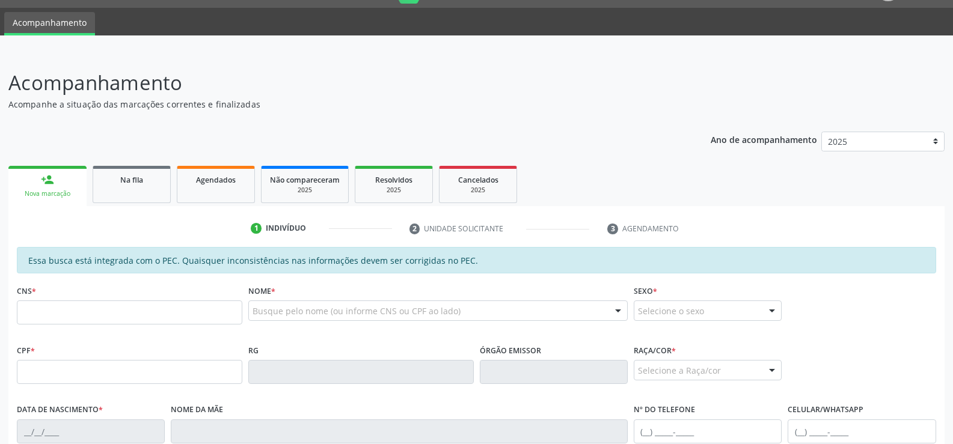
scroll to position [120, 0]
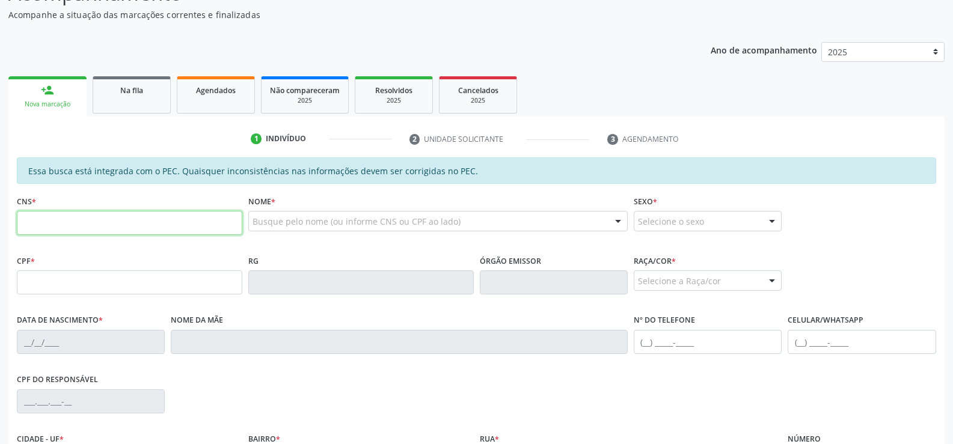
click at [108, 225] on input "text" at bounding box center [129, 223] width 225 height 24
type input "702 4020 9792 3124"
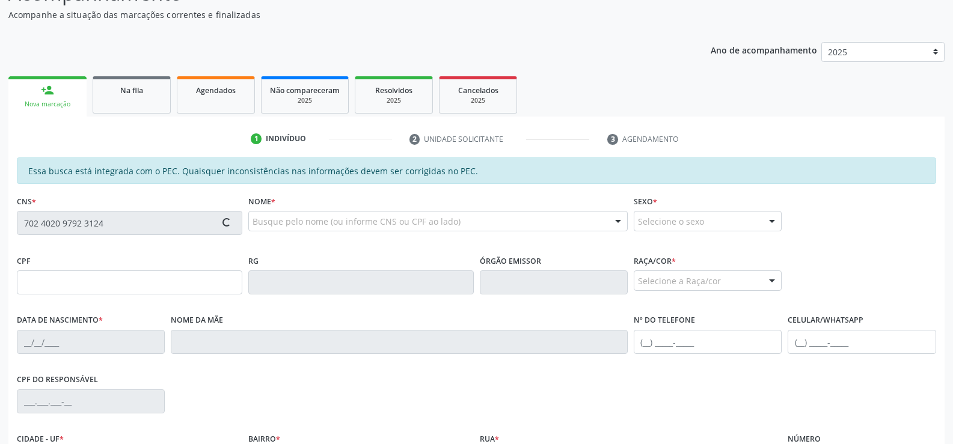
type input "788.128.524-91"
type input "[DATE]"
type input "[PERSON_NAME]"
type input "[PHONE_NUMBER]"
type input "95"
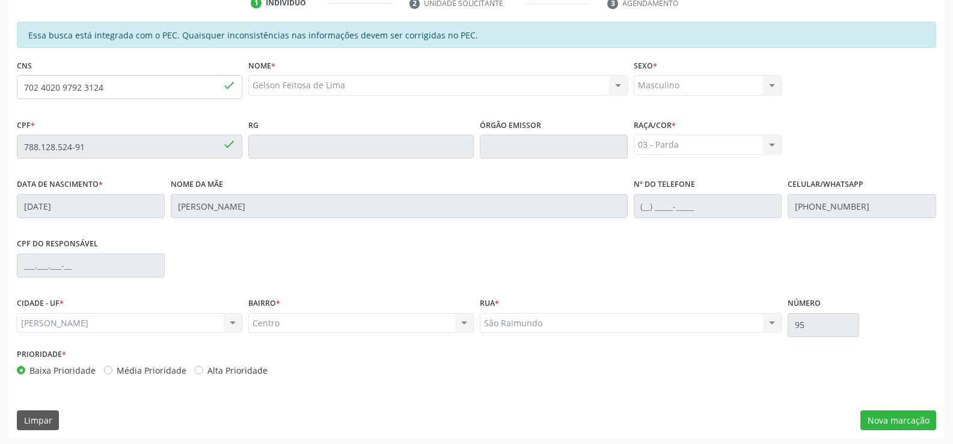
scroll to position [259, 0]
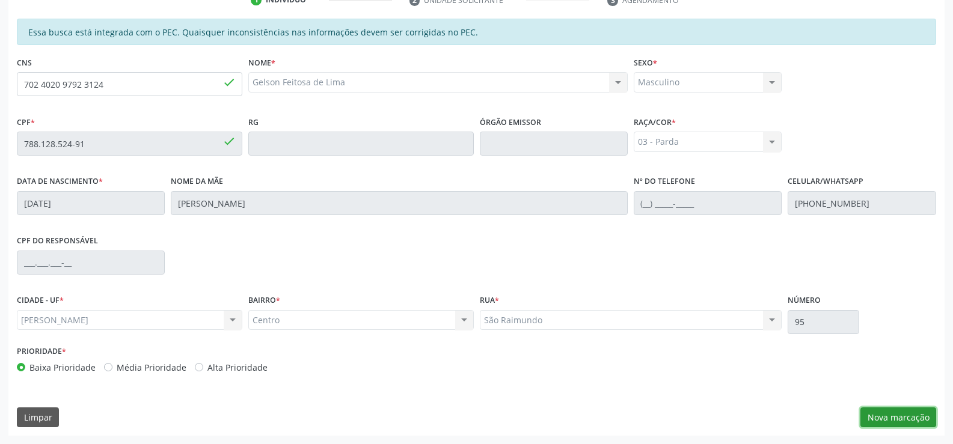
click at [886, 420] on button "Nova marcação" at bounding box center [898, 418] width 76 height 20
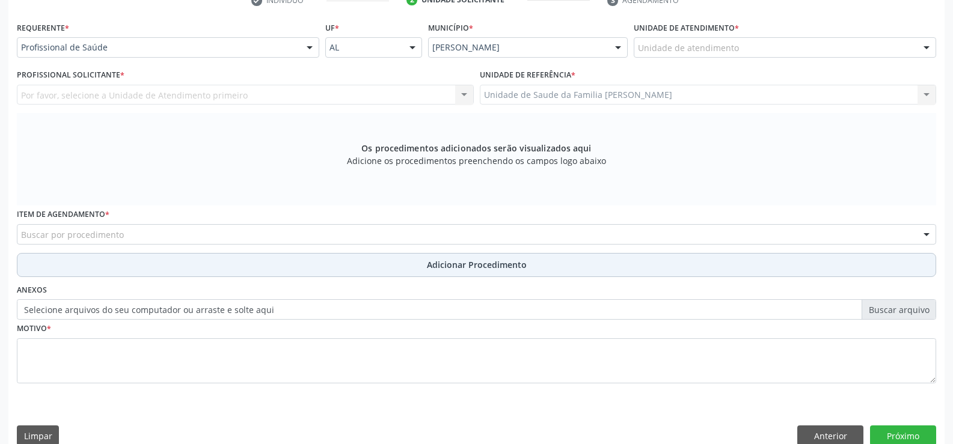
scroll to position [260, 0]
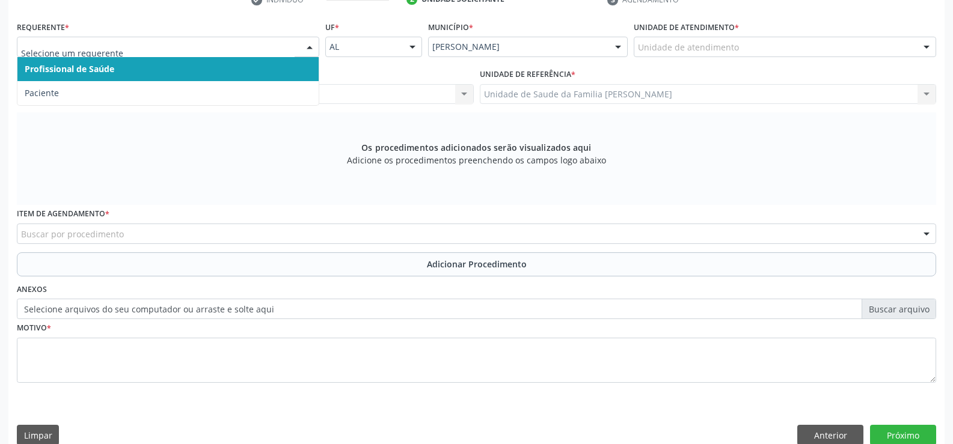
click at [310, 47] on div at bounding box center [310, 47] width 18 height 20
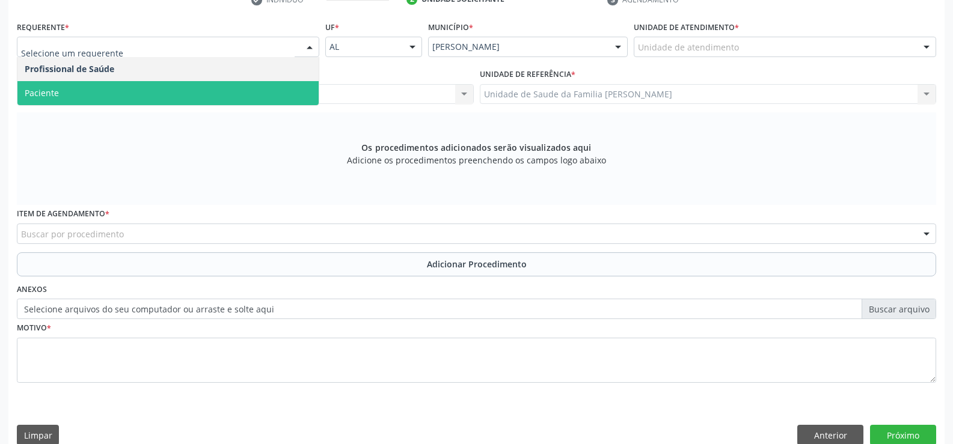
click at [208, 92] on span "Paciente" at bounding box center [167, 93] width 301 height 24
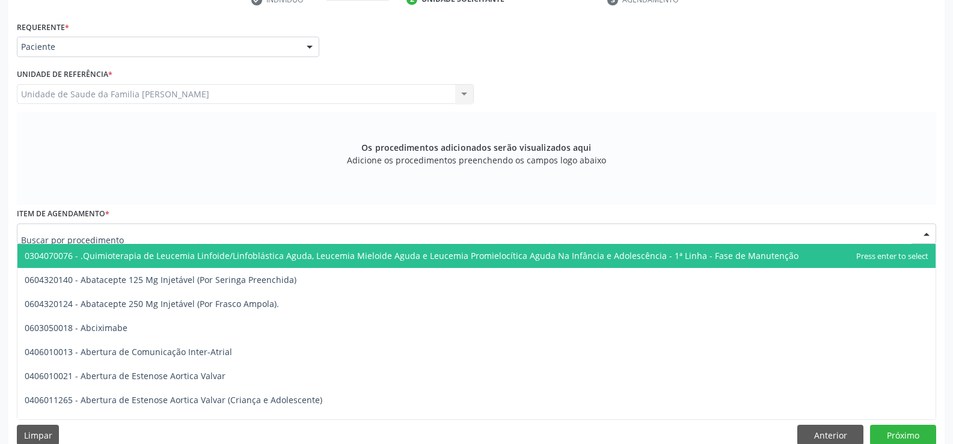
click at [194, 234] on div at bounding box center [476, 234] width 919 height 20
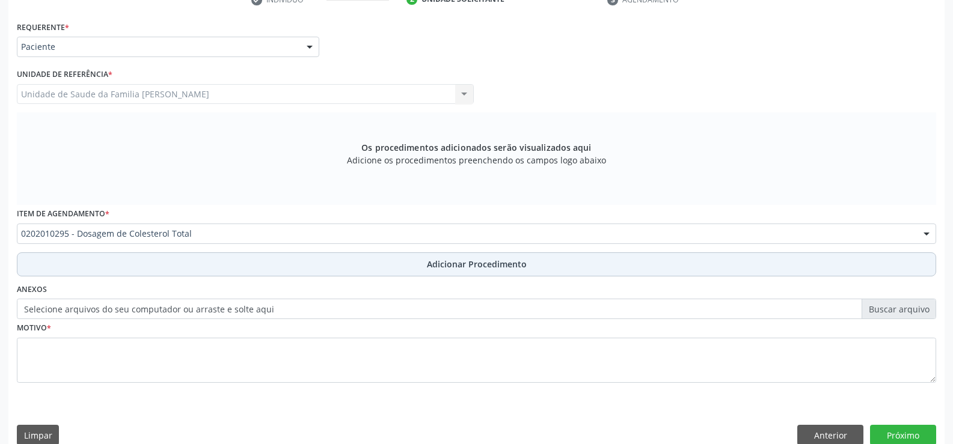
click at [443, 266] on span "Adicionar Procedimento" at bounding box center [477, 264] width 100 height 13
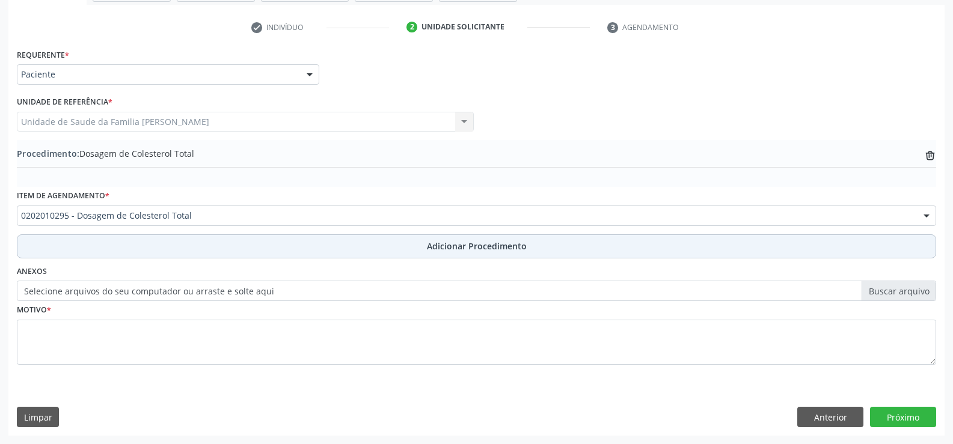
scroll to position [232, 0]
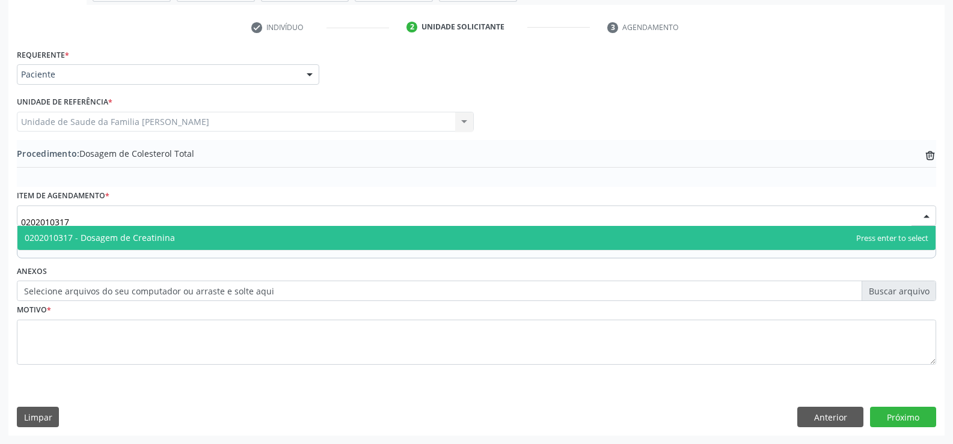
click at [357, 239] on span "0202010317 - Dosagem de Creatinina" at bounding box center [476, 238] width 918 height 24
type input "0202010317"
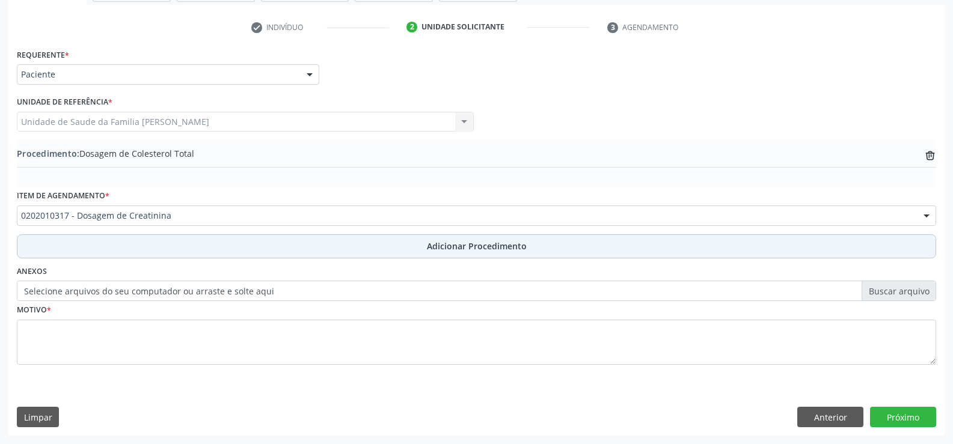
click at [477, 245] on span "Adicionar Procedimento" at bounding box center [477, 246] width 100 height 13
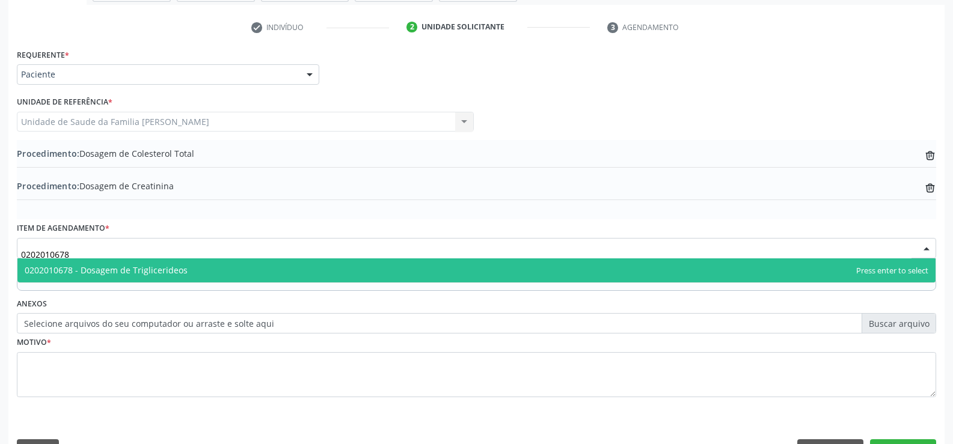
click at [251, 272] on span "0202010678 - Dosagem de Triglicerideos" at bounding box center [476, 270] width 918 height 24
type input "0202010678"
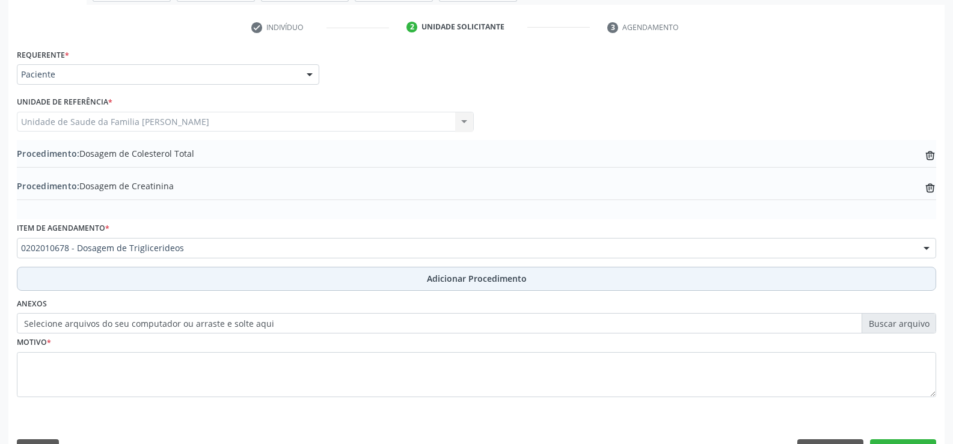
click at [434, 280] on span "Adicionar Procedimento" at bounding box center [477, 278] width 100 height 13
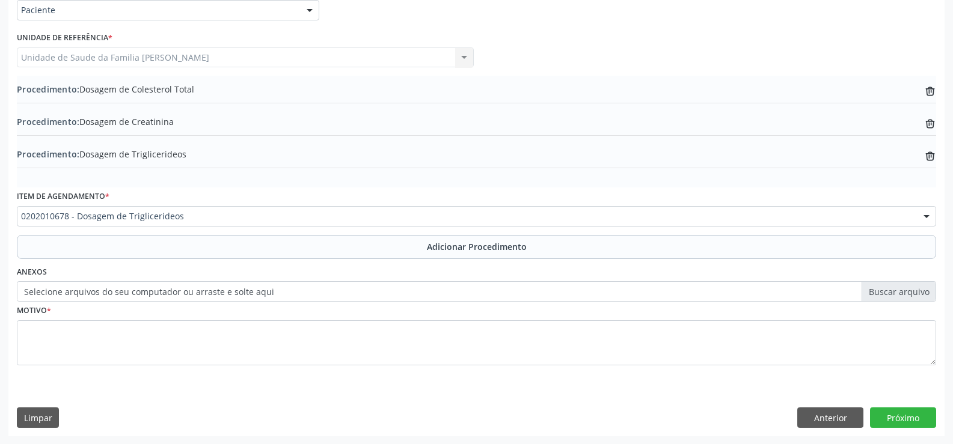
scroll to position [297, 0]
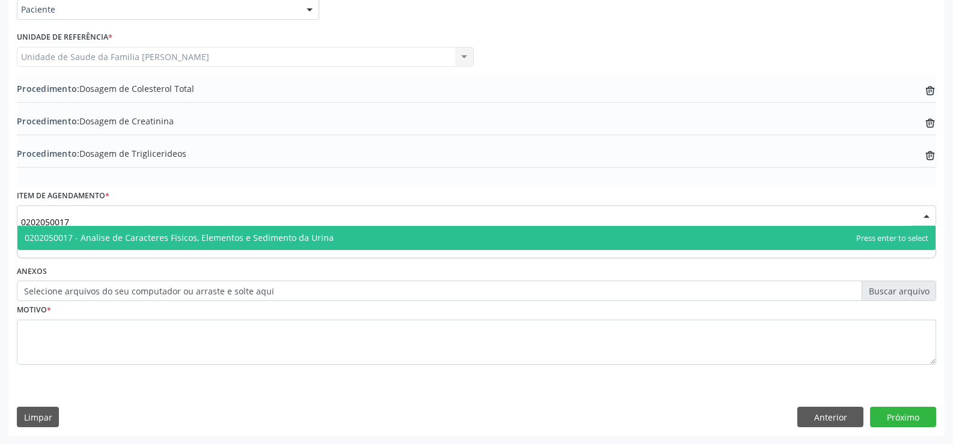
click at [344, 243] on span "0202050017 - Analise de Caracteres Fisicos, Elementos e Sedimento da Urina" at bounding box center [476, 238] width 918 height 24
type input "0202050017"
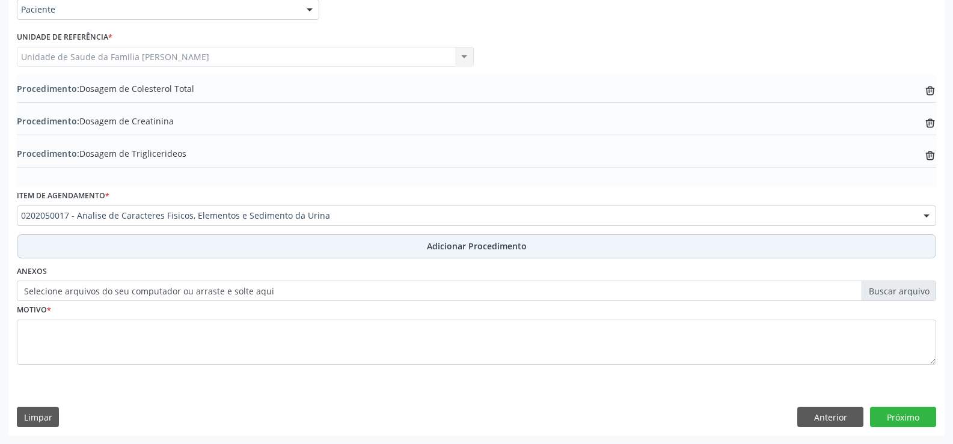
click at [487, 245] on span "Adicionar Procedimento" at bounding box center [477, 246] width 100 height 13
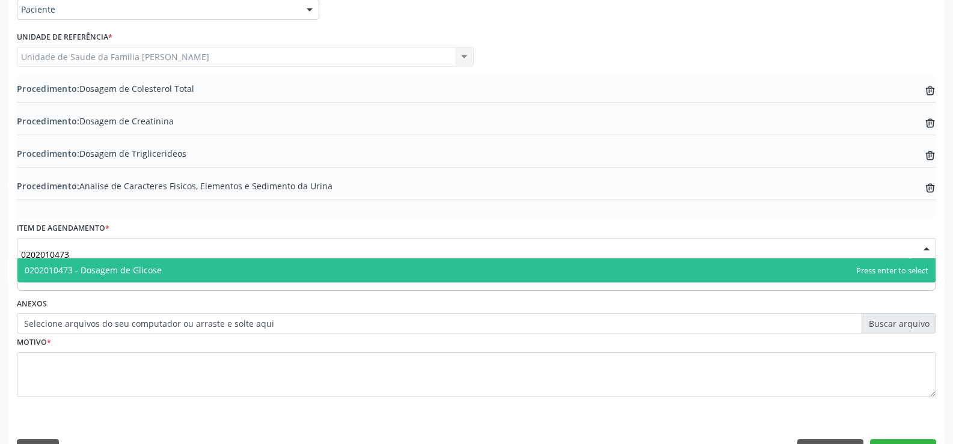
click at [317, 271] on span "0202010473 - Dosagem de Glicose" at bounding box center [476, 270] width 918 height 24
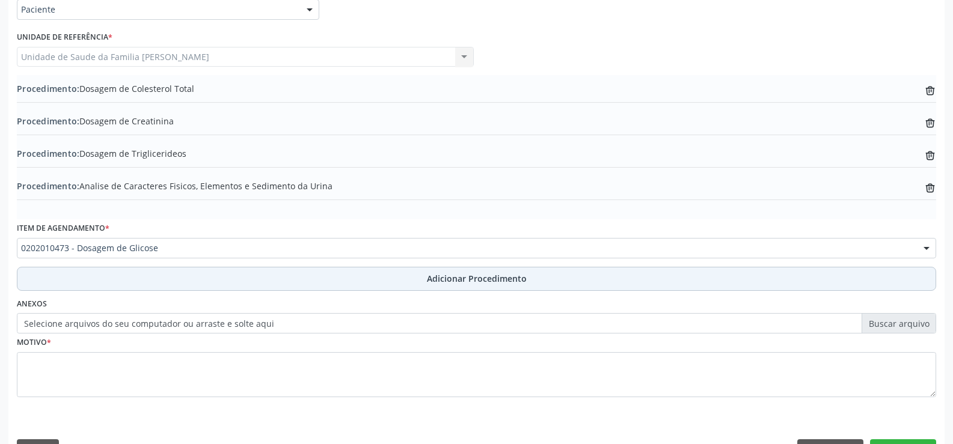
click at [458, 279] on span "Adicionar Procedimento" at bounding box center [477, 278] width 100 height 13
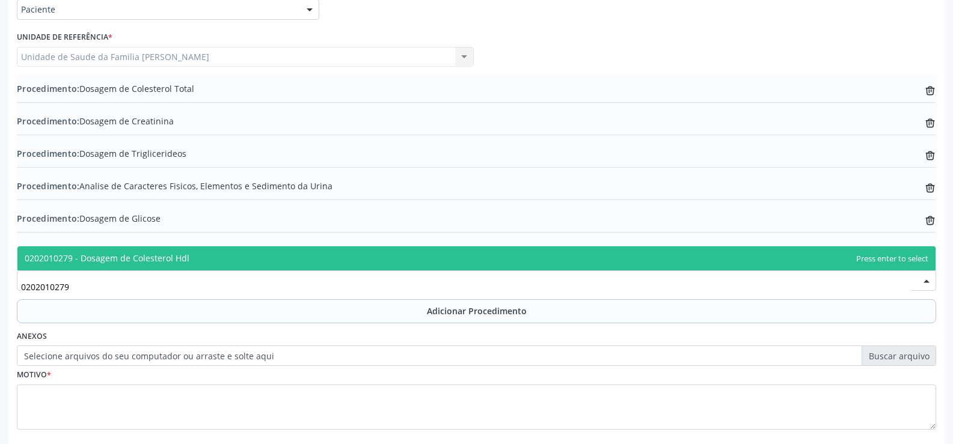
click at [374, 259] on span "0202010279 - Dosagem de Colesterol Hdl" at bounding box center [476, 258] width 918 height 24
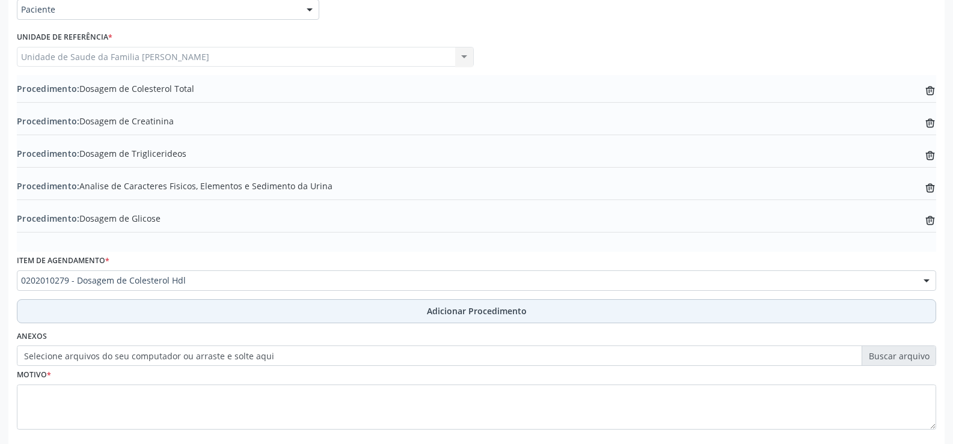
click at [469, 316] on span "Adicionar Procedimento" at bounding box center [477, 311] width 100 height 13
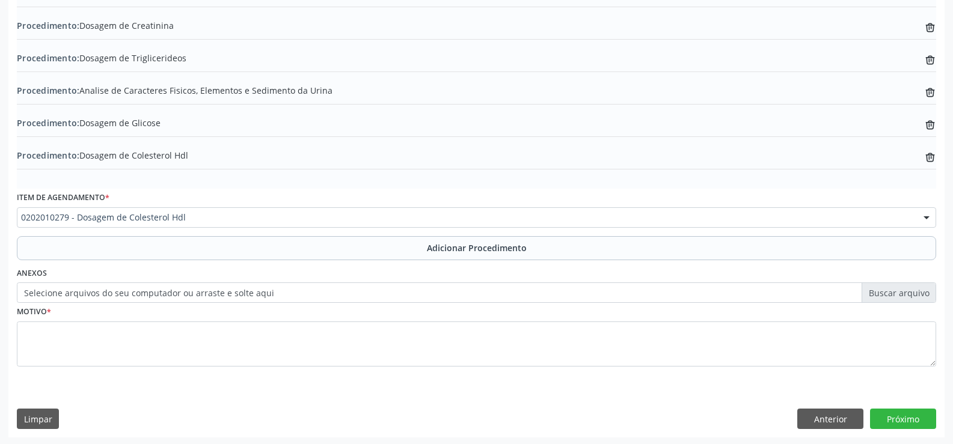
scroll to position [394, 0]
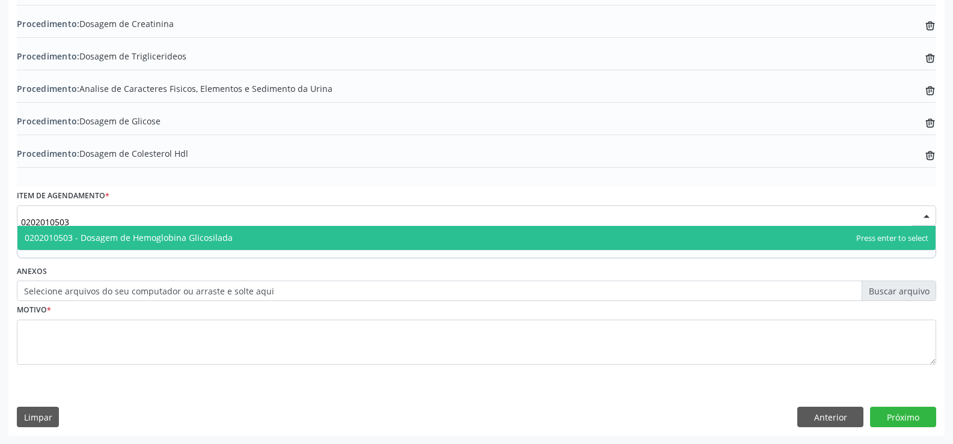
click at [268, 237] on span "0202010503 - Dosagem de Hemoglobina Glicosilada" at bounding box center [476, 238] width 918 height 24
type input "0202010503"
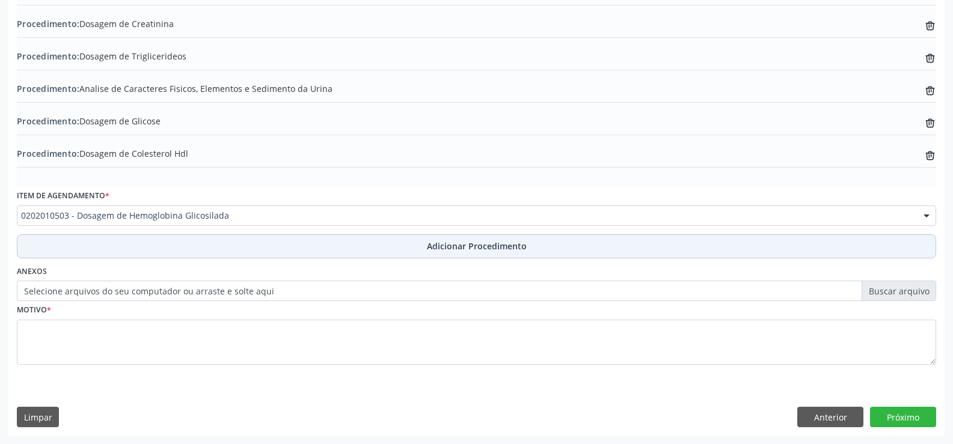
click at [454, 249] on span "Adicionar Procedimento" at bounding box center [477, 246] width 100 height 13
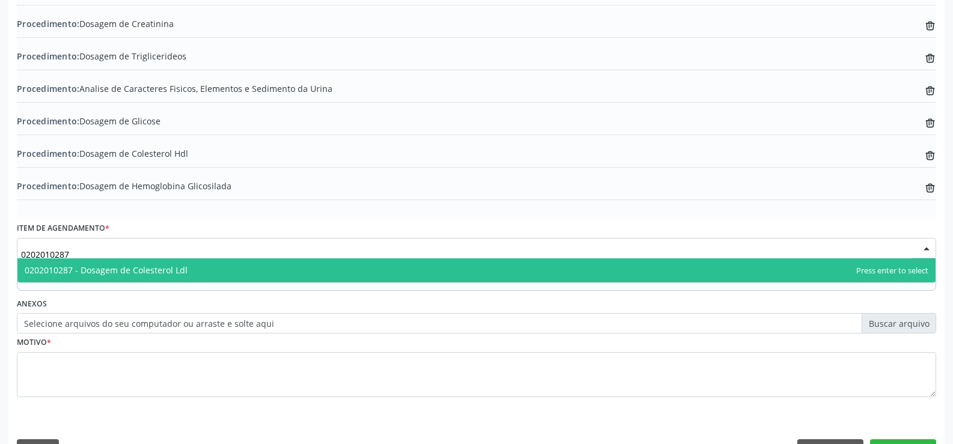
click at [263, 272] on span "0202010287 - Dosagem de Colesterol Ldl" at bounding box center [476, 270] width 918 height 24
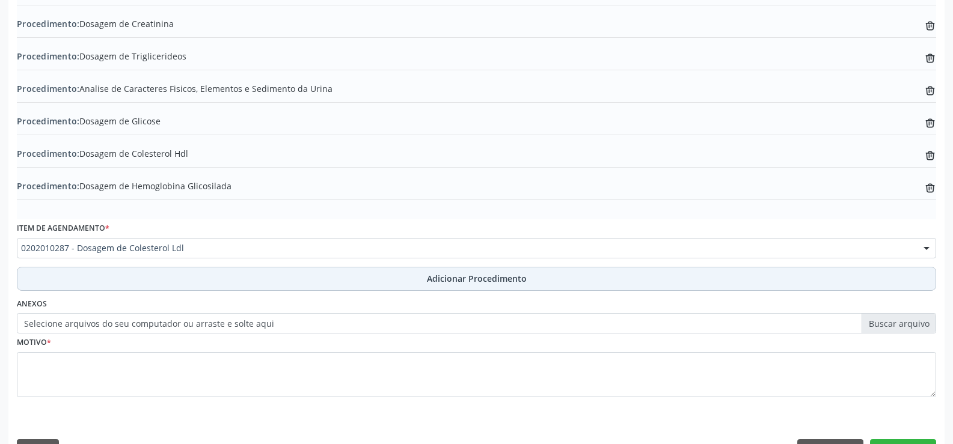
click at [440, 284] on span "Adicionar Procedimento" at bounding box center [477, 278] width 100 height 13
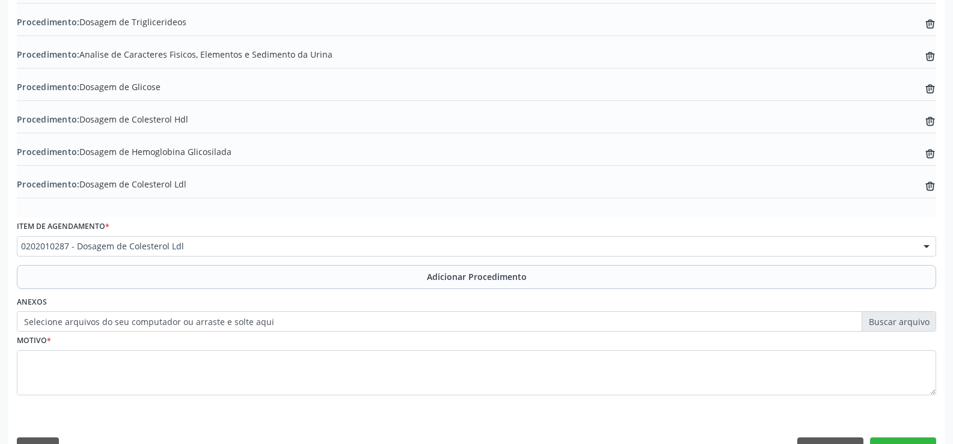
scroll to position [459, 0]
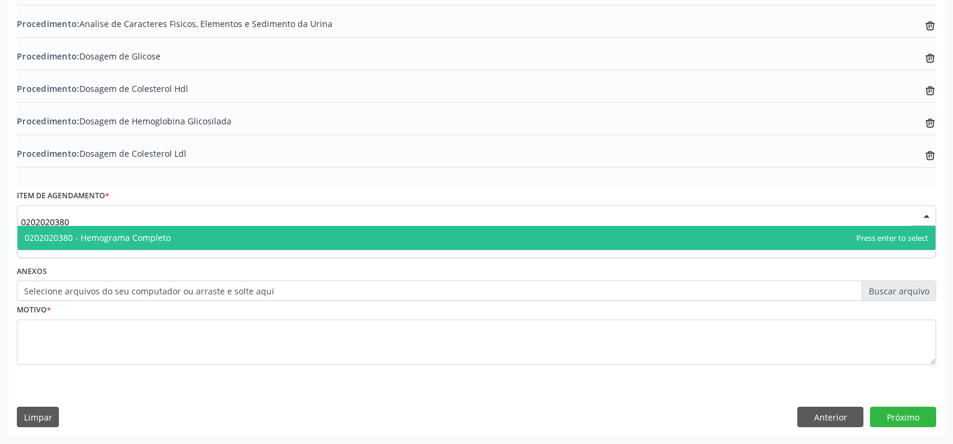
click at [206, 239] on span "0202020380 - Hemograma Completo" at bounding box center [476, 238] width 918 height 24
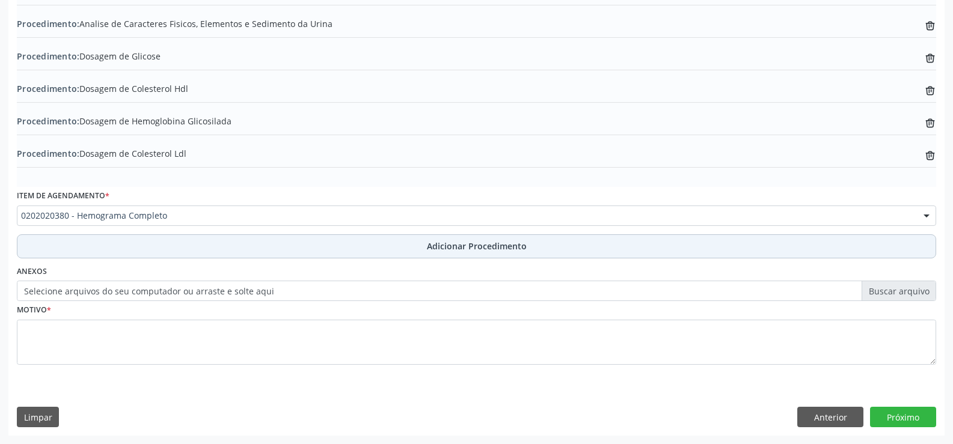
click at [446, 243] on span "Adicionar Procedimento" at bounding box center [477, 246] width 100 height 13
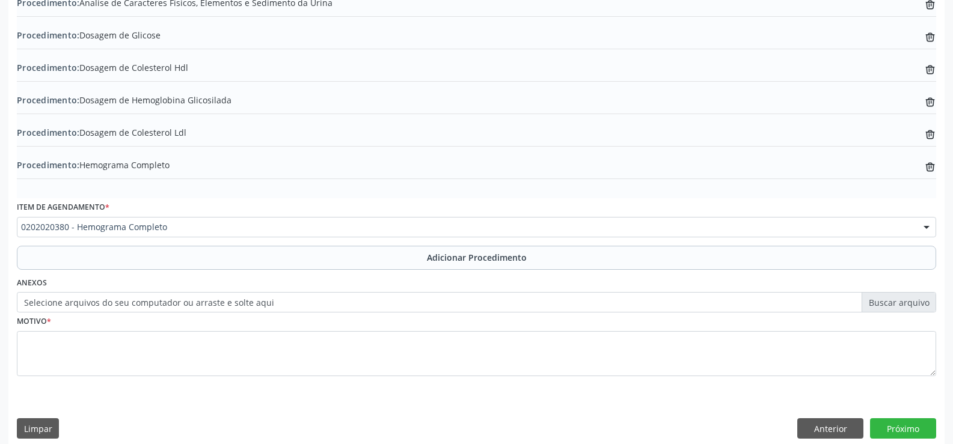
scroll to position [492, 0]
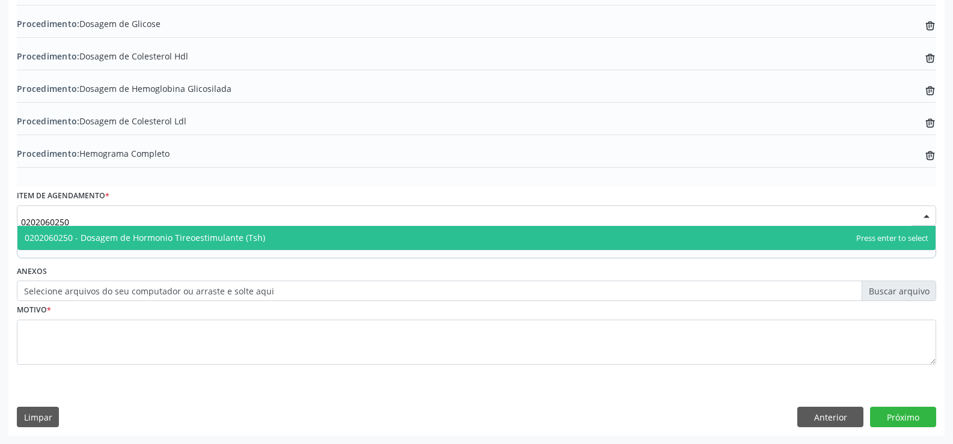
click at [307, 241] on span "0202060250 - Dosagem de Hormonio Tireoestimulante (Tsh)" at bounding box center [476, 238] width 918 height 24
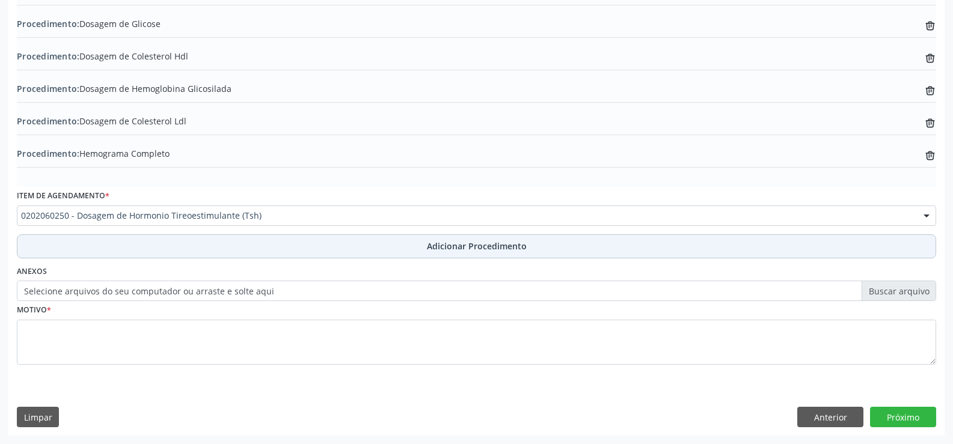
click at [462, 247] on span "Adicionar Procedimento" at bounding box center [477, 246] width 100 height 13
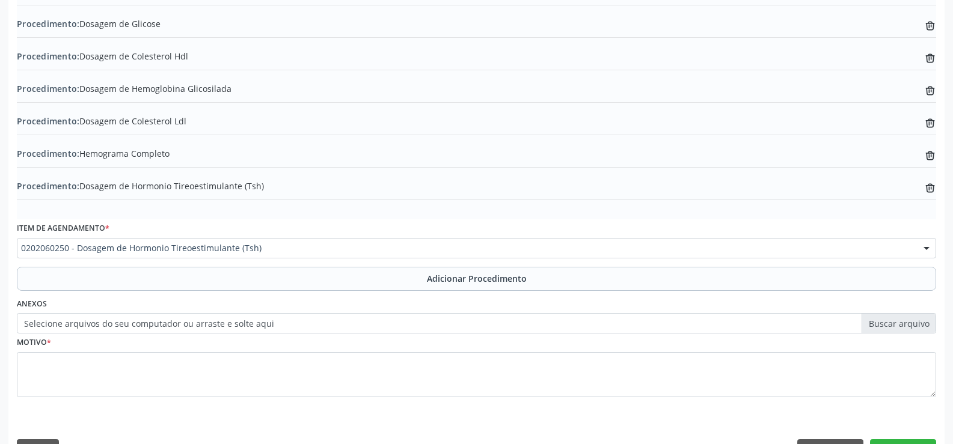
scroll to position [524, 0]
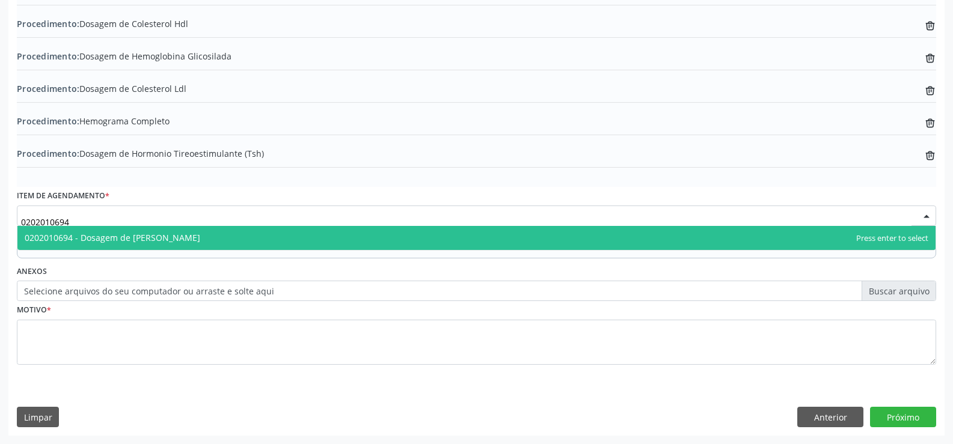
click at [270, 236] on span "0202010694 - Dosagem de [PERSON_NAME]" at bounding box center [476, 238] width 918 height 24
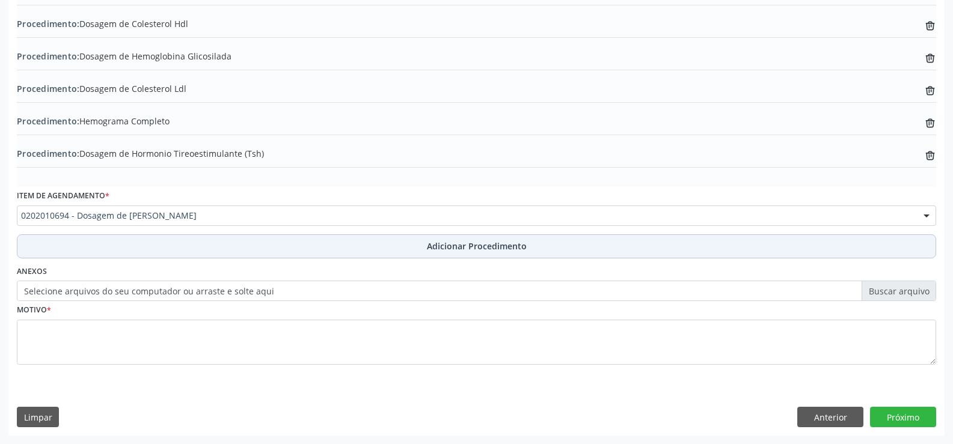
click at [447, 246] on span "Adicionar Procedimento" at bounding box center [477, 246] width 100 height 13
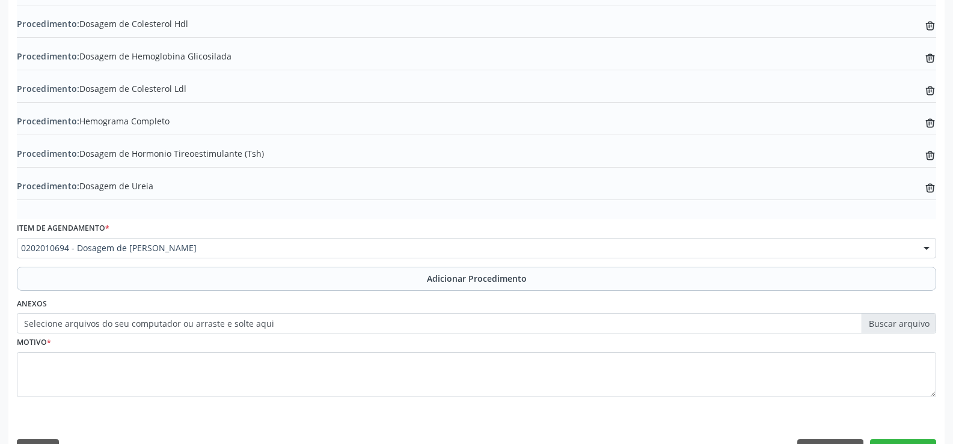
scroll to position [557, 0]
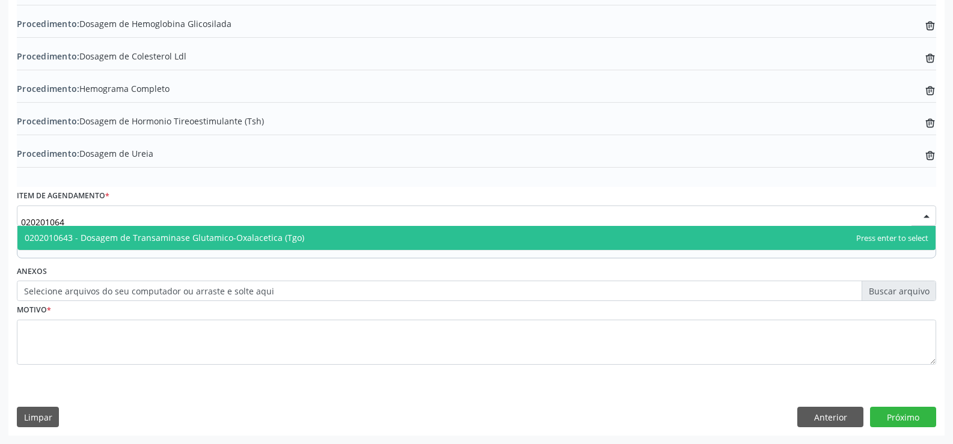
type input "0202010643"
click at [323, 240] on span "0202010643 - Dosagem de Transaminase Glutamico-Oxalacetica (Tgo)" at bounding box center [476, 238] width 918 height 24
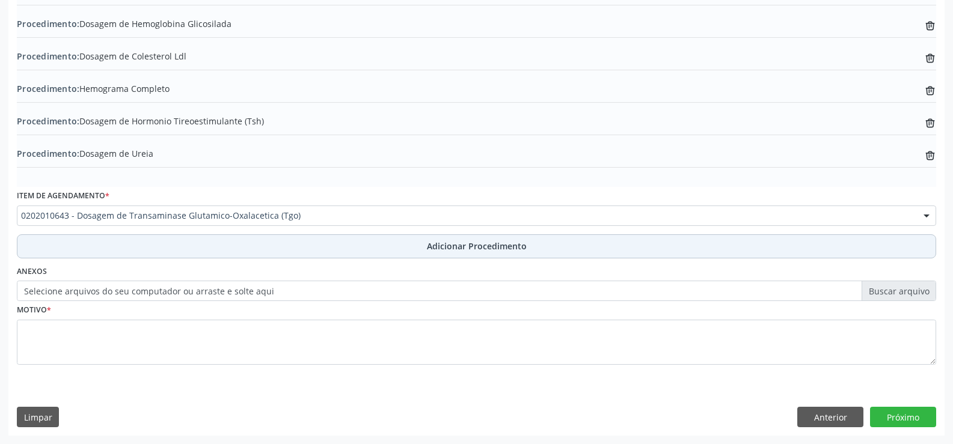
click at [441, 246] on span "Adicionar Procedimento" at bounding box center [477, 246] width 100 height 13
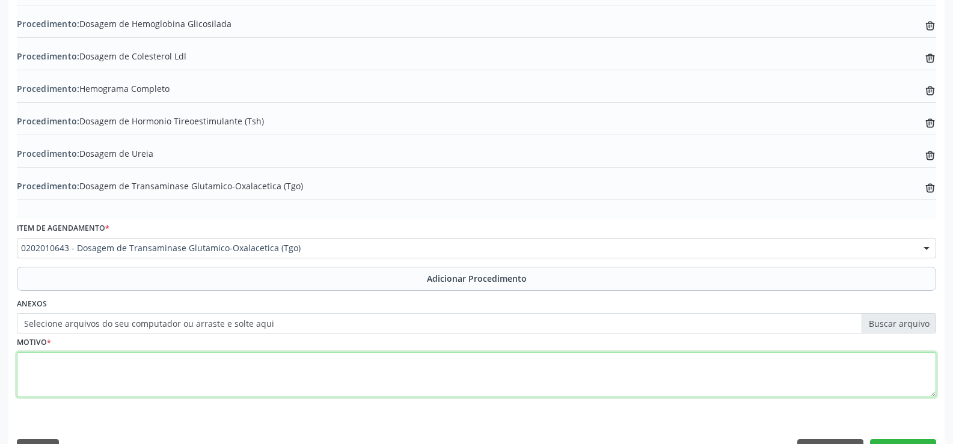
click at [258, 387] on textarea at bounding box center [476, 375] width 919 height 46
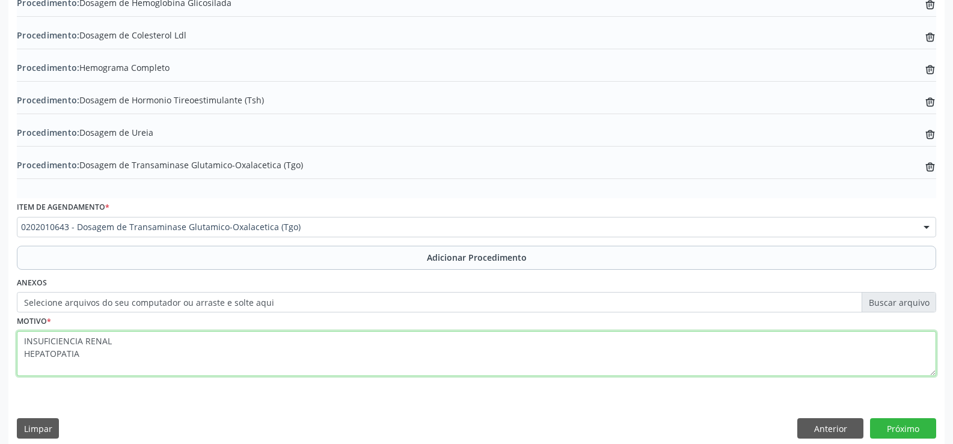
scroll to position [589, 0]
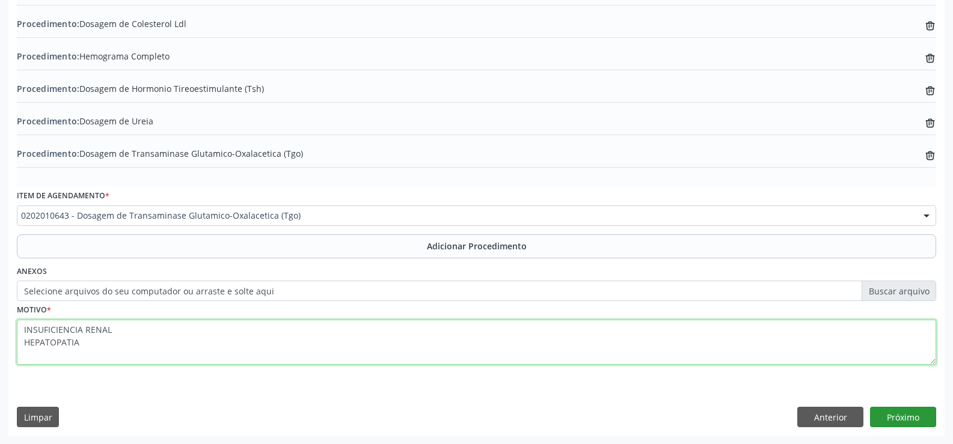
type textarea "INSUFICIENCIA RENAL HEPATOPATIA"
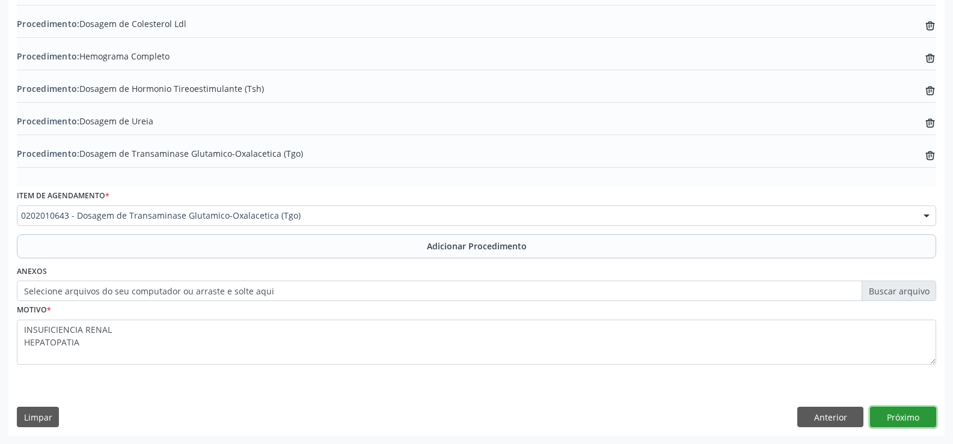
click at [900, 419] on button "Próximo" at bounding box center [903, 417] width 66 height 20
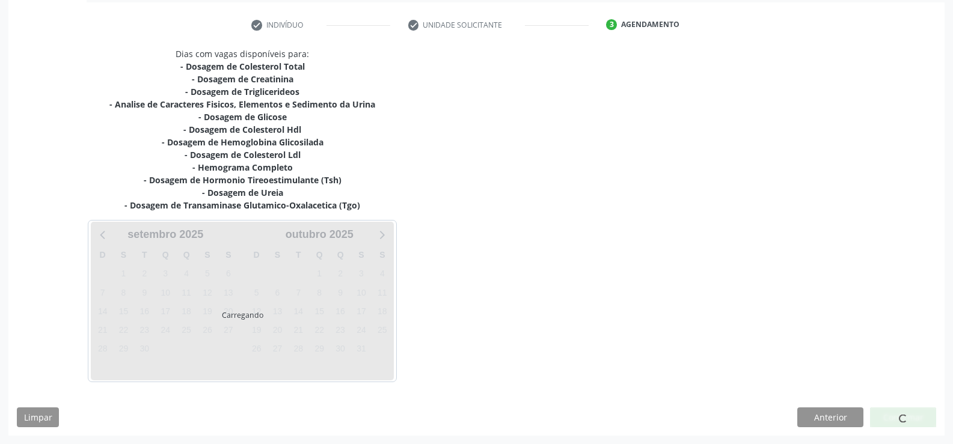
scroll to position [270, 0]
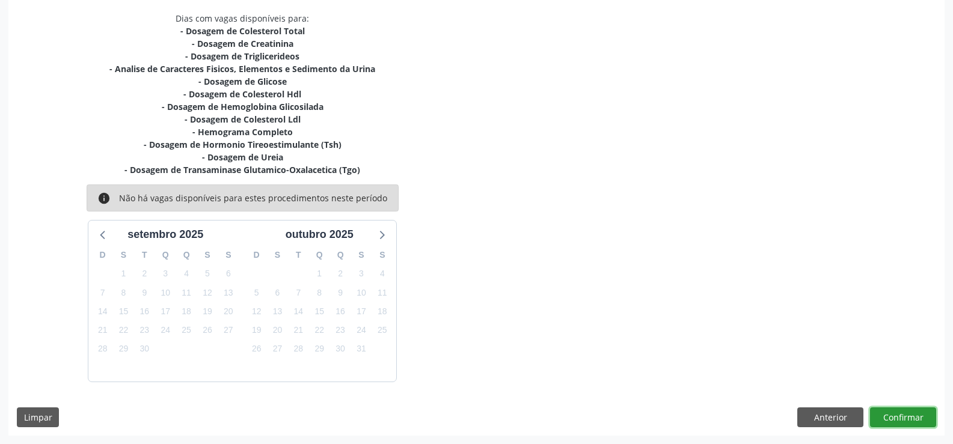
click at [898, 420] on button "Confirmar" at bounding box center [903, 418] width 66 height 20
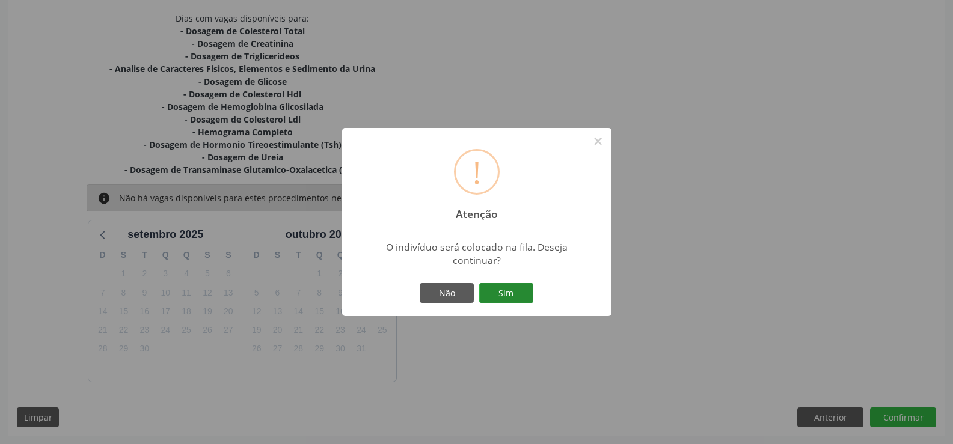
click at [506, 296] on button "Sim" at bounding box center [506, 293] width 54 height 20
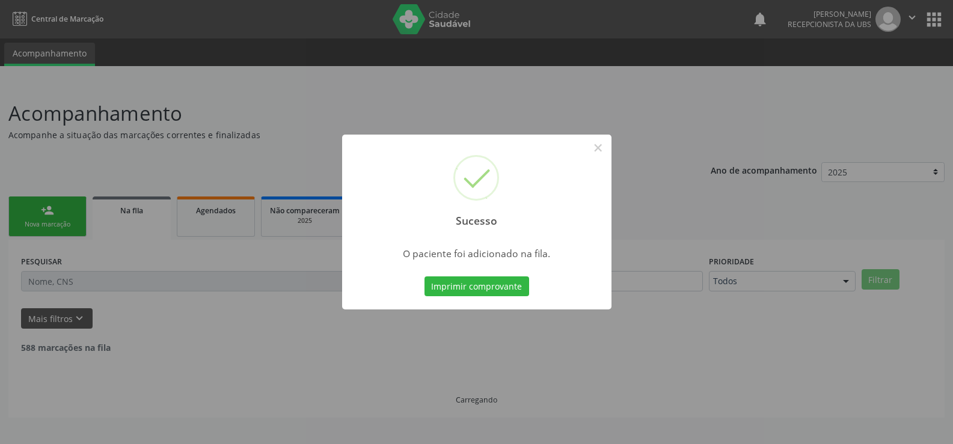
scroll to position [0, 0]
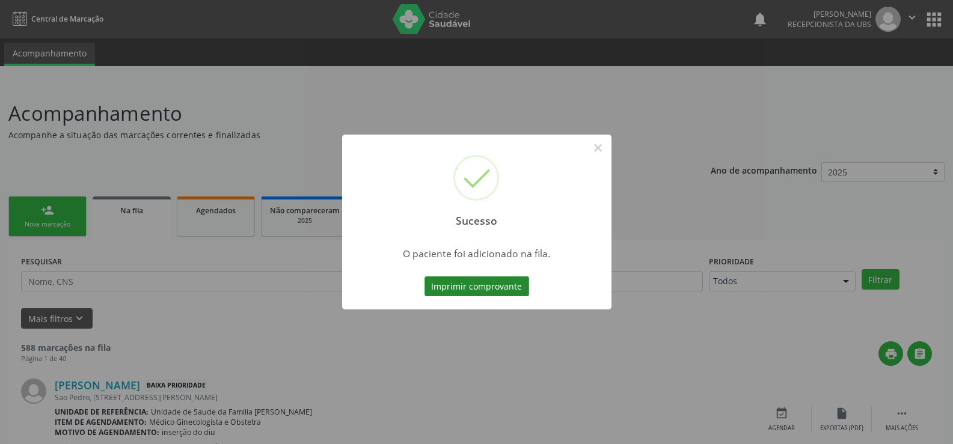
click at [489, 289] on button "Imprimir comprovante" at bounding box center [476, 286] width 105 height 20
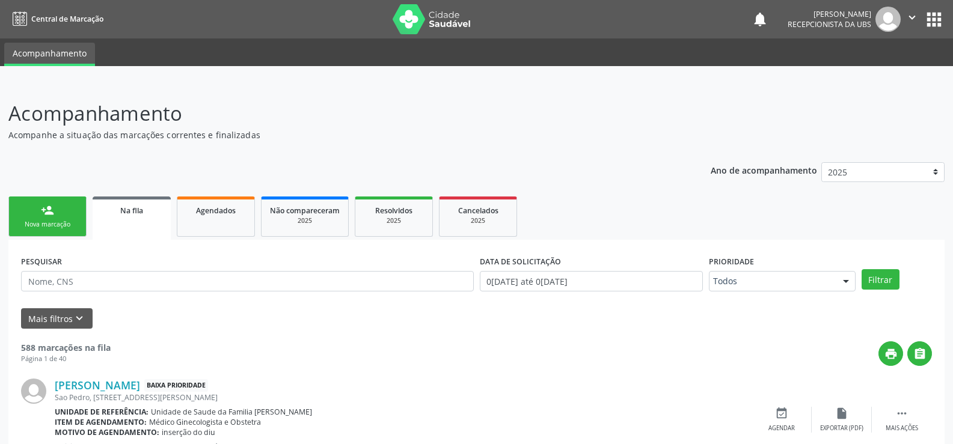
click at [38, 227] on div "Nova marcação" at bounding box center [47, 224] width 60 height 9
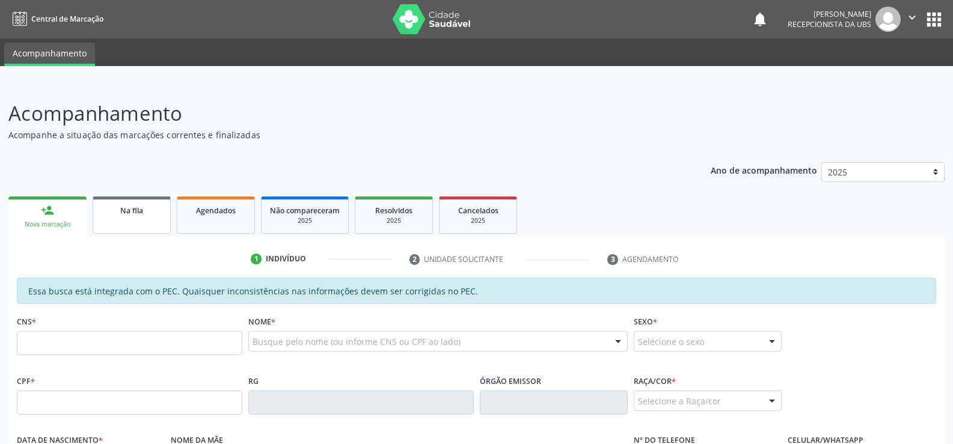
scroll to position [259, 0]
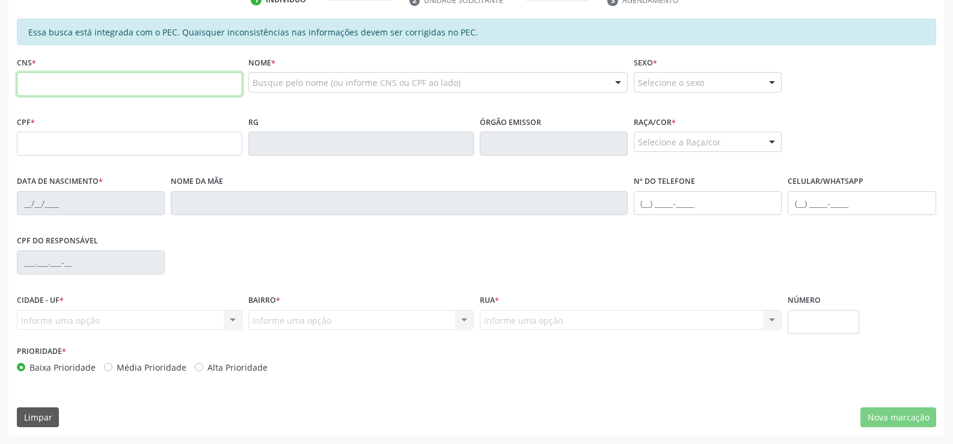
click at [143, 89] on input "text" at bounding box center [129, 84] width 225 height 24
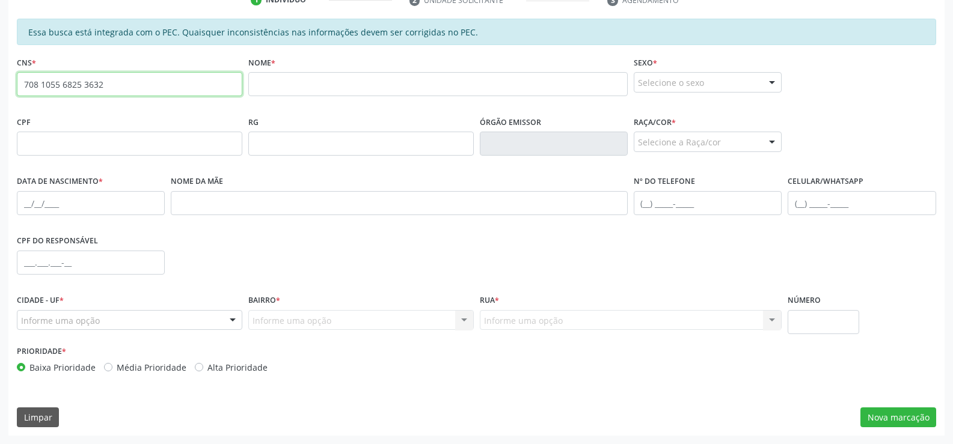
click at [136, 87] on input "708 1055 6825 3632" at bounding box center [129, 84] width 225 height 24
type input "7"
click at [62, 83] on input "706 3017 1614 171" at bounding box center [129, 84] width 225 height 24
type input "706 3017 0161 4171"
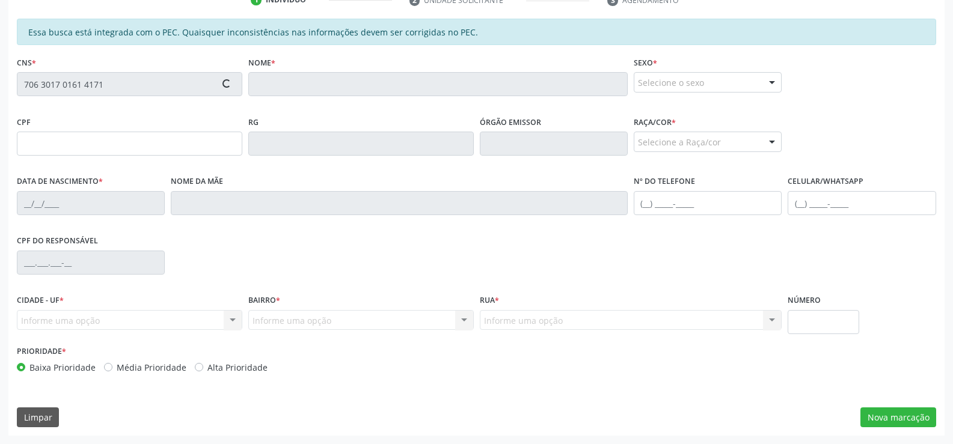
type input "044.877.904-84"
type input "2[DATE]"
type input "[PERSON_NAME]"
type input "[PHONE_NUMBER]"
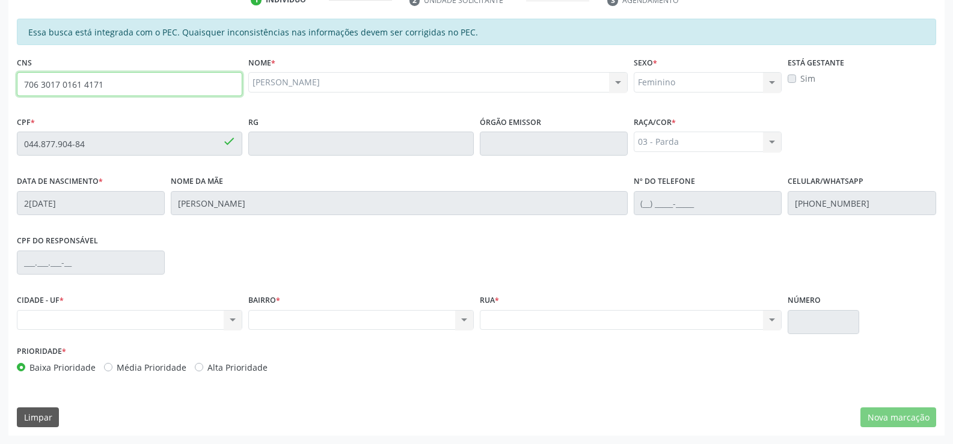
click at [115, 84] on input "706 3017 0161 4171" at bounding box center [129, 84] width 225 height 24
type input "7"
type input "700 3019 5203 9640"
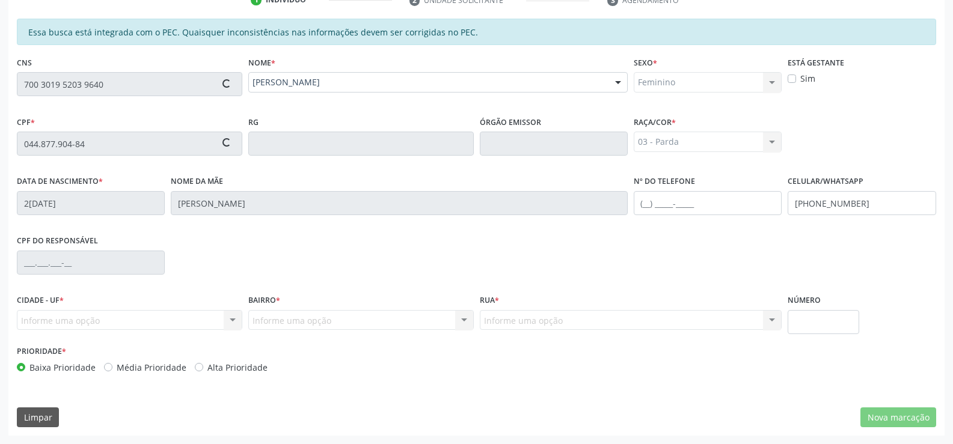
type input "039.657.204-90"
type input "0[DATE]"
type input "[PERSON_NAME]"
type input "[PHONE_NUMBER]"
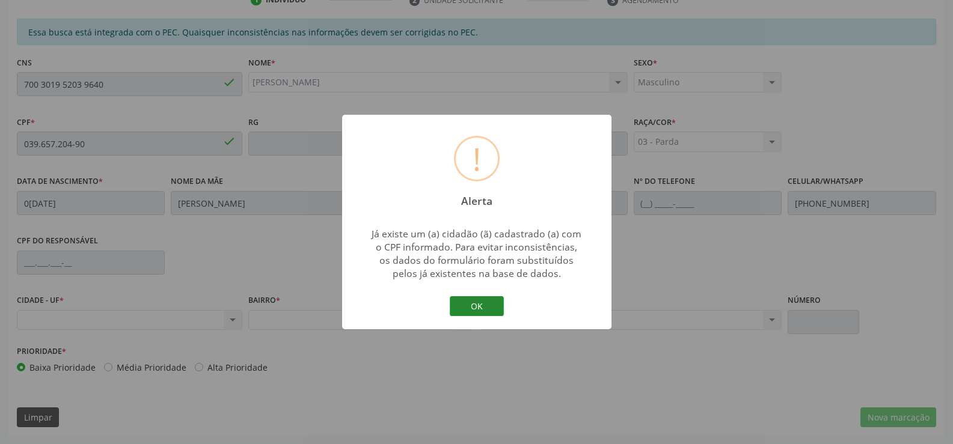
click at [498, 307] on button "OK" at bounding box center [477, 306] width 54 height 20
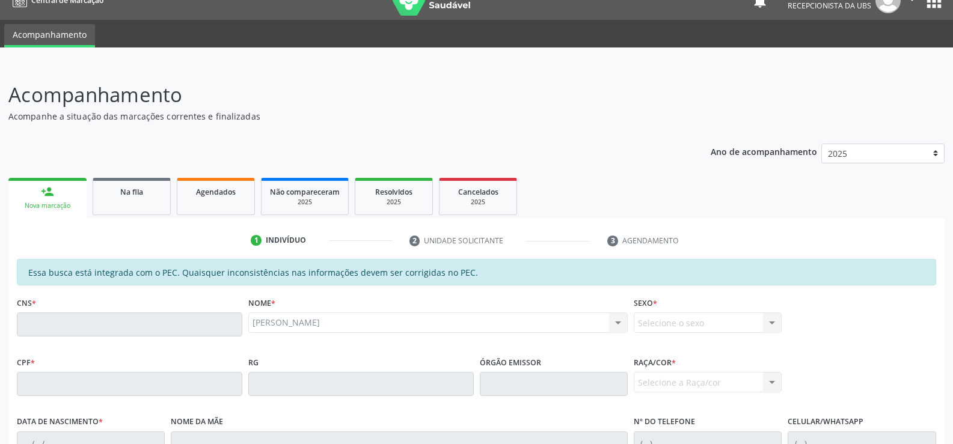
scroll to position [0, 0]
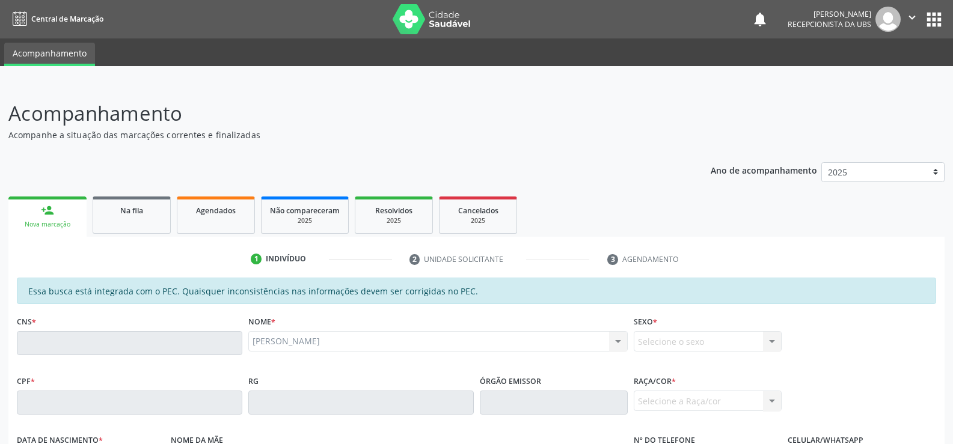
click at [74, 214] on link "person_add Nova marcação" at bounding box center [47, 217] width 78 height 40
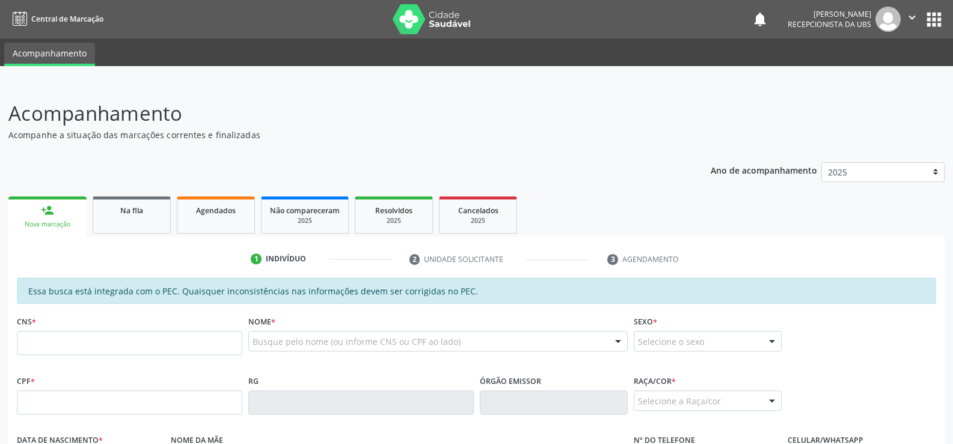
scroll to position [180, 0]
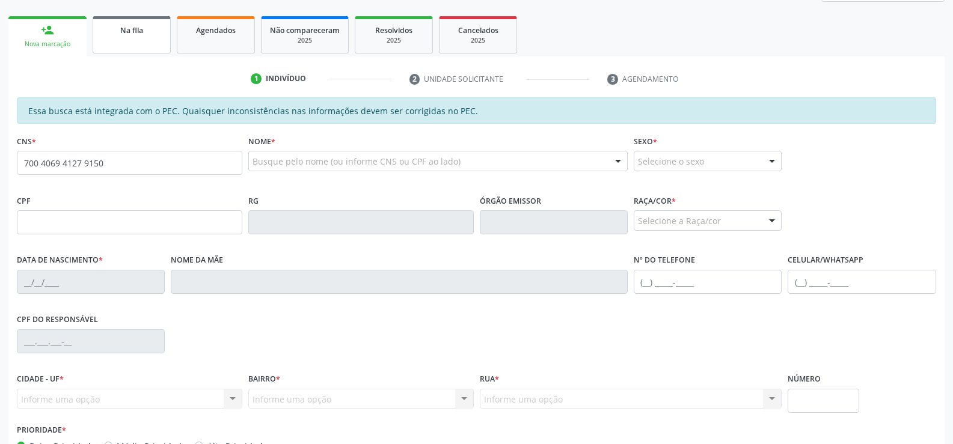
type input "700 4069 4127 9150"
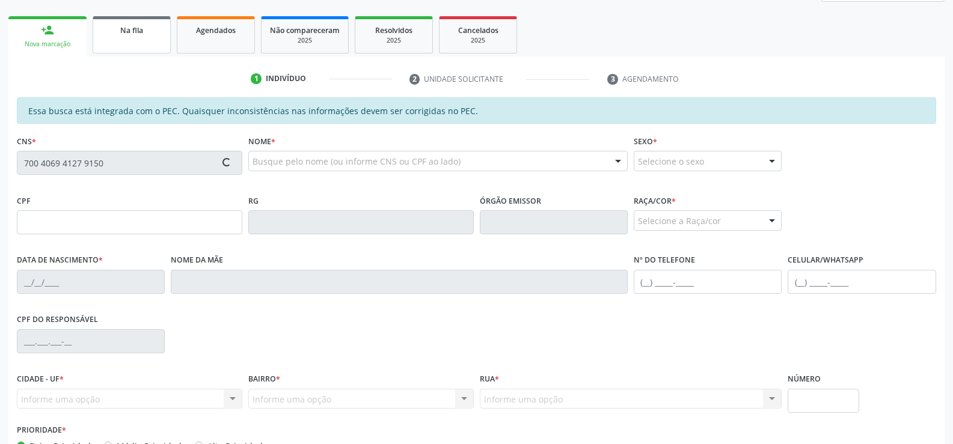
type input "058.108.044-03"
type input "09/09/1980"
type input "Maria Jose da Silva"
type input "(82) 99141-9199"
type input "21"
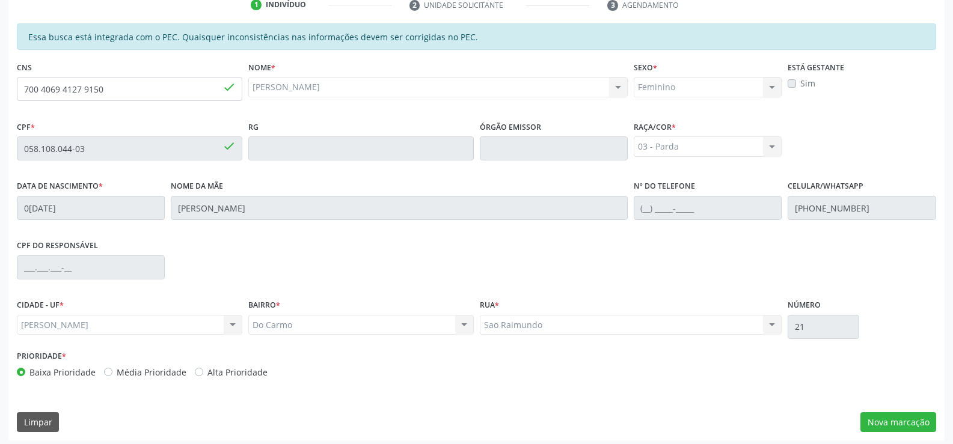
scroll to position [259, 0]
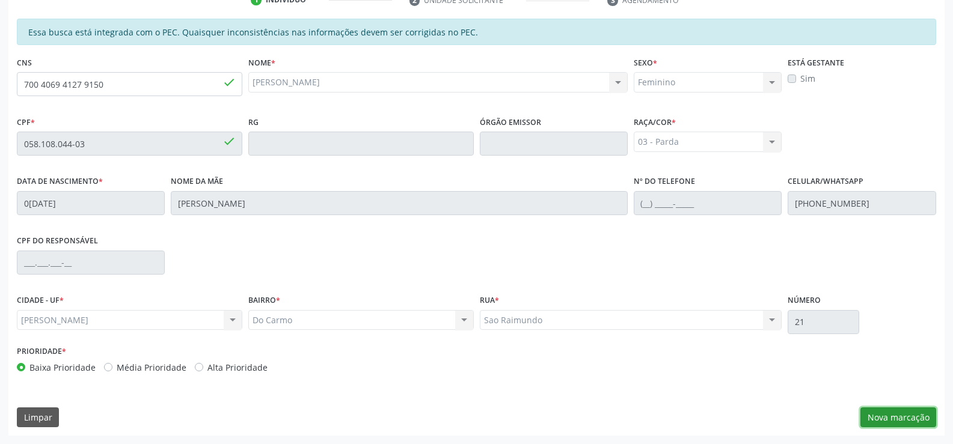
click at [884, 417] on button "Nova marcação" at bounding box center [898, 418] width 76 height 20
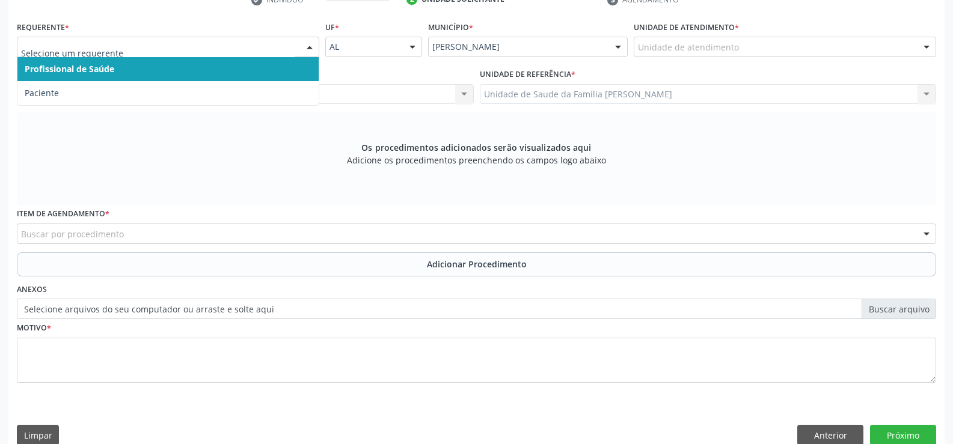
click at [306, 47] on div at bounding box center [310, 47] width 18 height 20
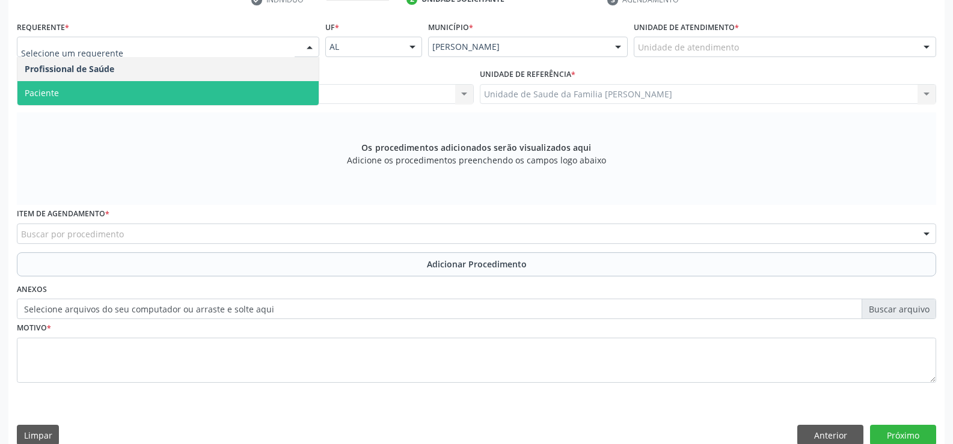
click at [269, 91] on span "Paciente" at bounding box center [167, 93] width 301 height 24
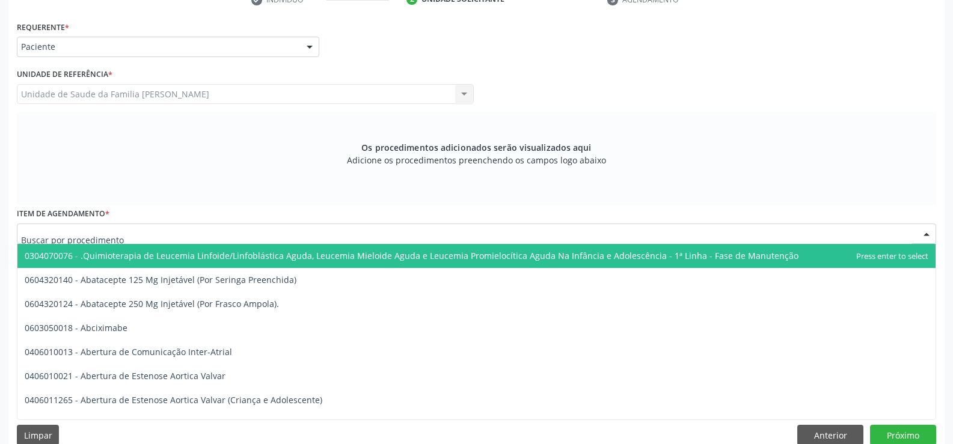
click at [281, 231] on div at bounding box center [476, 234] width 919 height 20
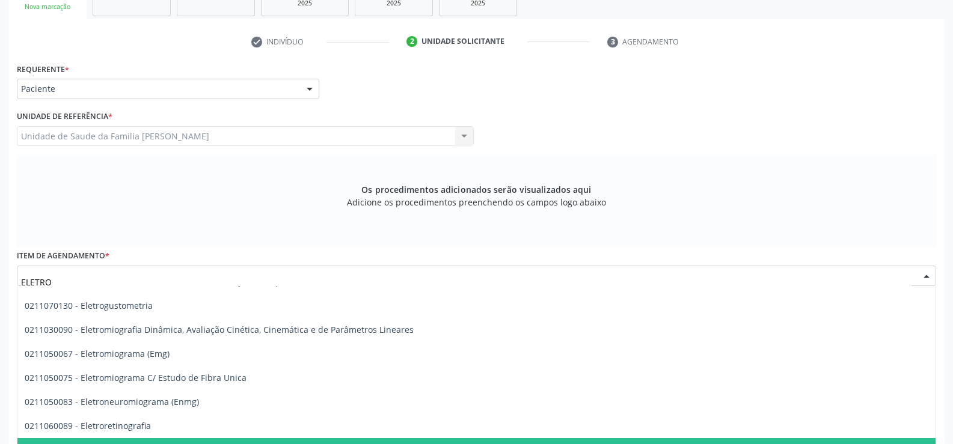
scroll to position [545, 0]
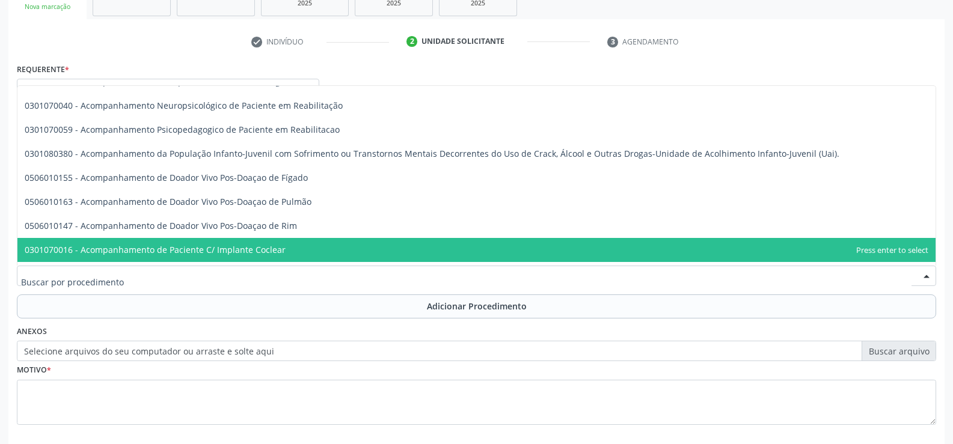
click at [191, 277] on div at bounding box center [476, 276] width 919 height 20
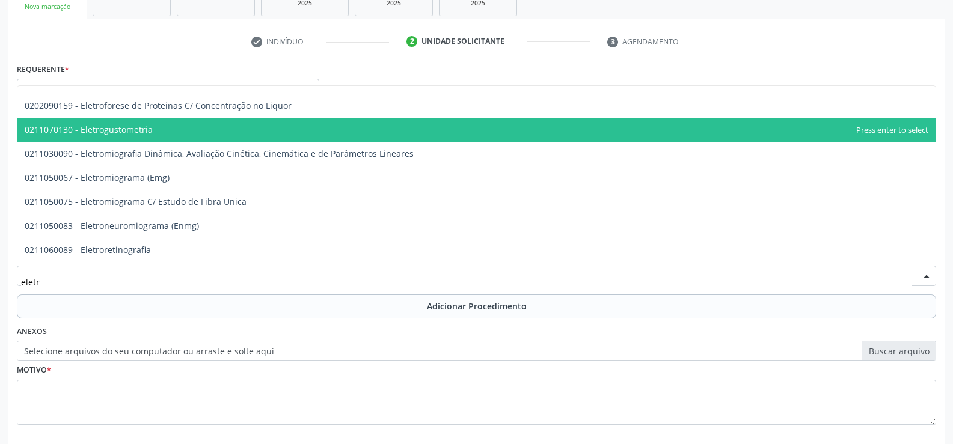
type input "eletro"
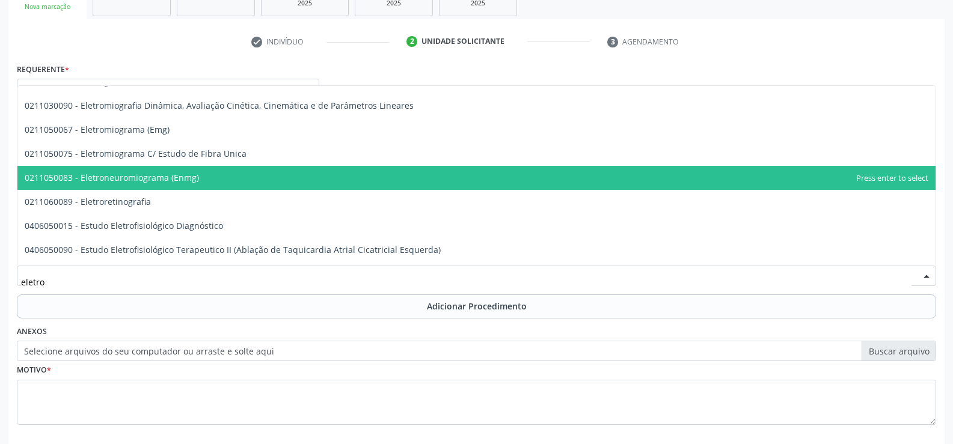
click at [153, 176] on span "0211050083 - Eletroneuromiograma (Enmg)" at bounding box center [112, 177] width 174 height 11
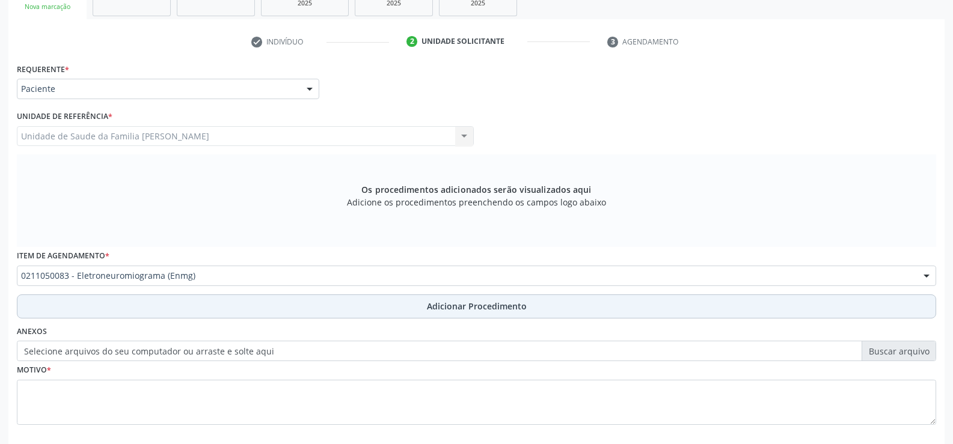
click at [456, 308] on span "Adicionar Procedimento" at bounding box center [477, 306] width 100 height 13
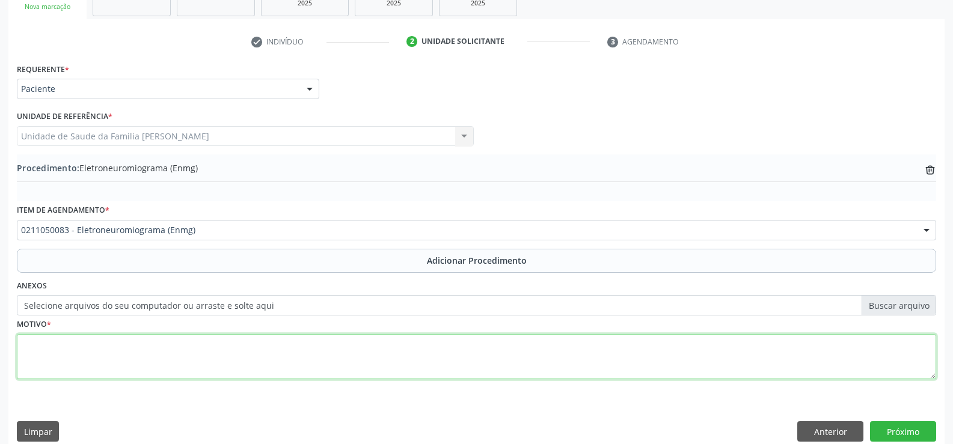
click at [316, 347] on textarea at bounding box center [476, 357] width 919 height 46
type textarea "stc"
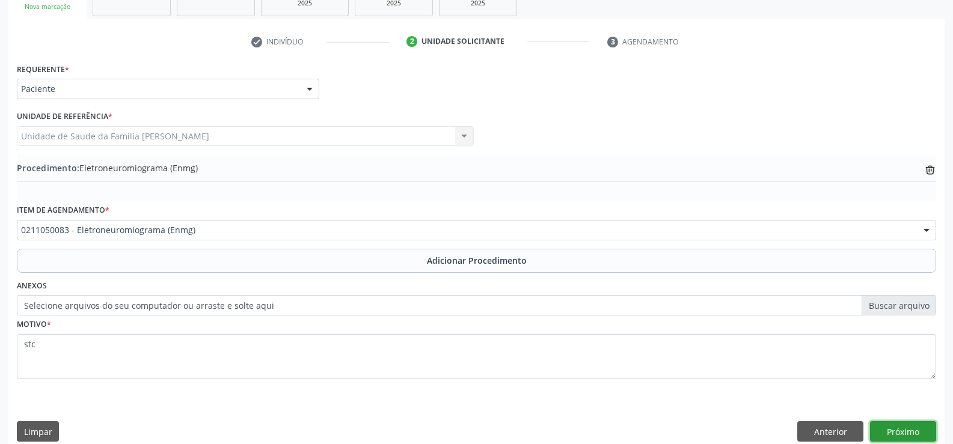
click at [892, 429] on button "Próximo" at bounding box center [903, 431] width 66 height 20
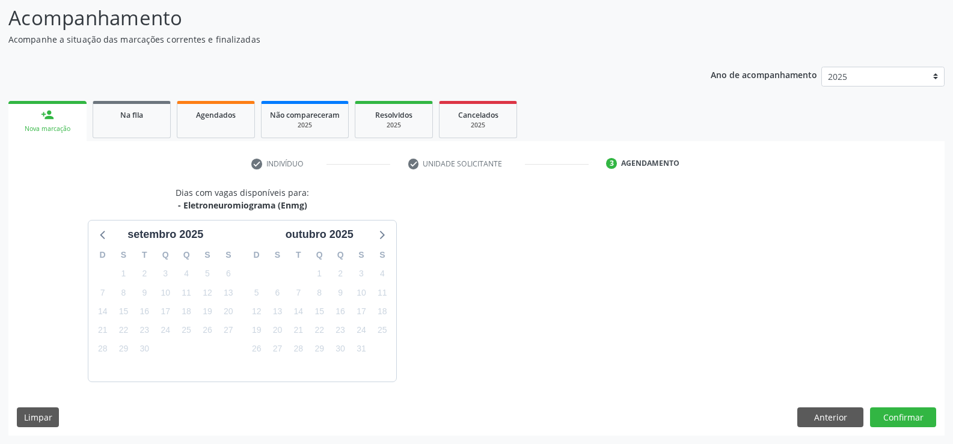
scroll to position [131, 0]
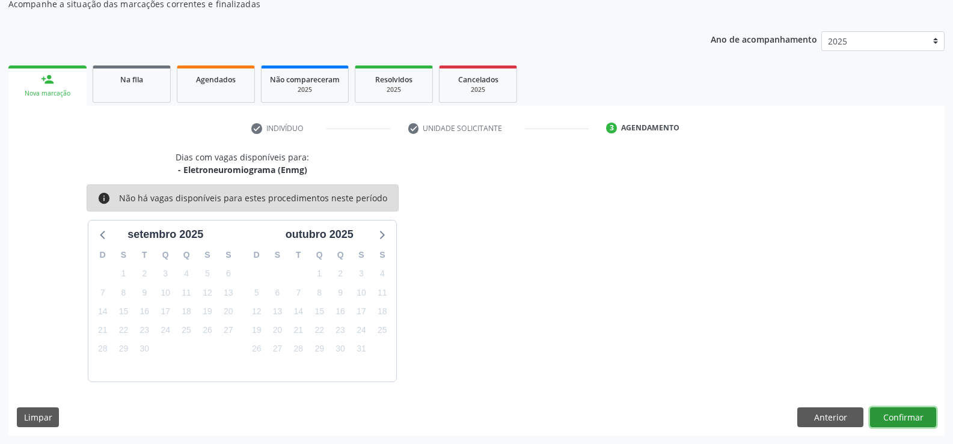
click at [909, 420] on button "Confirmar" at bounding box center [903, 418] width 66 height 20
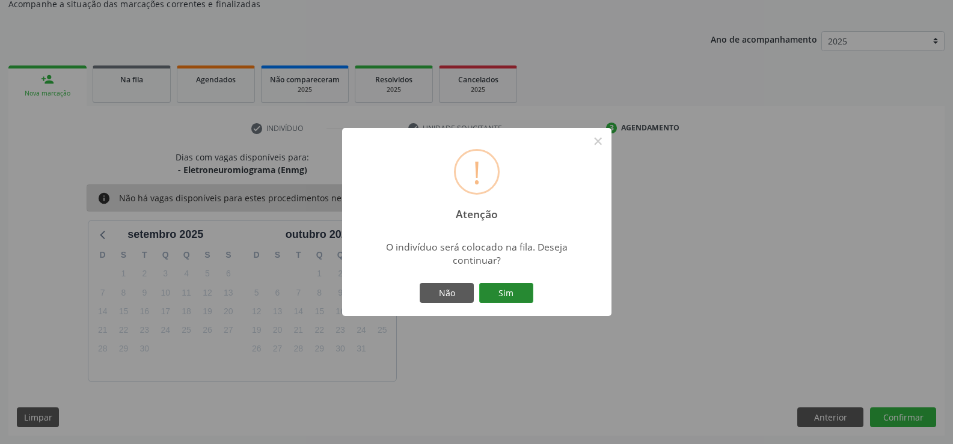
click at [510, 293] on button "Sim" at bounding box center [506, 293] width 54 height 20
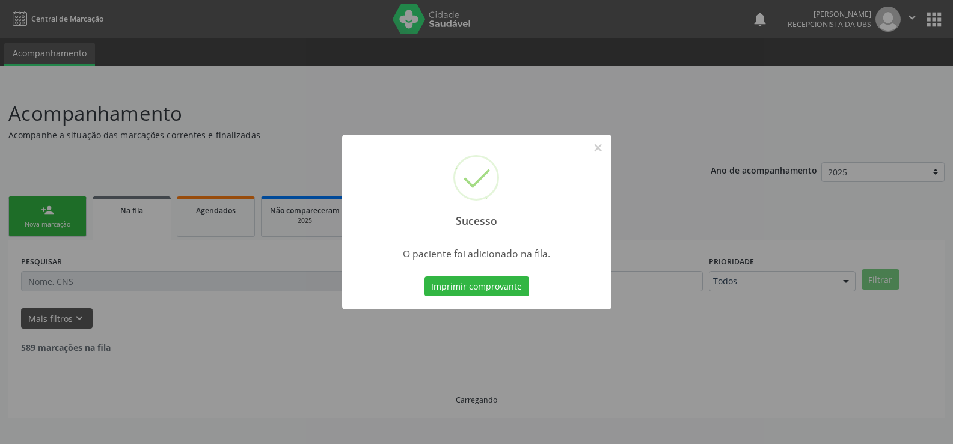
scroll to position [0, 0]
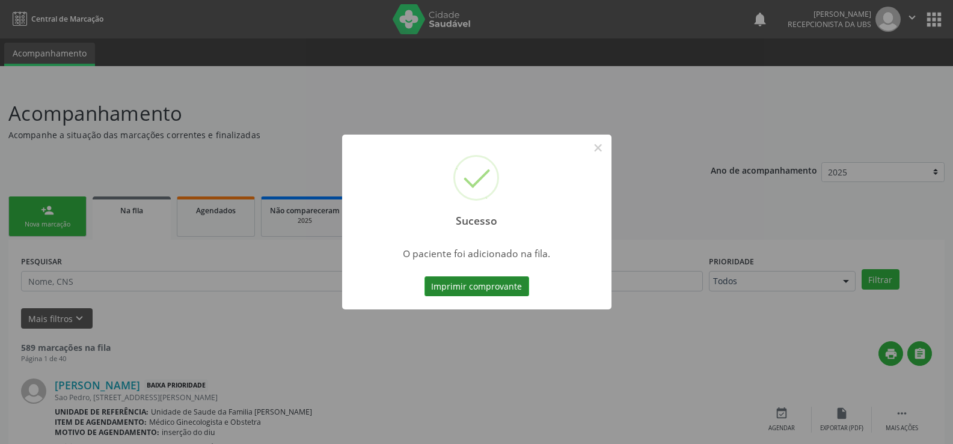
click at [477, 289] on button "Imprimir comprovante" at bounding box center [476, 286] width 105 height 20
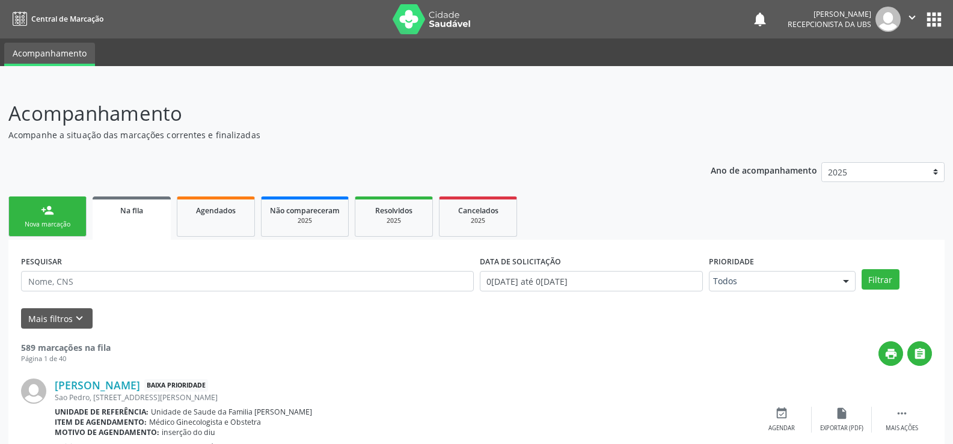
click at [50, 216] on div "person_add" at bounding box center [47, 210] width 13 height 13
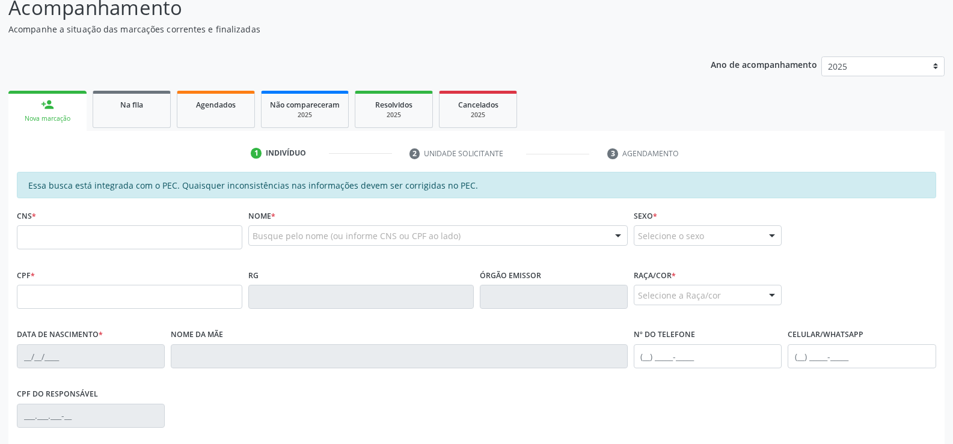
scroll to position [120, 0]
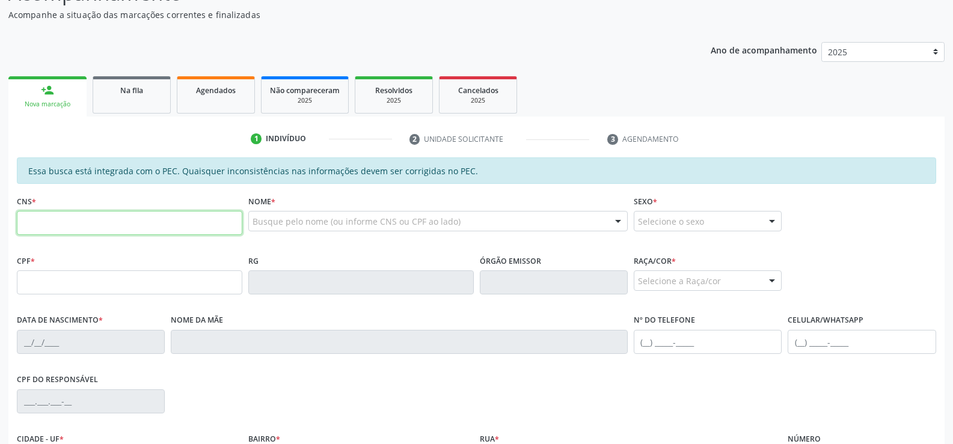
click at [125, 224] on input "text" at bounding box center [129, 223] width 225 height 24
type input "709 8040 8359 7799"
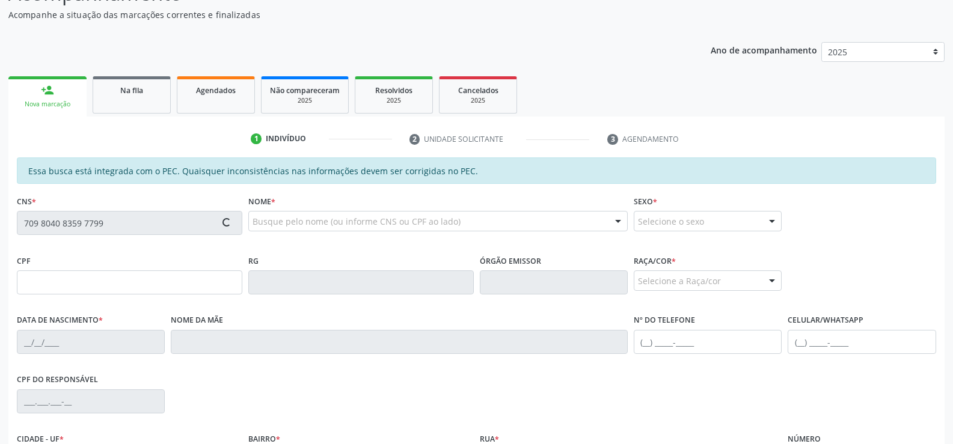
type input "093.289.844-08"
type input "10/06/1953"
type input "Alzira Maria da Conceicao"
type input "(82) 99349-1427"
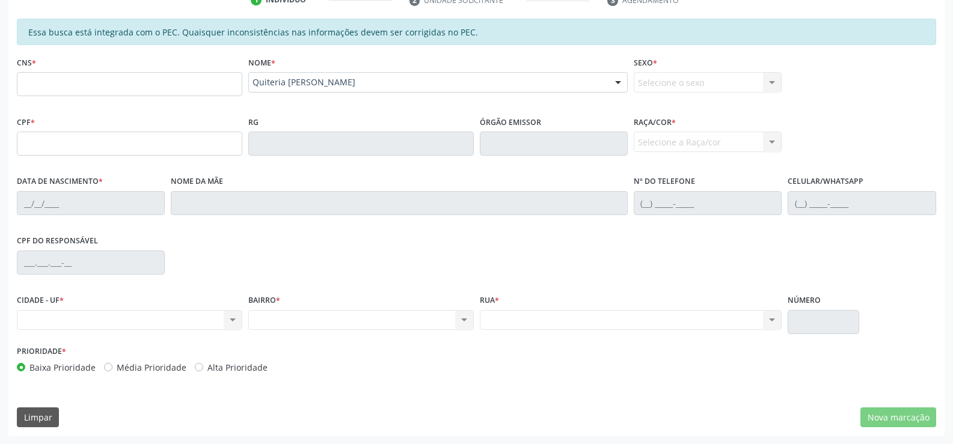
scroll to position [0, 0]
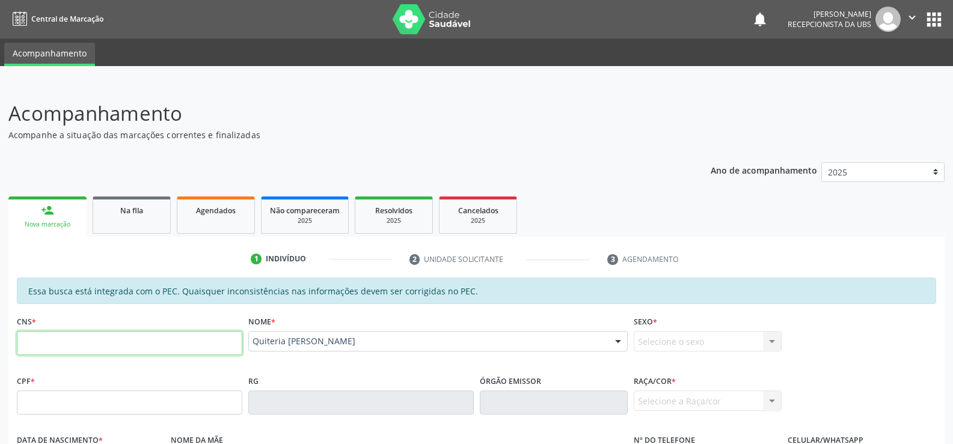
click at [63, 349] on input "text" at bounding box center [129, 343] width 225 height 24
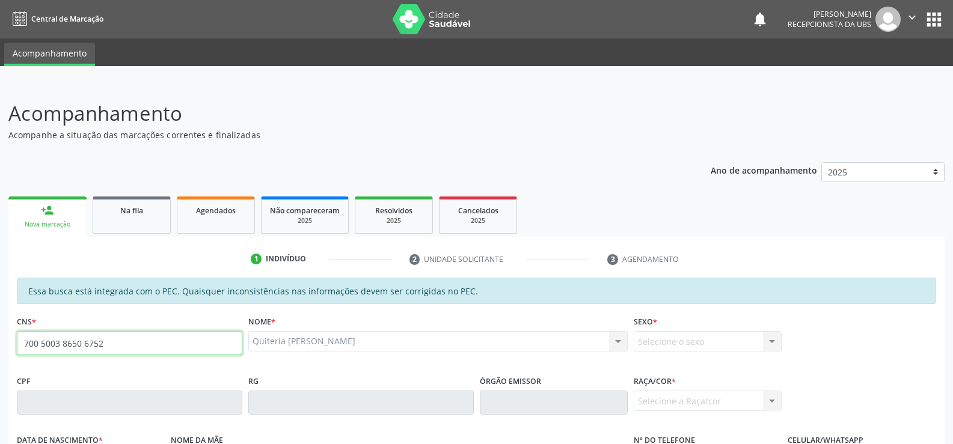
type input "700 5003 8650 6752"
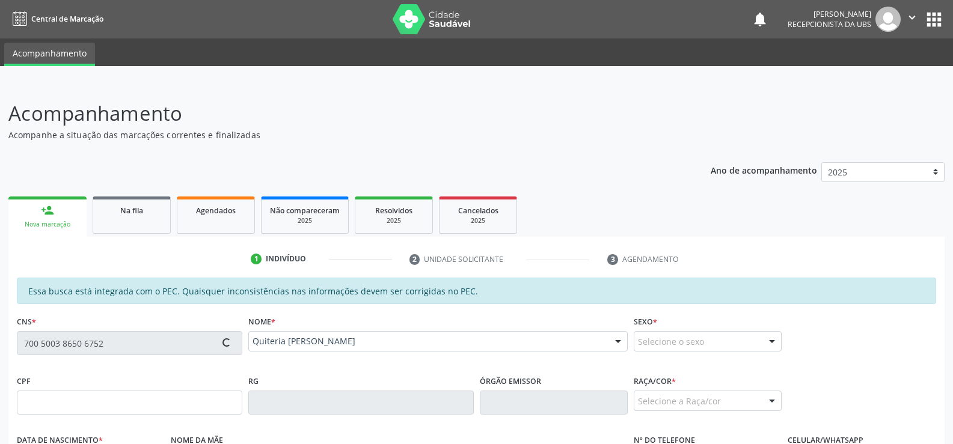
type input "347.854.854-34"
type input "17/10/1960"
type input "Margarida Teotônio de Moura"
type input "(82) 99304-6295"
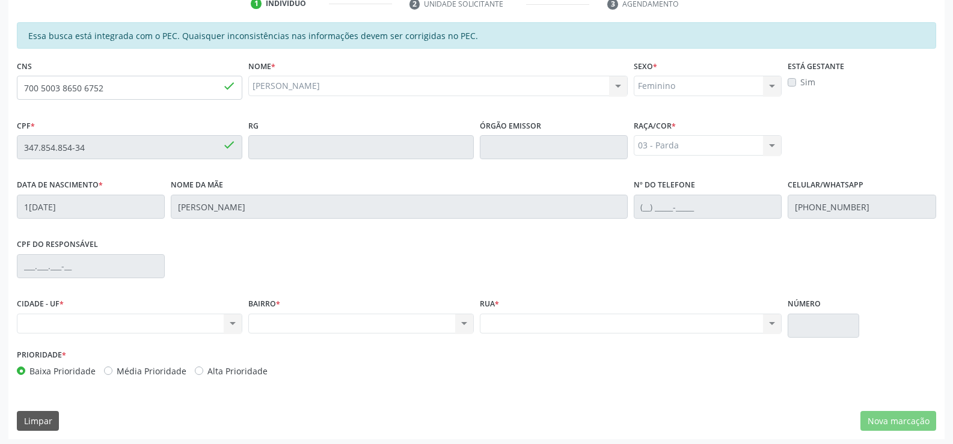
scroll to position [259, 0]
